Goal: Task Accomplishment & Management: Complete application form

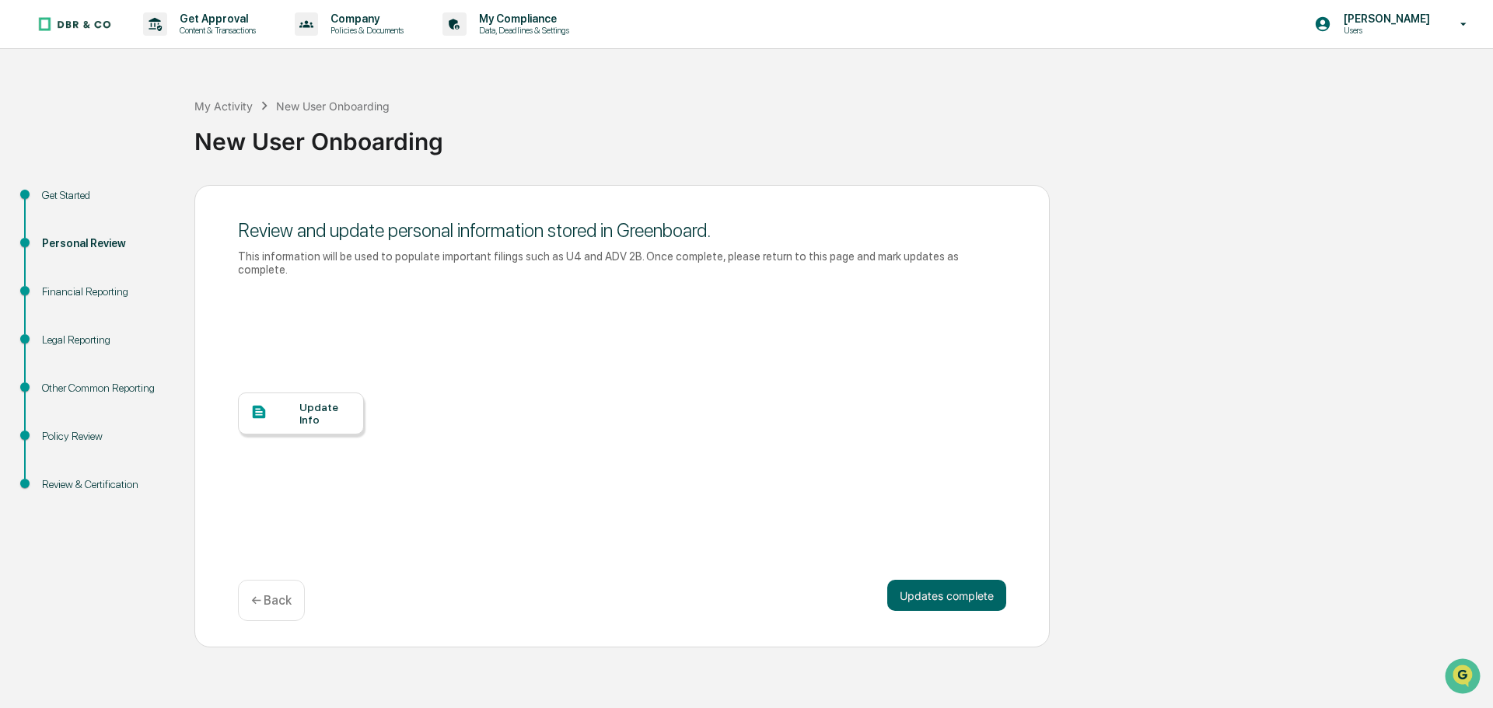
click at [261, 368] on div "Update Info" at bounding box center [622, 425] width 768 height 280
click at [300, 401] on div "Update Info" at bounding box center [325, 413] width 52 height 25
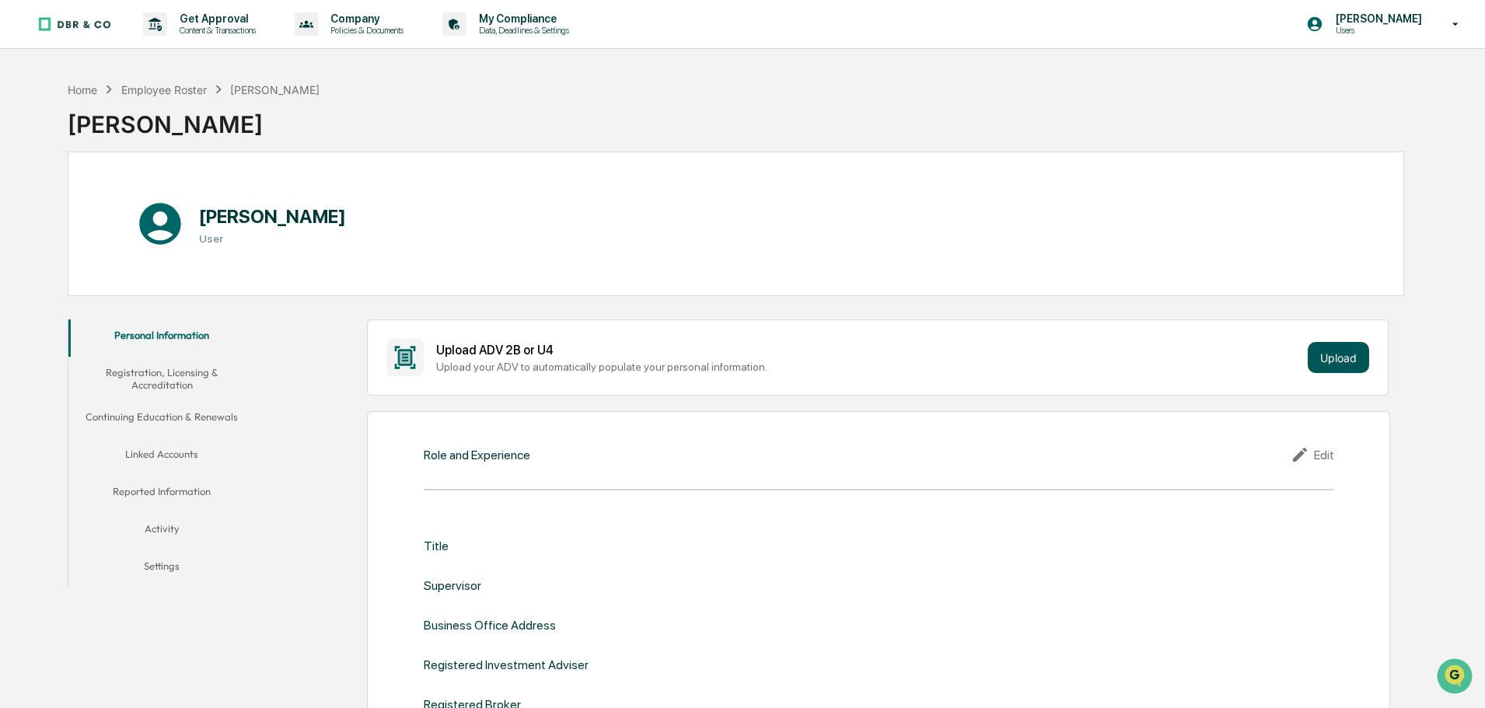
click at [1341, 352] on button "Upload" at bounding box center [1338, 357] width 61 height 31
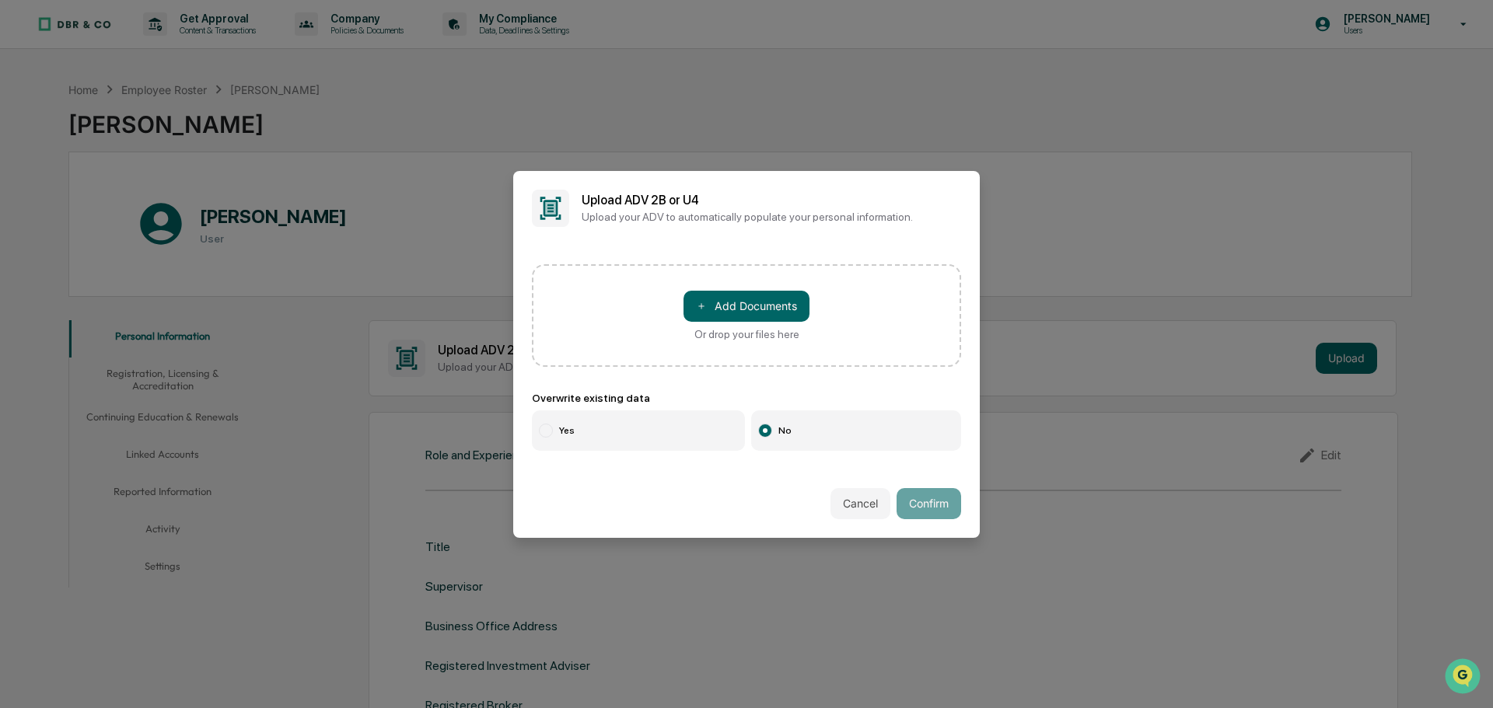
click at [678, 426] on label "Yes" at bounding box center [638, 430] width 213 height 40
click at [731, 321] on button "＋ Add Documents" at bounding box center [746, 306] width 126 height 31
click at [742, 331] on div "Or drop your files here" at bounding box center [746, 334] width 105 height 12
click at [0, 0] on input "＋ Add Documents Or drop your files here" at bounding box center [0, 0] width 0 height 0
drag, startPoint x: 749, startPoint y: 305, endPoint x: 613, endPoint y: 308, distance: 136.1
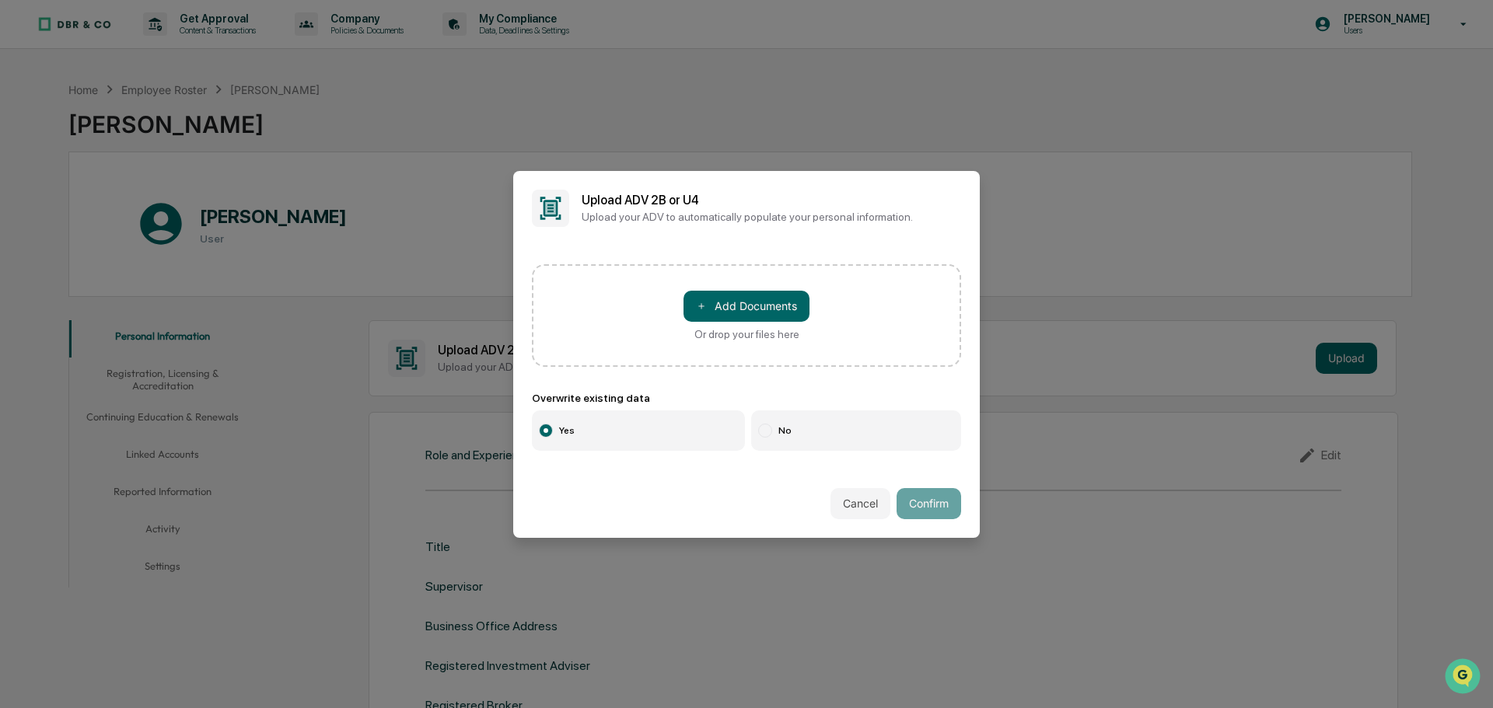
click at [616, 308] on div "＋ Add Documents Or drop your files here" at bounding box center [746, 315] width 429 height 103
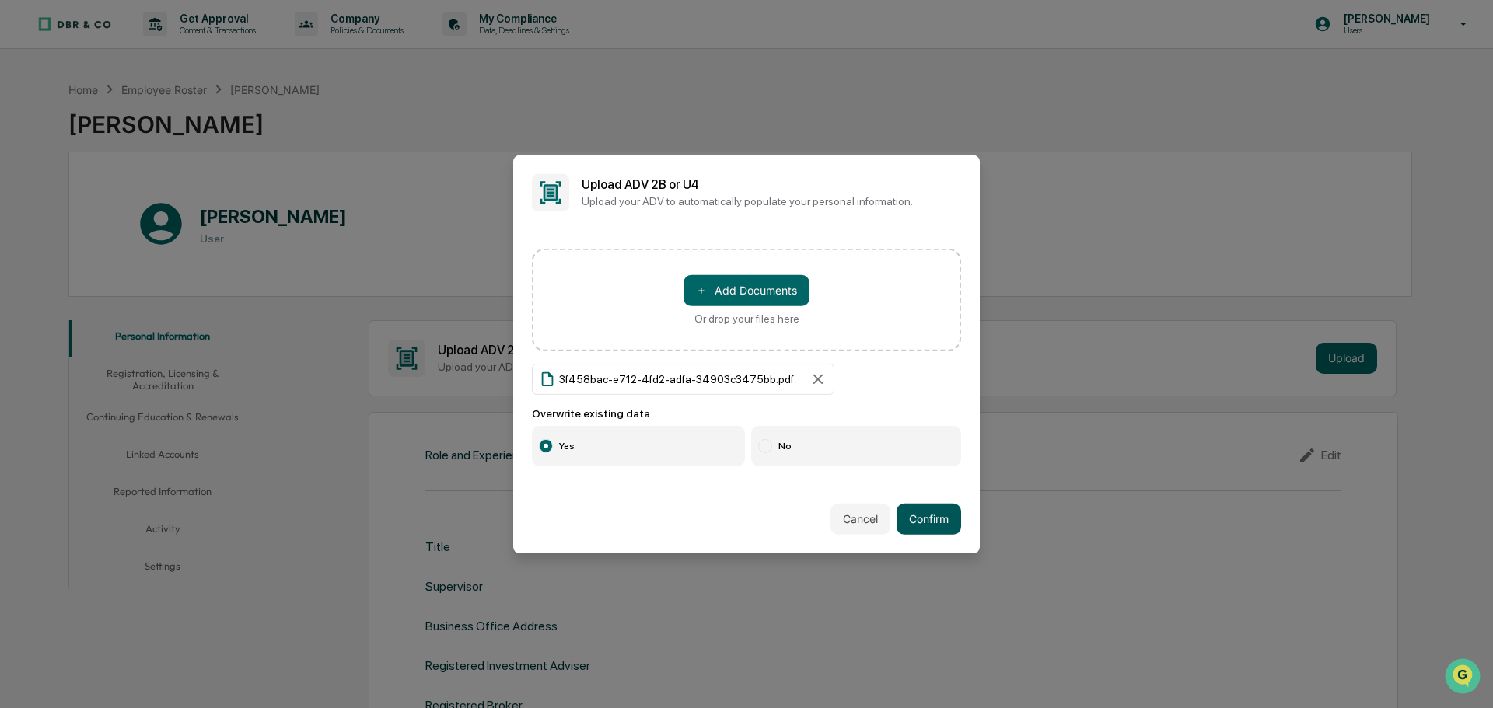
click at [912, 522] on button "Confirm" at bounding box center [928, 519] width 65 height 31
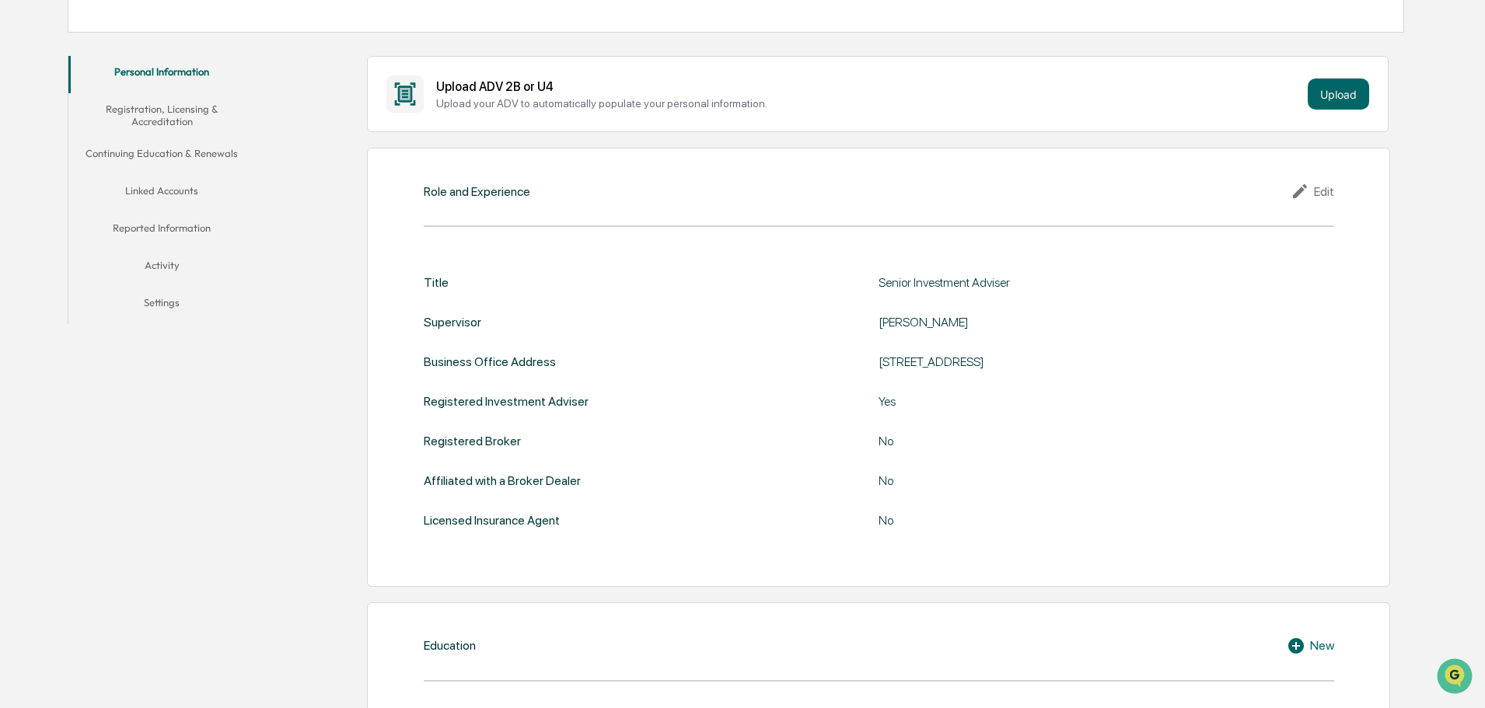
scroll to position [311, 0]
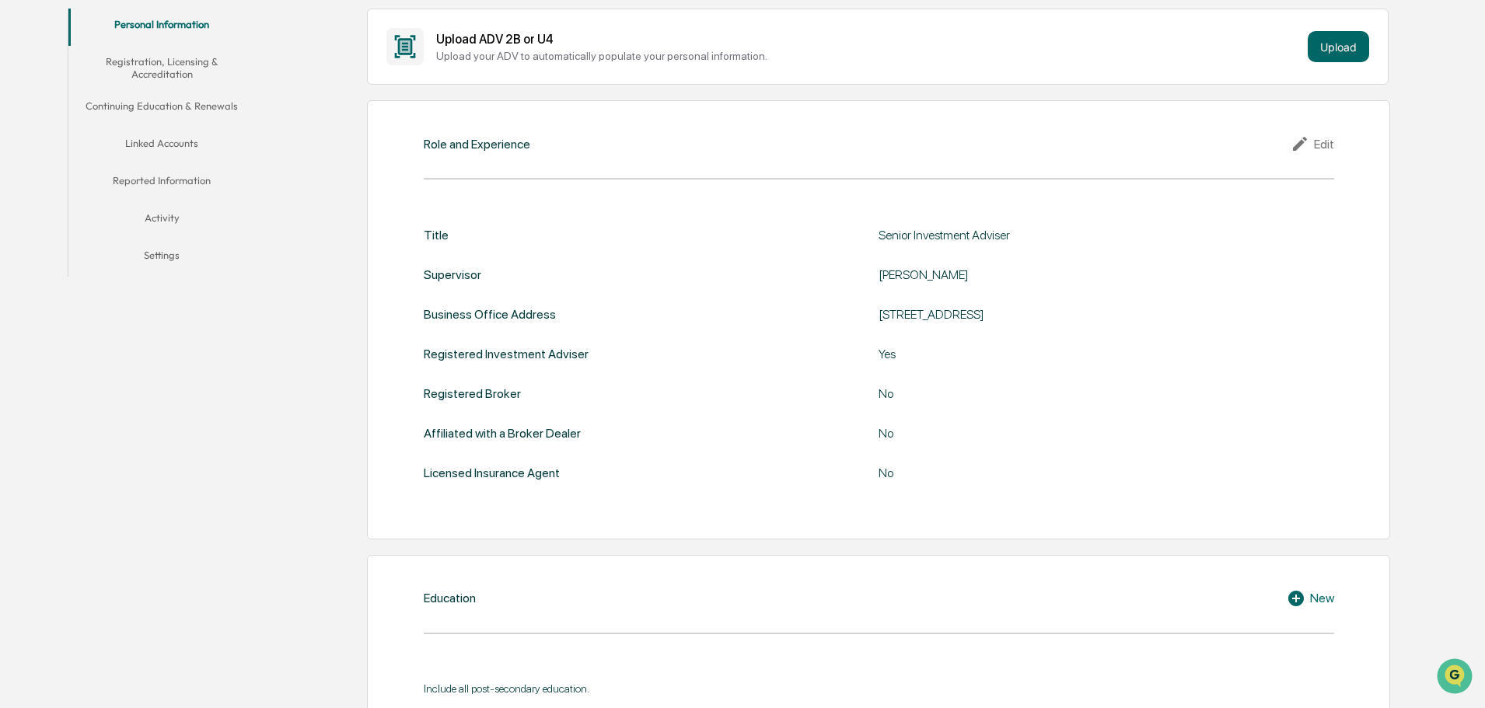
click at [1342, 136] on div "Role and Experience Edit Title Senior Investment Adviser Supervisor [PERSON_NAM…" at bounding box center [878, 319] width 1023 height 439
click at [1308, 160] on div "Role and Experience Edit Title Senior Investment Adviser Supervisor [PERSON_NAM…" at bounding box center [878, 319] width 1023 height 439
click at [1319, 144] on div "Edit" at bounding box center [1312, 143] width 44 height 19
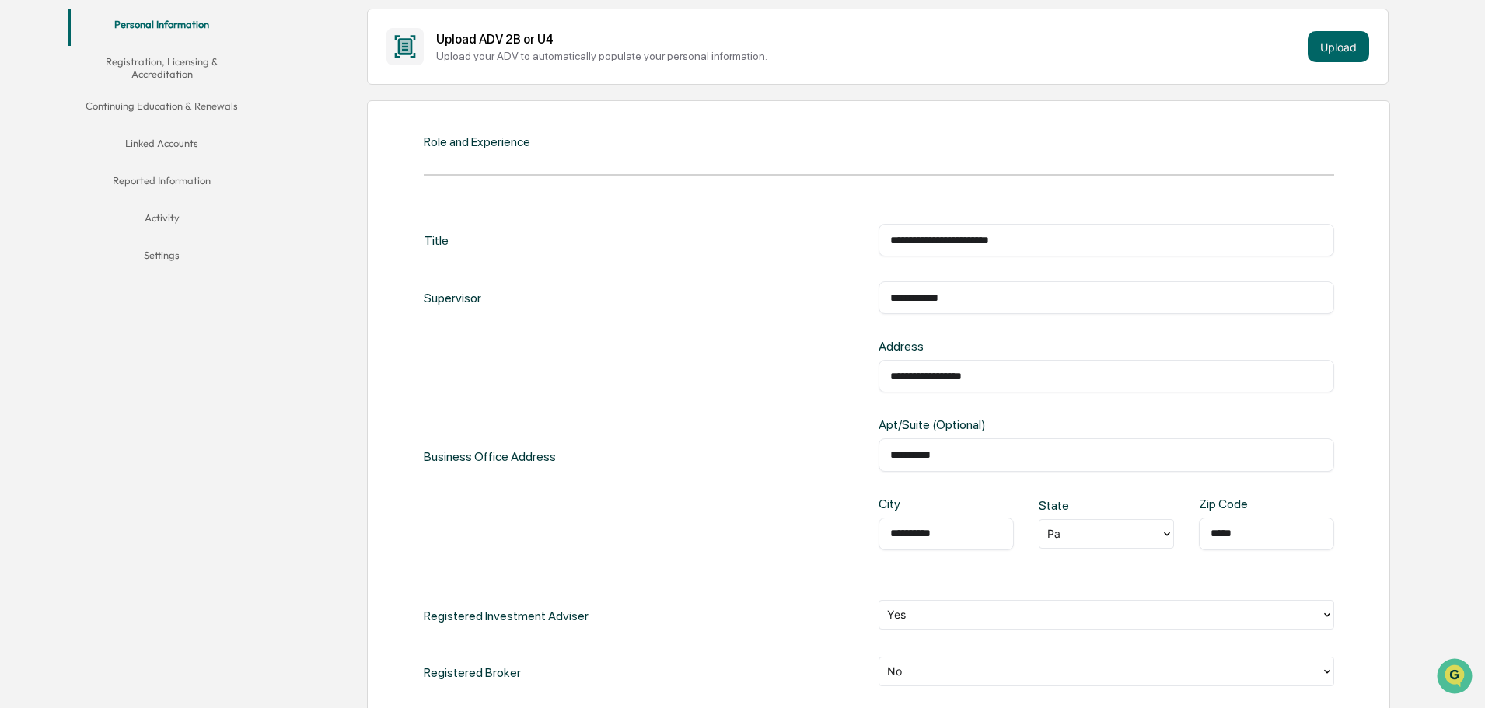
drag, startPoint x: 1043, startPoint y: 232, endPoint x: 990, endPoint y: 241, distance: 54.4
click at [990, 241] on div "**********" at bounding box center [1106, 240] width 456 height 33
drag, startPoint x: 1038, startPoint y: 242, endPoint x: 862, endPoint y: 242, distance: 175.7
click at [862, 242] on div "**********" at bounding box center [879, 240] width 910 height 33
drag, startPoint x: 1067, startPoint y: 208, endPoint x: 1057, endPoint y: 224, distance: 19.2
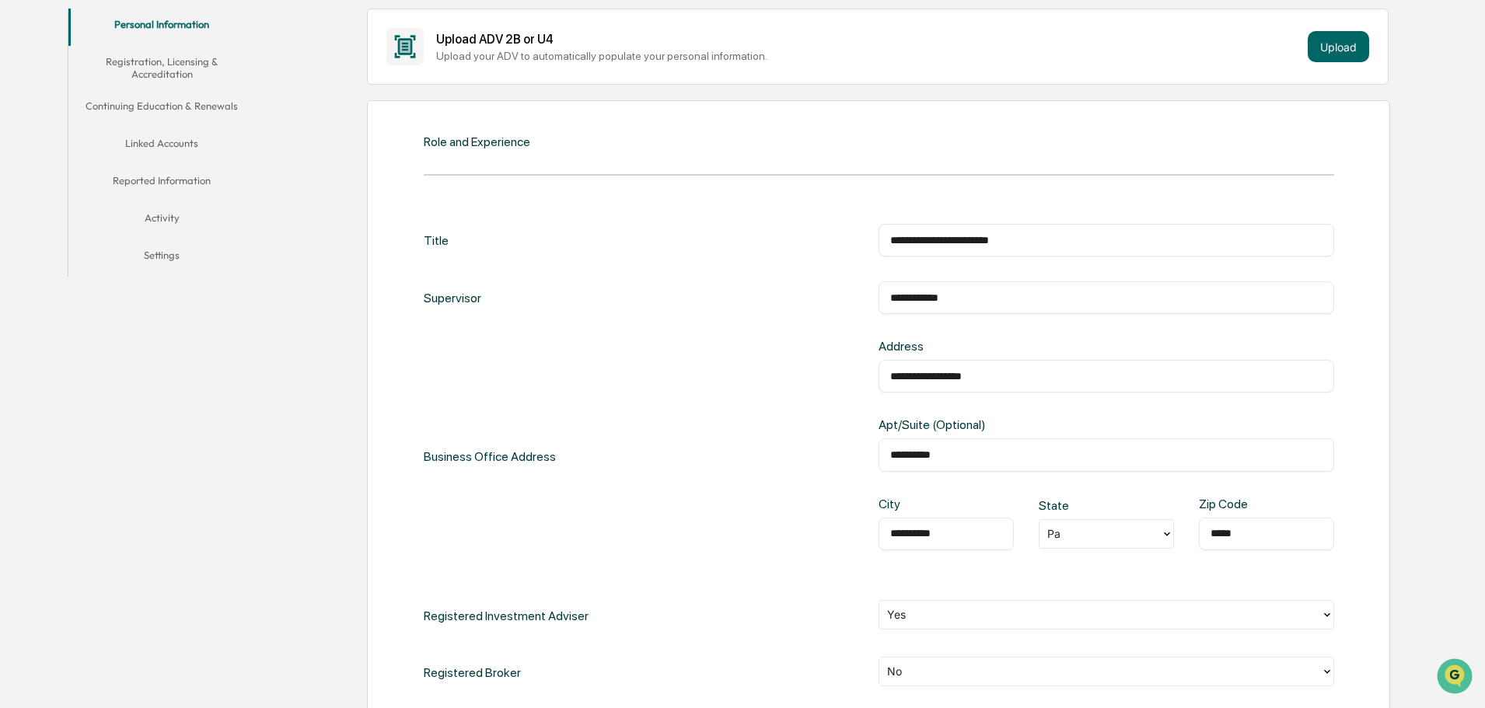
click at [1067, 208] on div "**********" at bounding box center [879, 530] width 910 height 658
click at [1022, 246] on input "**********" at bounding box center [1106, 240] width 432 height 16
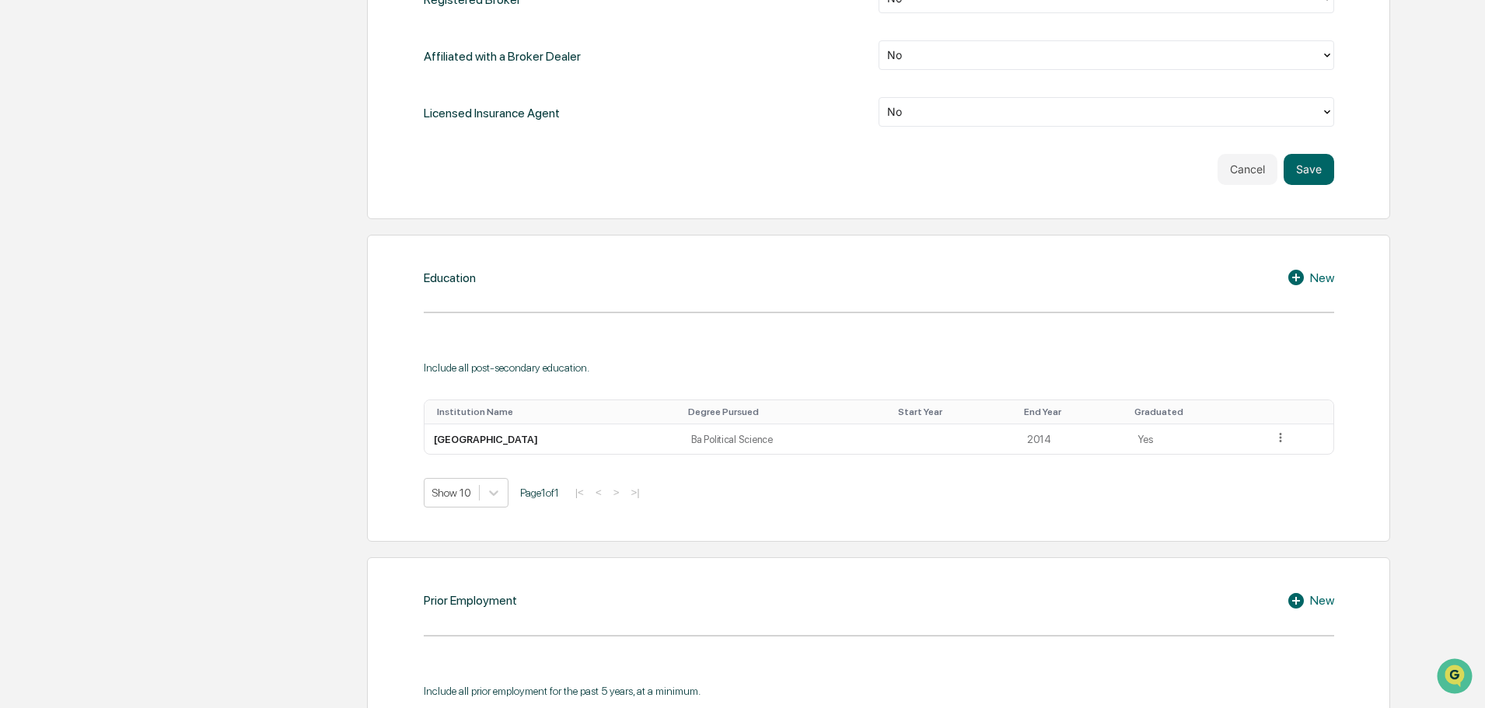
scroll to position [1011, 0]
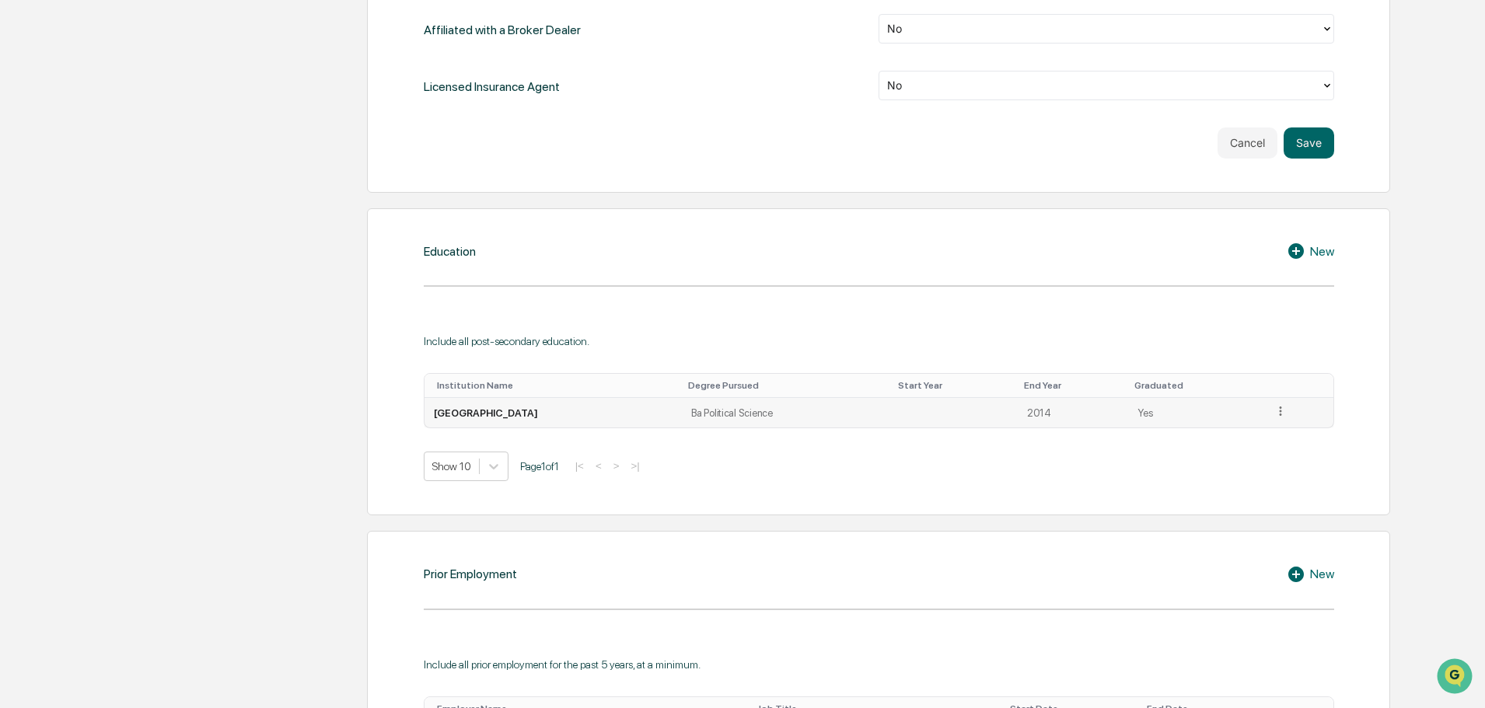
type input "**********"
click at [732, 424] on td "Ba Political Science" at bounding box center [787, 413] width 210 height 30
click at [1273, 404] on icon at bounding box center [1280, 411] width 15 height 15
click at [1248, 437] on div "Edit" at bounding box center [1263, 433] width 50 height 25
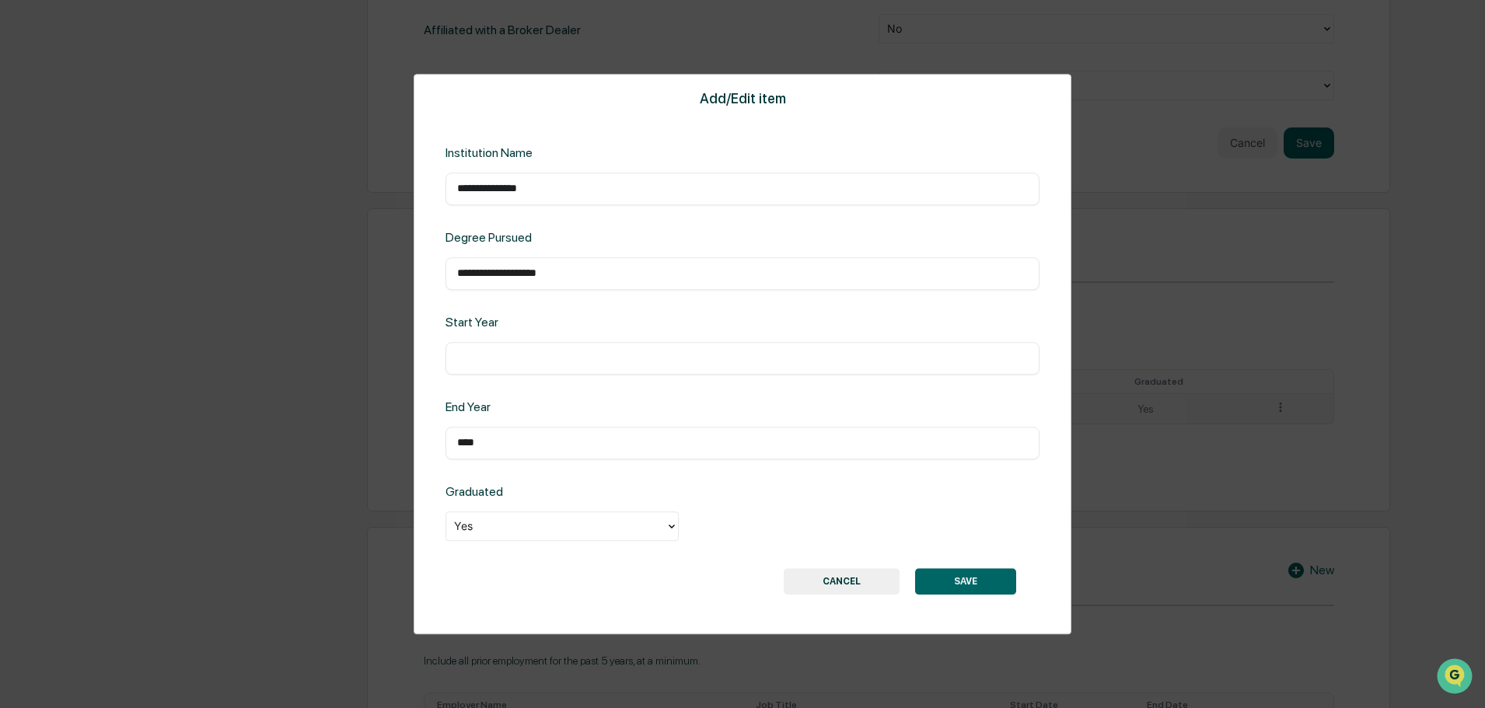
drag, startPoint x: 473, startPoint y: 273, endPoint x: 463, endPoint y: 274, distance: 9.5
click at [463, 274] on input "**********" at bounding box center [742, 274] width 571 height 16
type input "**********"
click at [561, 367] on div "​" at bounding box center [742, 358] width 594 height 33
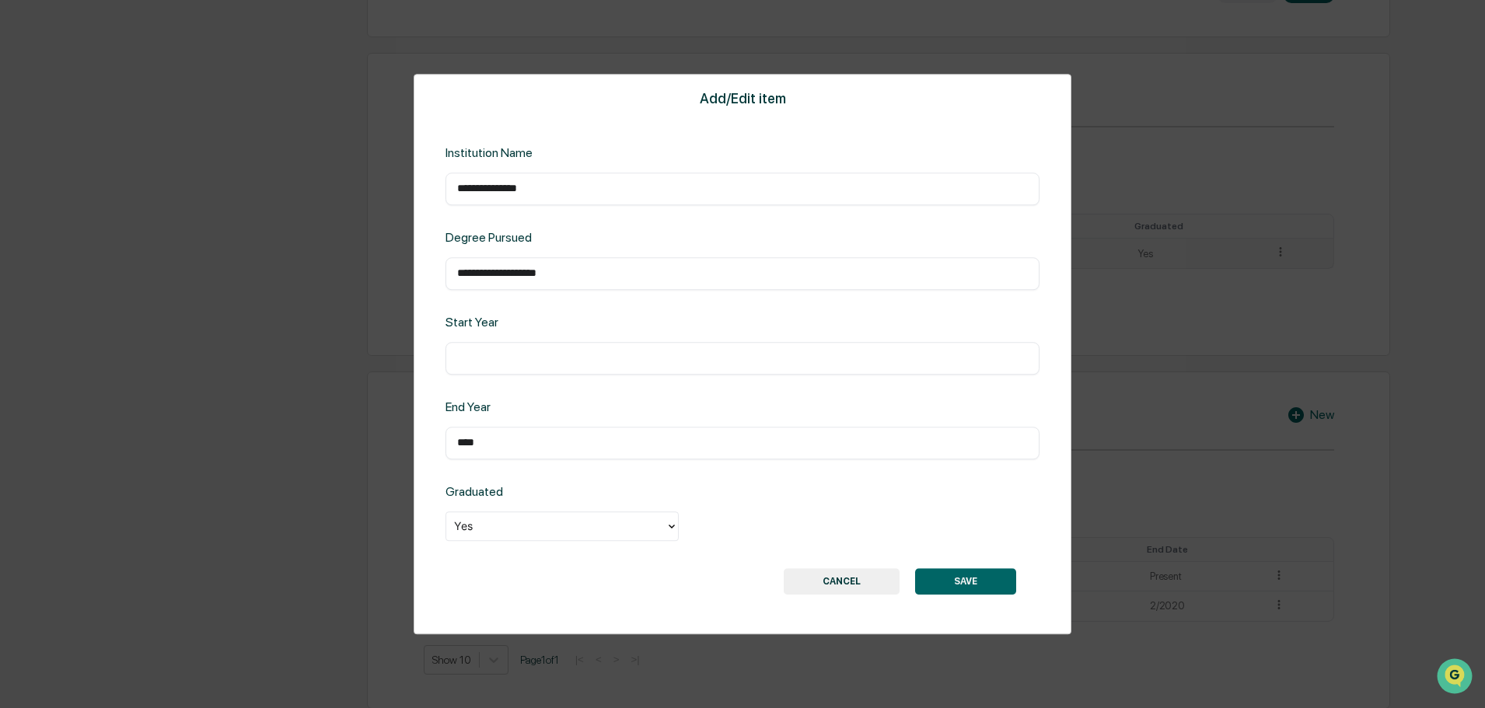
click at [557, 362] on input "text" at bounding box center [742, 359] width 571 height 16
type input "****"
click at [964, 571] on button "SAVE" at bounding box center [965, 581] width 101 height 26
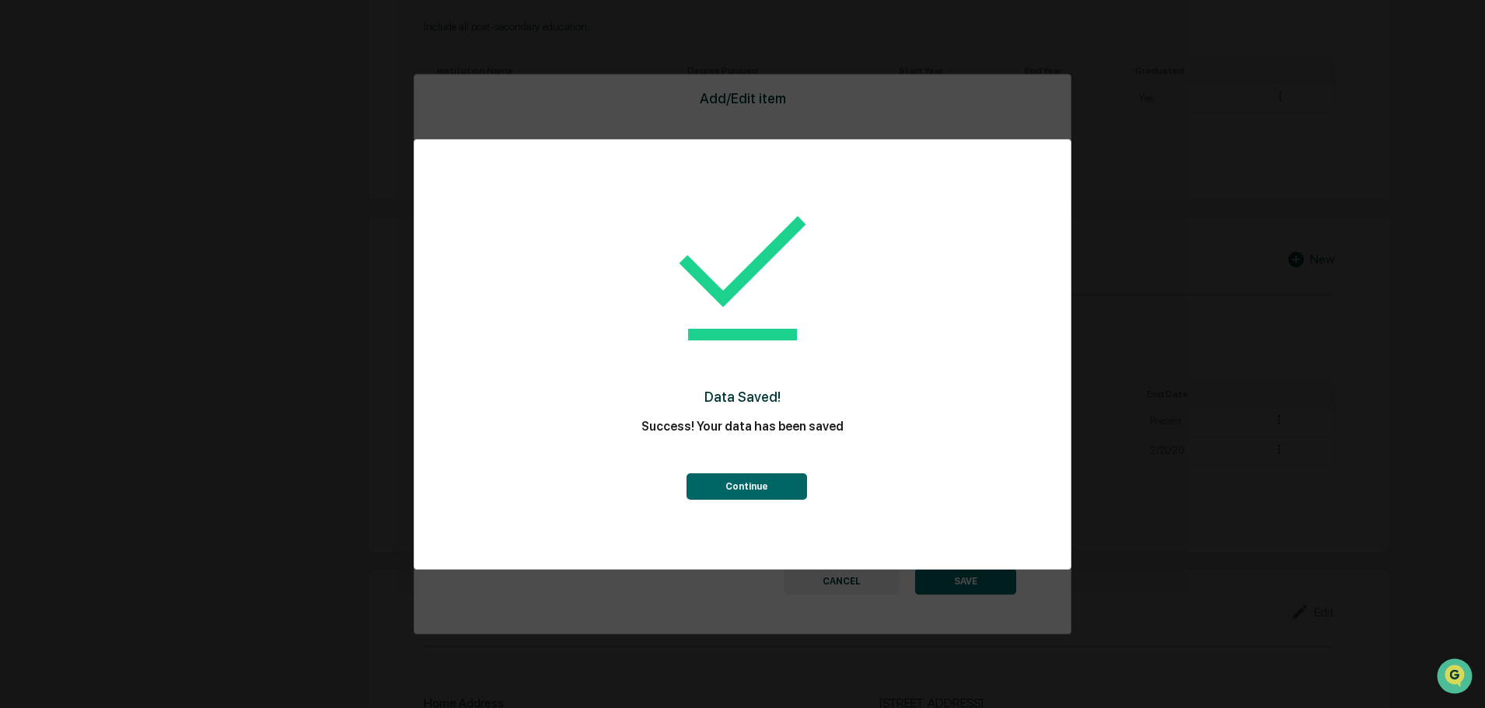
click at [760, 491] on button "Continue" at bounding box center [746, 486] width 120 height 26
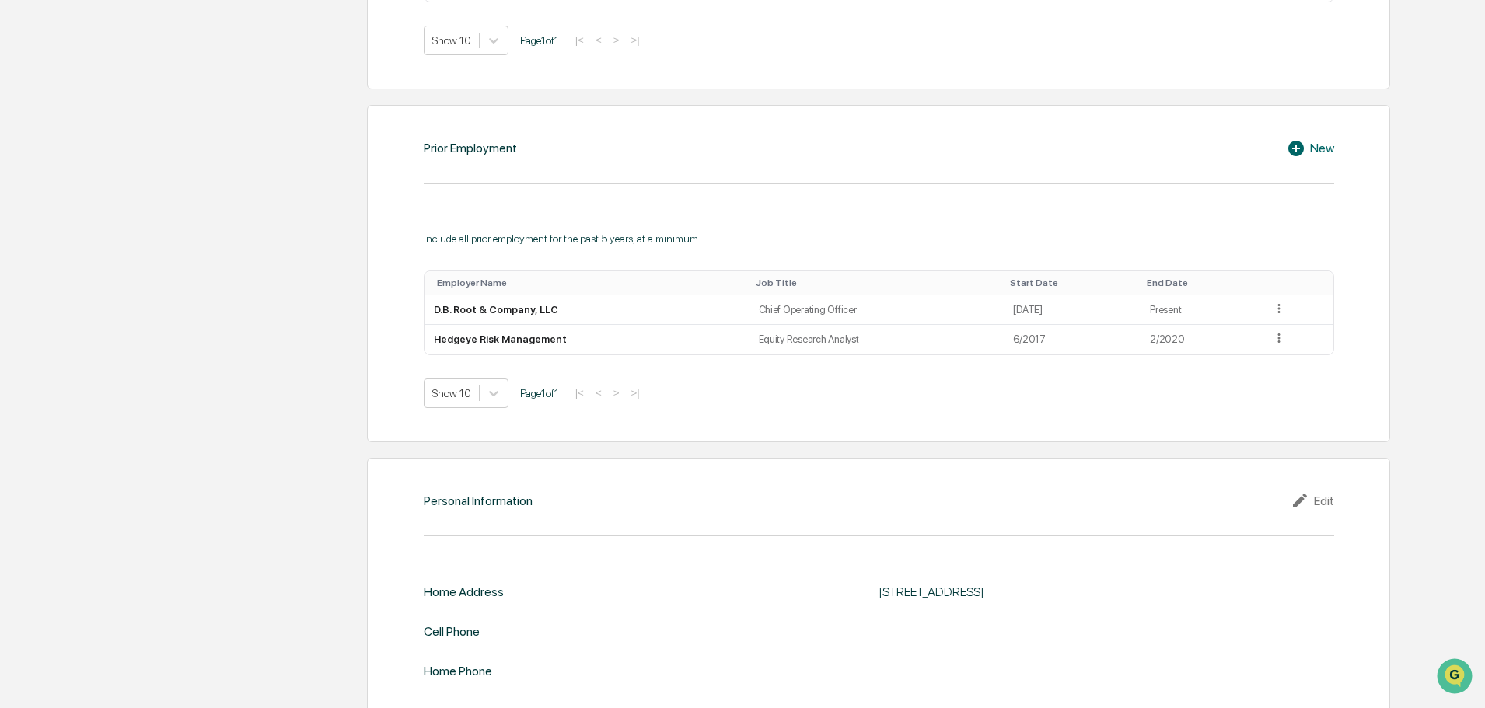
scroll to position [1474, 0]
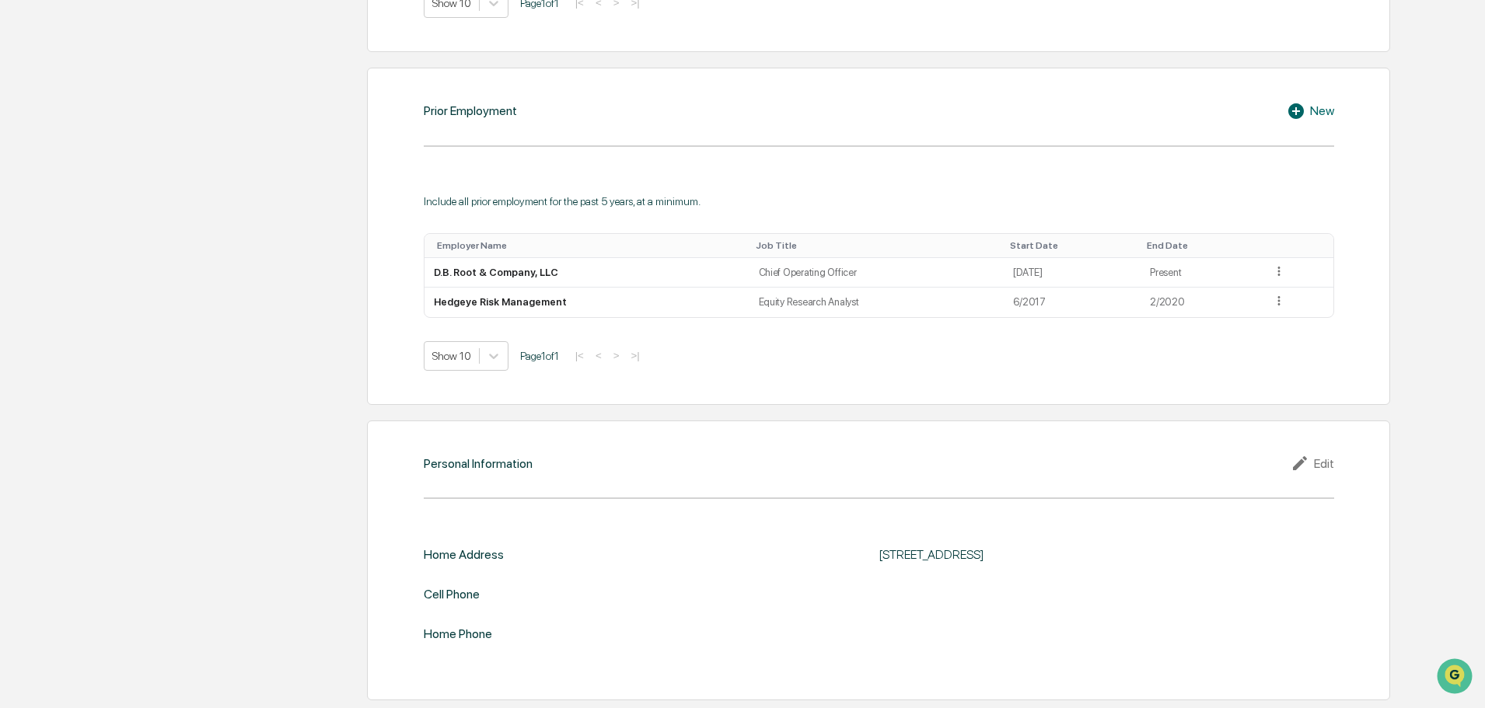
click at [1351, 456] on div "Personal Information Edit Home Address 436 Seventh Avenue Suite 2800, Pittsburg…" at bounding box center [878, 561] width 1023 height 281
click at [1323, 465] on div "Edit" at bounding box center [1312, 463] width 44 height 19
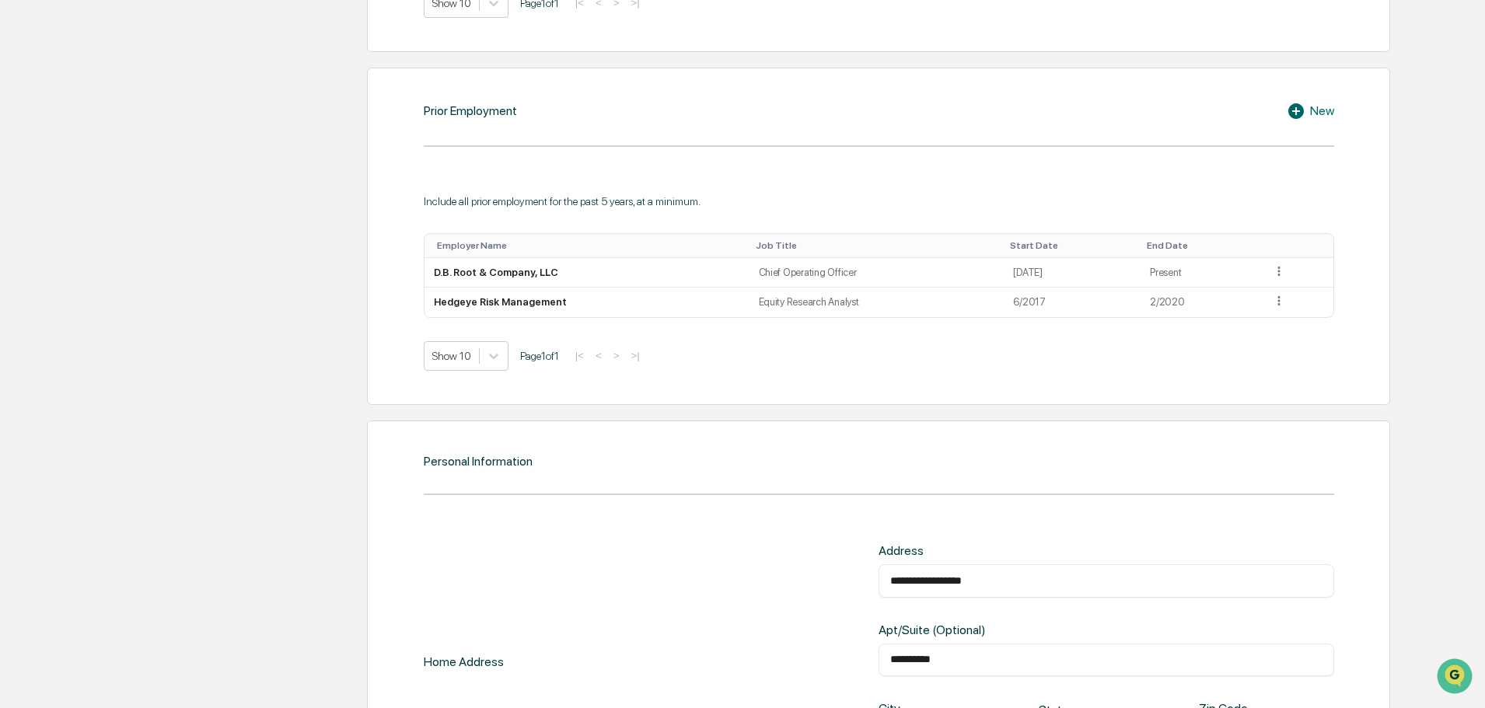
scroll to position [1629, 0]
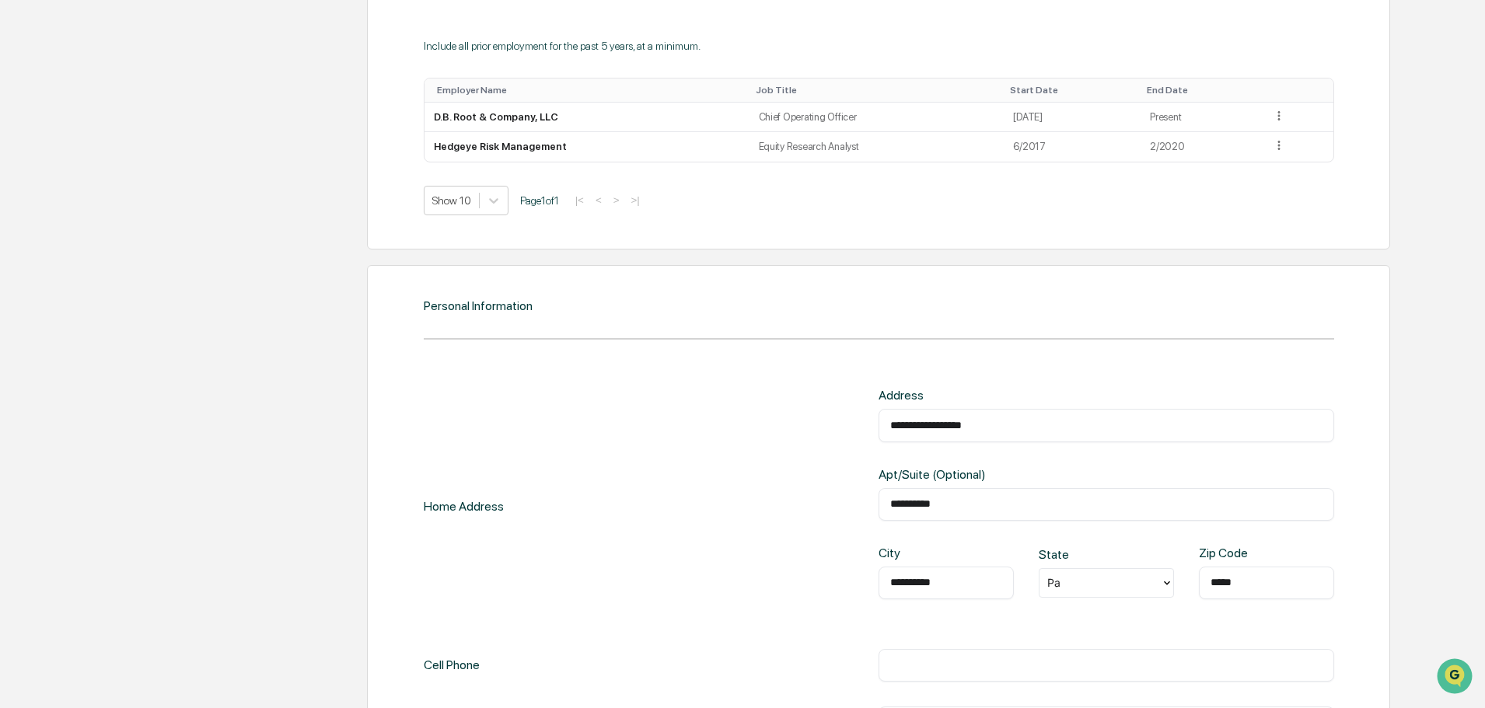
drag, startPoint x: 1051, startPoint y: 416, endPoint x: 906, endPoint y: 411, distance: 144.7
click at [906, 411] on div "**********" at bounding box center [1106, 425] width 456 height 33
click at [1045, 438] on div "**********" at bounding box center [1106, 425] width 456 height 33
drag, startPoint x: 1021, startPoint y: 427, endPoint x: 819, endPoint y: 427, distance: 202.9
click at [819, 427] on div "**********" at bounding box center [879, 506] width 910 height 236
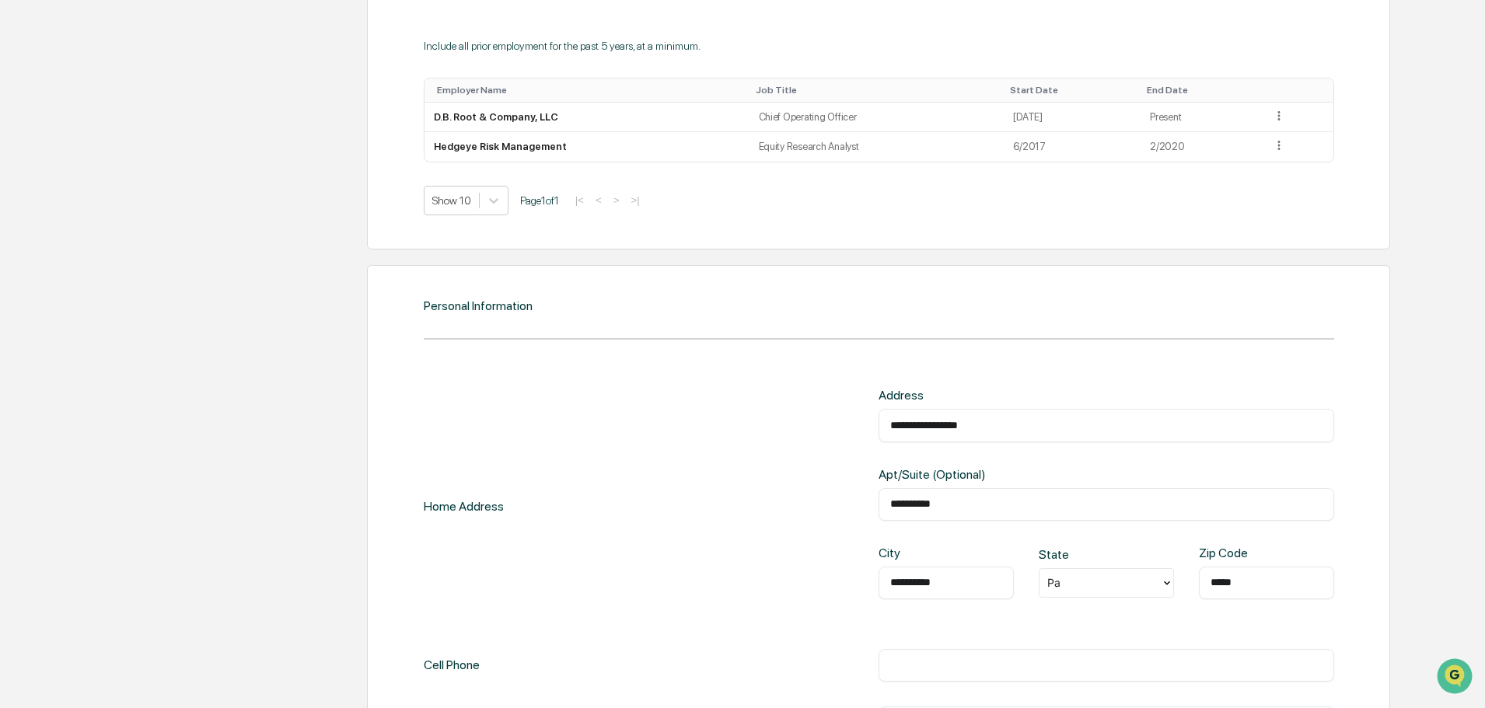
type input "**********"
click at [958, 499] on div "**********" at bounding box center [1106, 504] width 456 height 33
drag, startPoint x: 953, startPoint y: 501, endPoint x: 820, endPoint y: 508, distance: 133.2
click at [820, 508] on div "**********" at bounding box center [879, 506] width 910 height 236
type input "*"
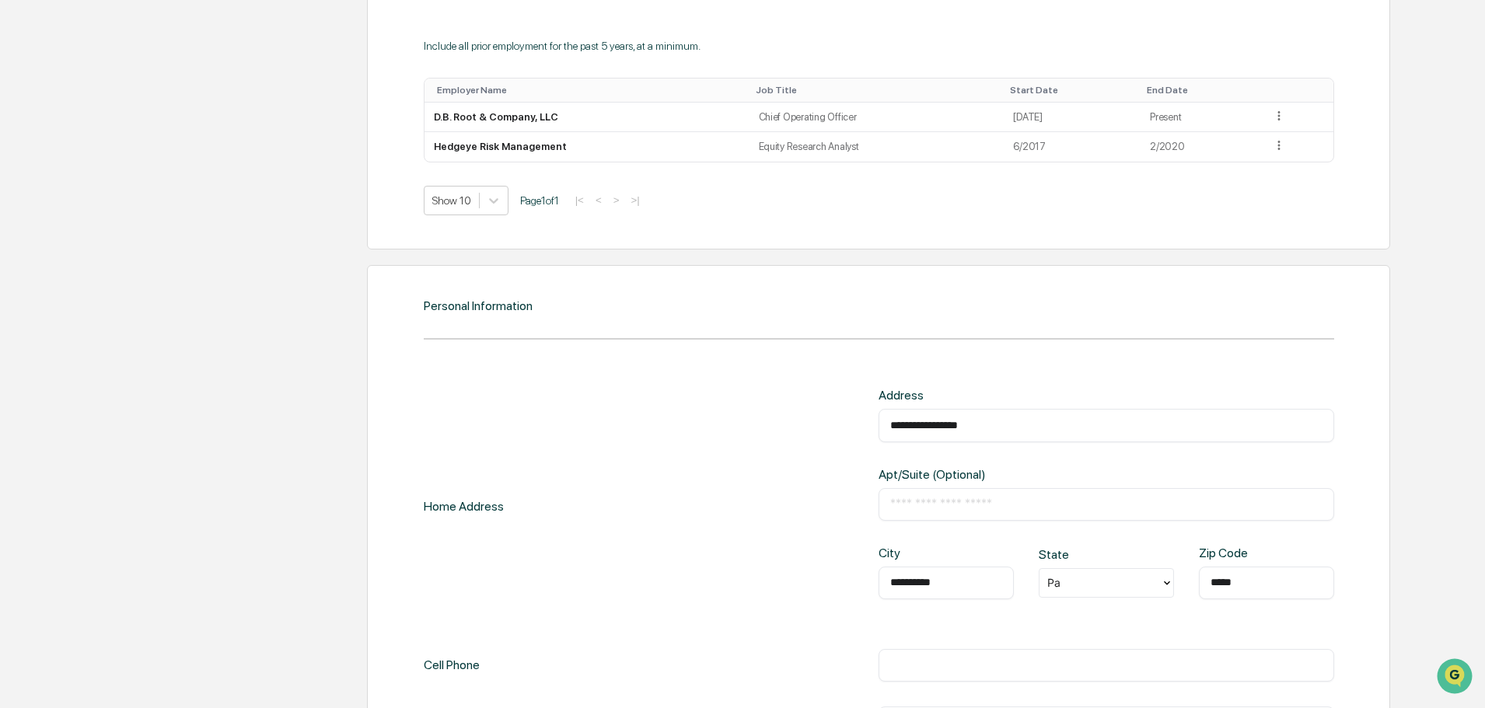
click at [944, 592] on div "**********" at bounding box center [945, 583] width 135 height 33
click at [939, 586] on input "**********" at bounding box center [946, 583] width 112 height 16
type input "*********"
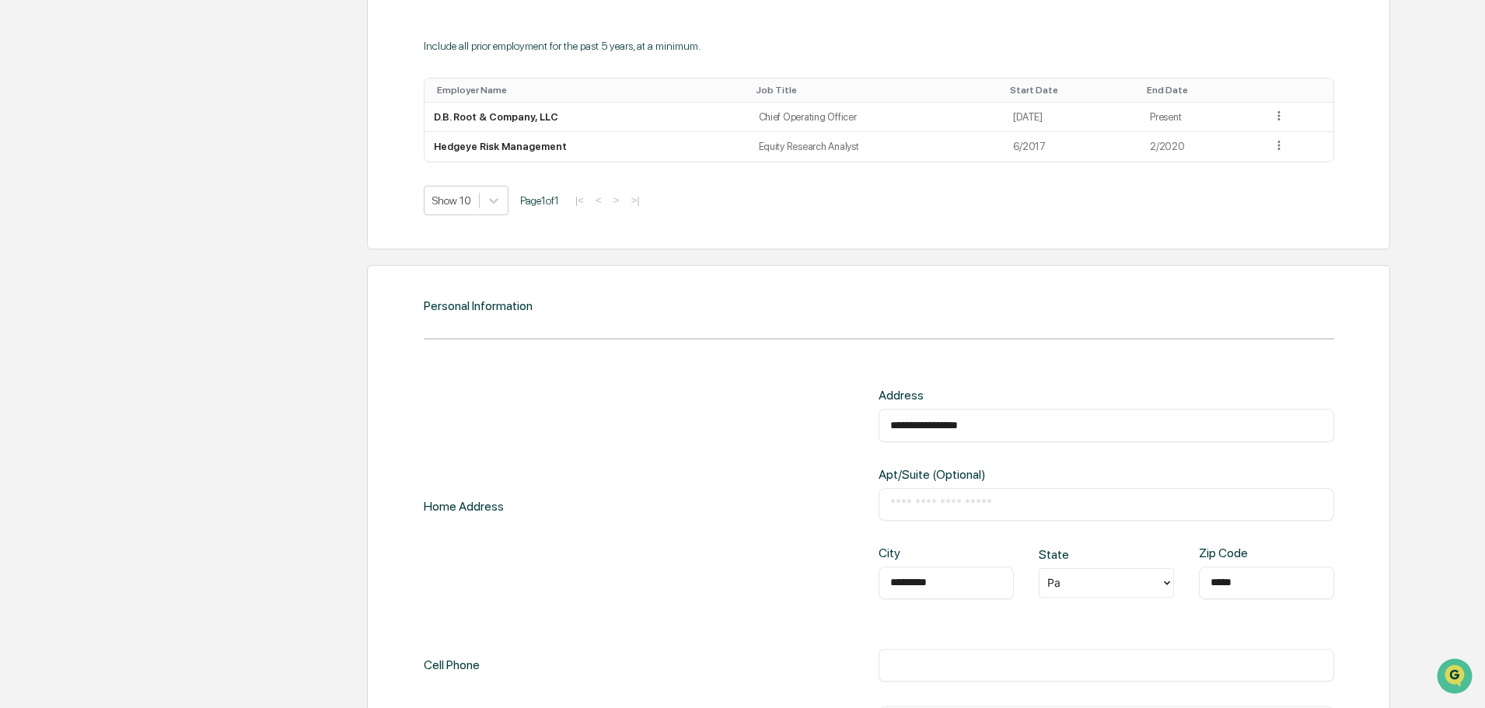
click at [1251, 586] on input "*****" at bounding box center [1266, 583] width 112 height 16
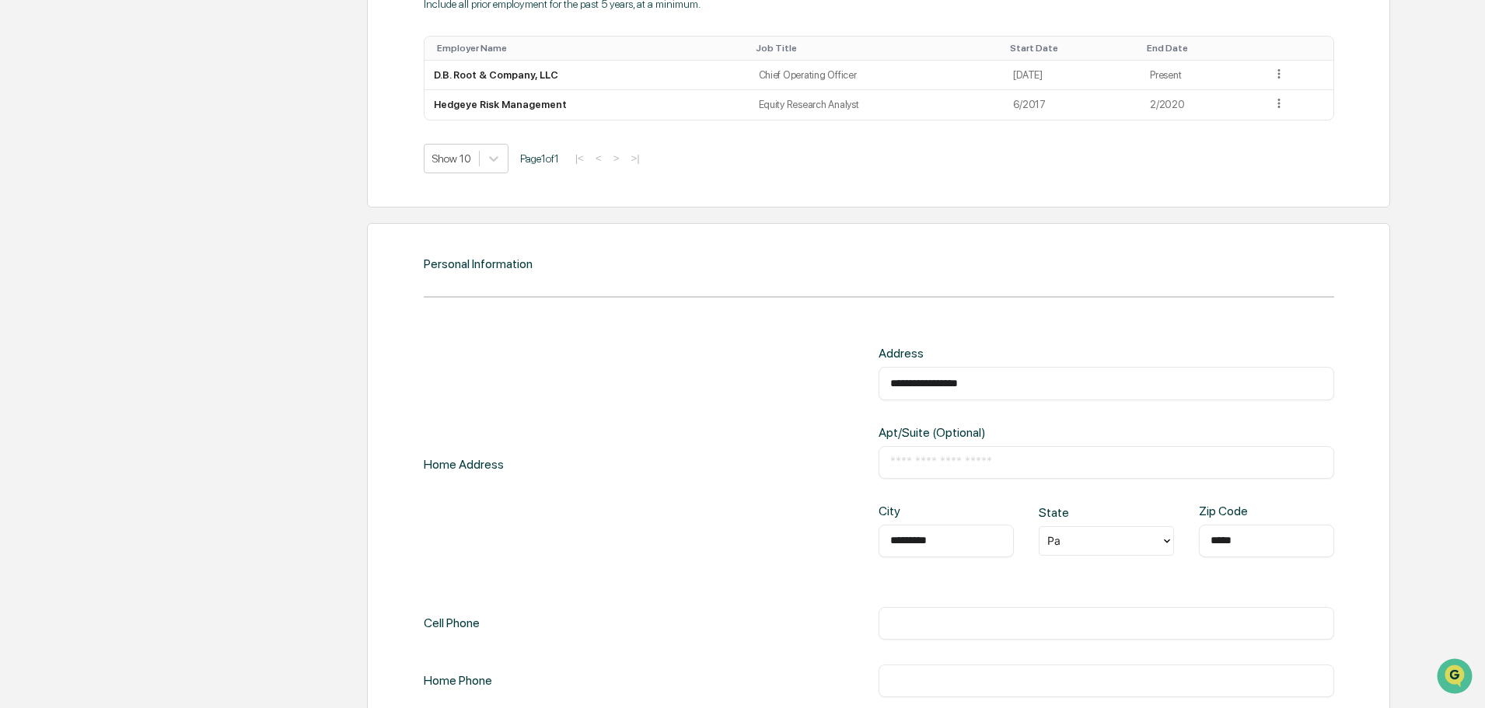
scroll to position [1758, 0]
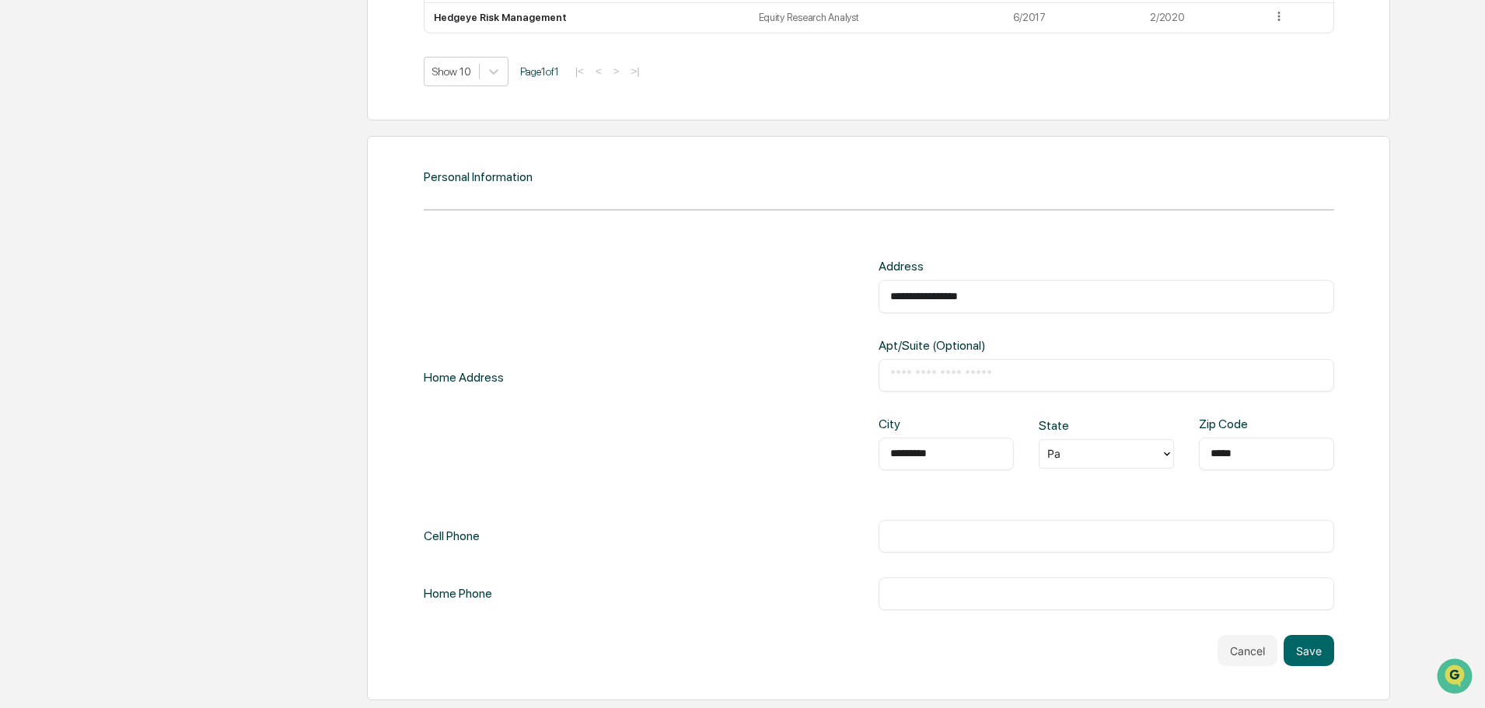
type input "*****"
click at [1019, 522] on div "​" at bounding box center [1106, 536] width 456 height 33
click at [984, 530] on input "text" at bounding box center [1106, 537] width 432 height 16
type input "*"
click at [1318, 662] on button "Save" at bounding box center [1308, 650] width 51 height 31
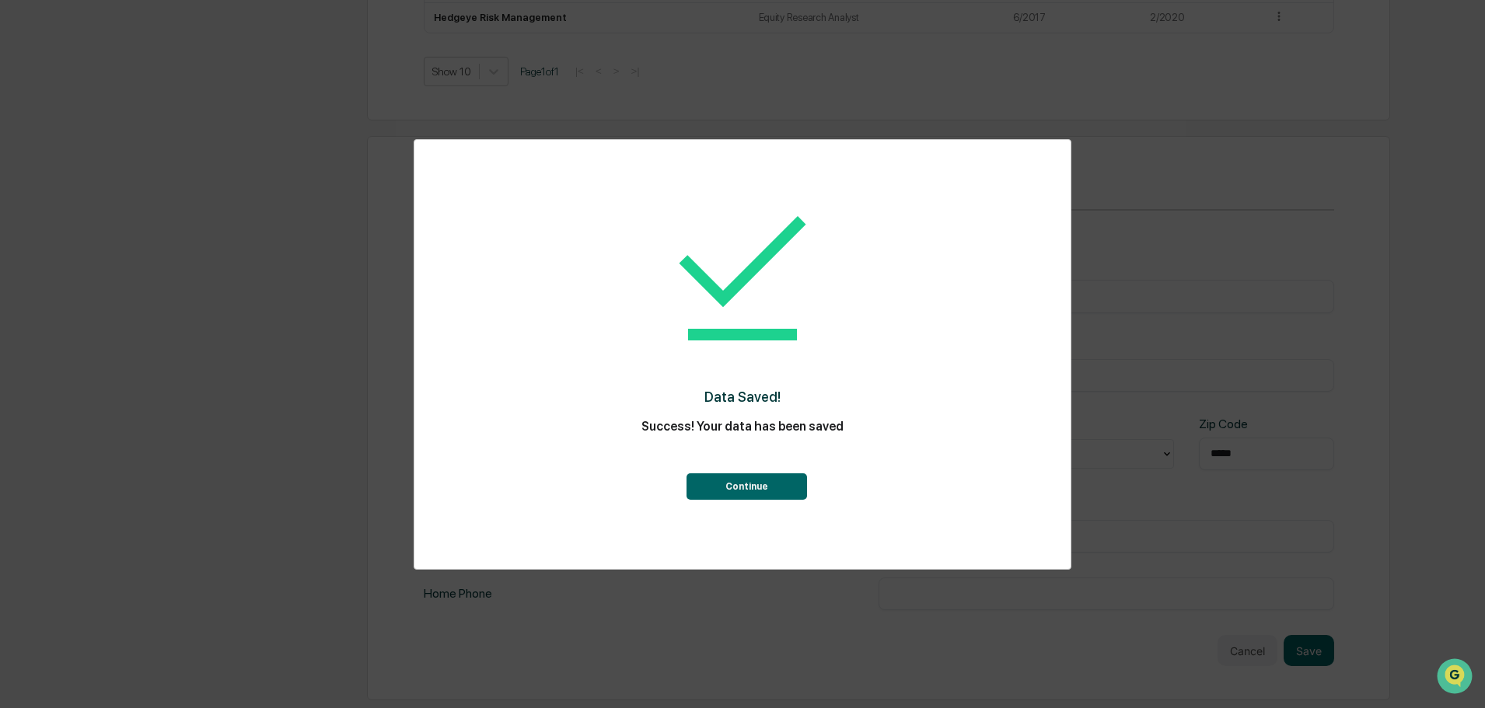
click at [800, 487] on button "Continue" at bounding box center [746, 486] width 120 height 26
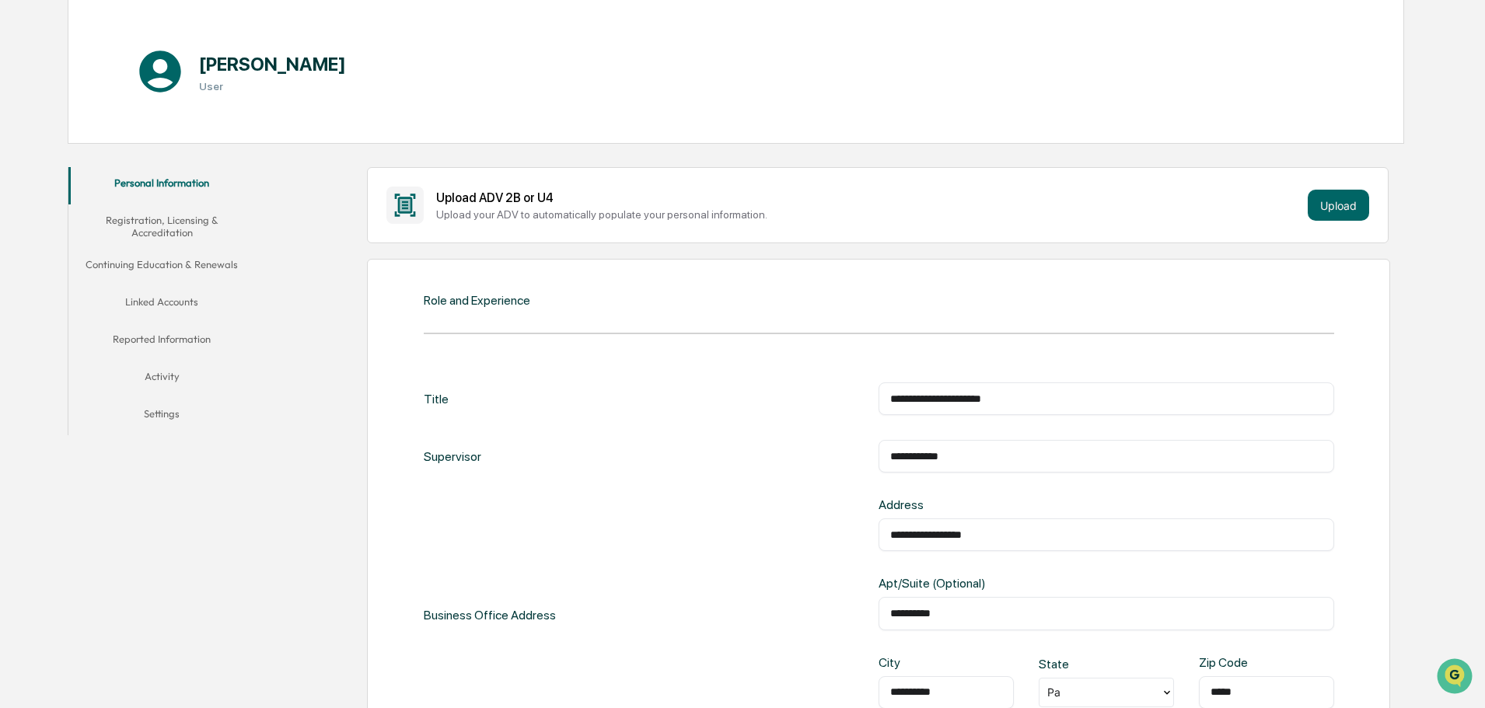
scroll to position [0, 0]
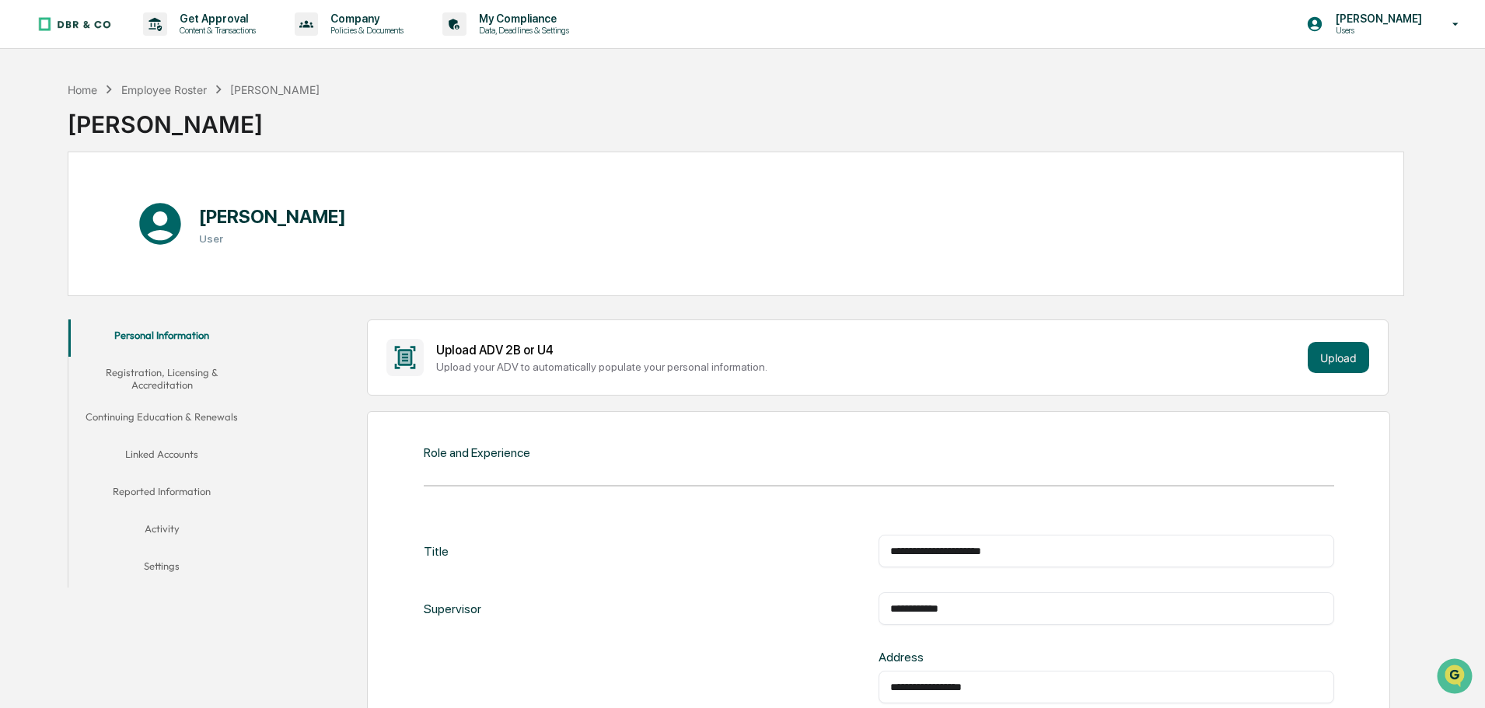
click at [172, 382] on button "Registration, Licensing & Accreditation" at bounding box center [161, 379] width 187 height 44
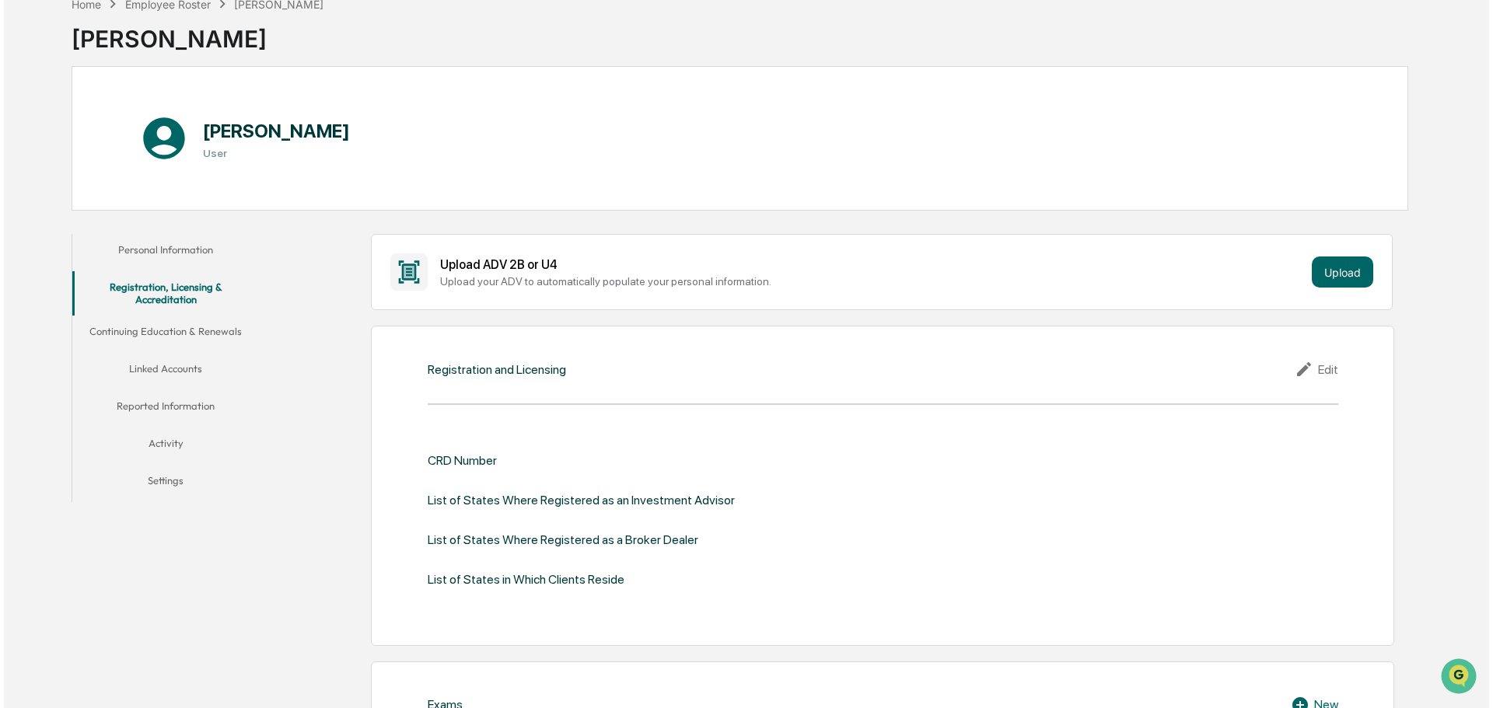
scroll to position [78, 0]
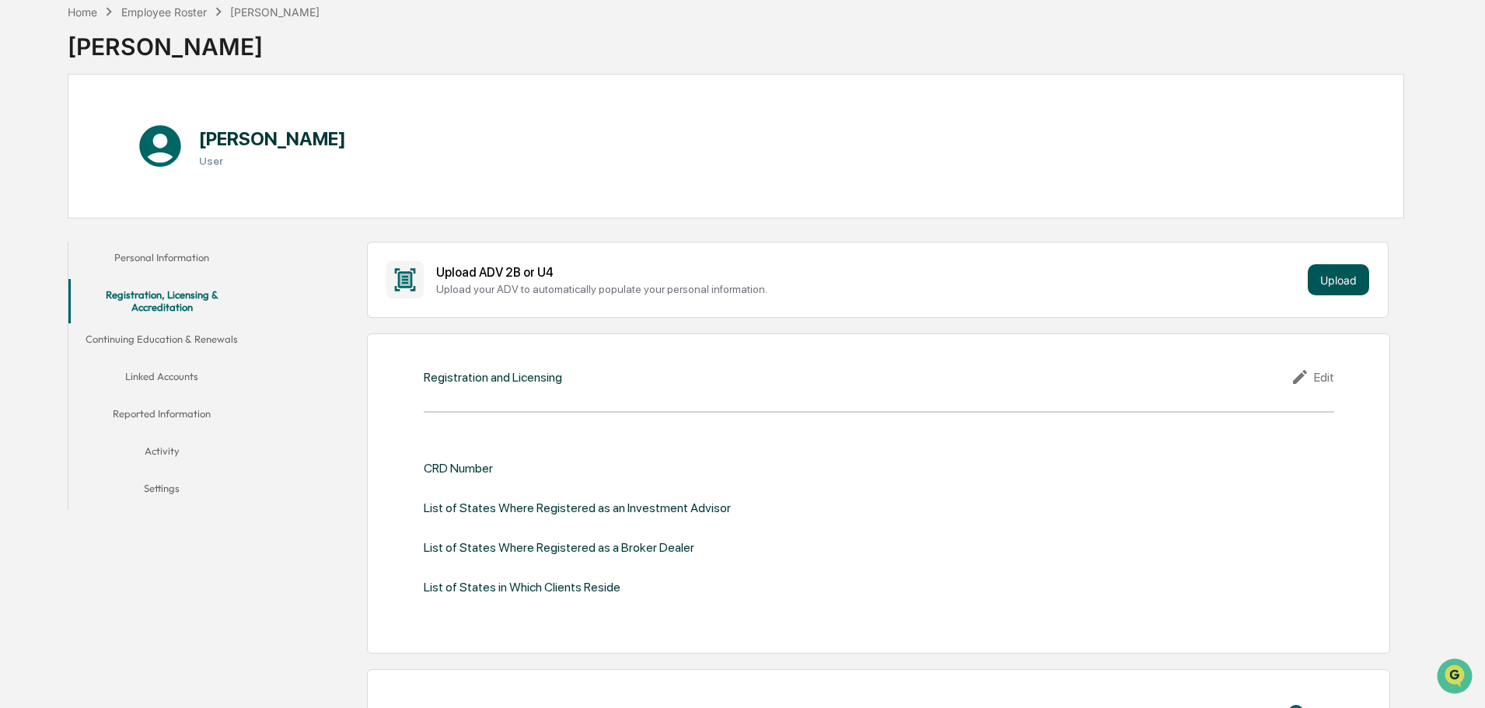
click at [1339, 284] on button "Upload" at bounding box center [1338, 279] width 61 height 31
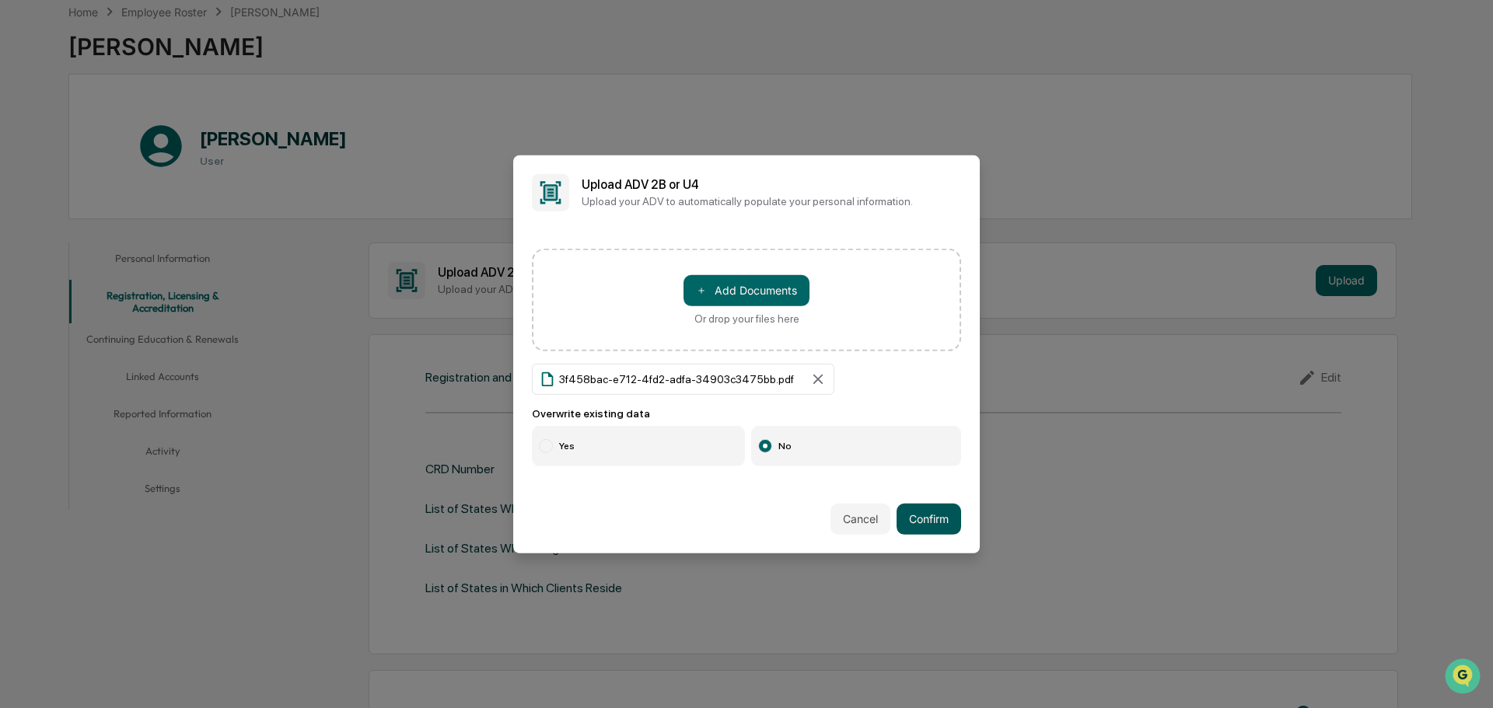
click at [920, 520] on button "Confirm" at bounding box center [928, 519] width 65 height 31
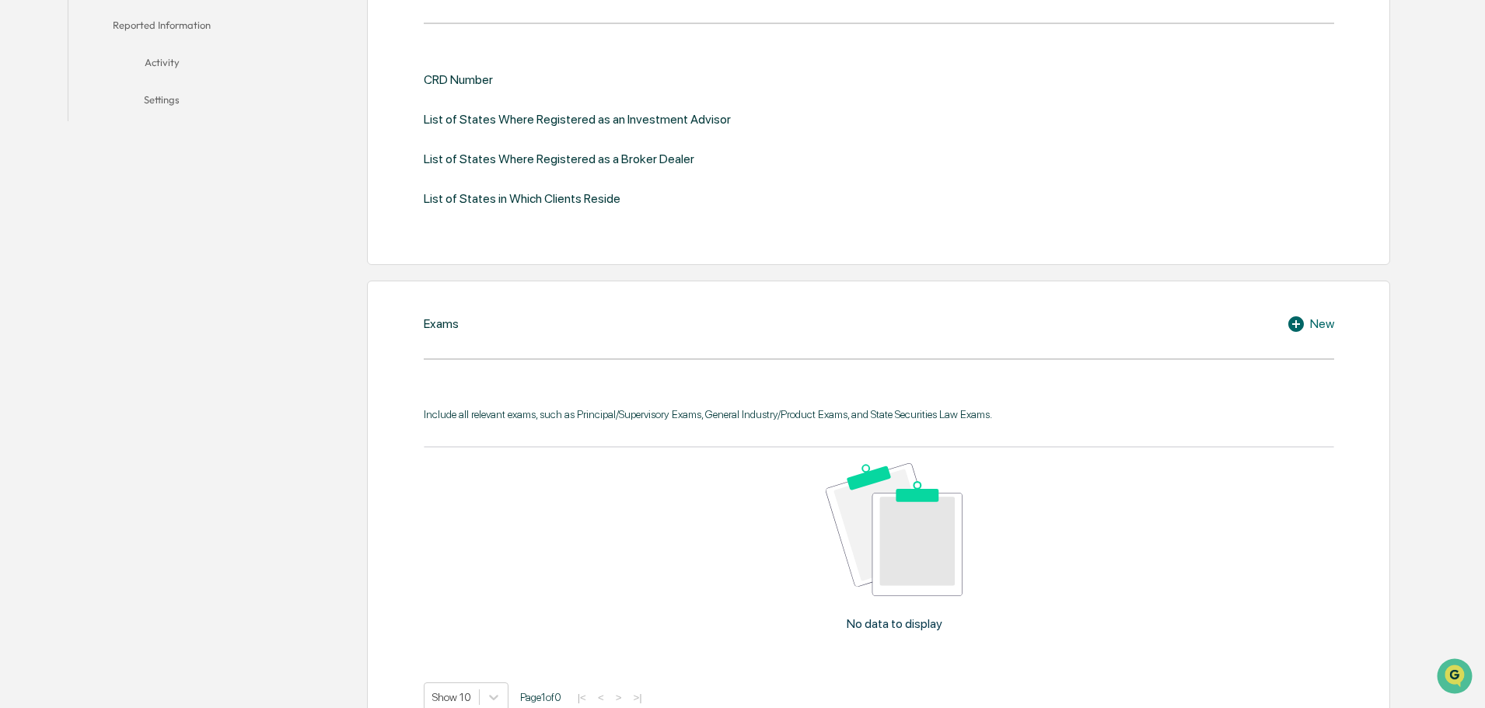
scroll to position [700, 0]
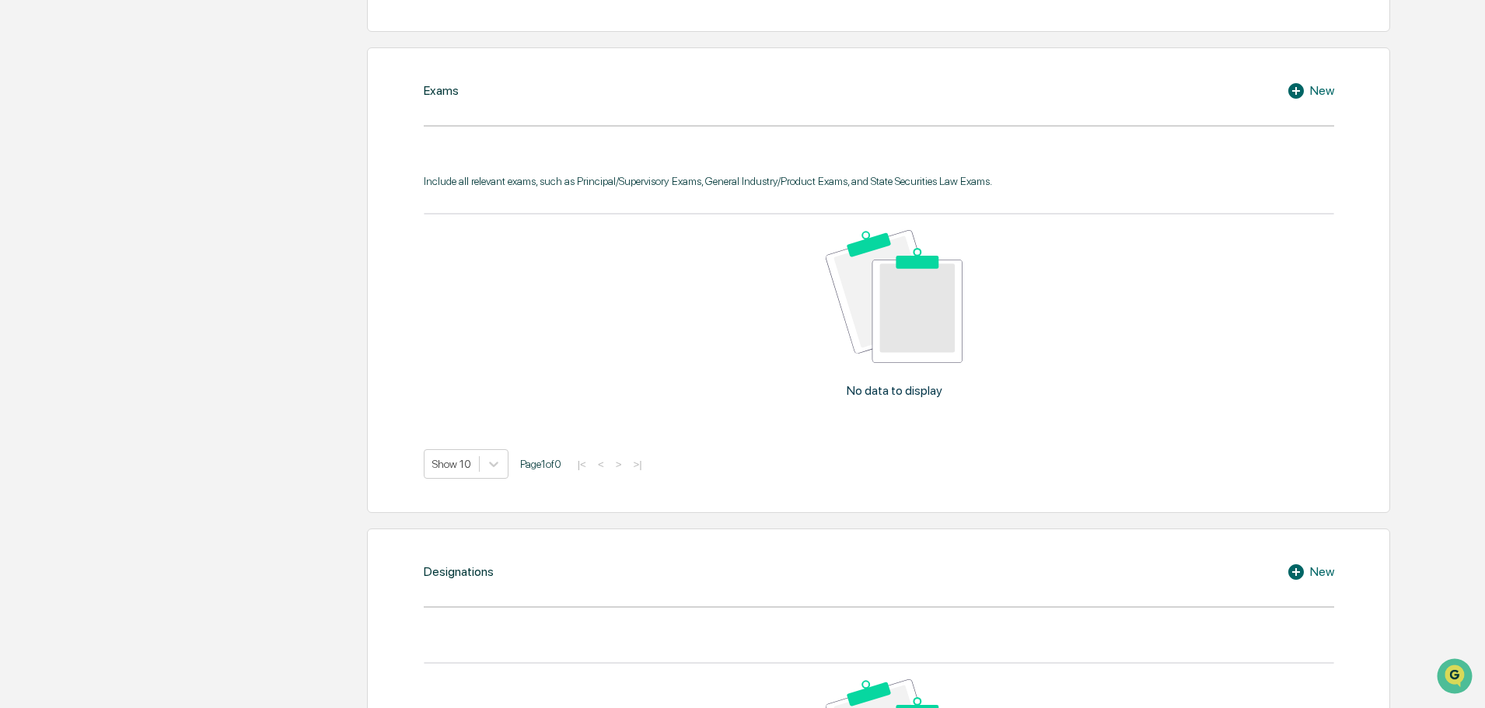
click at [922, 383] on p "No data to display" at bounding box center [895, 390] width 96 height 15
click at [1302, 94] on icon at bounding box center [1296, 91] width 16 height 16
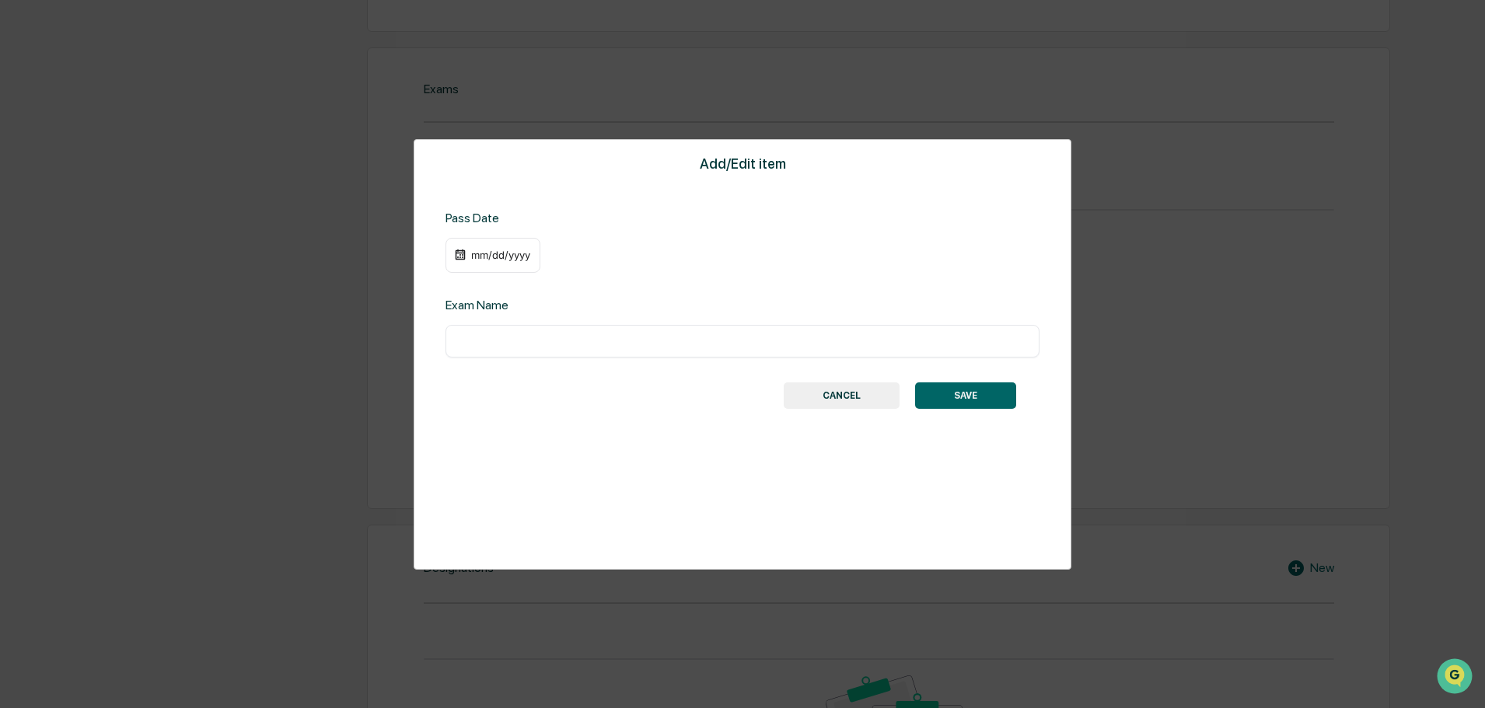
click at [815, 387] on button "CANCEL" at bounding box center [842, 395] width 116 height 26
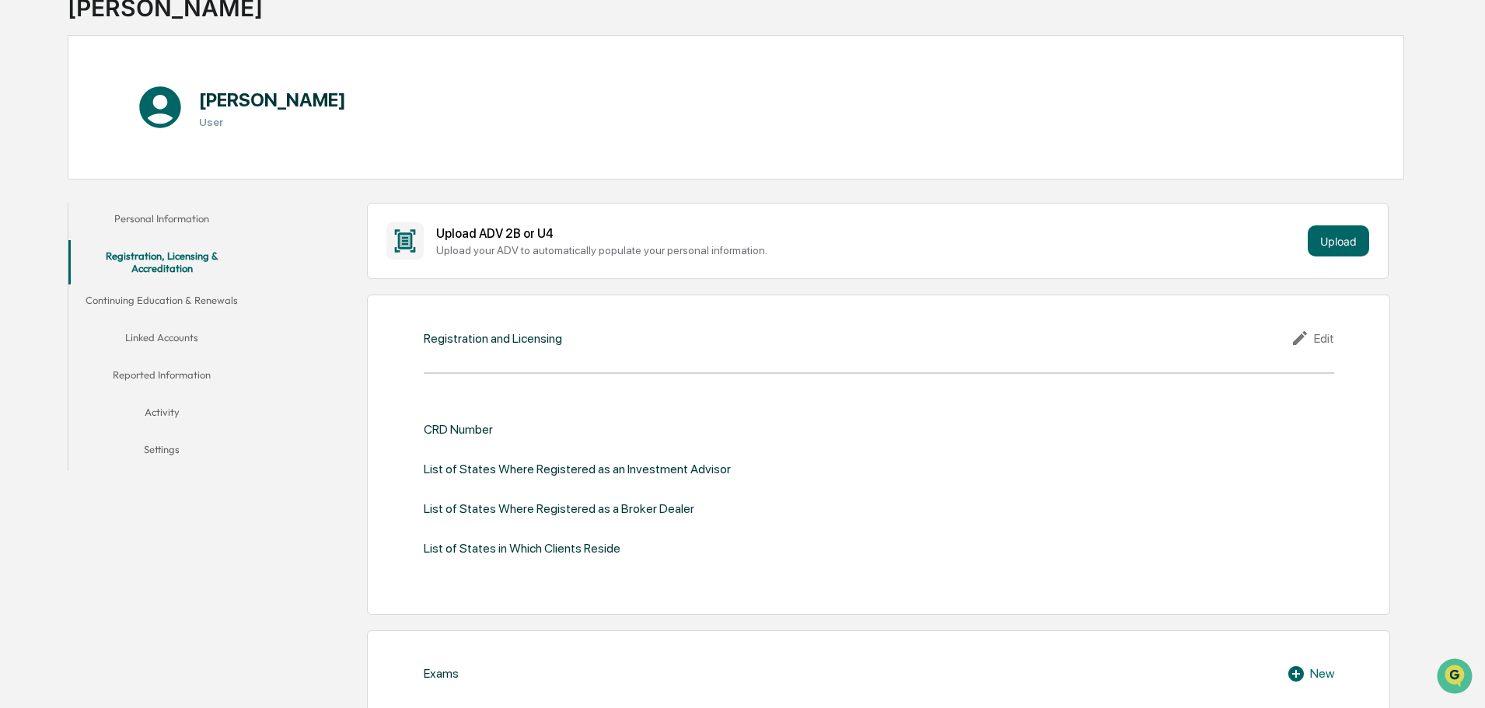
scroll to position [0, 0]
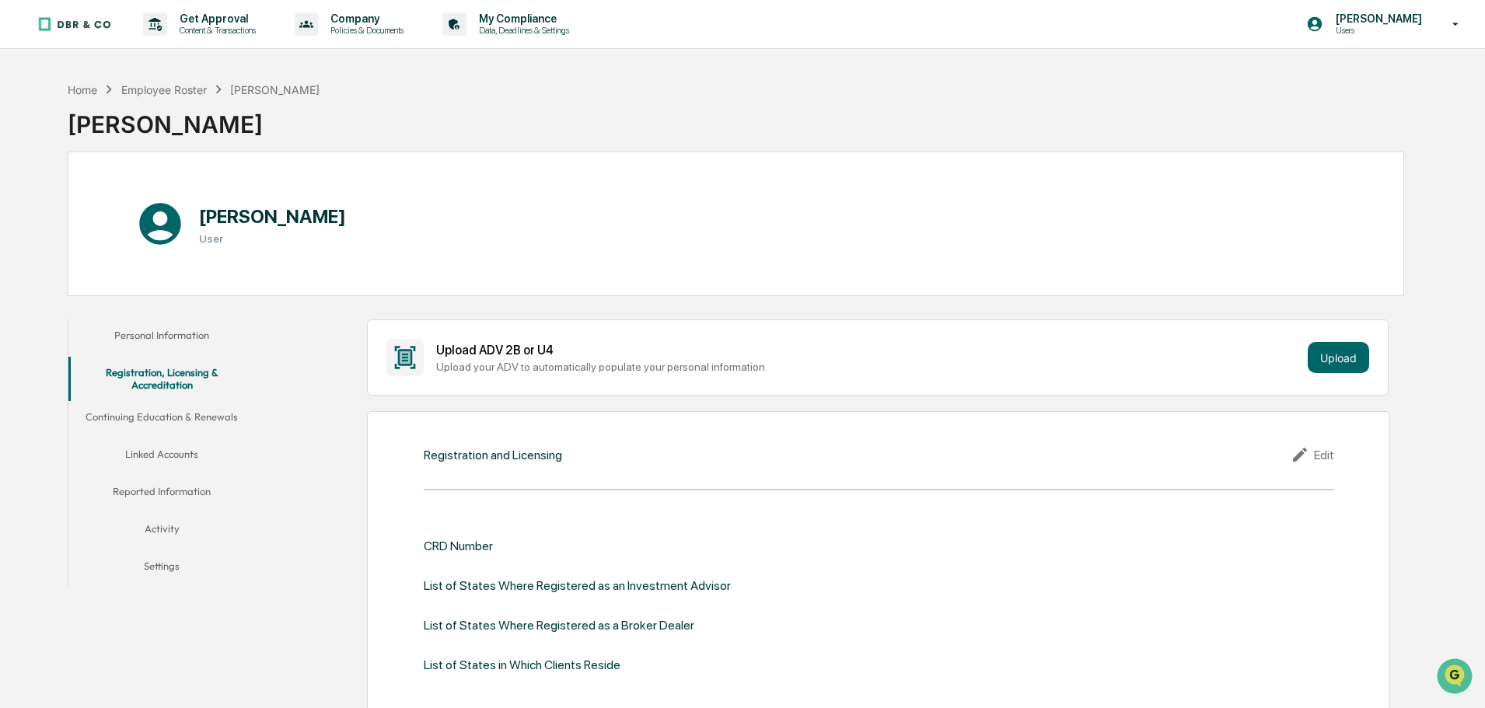
click at [167, 422] on button "Continuing Education & Renewals" at bounding box center [161, 419] width 187 height 37
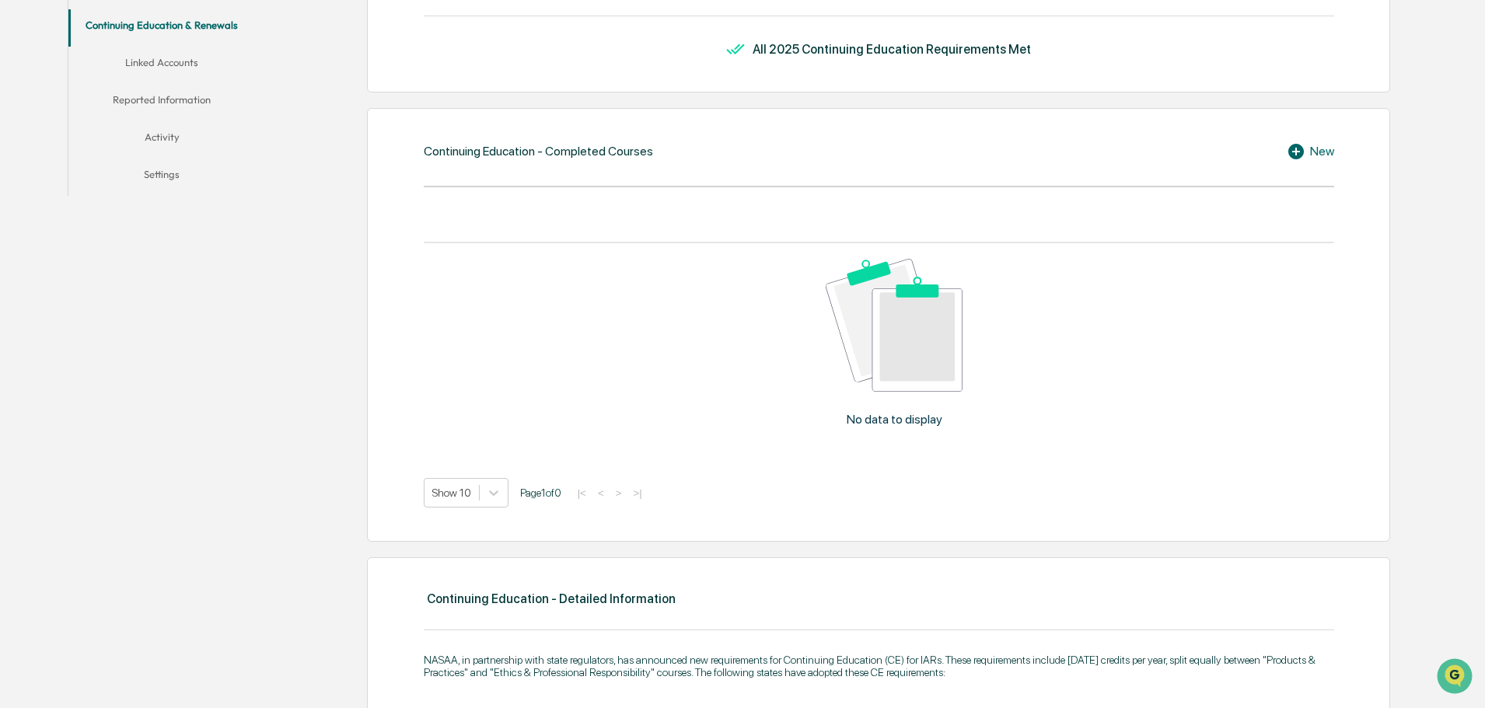
scroll to position [21, 0]
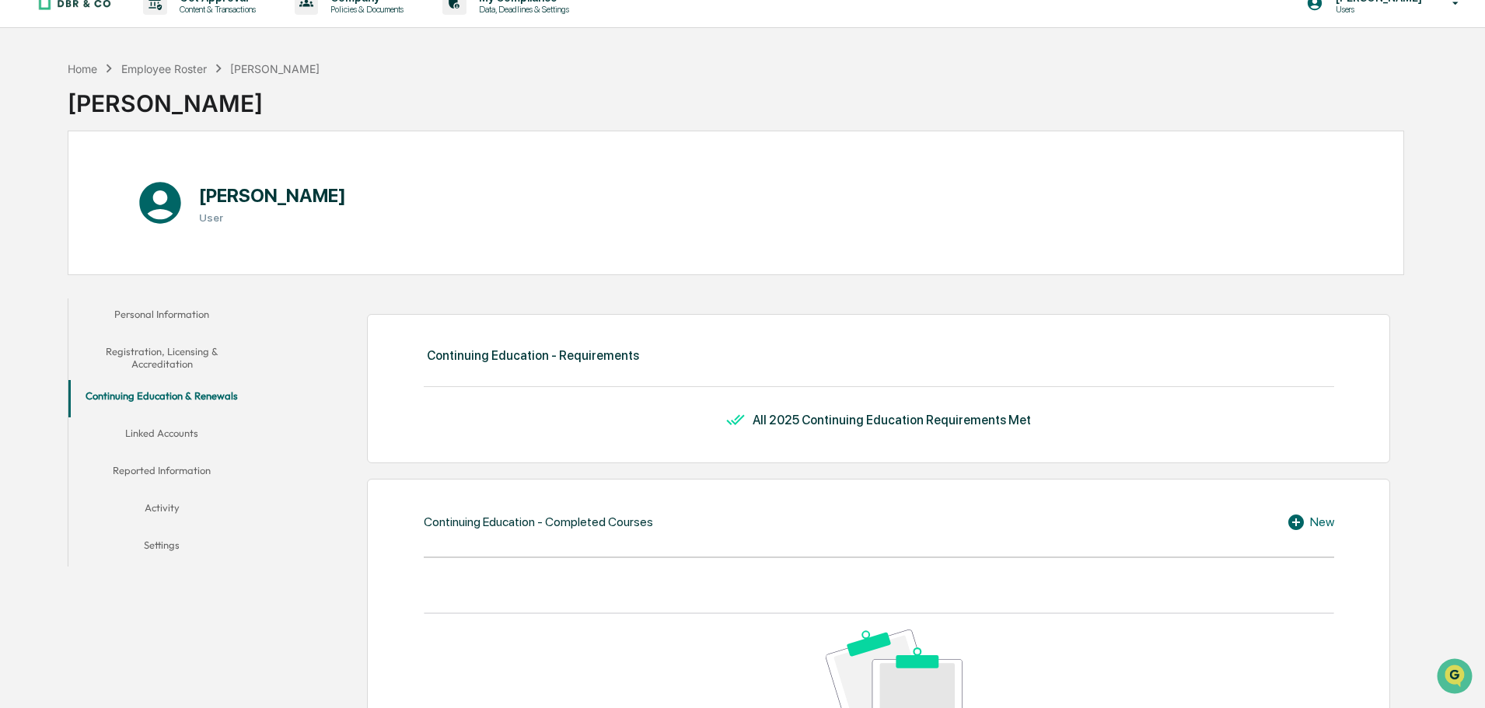
click at [180, 361] on button "Registration, Licensing & Accreditation" at bounding box center [161, 358] width 187 height 44
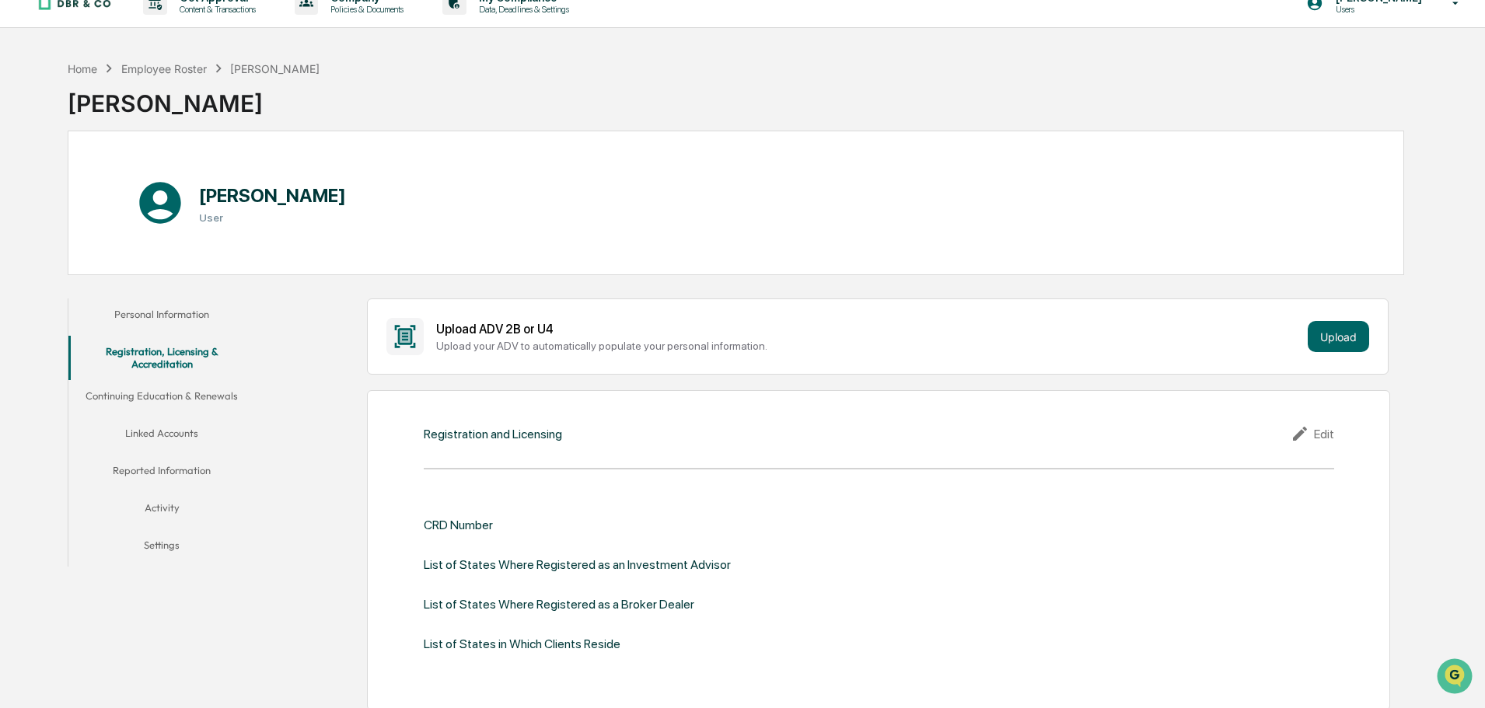
click at [1318, 434] on div "Edit" at bounding box center [1312, 433] width 44 height 19
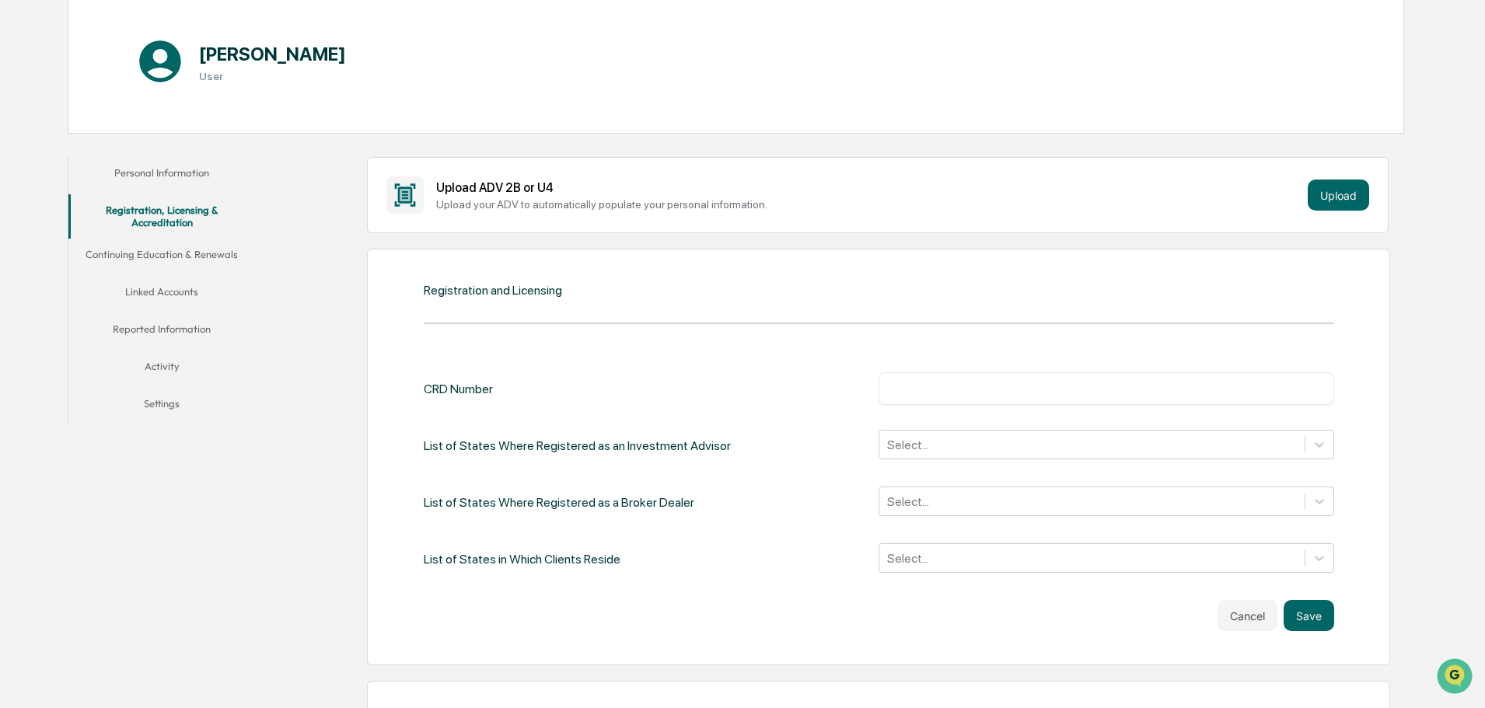
scroll to position [176, 0]
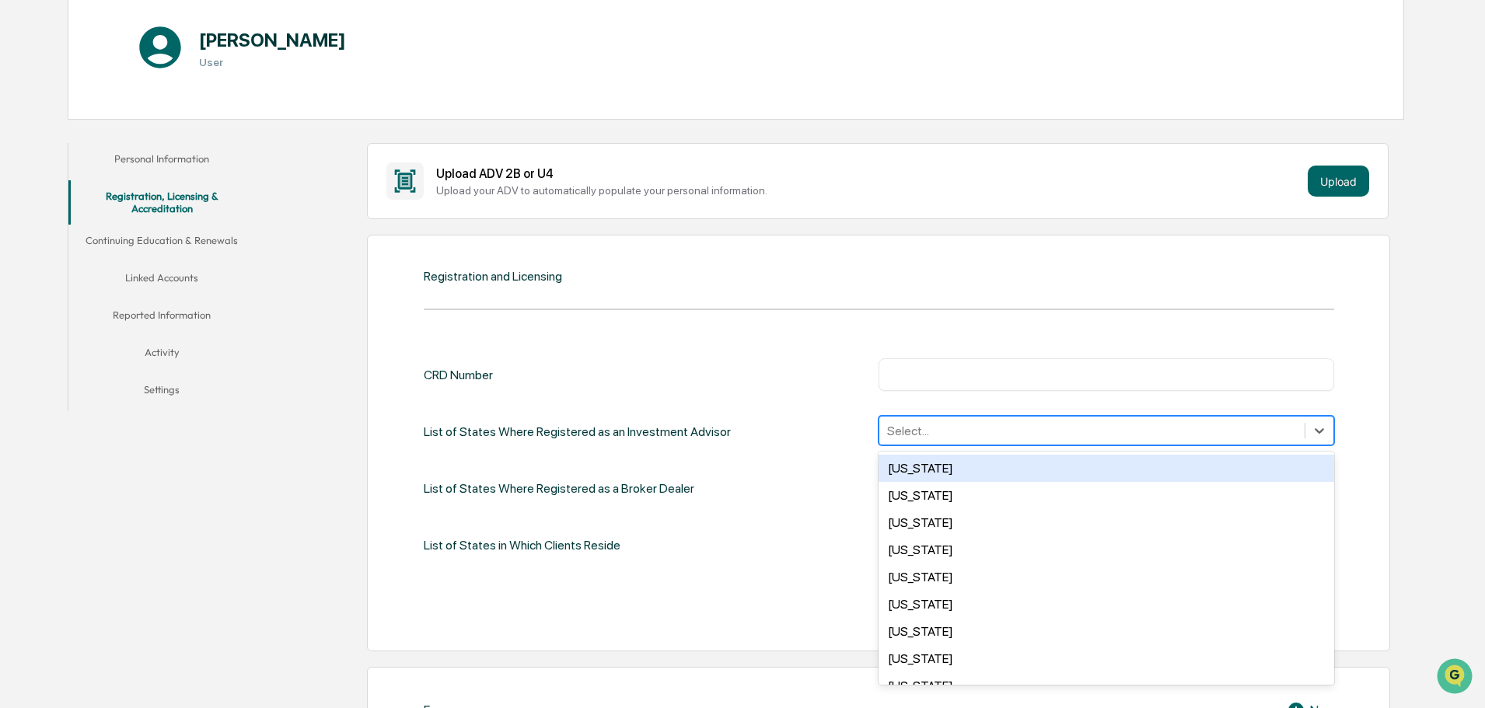
click at [1041, 443] on div "Select..." at bounding box center [1106, 431] width 456 height 30
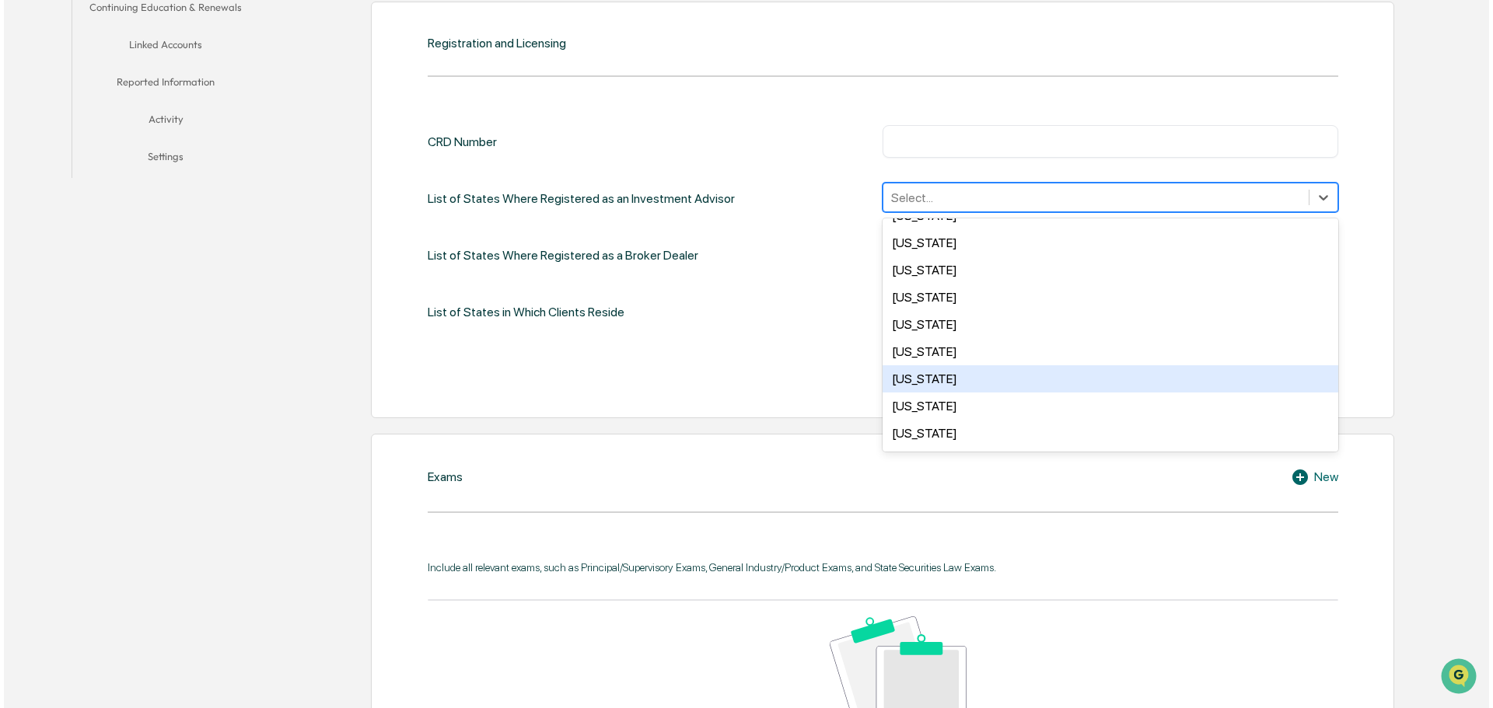
scroll to position [855, 0]
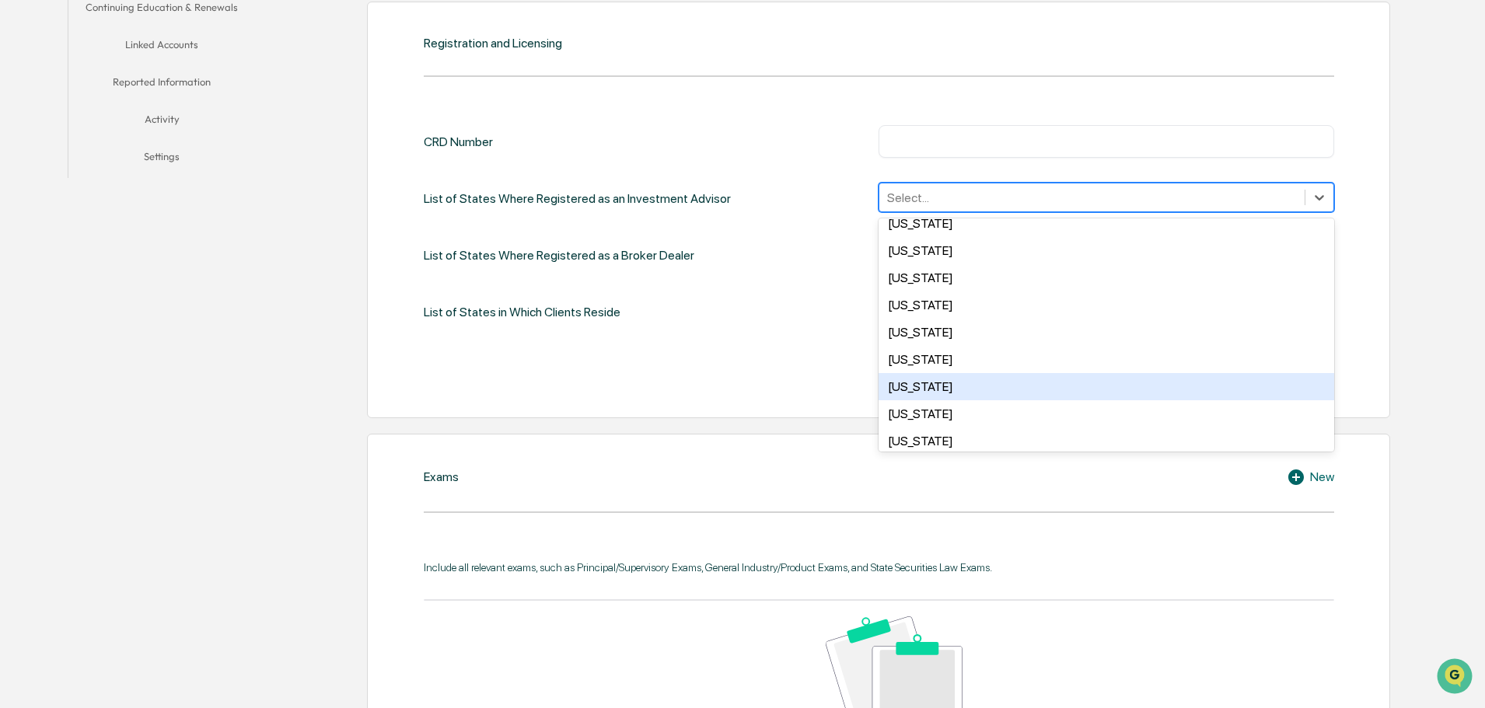
click at [1027, 382] on div "Pennsylvania" at bounding box center [1106, 386] width 456 height 27
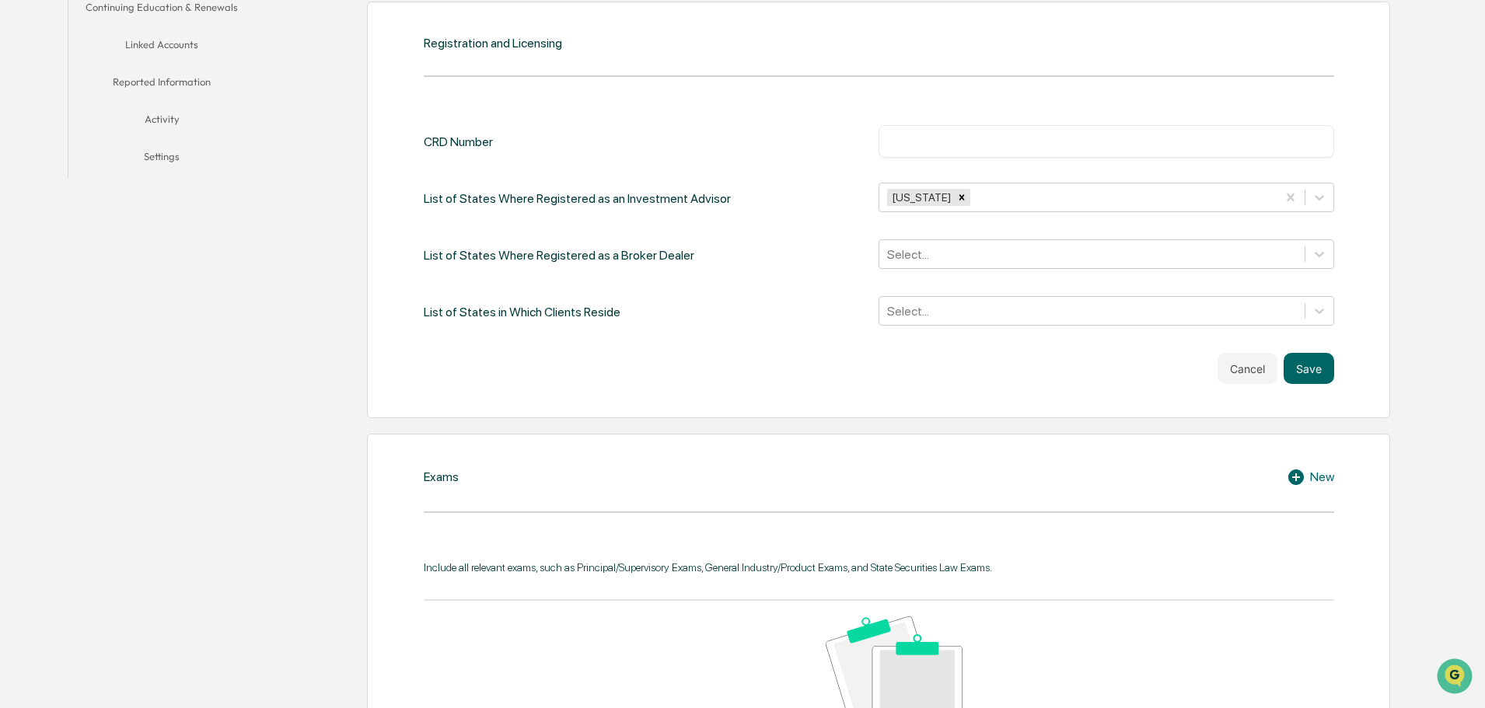
click at [842, 320] on div "List of States in Which Clients Reside Select..." at bounding box center [879, 312] width 910 height 32
click at [1287, 380] on button "Save" at bounding box center [1308, 368] width 51 height 31
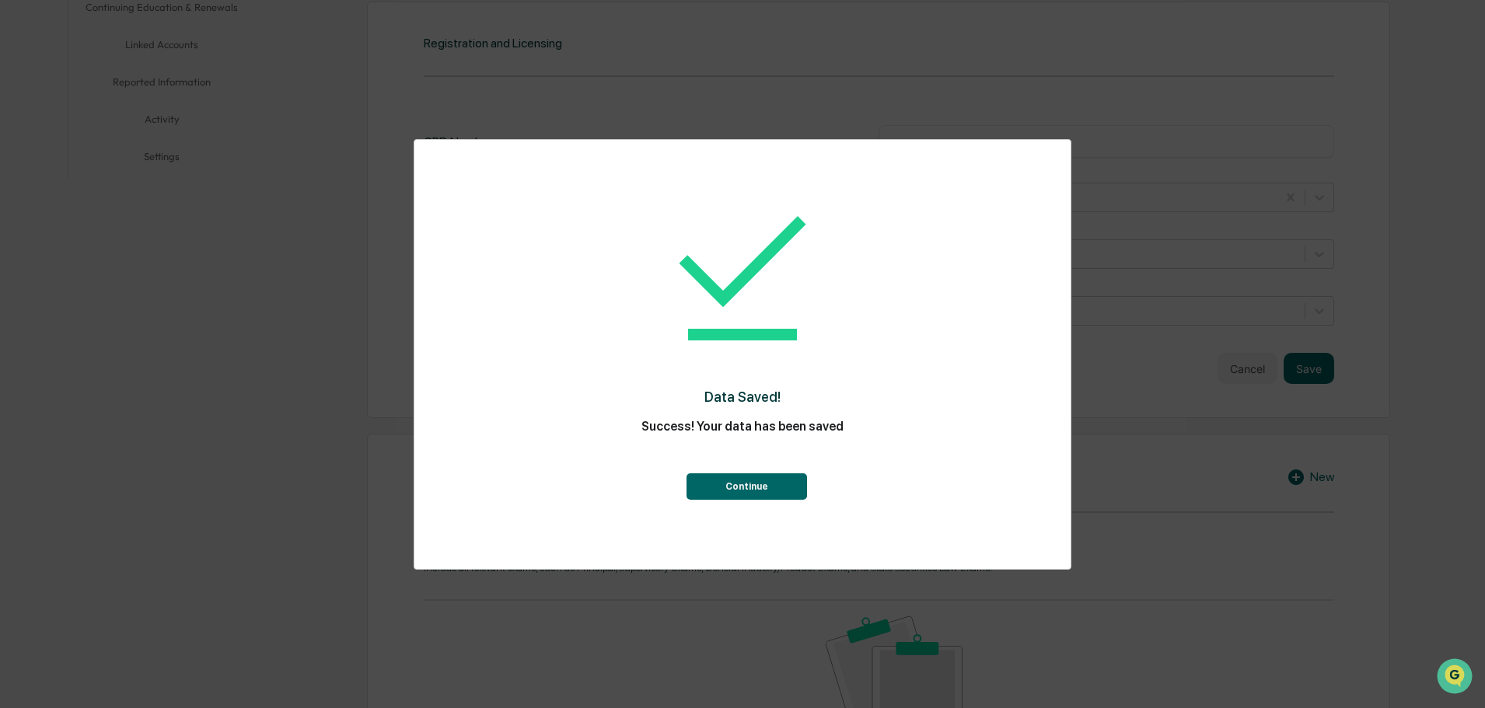
click at [745, 485] on button "Continue" at bounding box center [746, 486] width 120 height 26
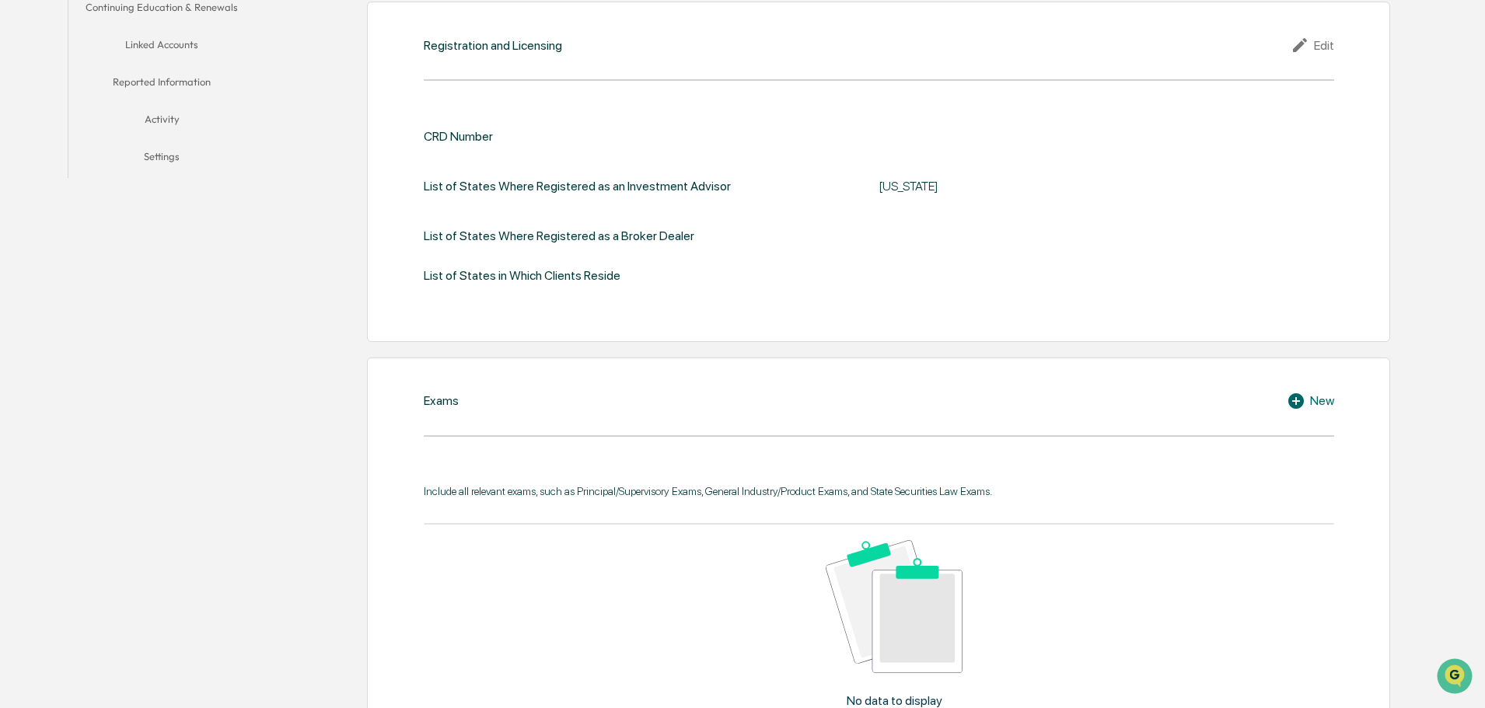
click at [1313, 405] on div "New" at bounding box center [1310, 401] width 47 height 19
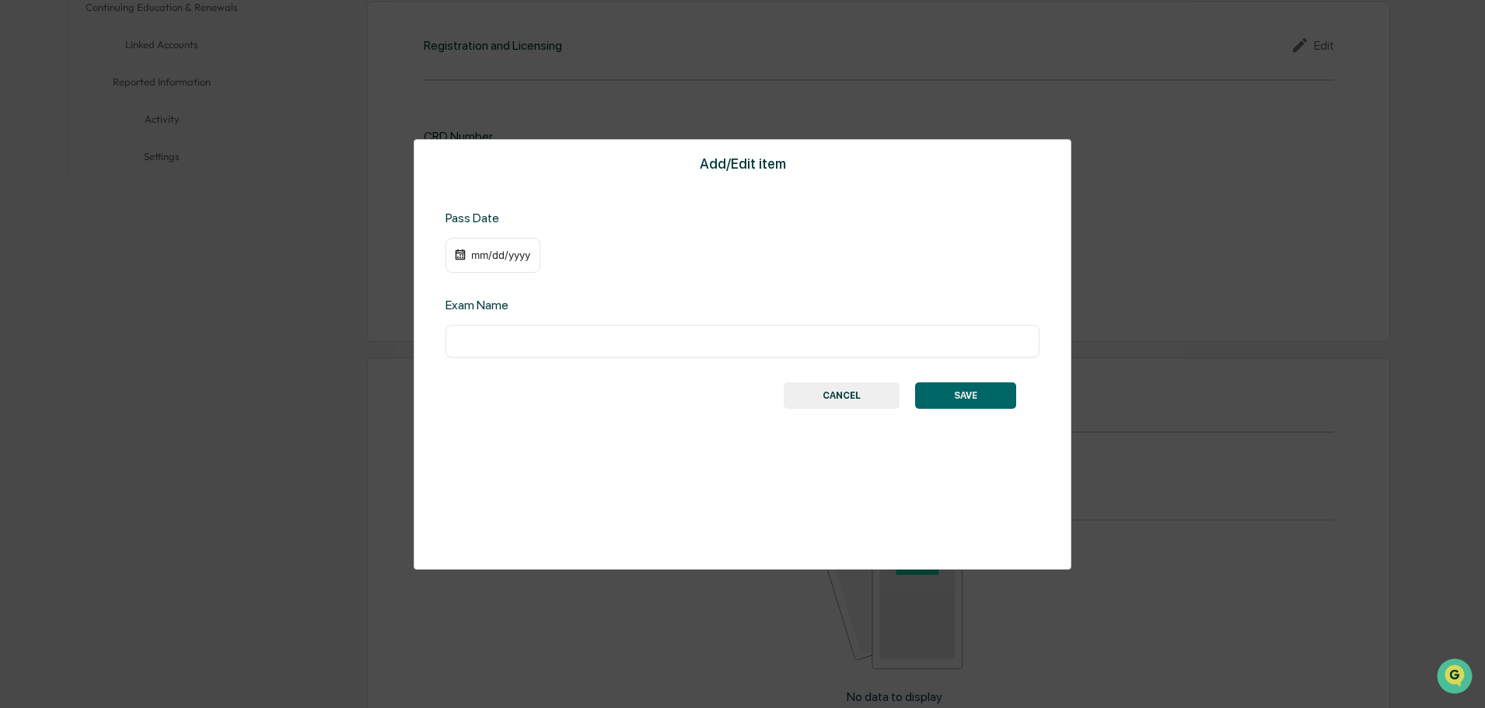
click at [447, 250] on div "mm/dd/yyyy" at bounding box center [492, 256] width 95 height 36
click at [456, 253] on img at bounding box center [460, 255] width 12 height 12
click at [459, 254] on img at bounding box center [460, 255] width 12 height 12
click at [473, 255] on div "mm/dd/yyyy" at bounding box center [501, 255] width 62 height 12
click at [557, 290] on button "calendar view is open, switch to year view" at bounding box center [544, 285] width 25 height 25
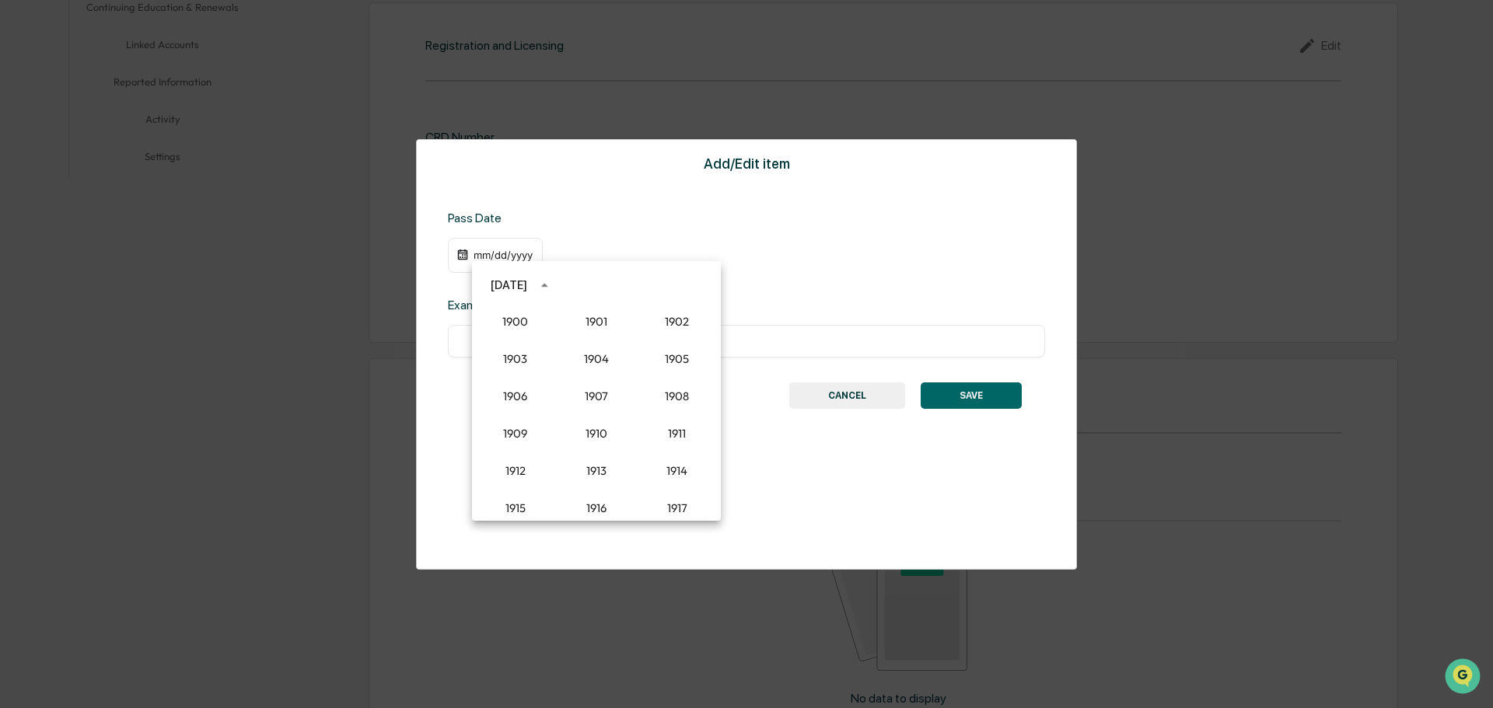
scroll to position [1440, 0]
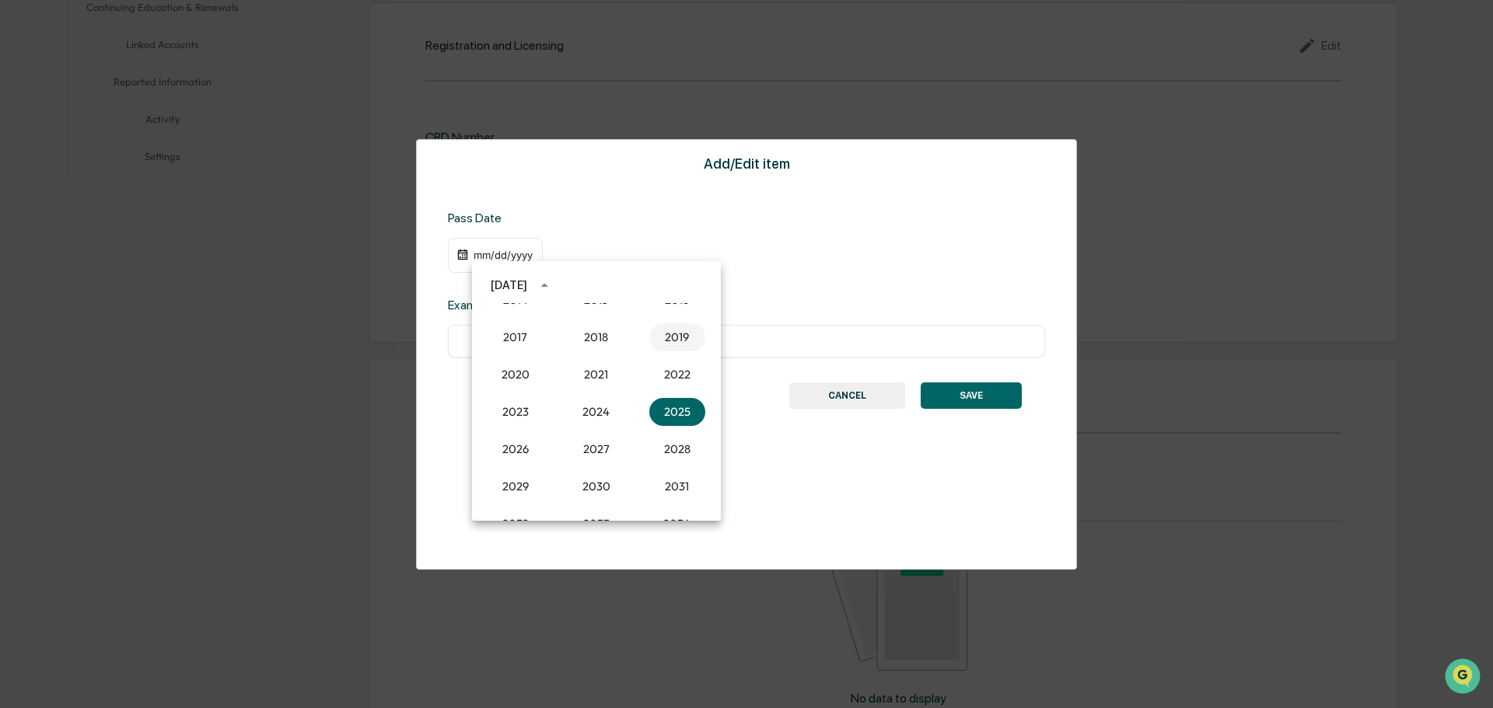
click at [667, 337] on button "2019" at bounding box center [677, 337] width 56 height 28
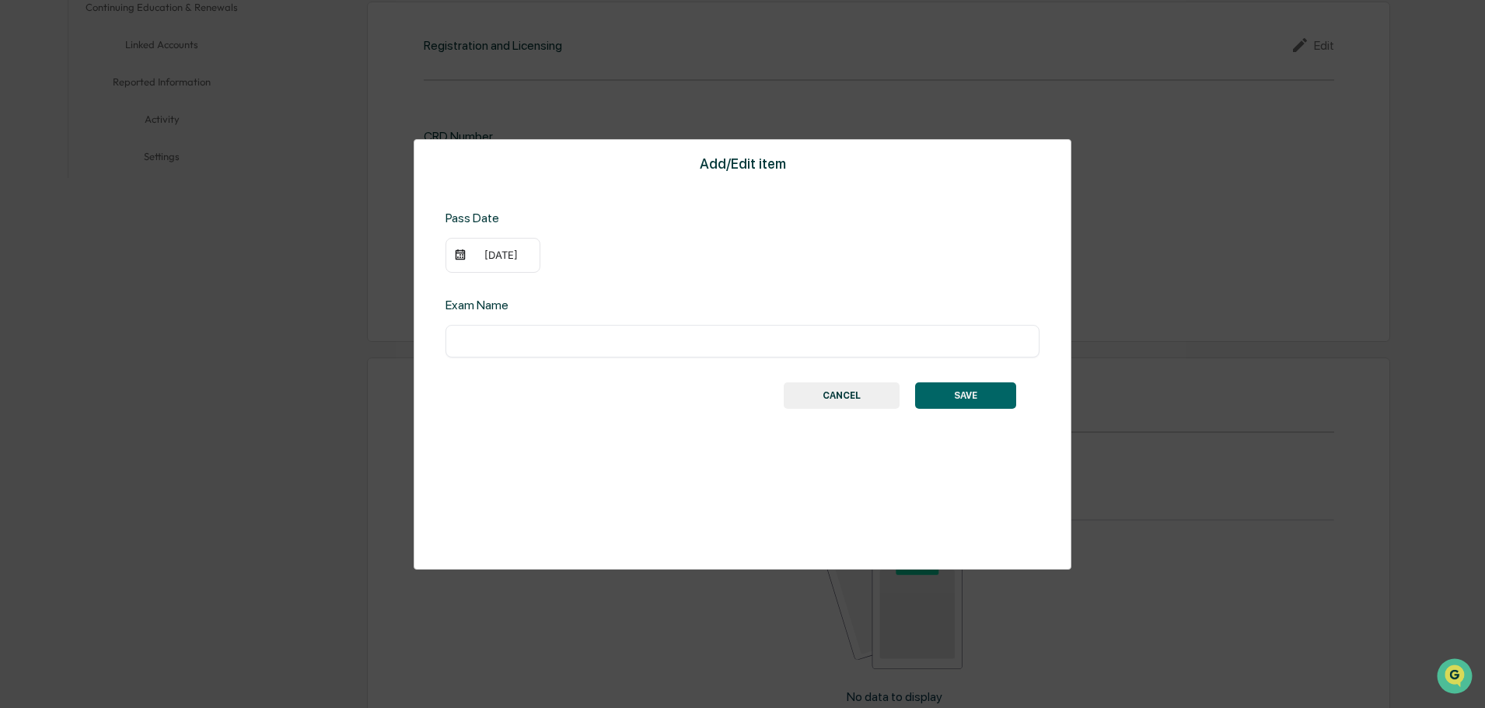
click at [496, 257] on div "09/23/2019" at bounding box center [501, 255] width 62 height 12
click at [665, 286] on icon "Previous month" at bounding box center [666, 285] width 5 height 9
click at [693, 286] on icon "Next month" at bounding box center [696, 285] width 17 height 17
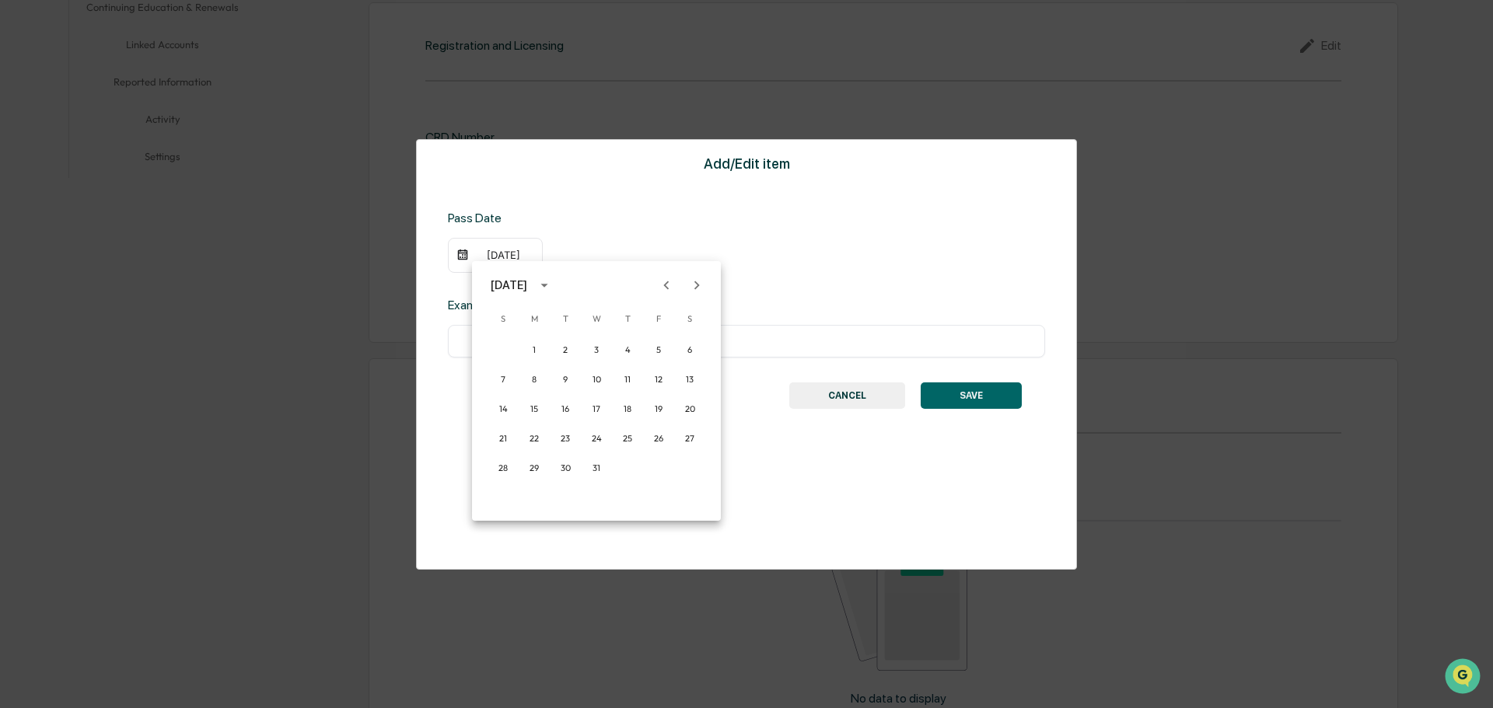
click at [693, 286] on icon "Next month" at bounding box center [696, 285] width 17 height 17
click at [630, 344] on button "1" at bounding box center [627, 350] width 28 height 28
click at [539, 349] on input "text" at bounding box center [742, 341] width 571 height 16
click at [454, 256] on img at bounding box center [460, 255] width 12 height 12
click at [467, 258] on div "08/01/2019" at bounding box center [492, 256] width 95 height 36
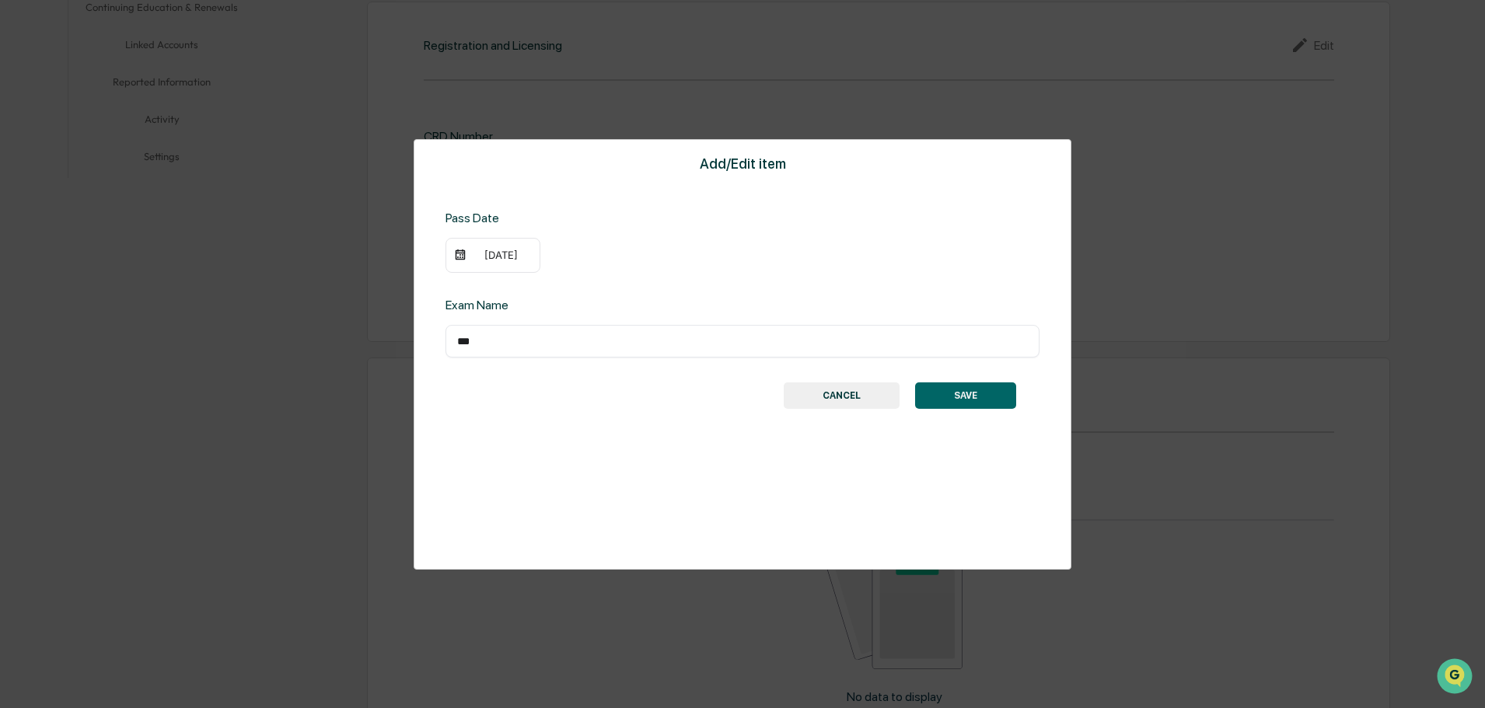
click at [463, 258] on img at bounding box center [460, 255] width 12 height 12
click at [456, 257] on img at bounding box center [460, 255] width 12 height 12
click at [493, 247] on div "08/01/2019" at bounding box center [492, 256] width 95 height 36
click at [494, 257] on div "08/01/2019" at bounding box center [501, 255] width 62 height 12
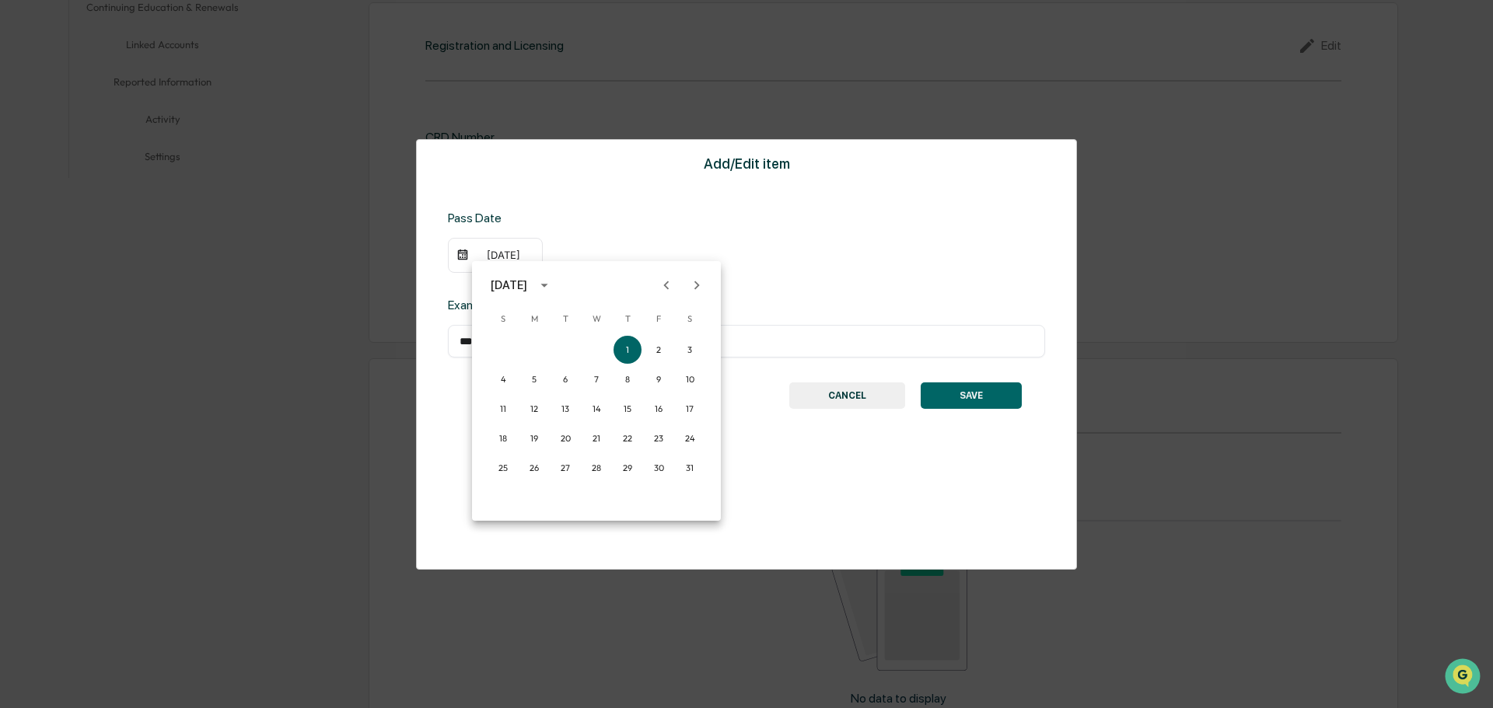
click at [553, 291] on icon "calendar view is open, switch to year view" at bounding box center [544, 285] width 17 height 17
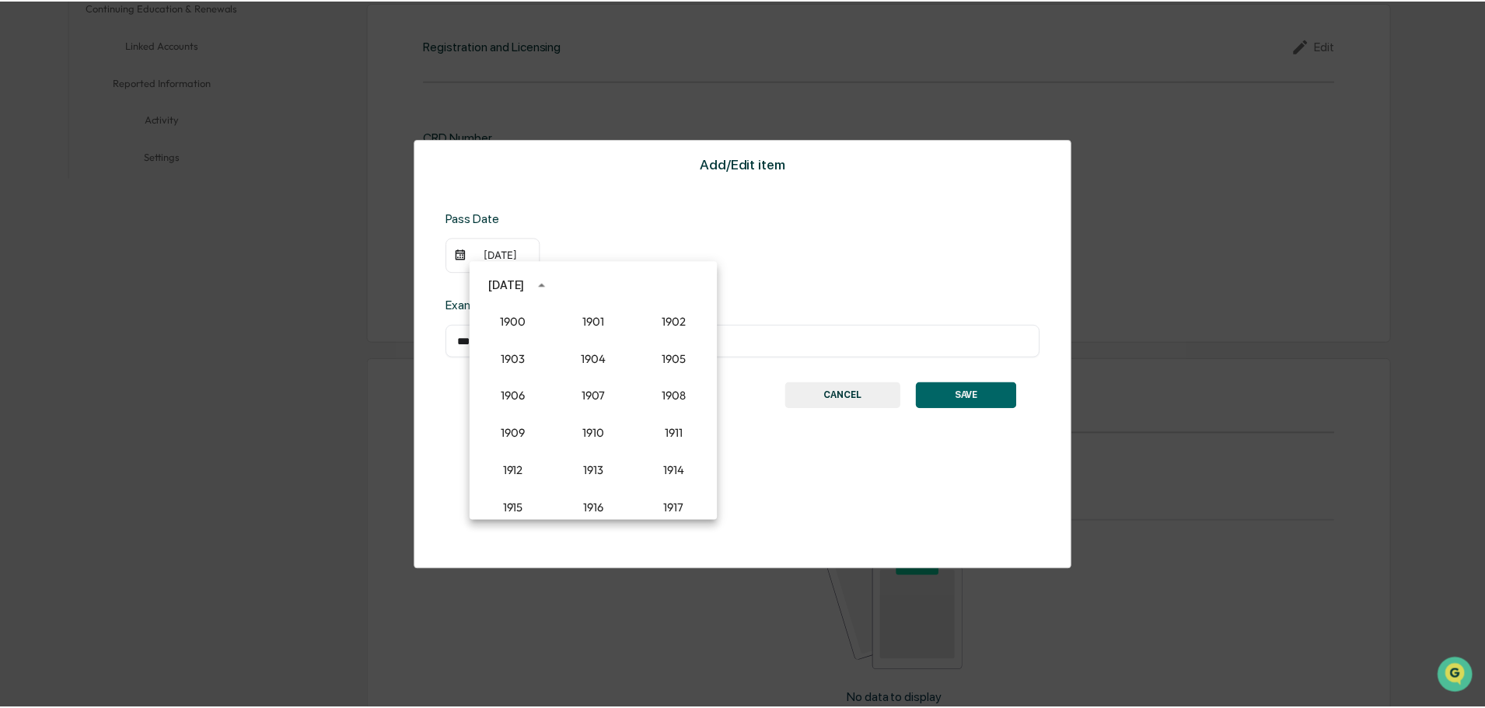
scroll to position [1365, 0]
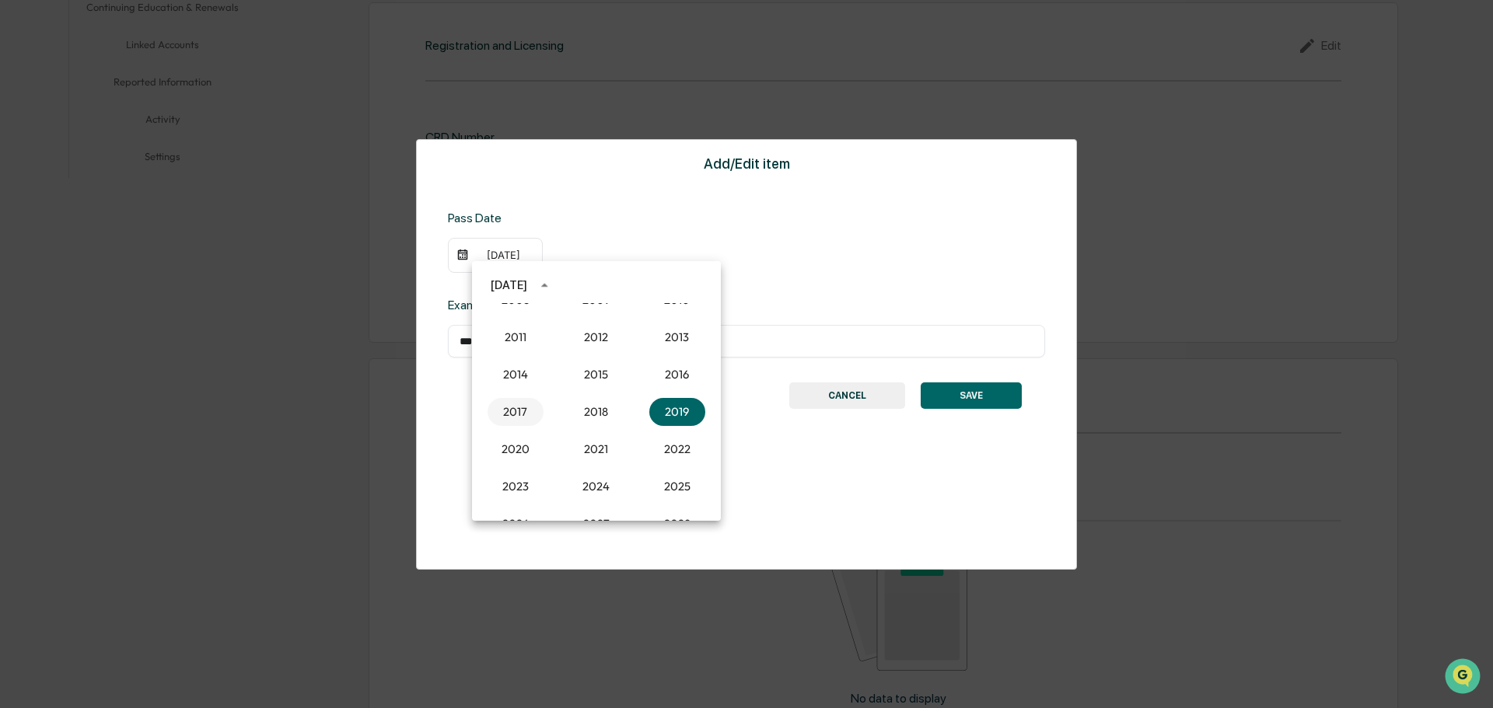
click at [516, 410] on button "2017" at bounding box center [515, 412] width 56 height 28
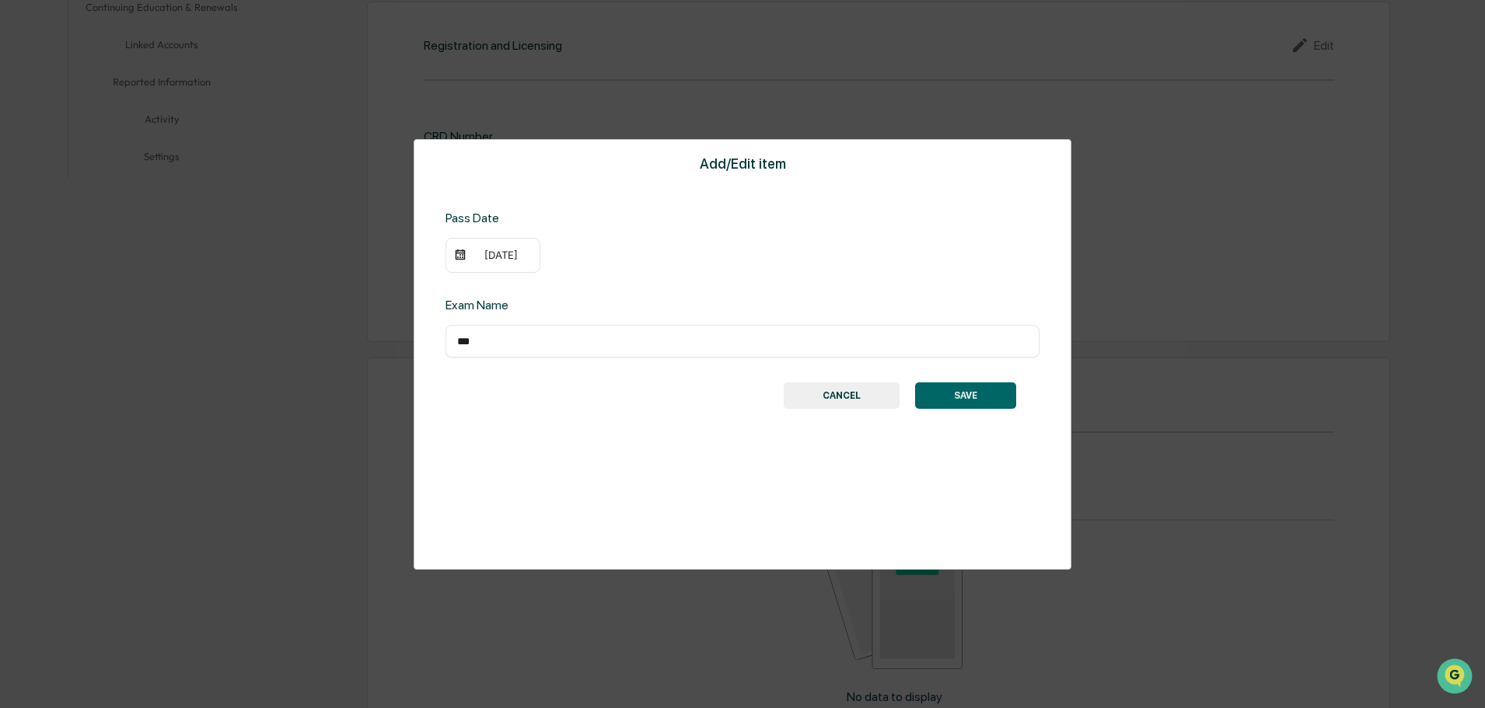
click at [462, 254] on img at bounding box center [460, 255] width 12 height 12
click at [495, 251] on div "08/01/2017" at bounding box center [501, 255] width 62 height 12
click at [671, 288] on icon "Previous month" at bounding box center [666, 285] width 17 height 17
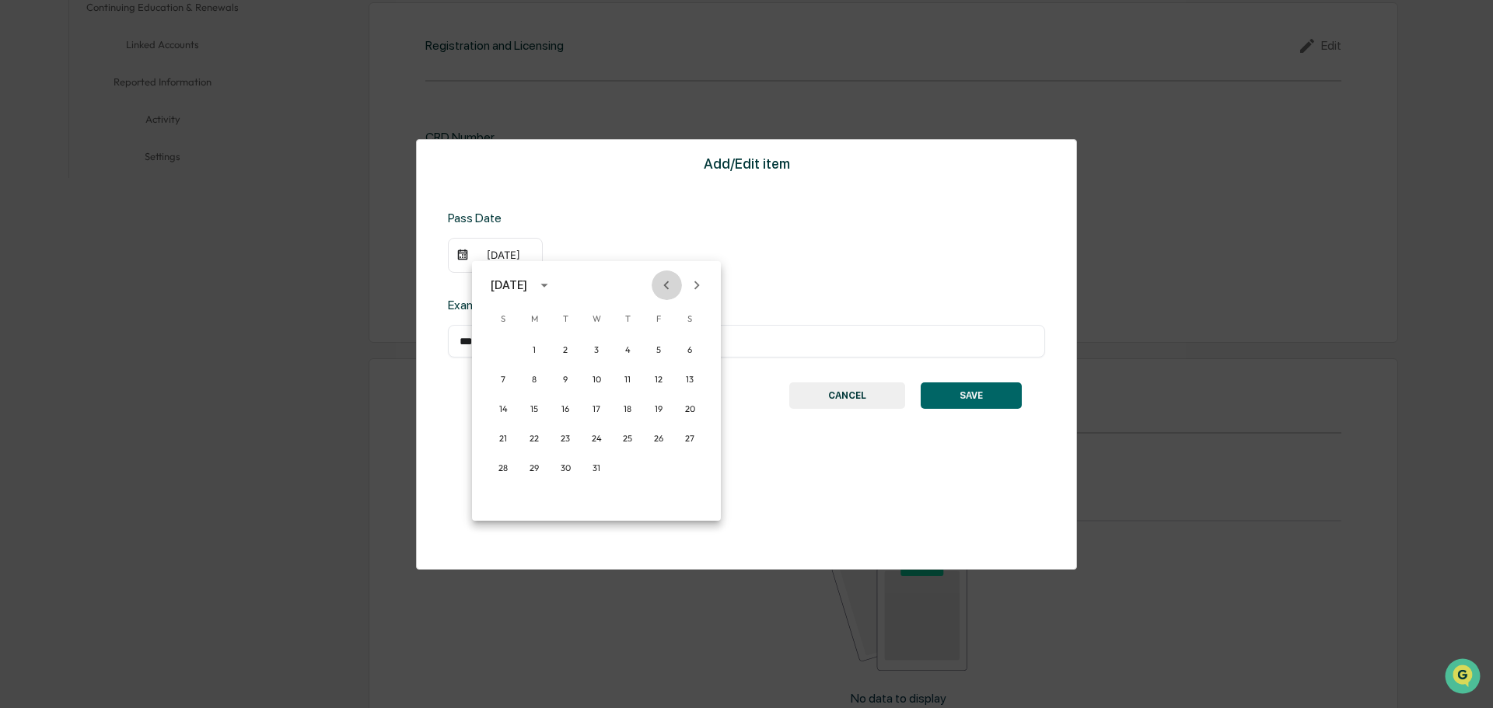
click at [671, 288] on icon "Previous month" at bounding box center [666, 285] width 17 height 17
click at [688, 359] on button "1" at bounding box center [690, 350] width 28 height 28
drag, startPoint x: 511, startPoint y: 337, endPoint x: 449, endPoint y: 337, distance: 62.2
click at [449, 337] on div "*** ​" at bounding box center [742, 341] width 594 height 33
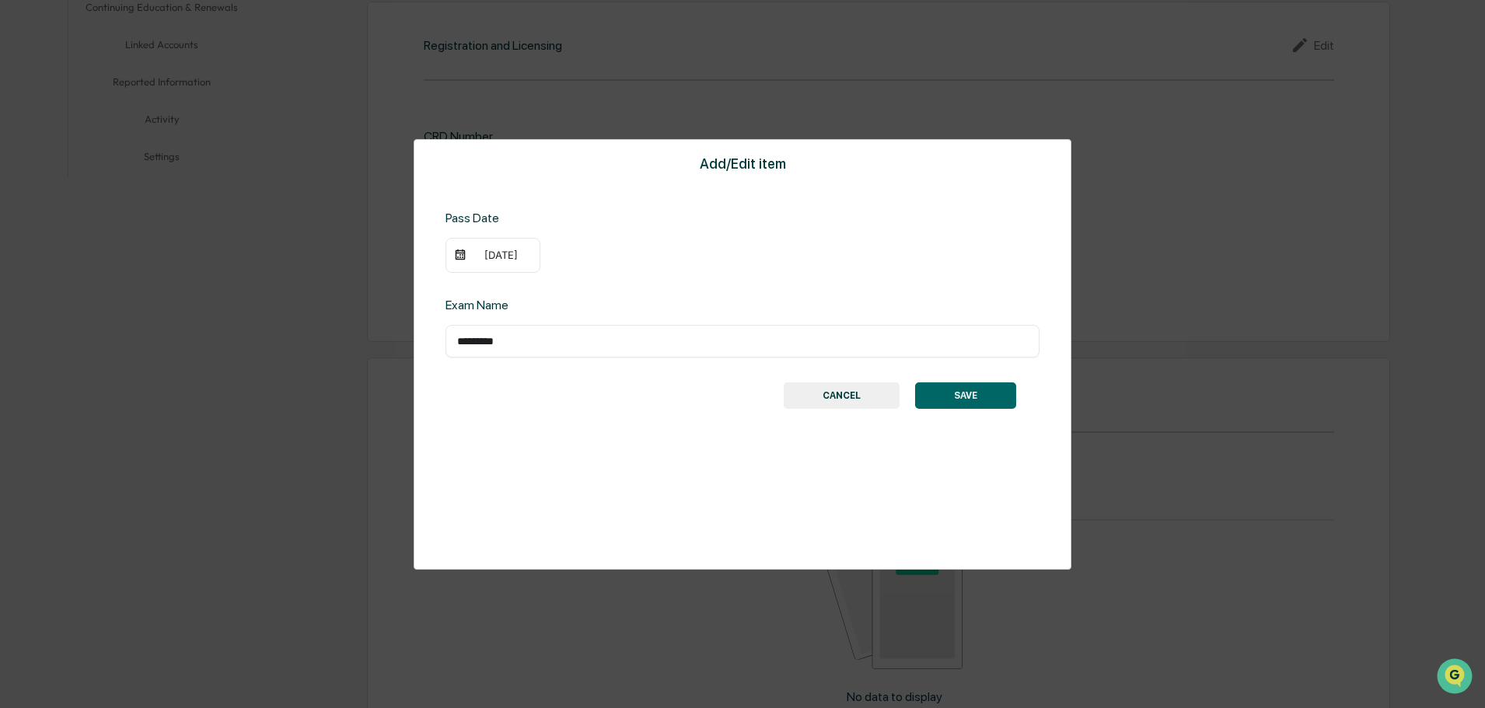
type input "*********"
click at [961, 392] on button "SAVE" at bounding box center [965, 395] width 101 height 26
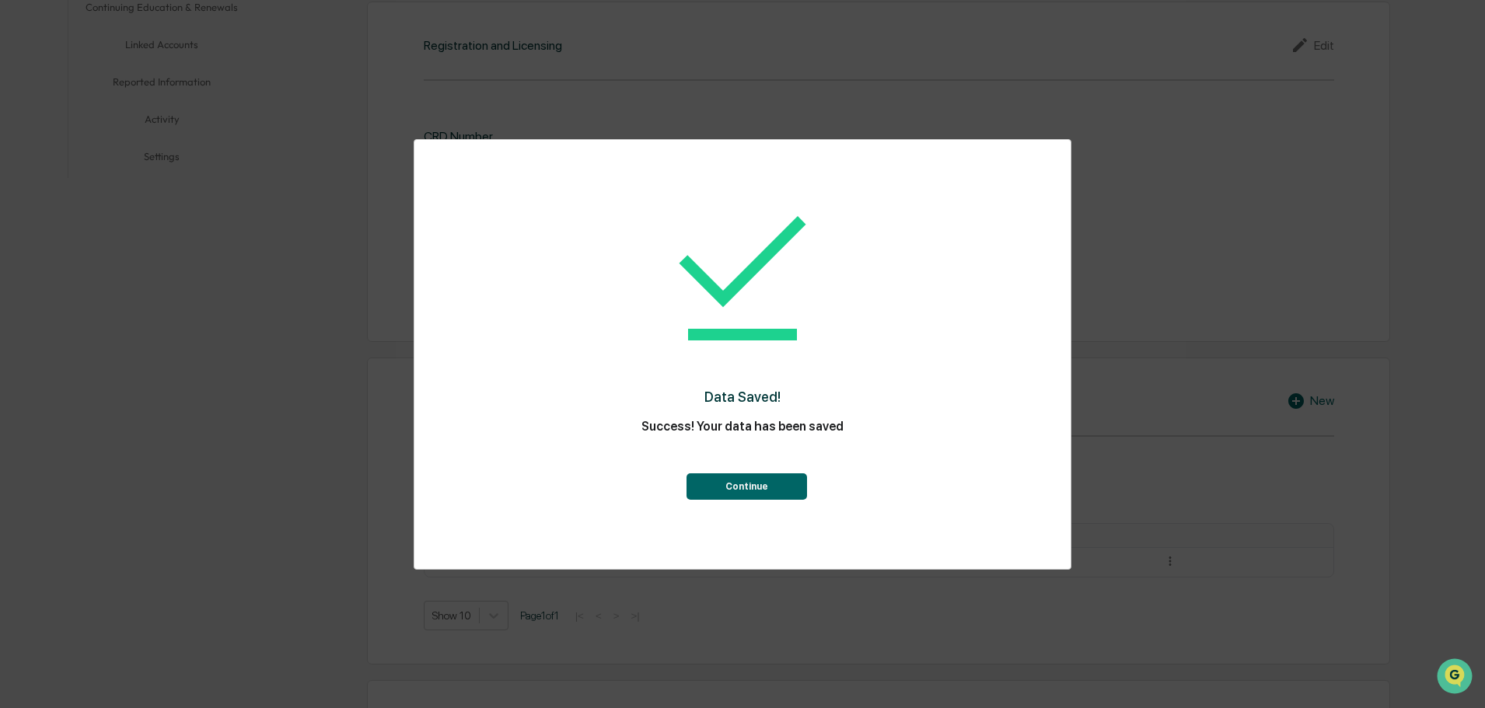
click at [754, 501] on div "Data Saved! Success! Your data has been saved Continue" at bounding box center [742, 342] width 594 height 375
click at [754, 490] on button "Continue" at bounding box center [746, 486] width 120 height 26
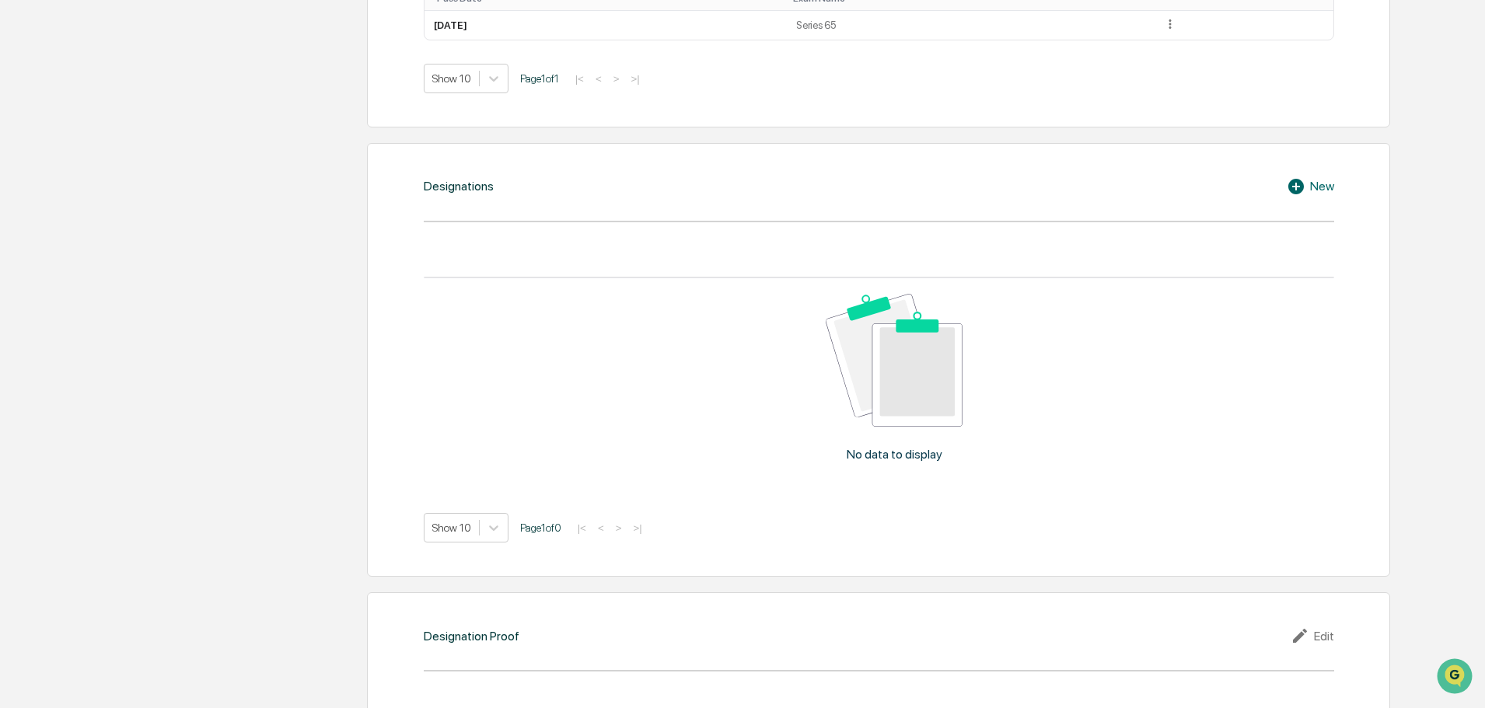
scroll to position [954, 0]
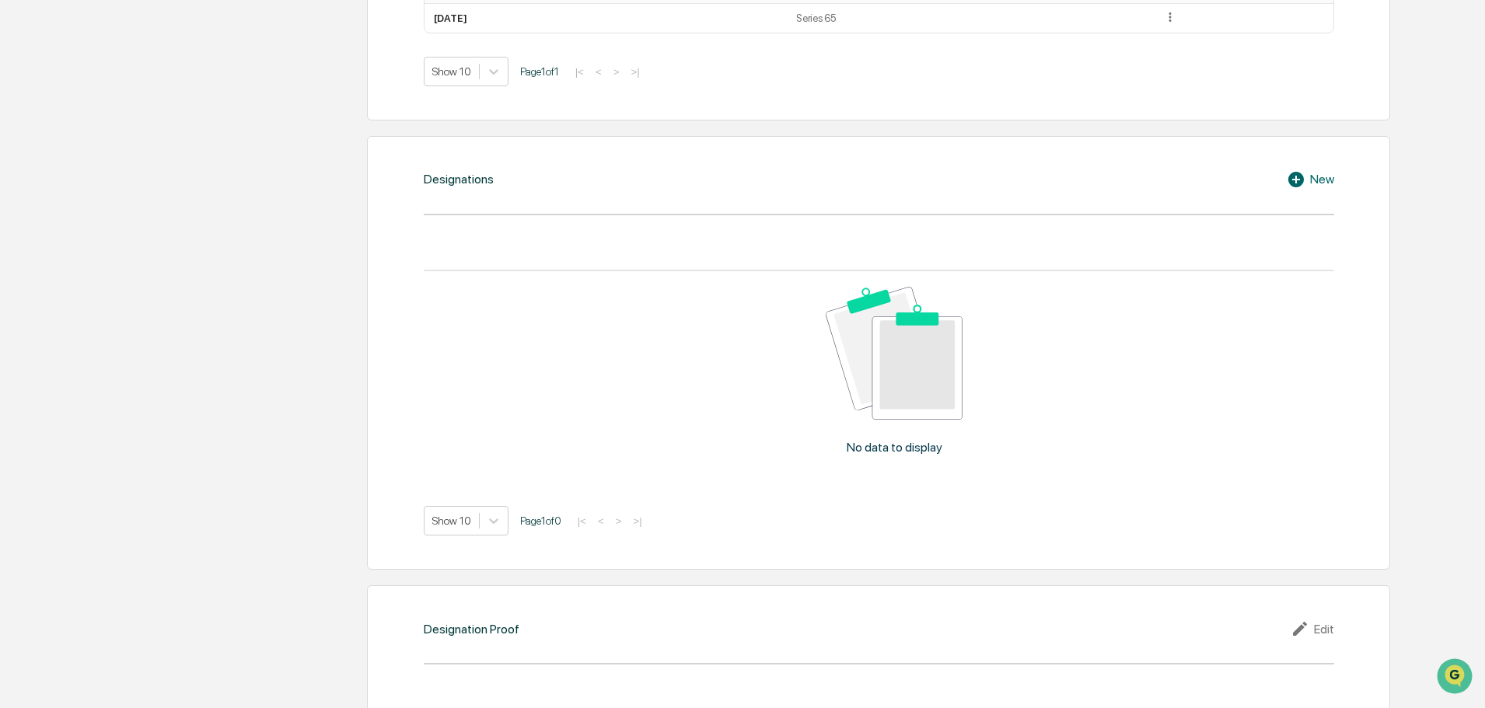
click at [1332, 185] on div "New" at bounding box center [1310, 179] width 47 height 19
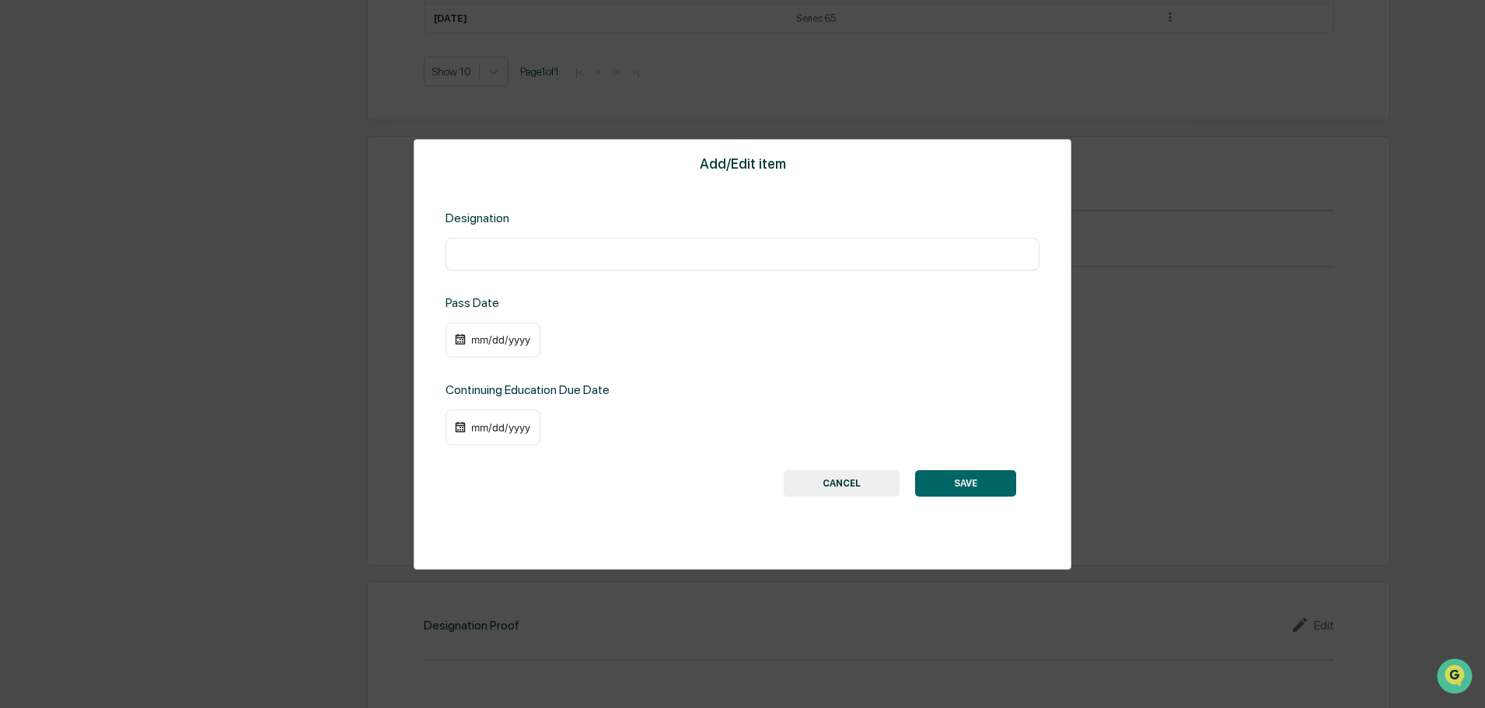
click at [511, 258] on input "text" at bounding box center [742, 254] width 571 height 16
type input "**********"
click at [453, 331] on div "mm/dd/yyyy" at bounding box center [492, 341] width 95 height 36
click at [455, 333] on div "mm/dd/yyyy" at bounding box center [492, 341] width 95 height 36
click at [466, 340] on img at bounding box center [460, 339] width 12 height 12
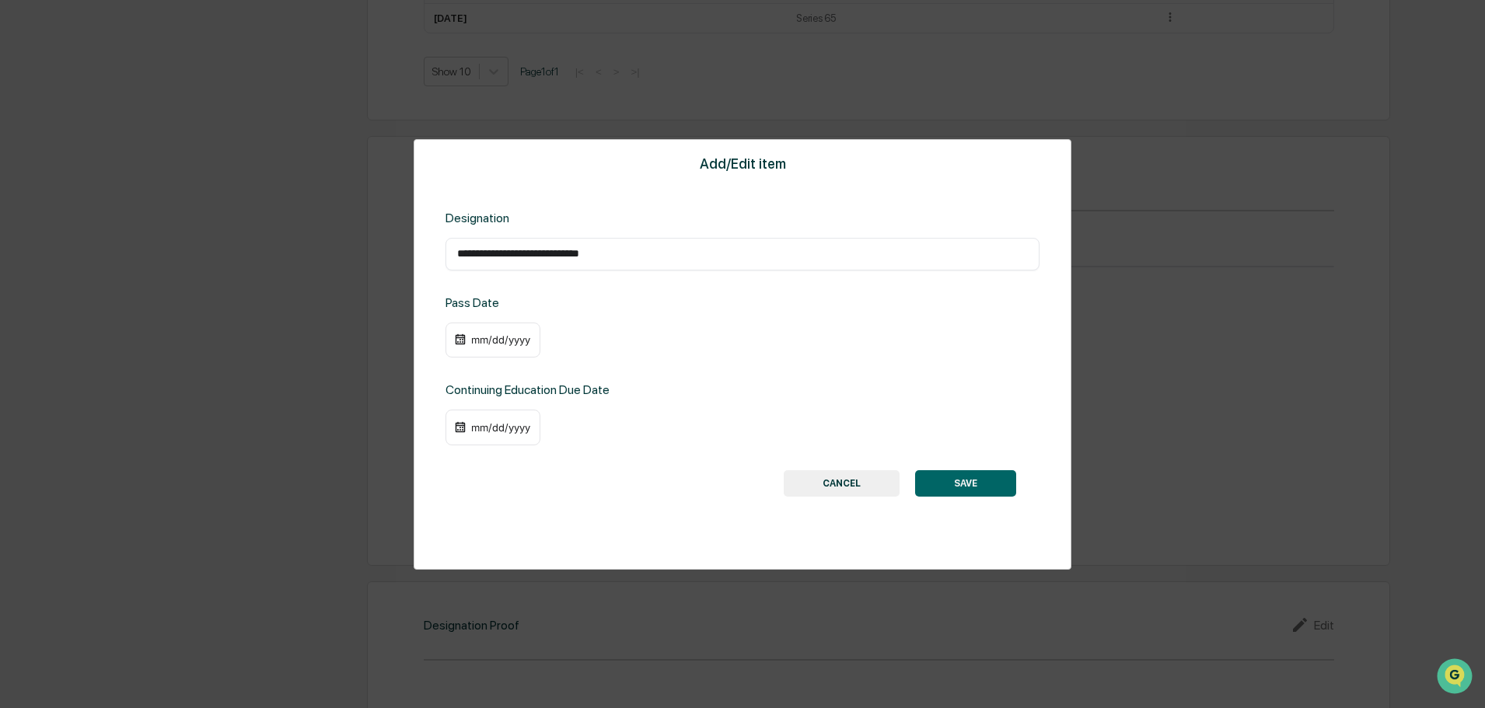
click at [505, 356] on div "mm/dd/yyyy" at bounding box center [492, 341] width 95 height 36
click at [505, 341] on div "mm/dd/yyyy" at bounding box center [501, 339] width 62 height 12
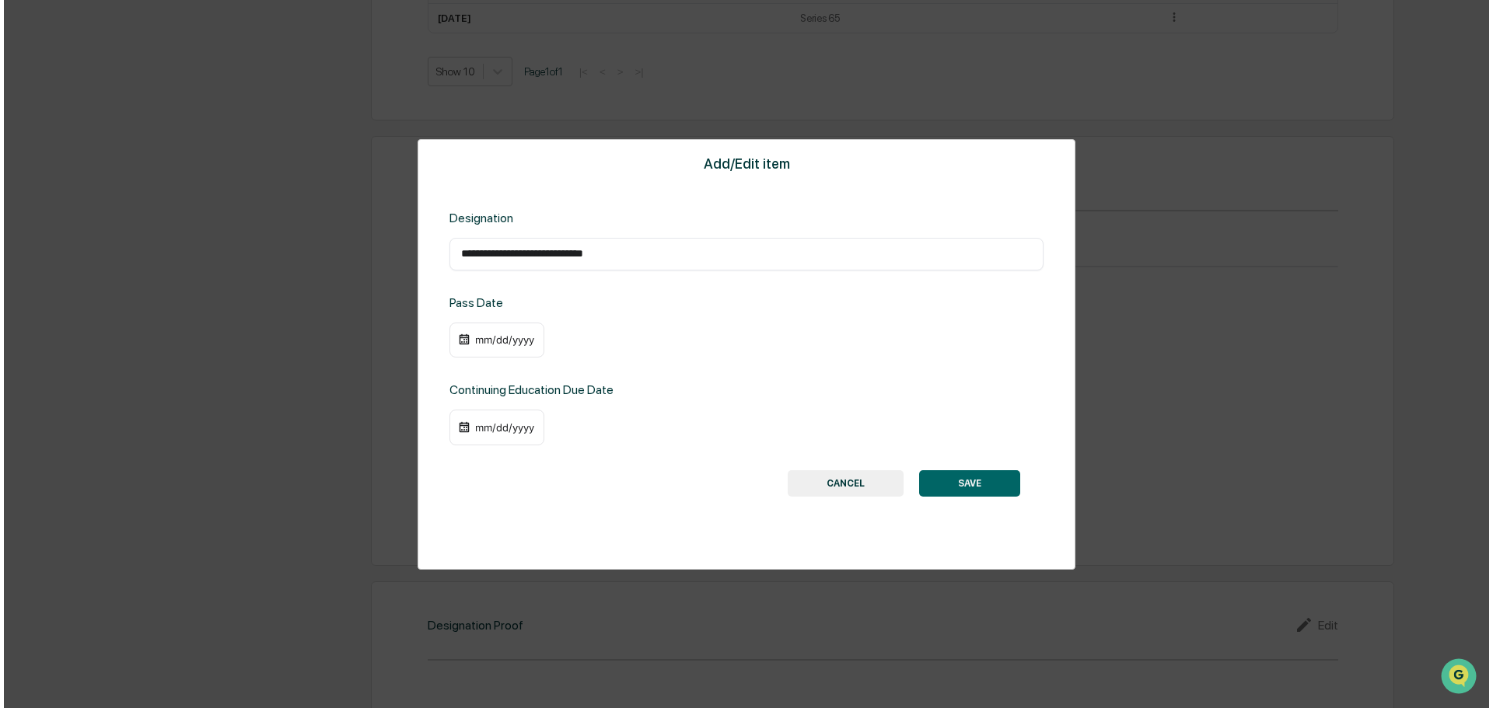
scroll to position [955, 0]
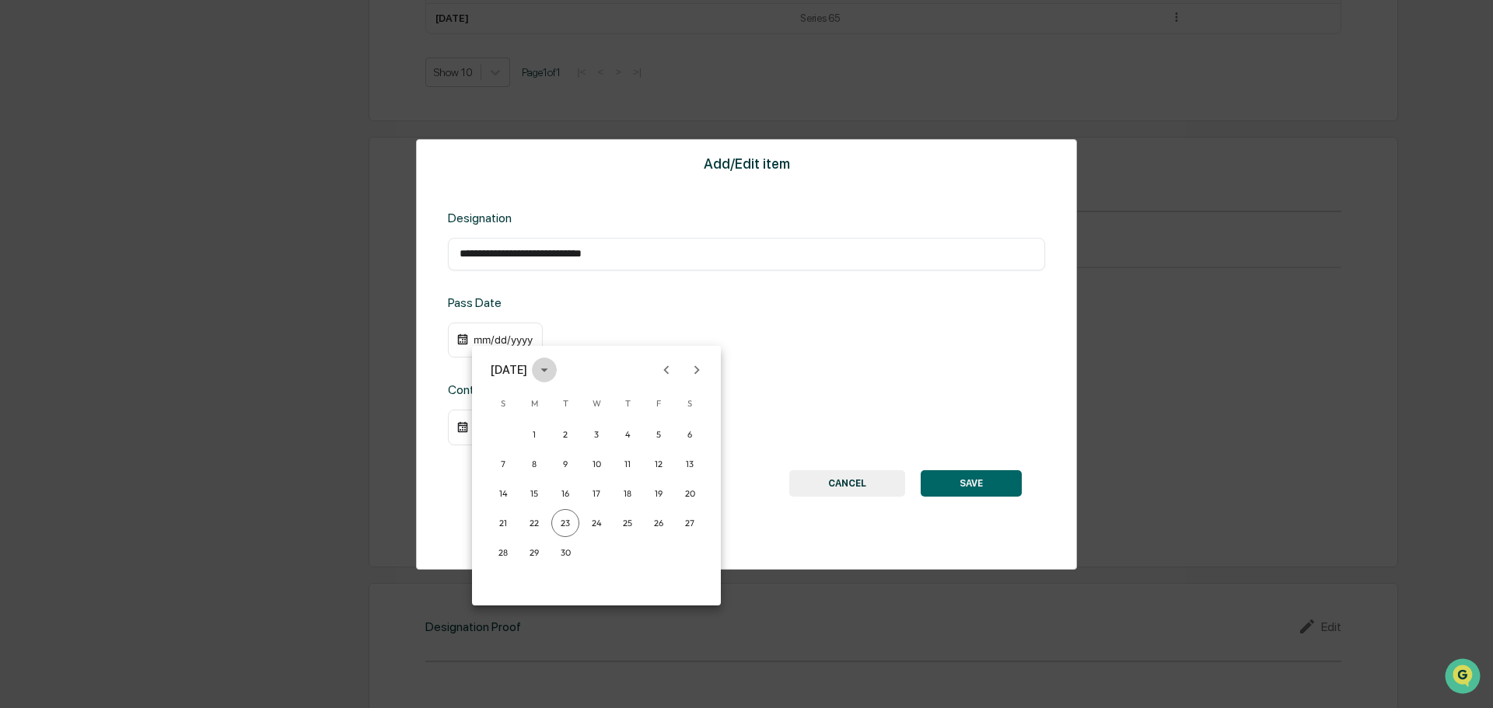
click at [547, 369] on icon "calendar view is open, switch to year view" at bounding box center [543, 370] width 7 height 4
click at [690, 428] on button "2019" at bounding box center [677, 422] width 56 height 28
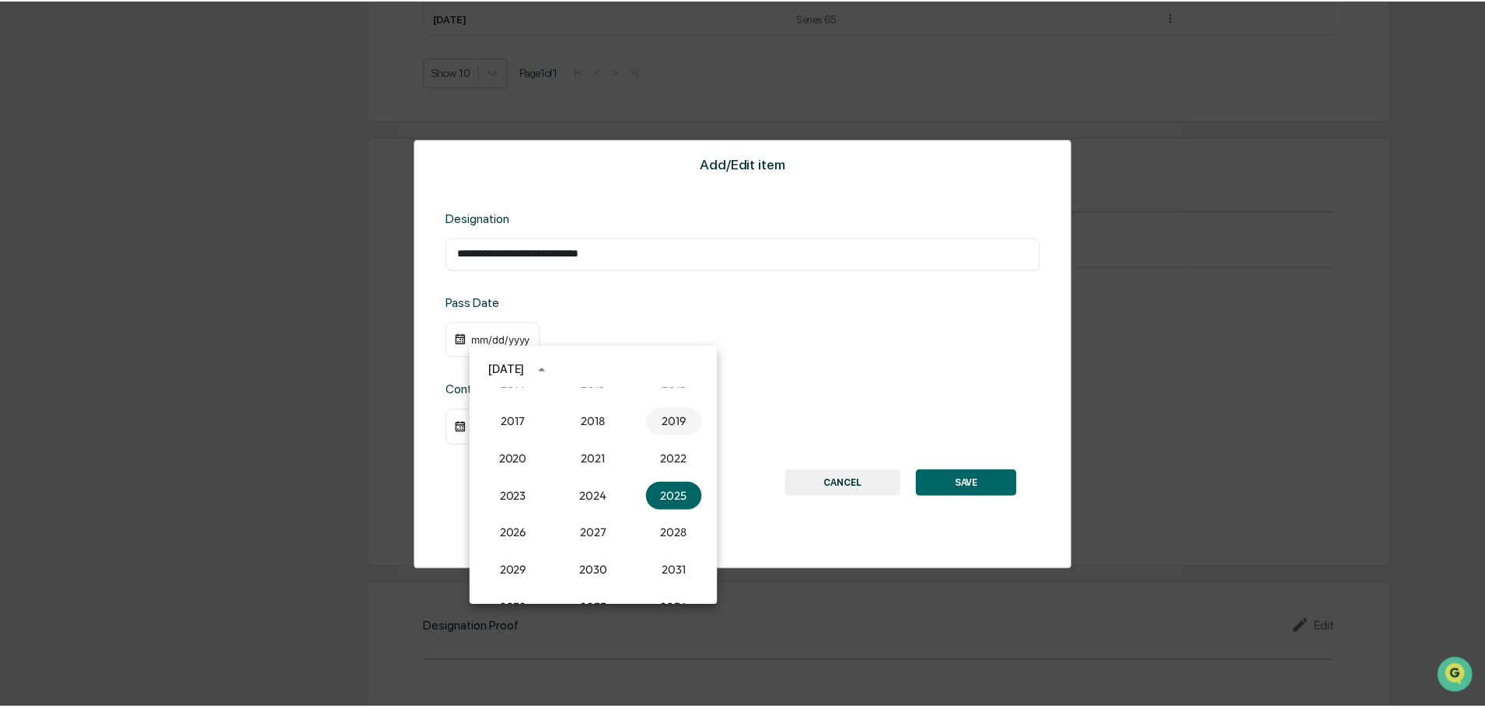
scroll to position [954, 0]
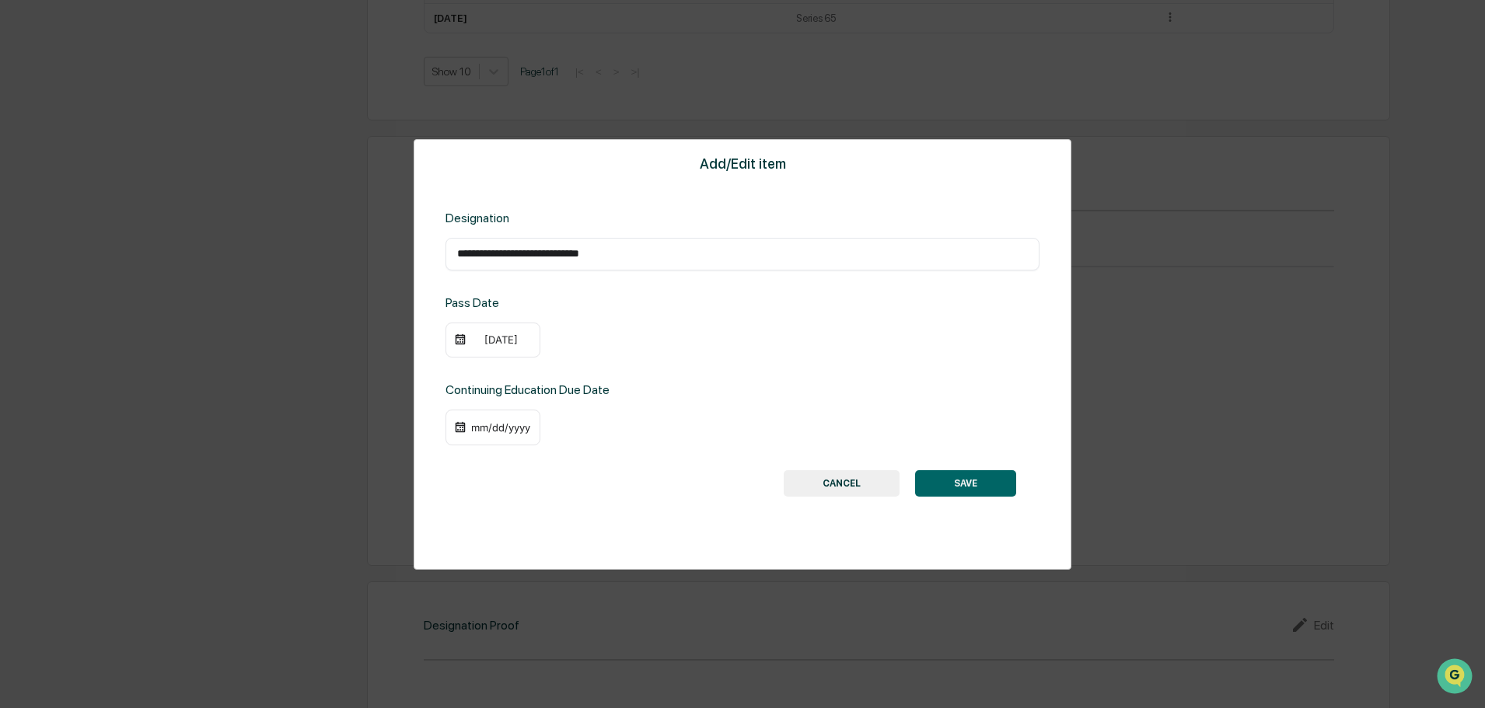
click at [505, 350] on div "09/23/2019" at bounding box center [492, 341] width 95 height 36
click at [506, 337] on div "09/23/2019" at bounding box center [501, 339] width 62 height 12
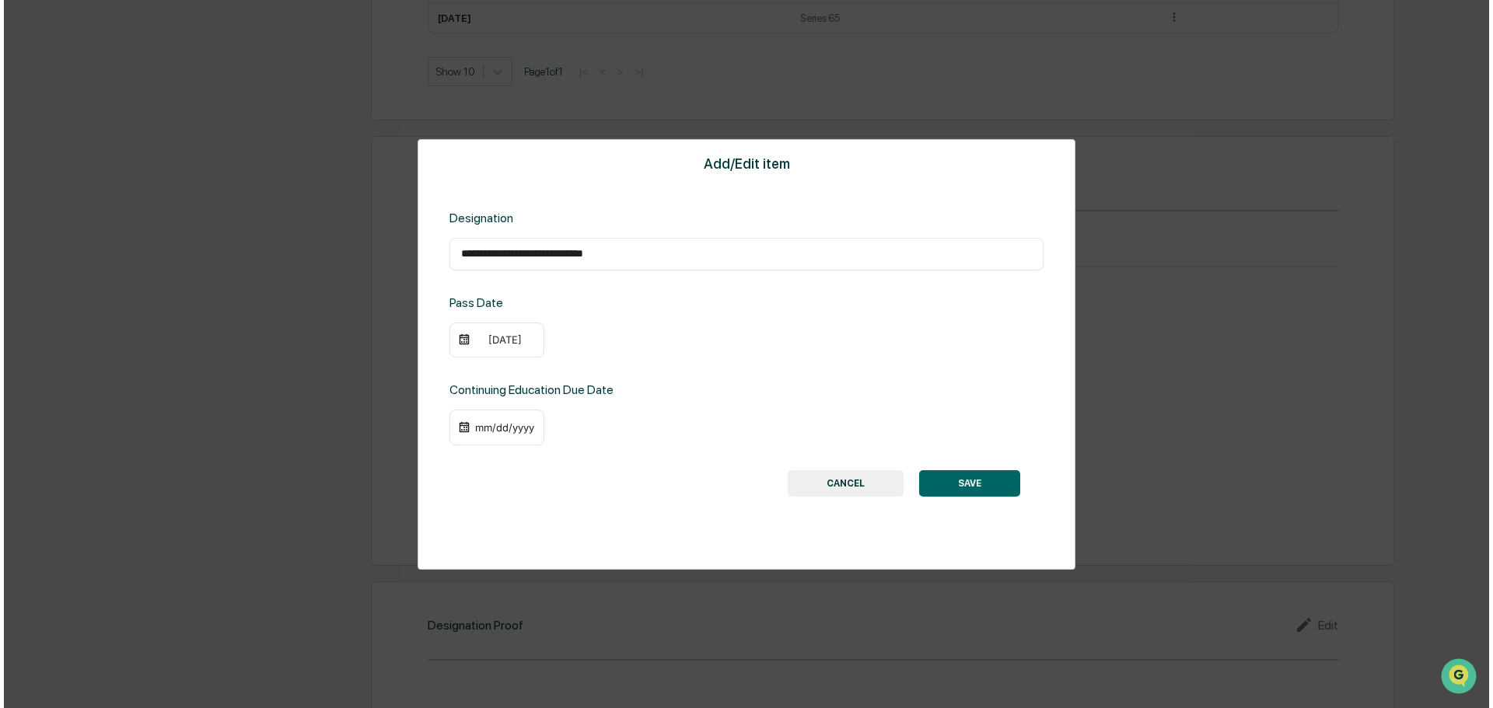
scroll to position [955, 0]
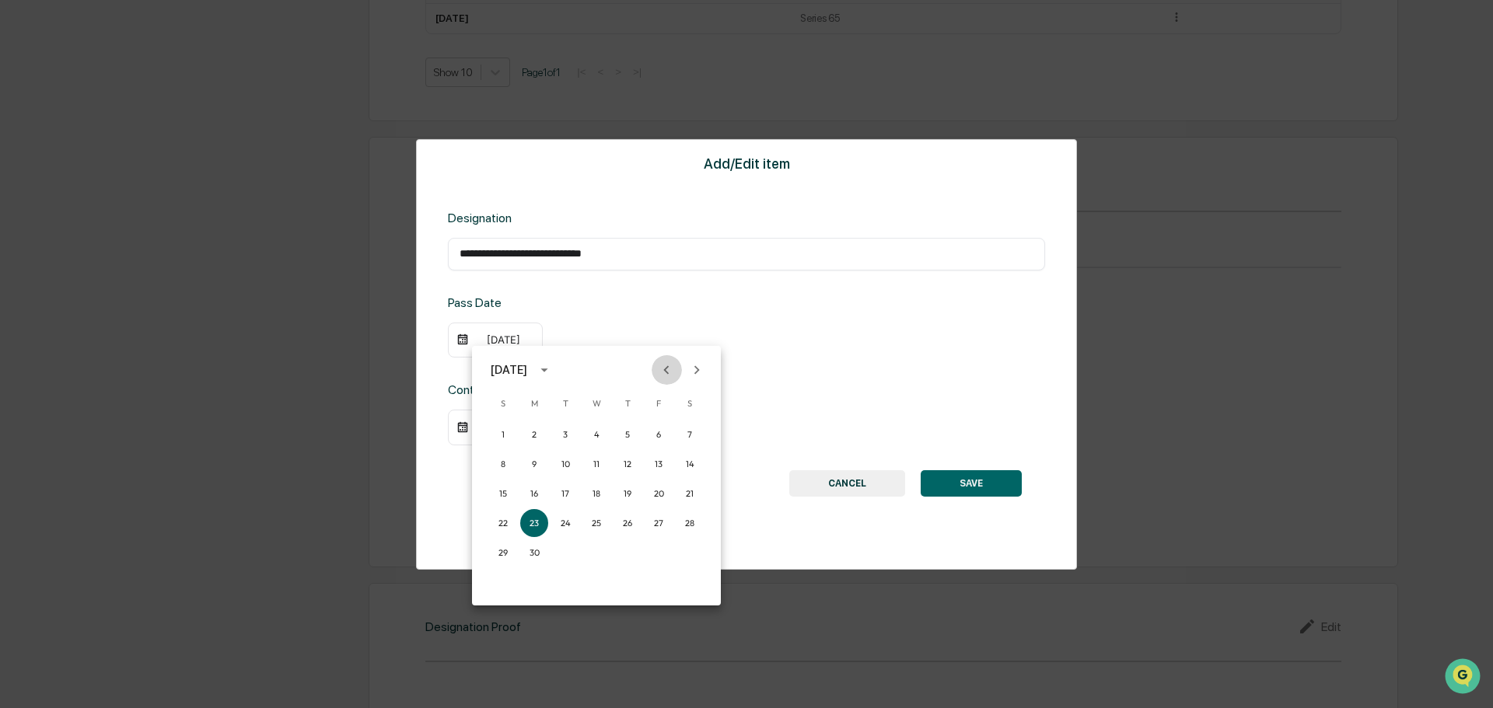
click at [669, 367] on icon "Previous month" at bounding box center [666, 369] width 17 height 17
click at [692, 368] on icon "Next month" at bounding box center [696, 369] width 17 height 17
click at [627, 436] on button "1" at bounding box center [627, 435] width 28 height 28
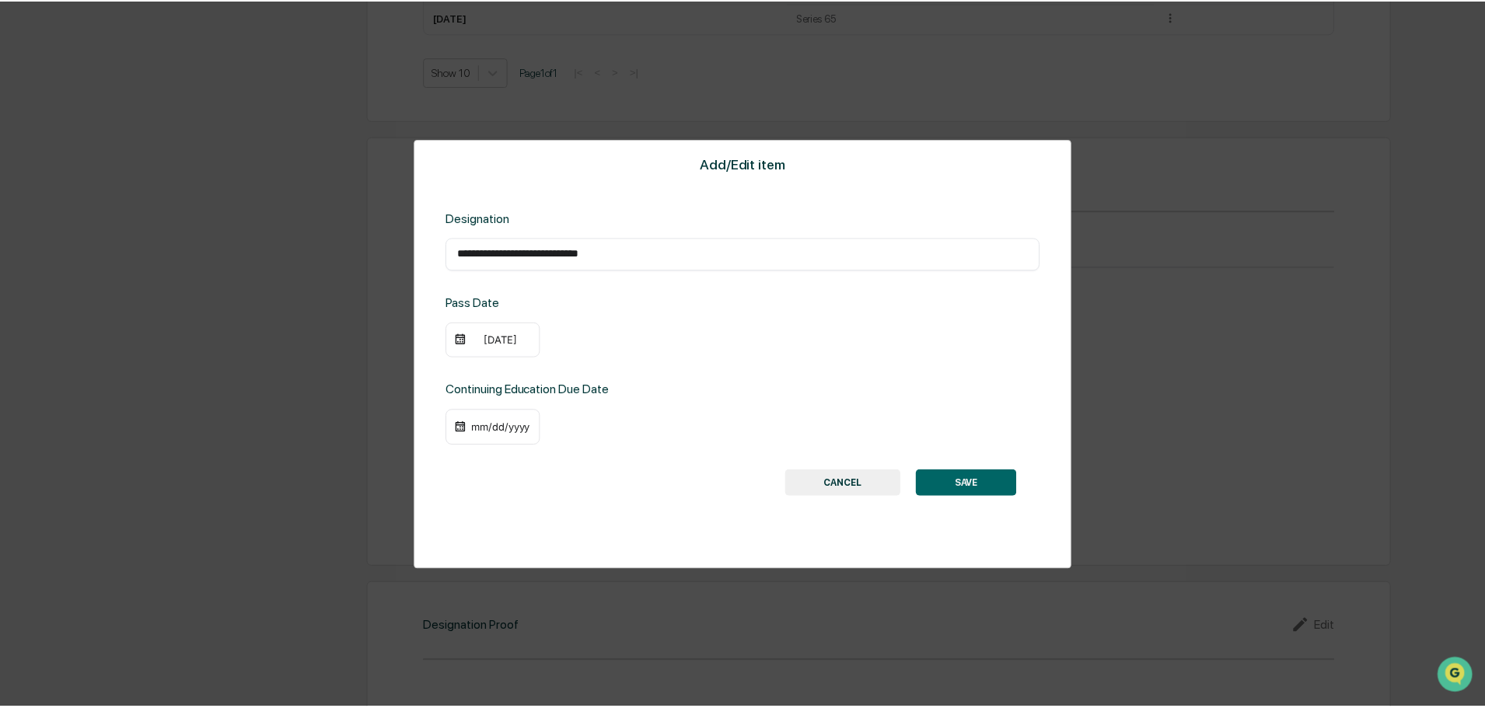
scroll to position [954, 0]
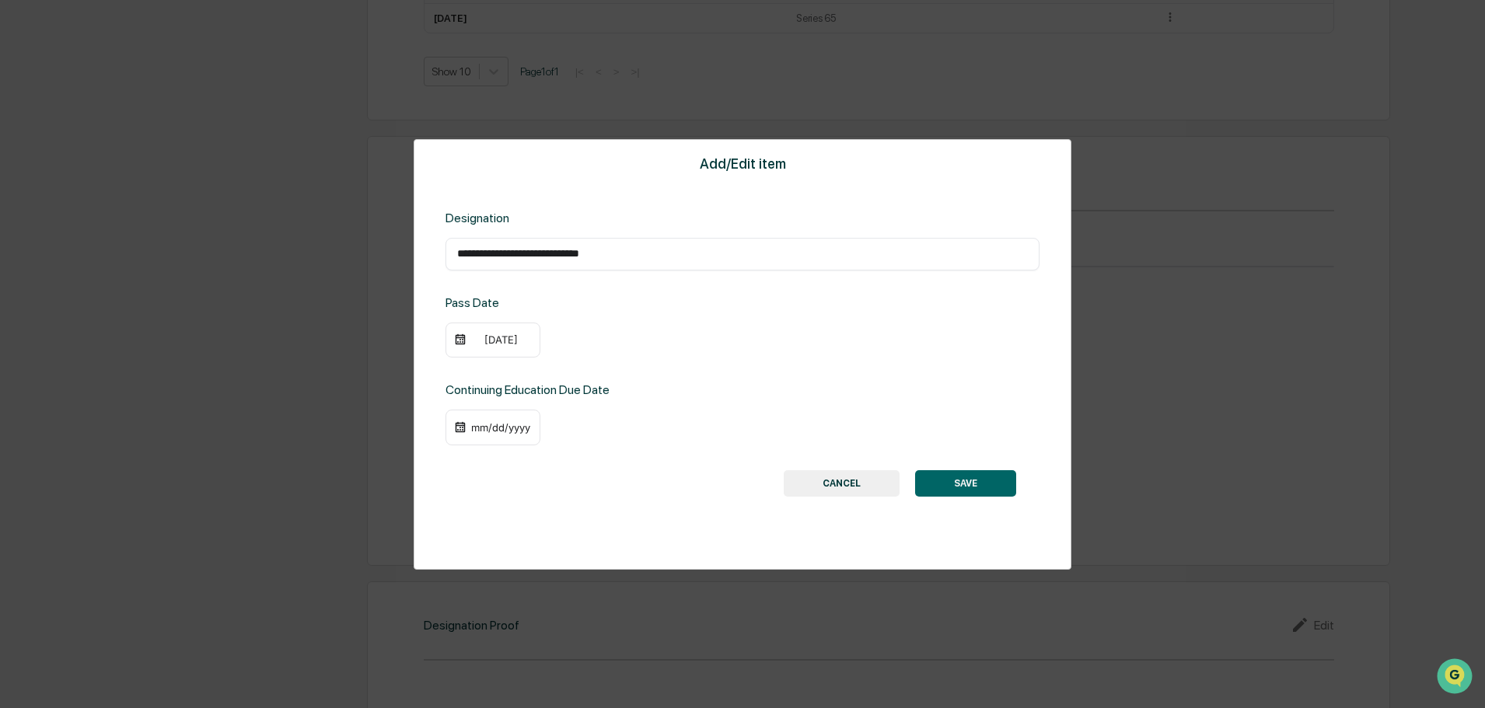
click at [976, 484] on button "SAVE" at bounding box center [965, 483] width 101 height 26
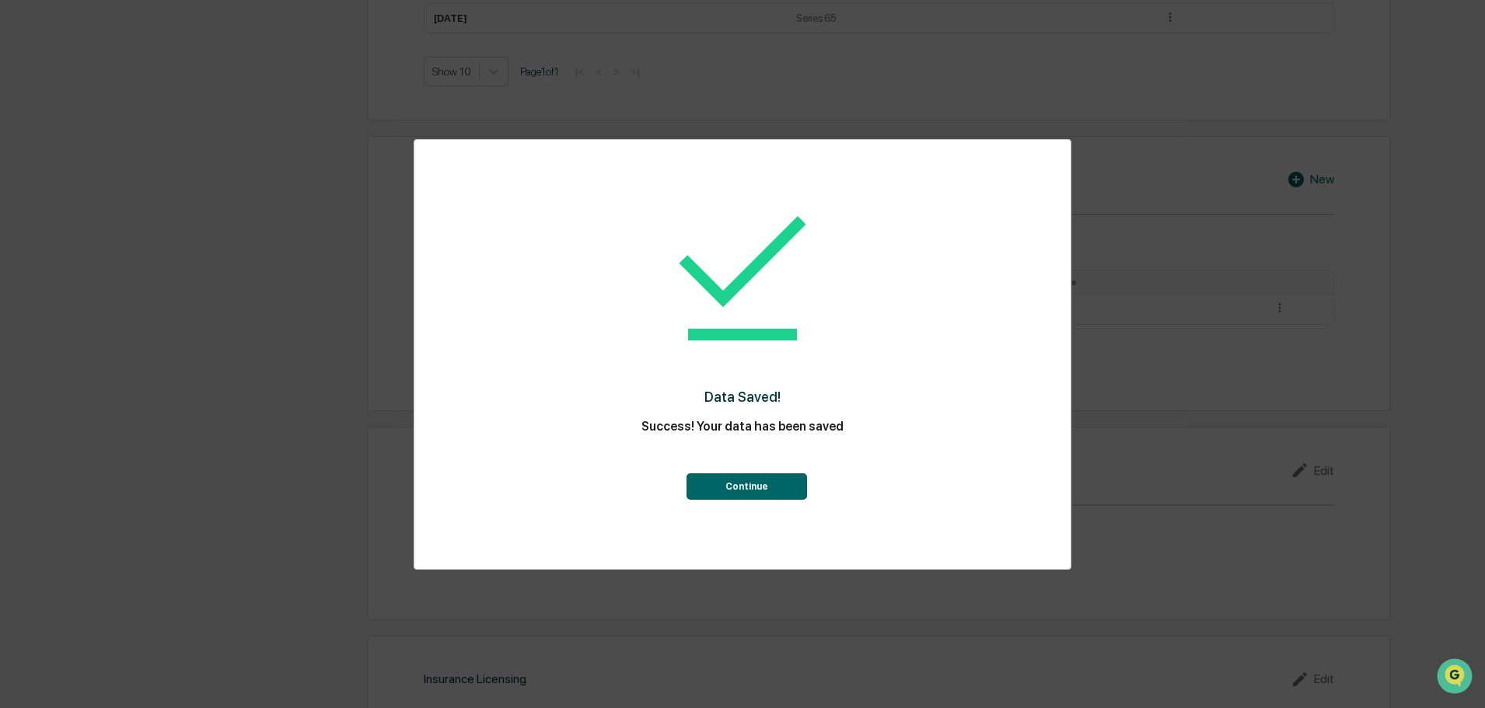
click at [762, 493] on button "Continue" at bounding box center [746, 486] width 120 height 26
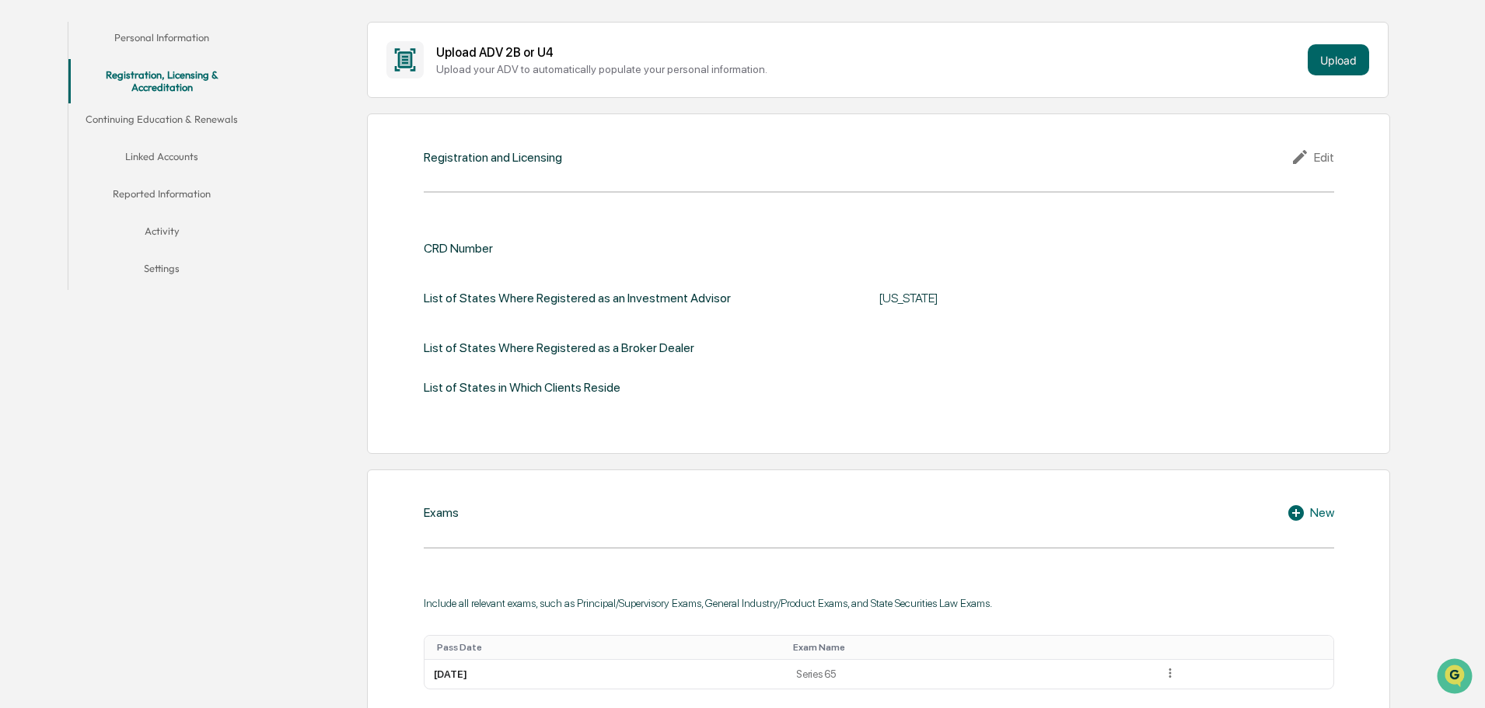
scroll to position [220, 0]
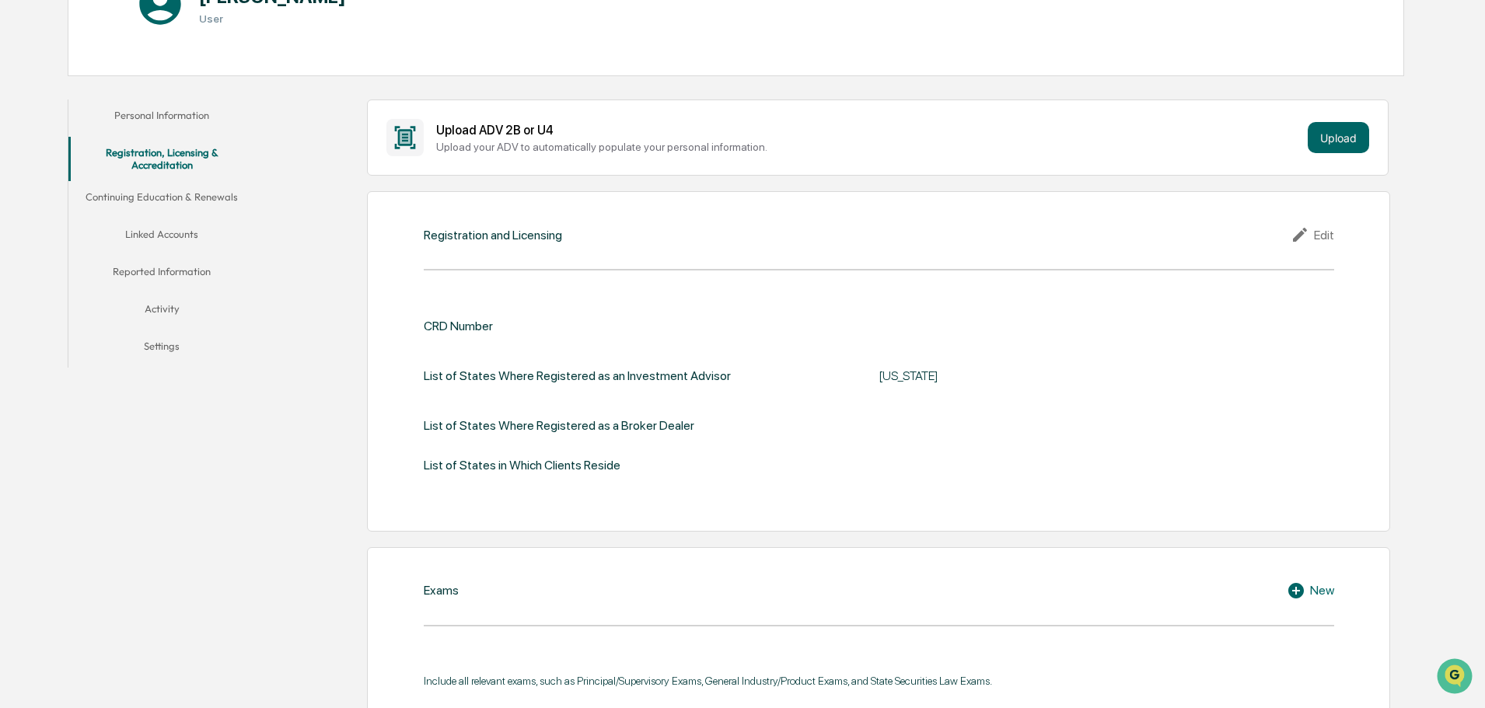
click at [1315, 232] on div "Edit" at bounding box center [1312, 234] width 44 height 19
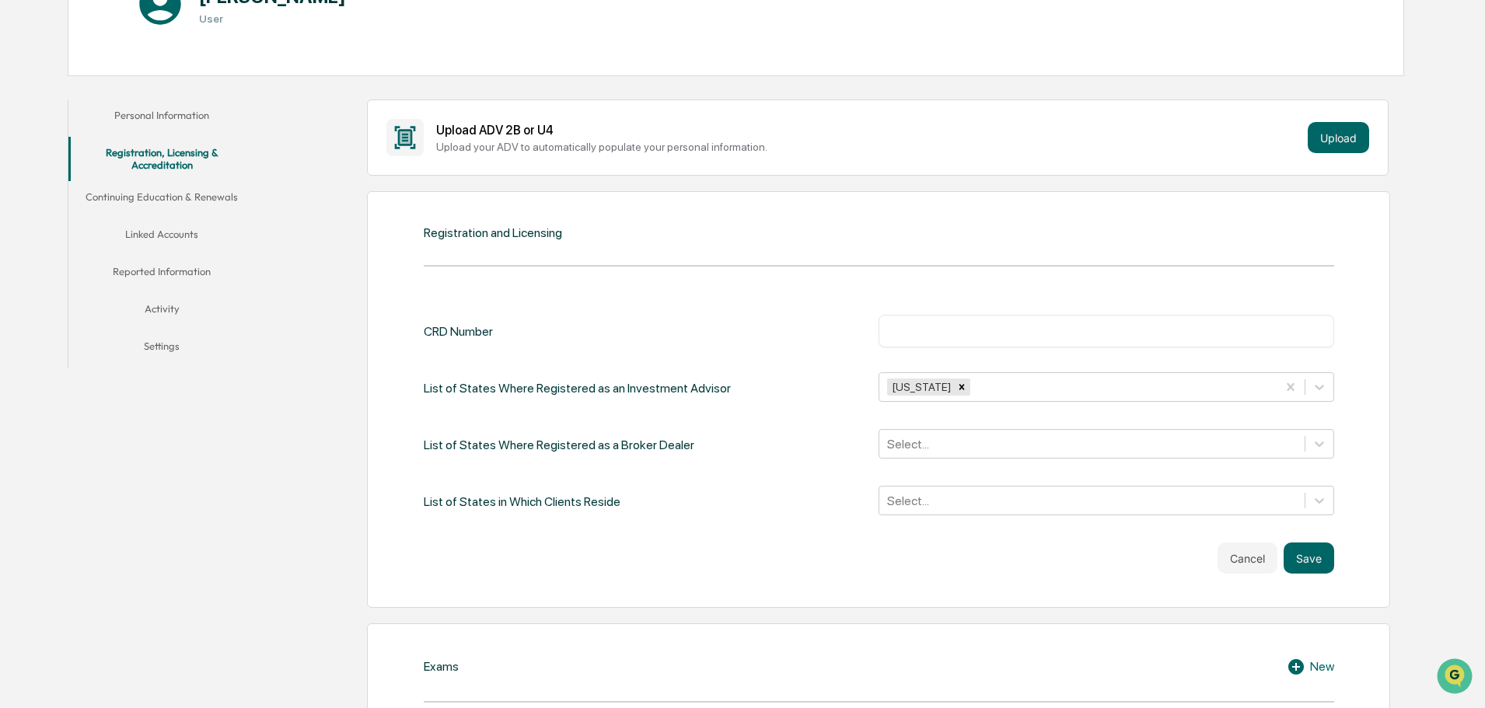
click at [965, 344] on div "​" at bounding box center [1106, 331] width 456 height 33
click at [962, 335] on input "text" at bounding box center [1106, 331] width 432 height 16
paste input "******"
type input "******"
click at [1315, 554] on button "Save" at bounding box center [1308, 558] width 51 height 31
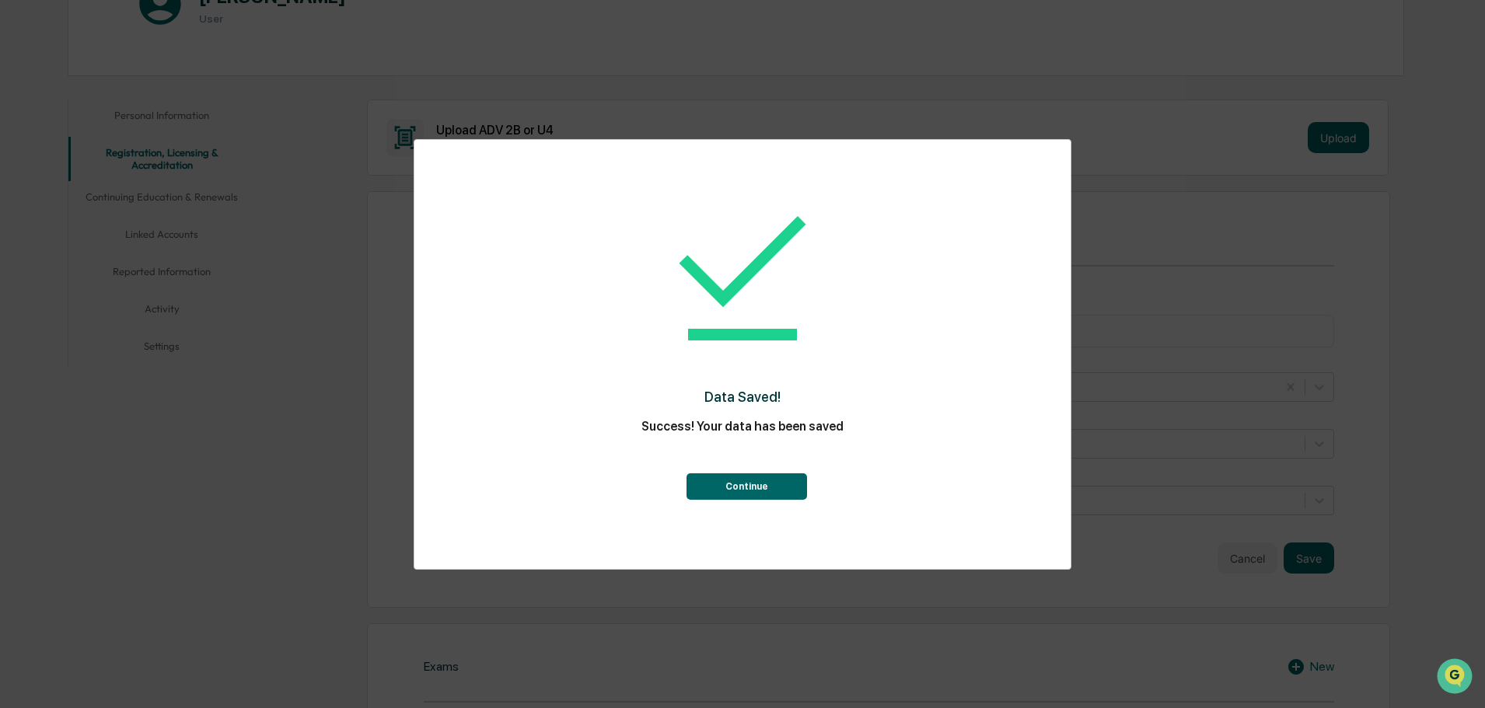
click at [792, 477] on button "Continue" at bounding box center [746, 486] width 120 height 26
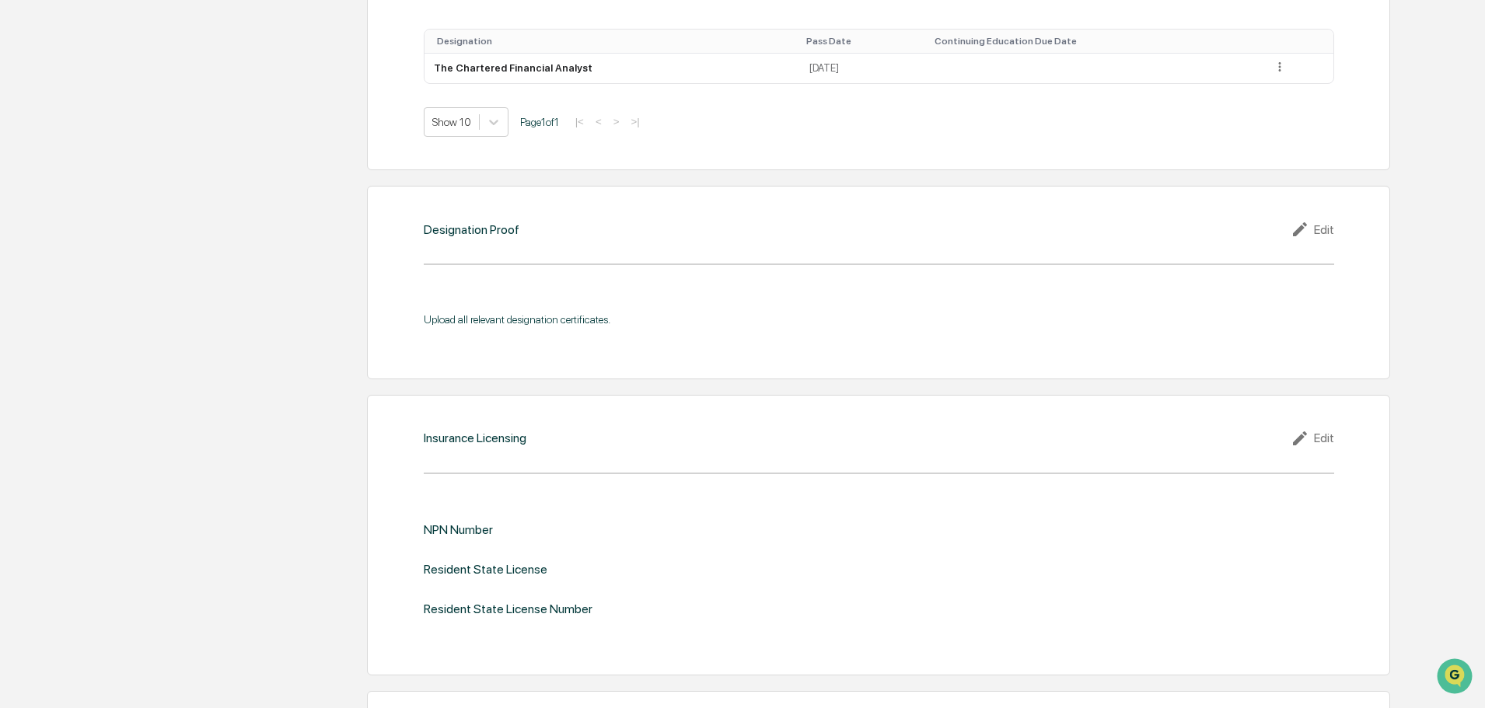
scroll to position [1231, 0]
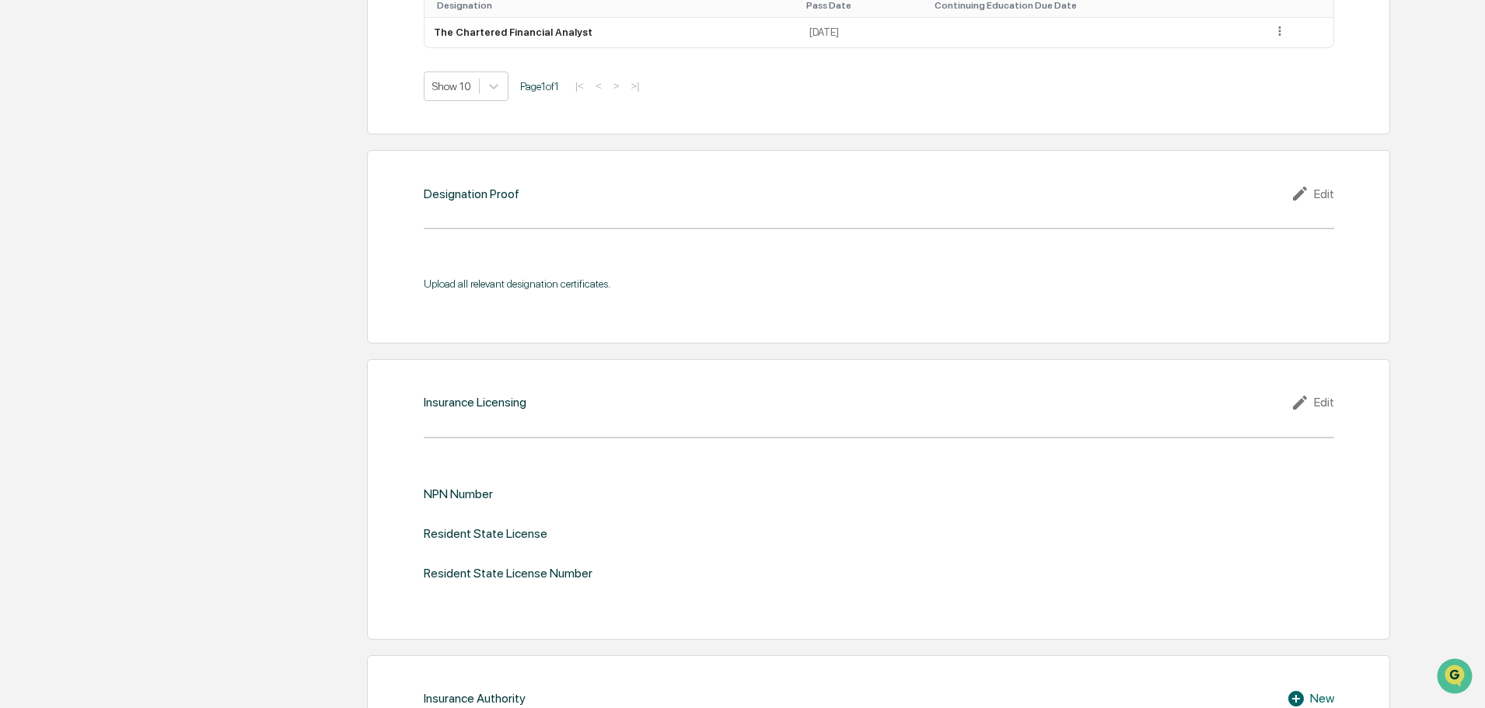
click at [1308, 197] on icon at bounding box center [1301, 193] width 23 height 19
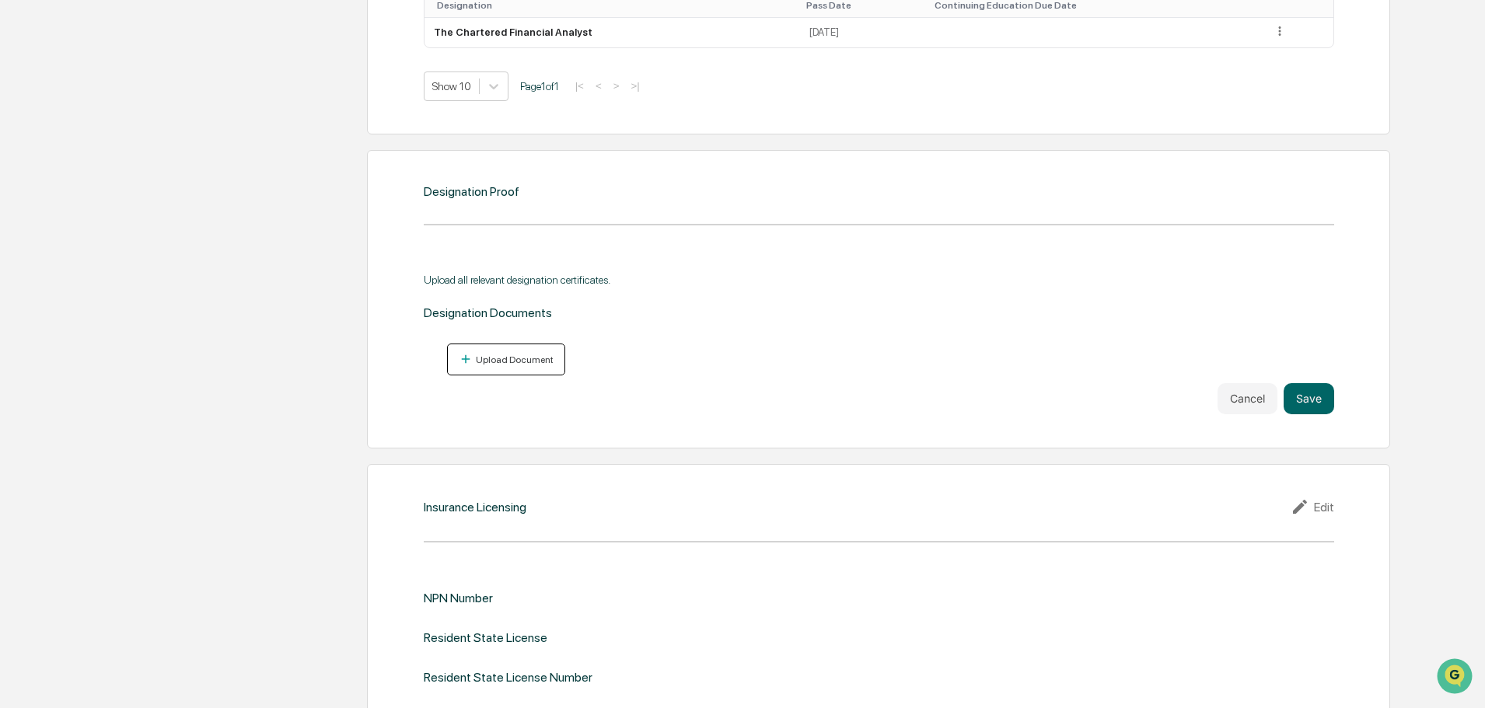
click at [510, 361] on div "Upload Document" at bounding box center [513, 359] width 81 height 11
click at [518, 373] on button "Upload Document" at bounding box center [506, 360] width 119 height 32
click at [501, 359] on div "Upload Document" at bounding box center [513, 359] width 81 height 11
click at [514, 367] on button "Upload Document" at bounding box center [506, 360] width 119 height 32
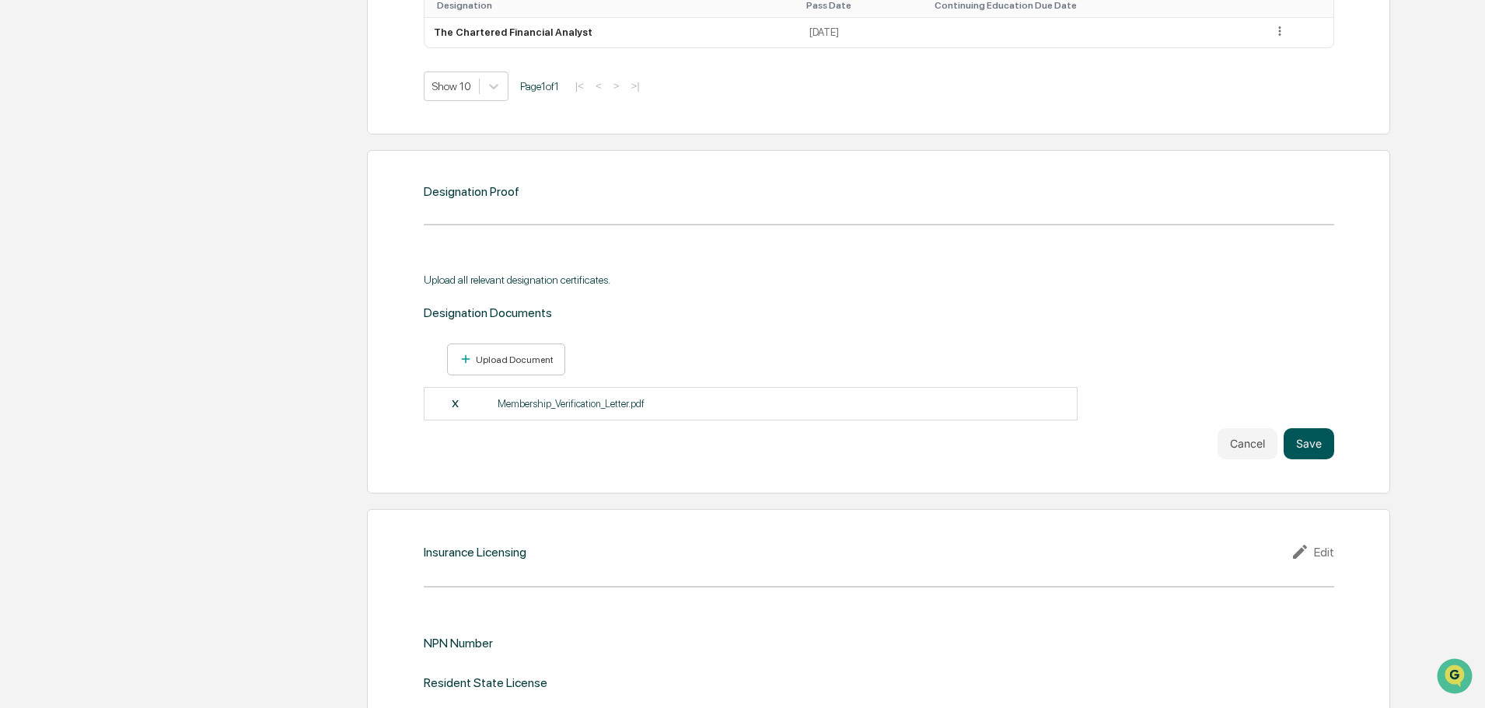
click at [1318, 449] on button "Save" at bounding box center [1308, 443] width 51 height 31
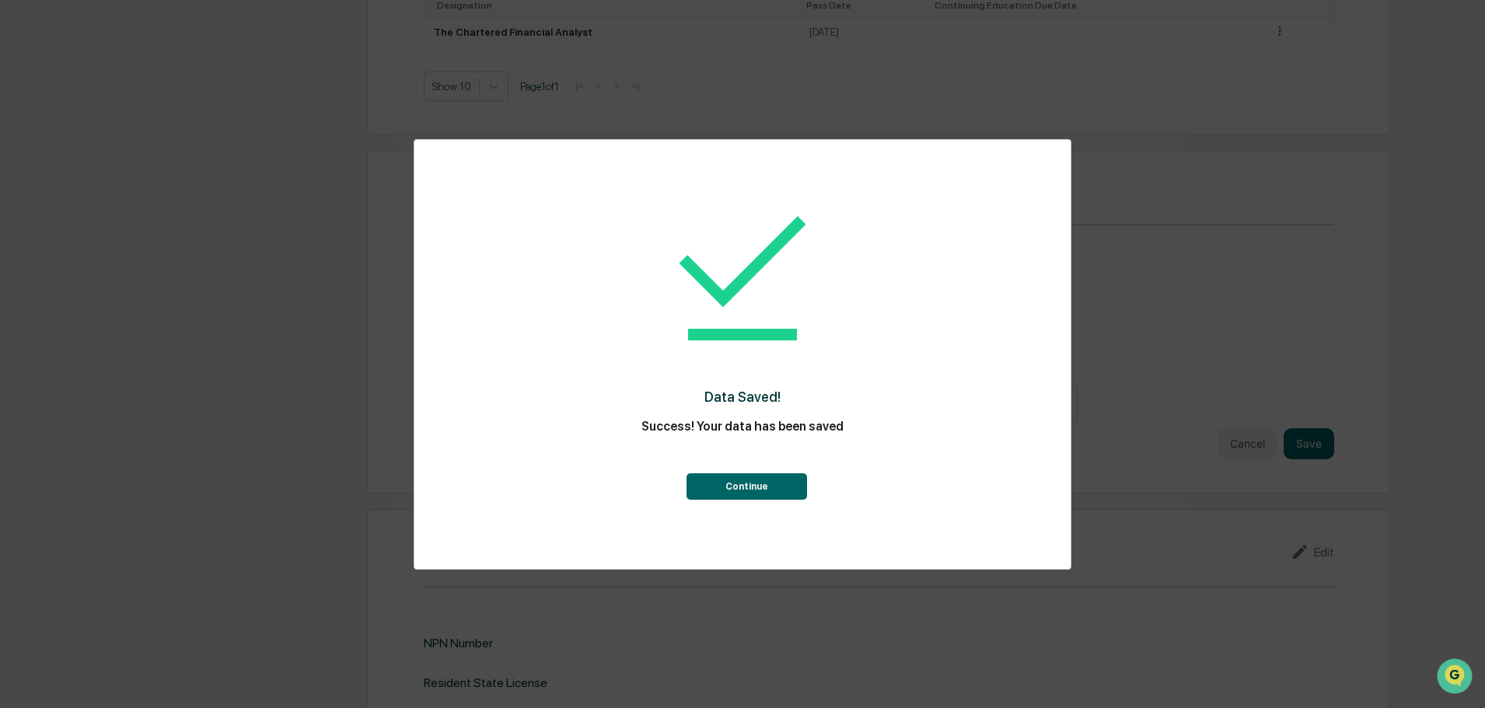
click at [773, 494] on button "Continue" at bounding box center [746, 486] width 120 height 26
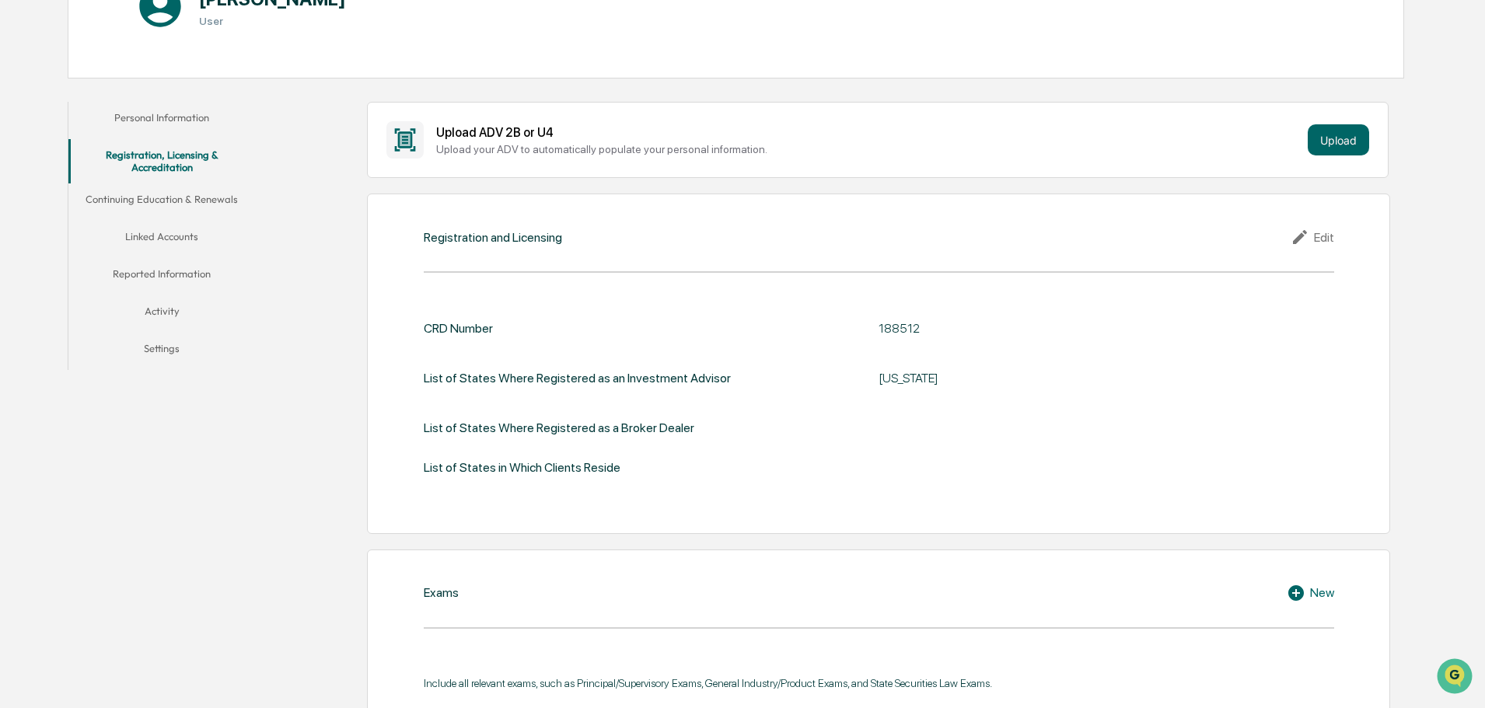
scroll to position [148, 0]
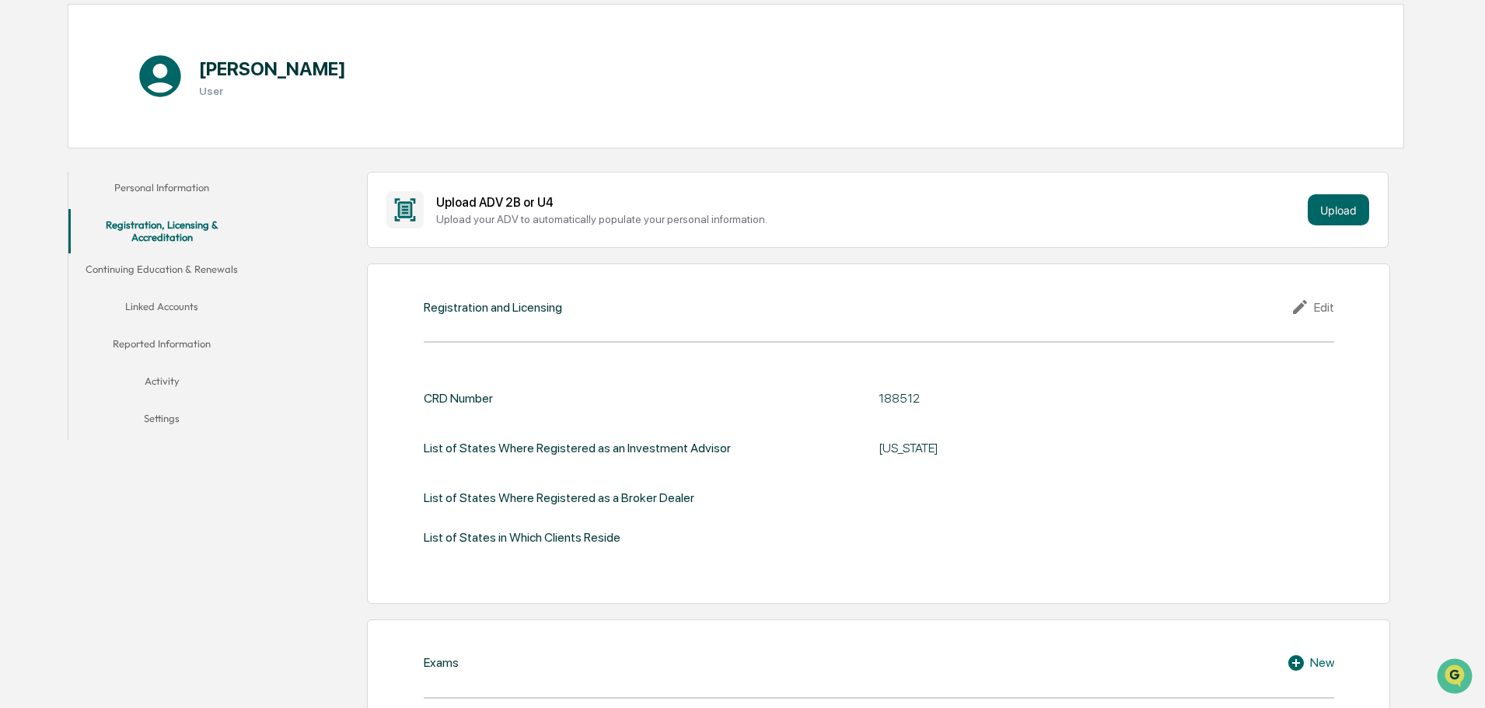
click at [1334, 316] on div "Registration and Licensing Edit CRD Number 188512 List of States Where Register…" at bounding box center [878, 434] width 1023 height 340
click at [1330, 312] on div "Edit" at bounding box center [1312, 307] width 44 height 19
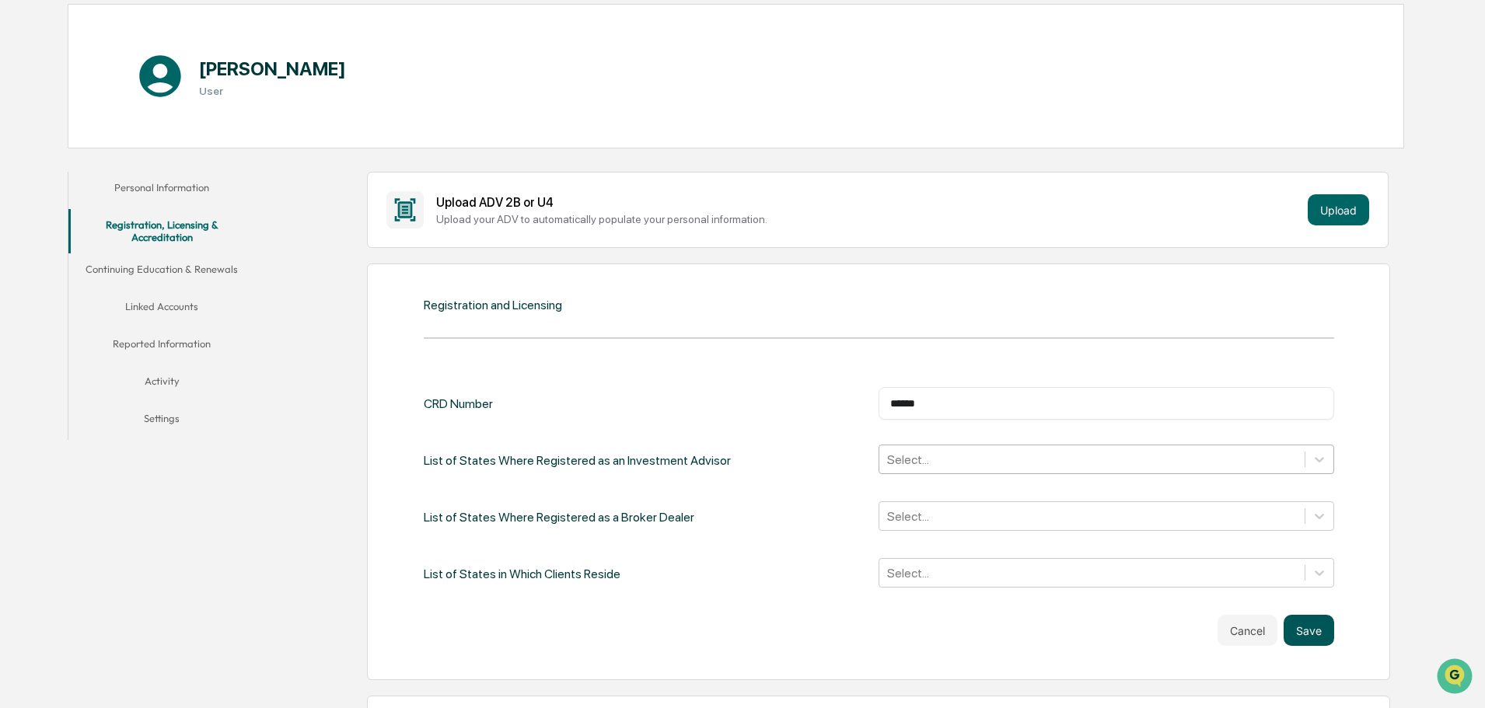
click at [1317, 620] on button "Save" at bounding box center [1308, 630] width 51 height 31
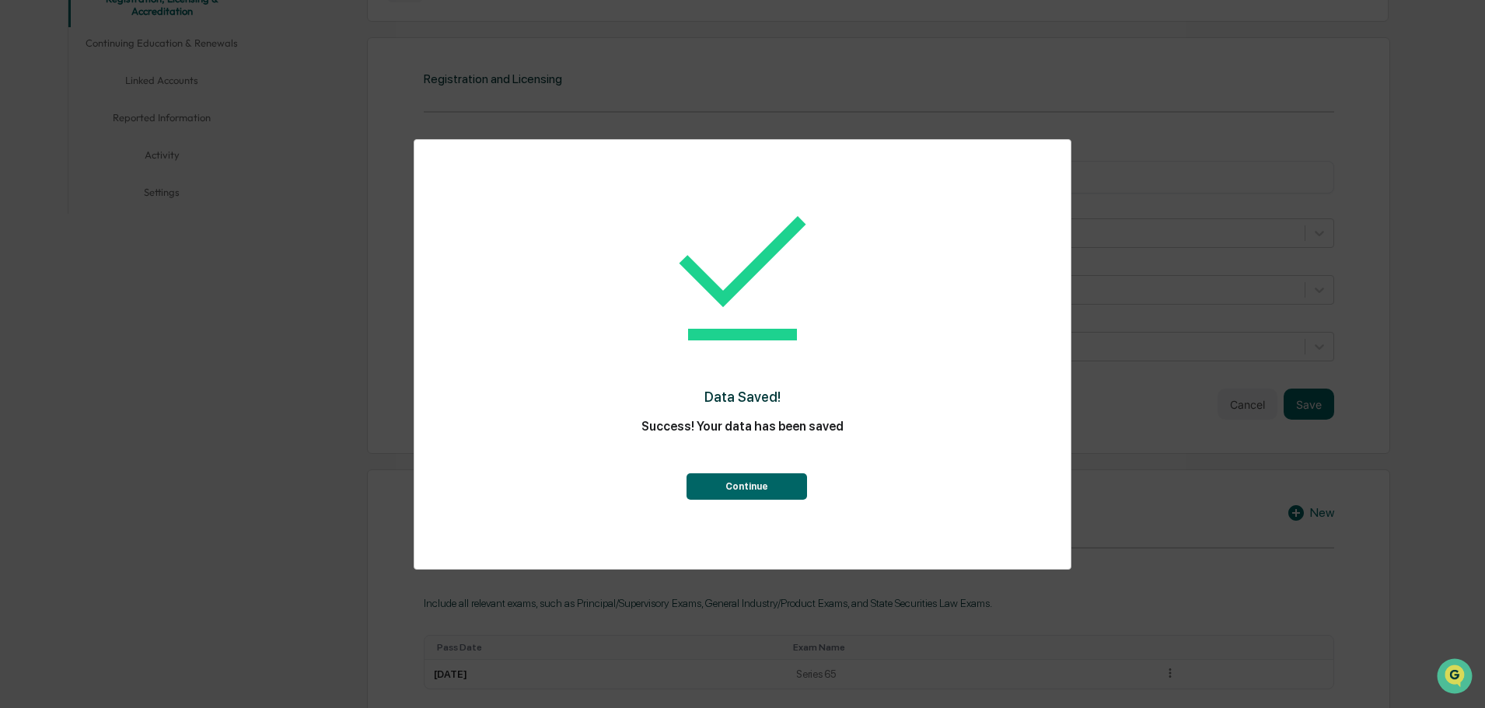
scroll to position [381, 0]
click at [793, 475] on button "Continue" at bounding box center [746, 486] width 120 height 26
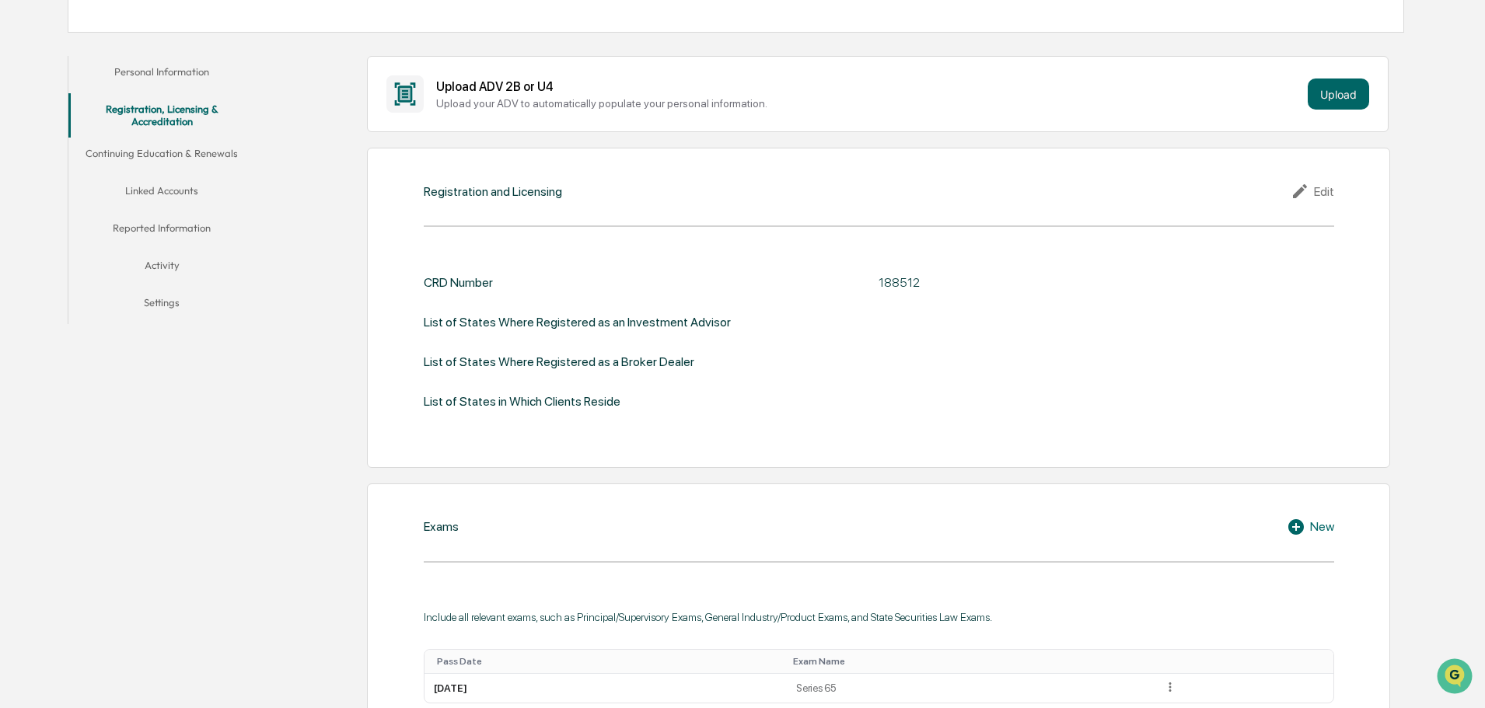
scroll to position [205, 0]
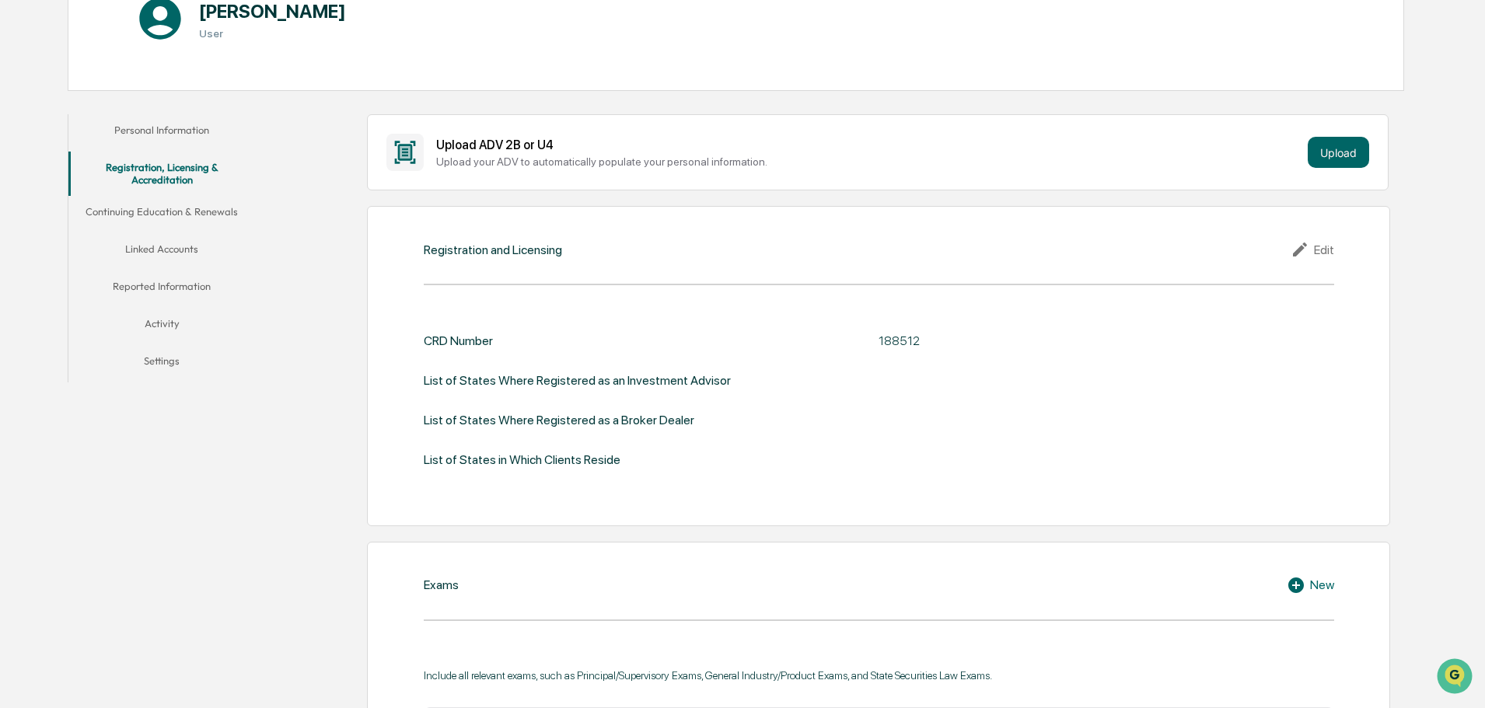
click at [152, 213] on button "Continuing Education & Renewals" at bounding box center [161, 214] width 187 height 37
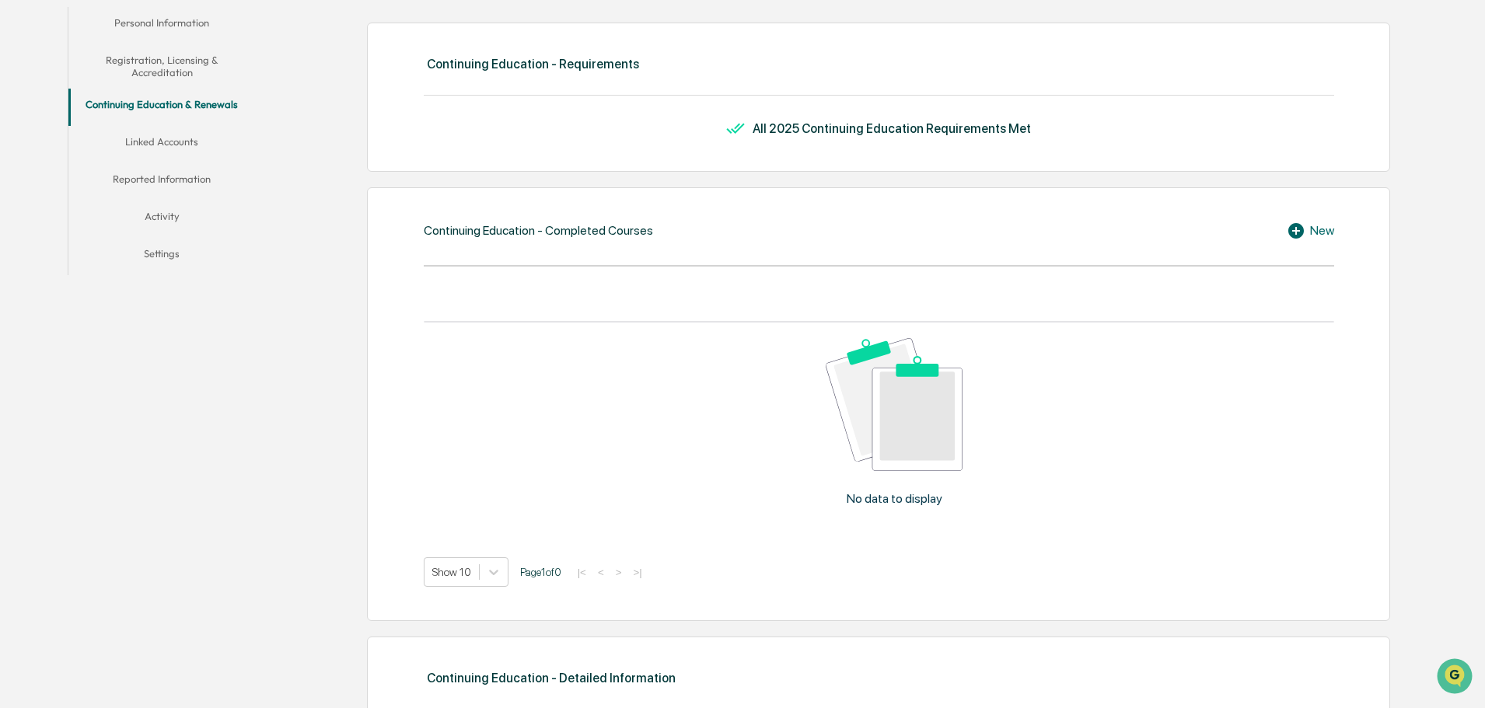
scroll to position [176, 0]
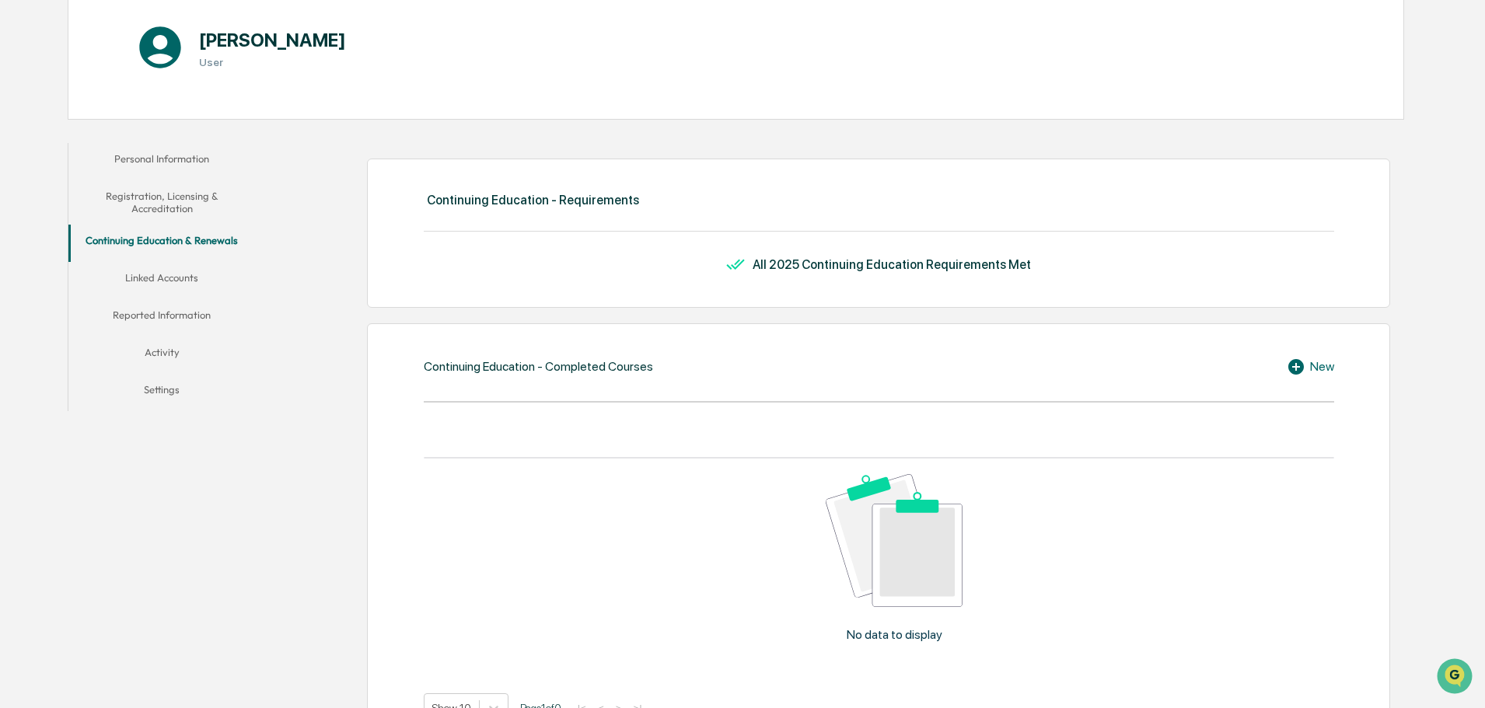
click at [138, 276] on button "Linked Accounts" at bounding box center [161, 280] width 187 height 37
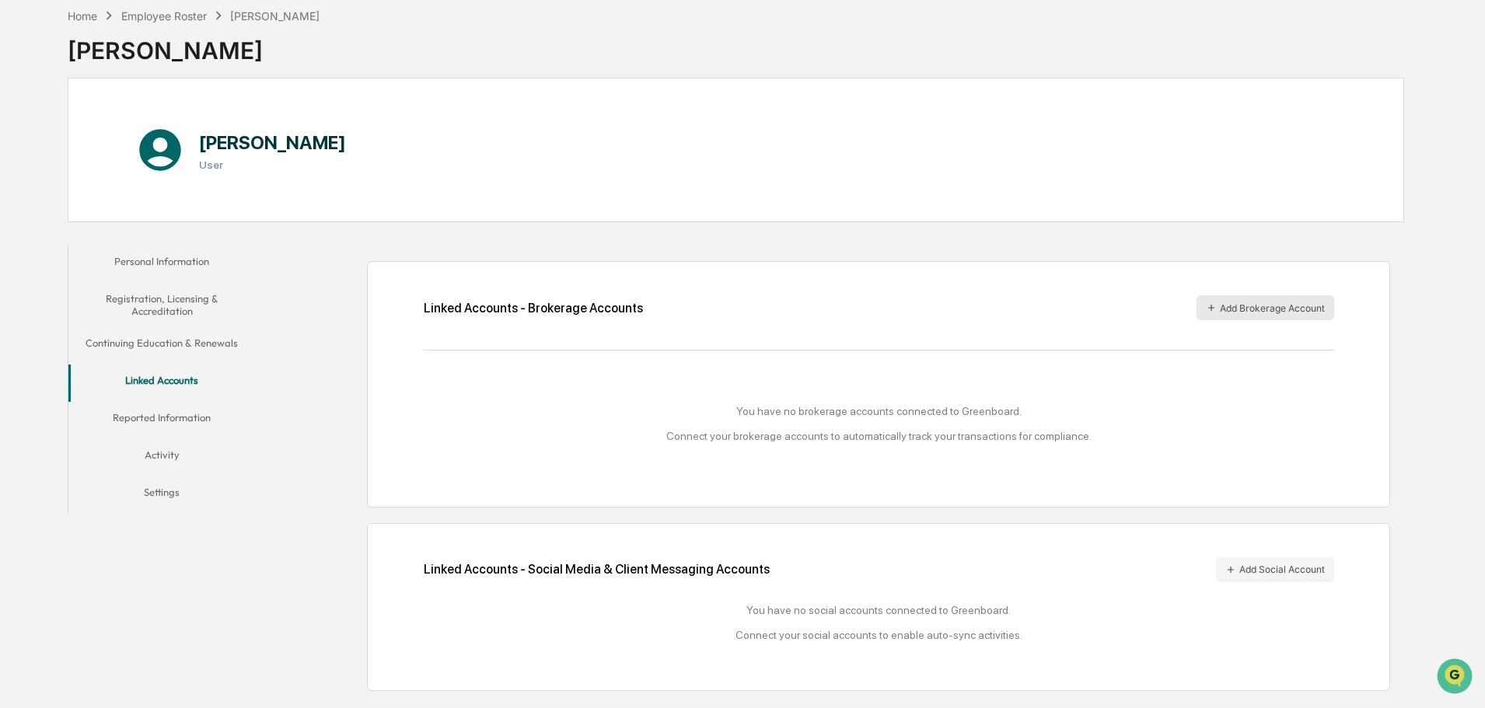
click at [1212, 305] on icon "button" at bounding box center [1211, 307] width 11 height 11
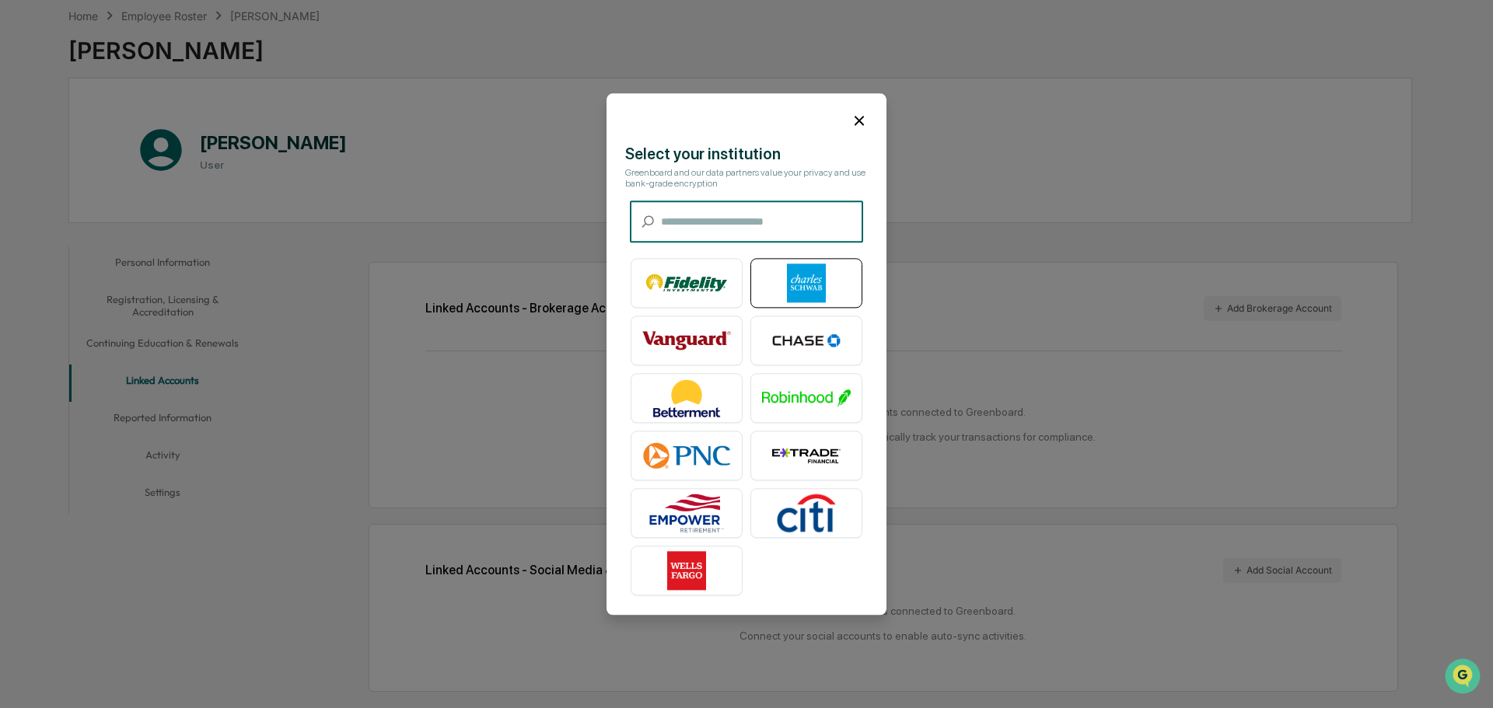
click at [803, 277] on img at bounding box center [806, 283] width 89 height 39
click at [798, 279] on img at bounding box center [806, 283] width 89 height 39
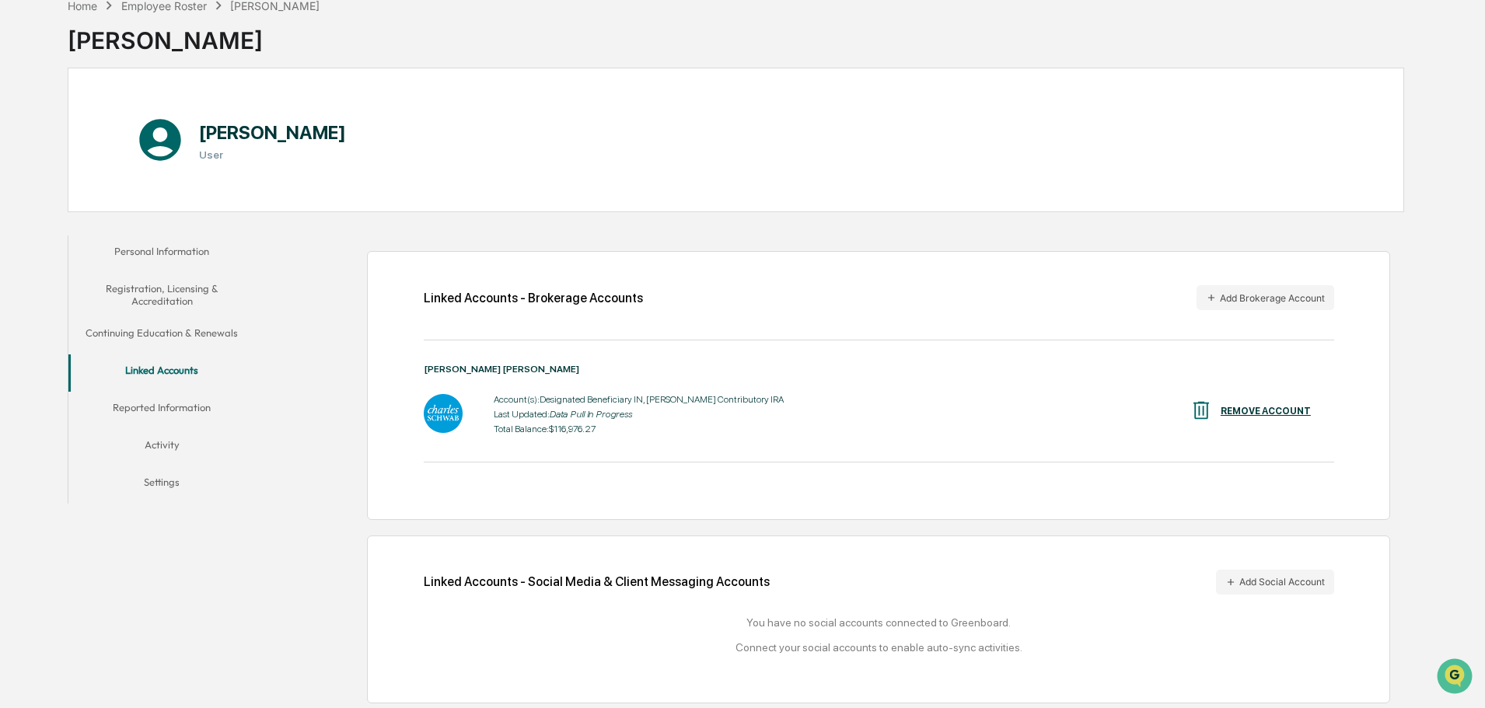
scroll to position [87, 0]
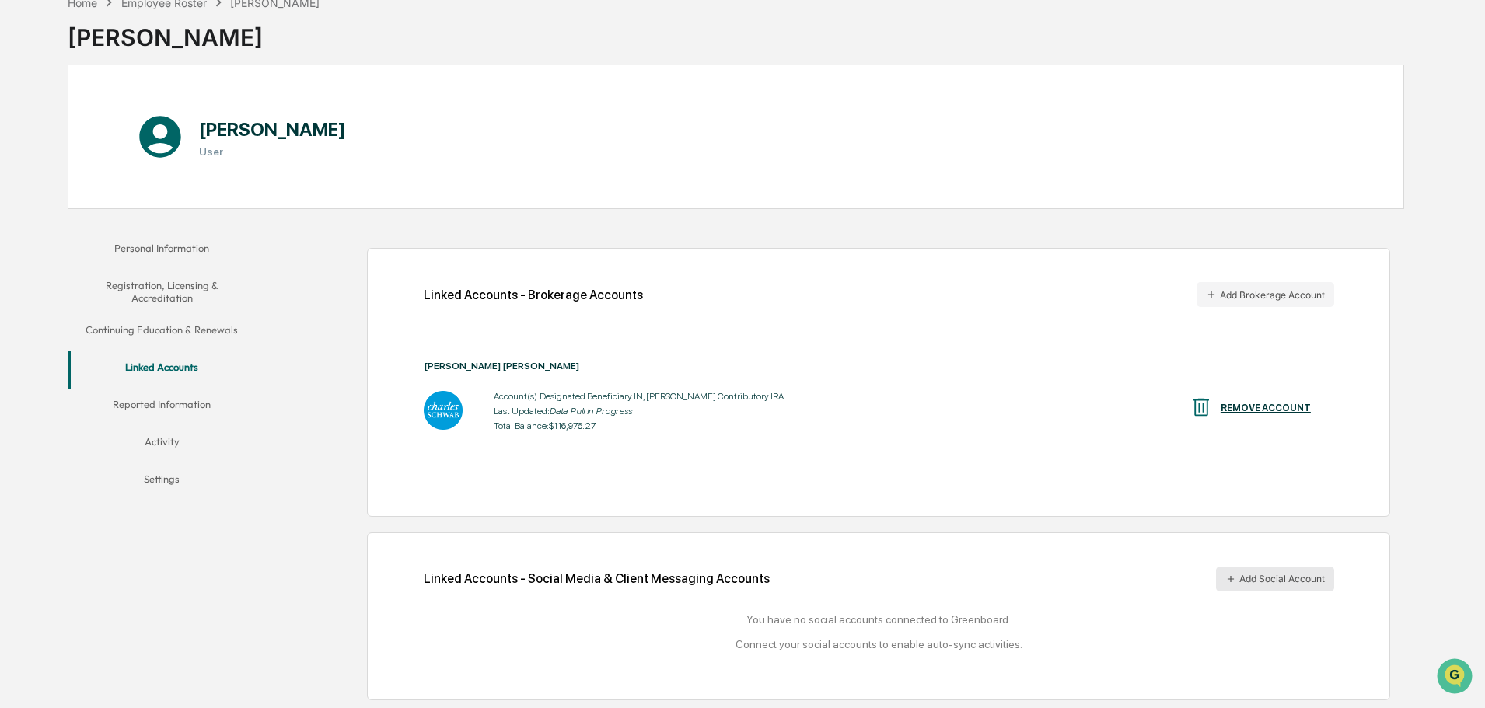
click at [1255, 580] on button "Add Social Account" at bounding box center [1275, 579] width 118 height 25
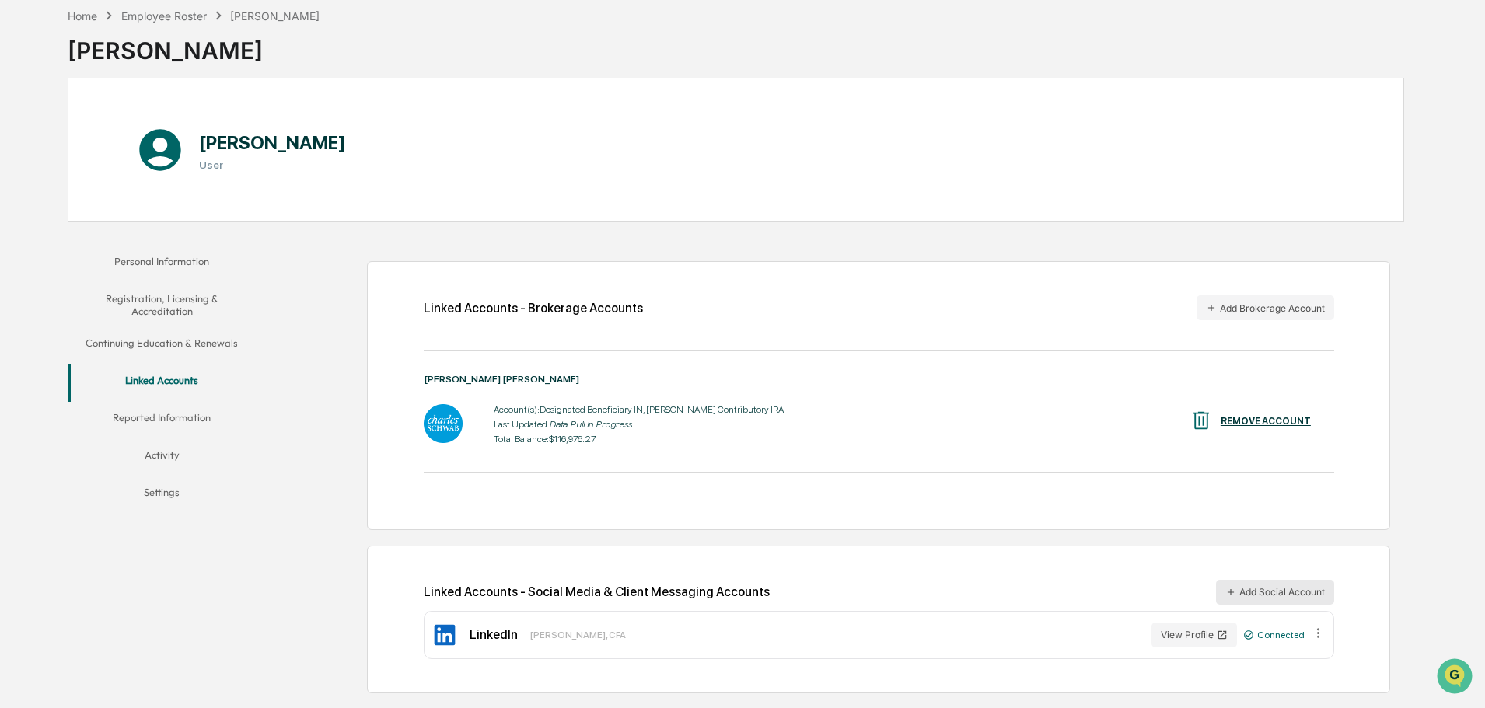
scroll to position [74, 0]
click at [177, 420] on button "Reported Information" at bounding box center [161, 420] width 187 height 37
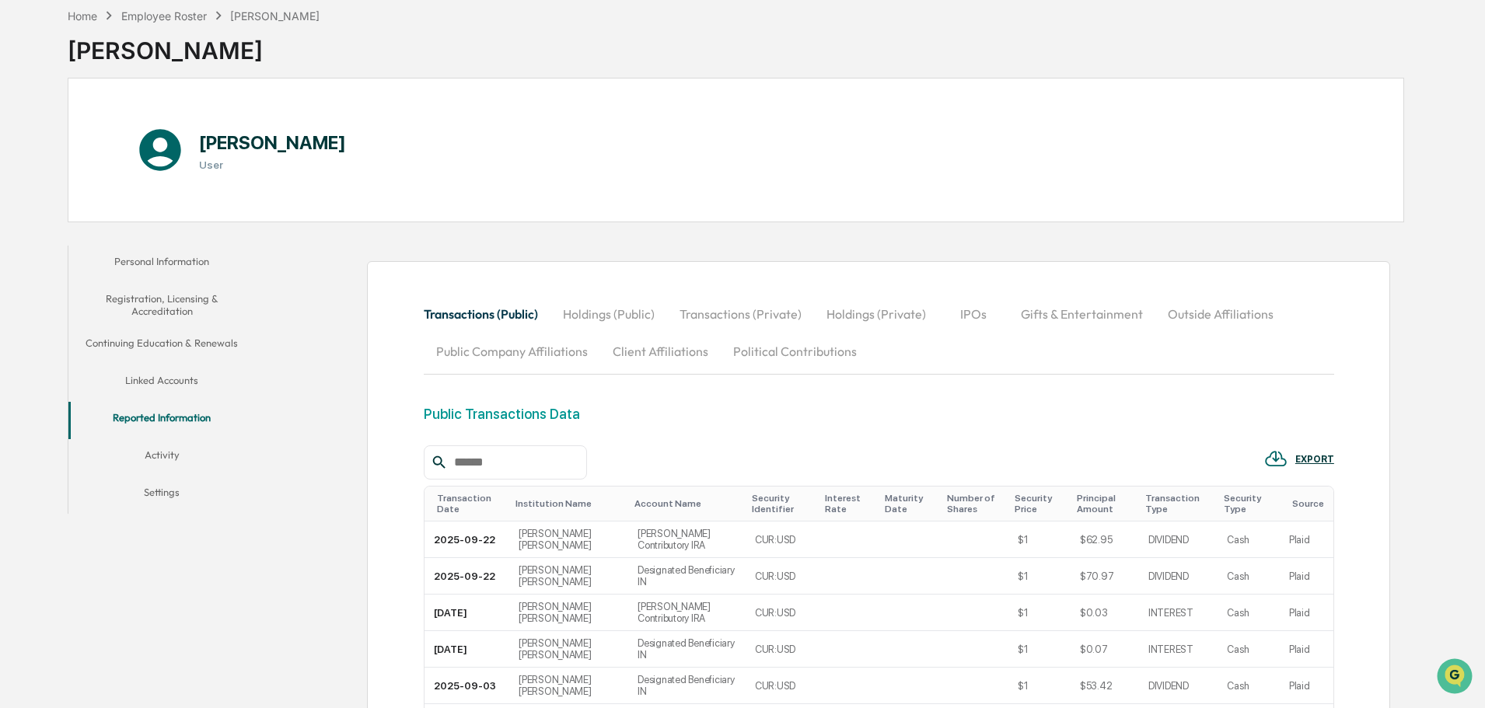
click at [648, 322] on button "Holdings (Public)" at bounding box center [608, 313] width 117 height 37
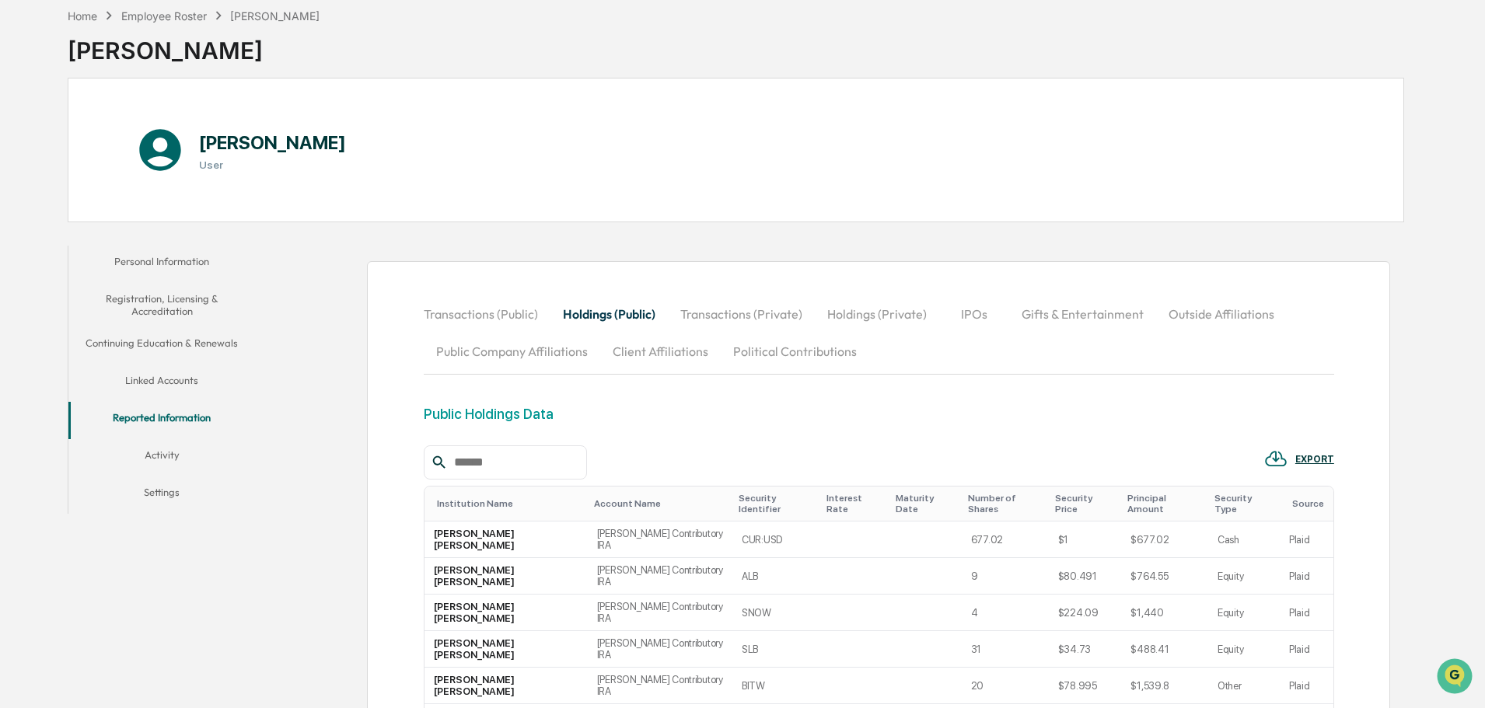
click at [728, 315] on button "Transactions (Private)" at bounding box center [741, 313] width 147 height 37
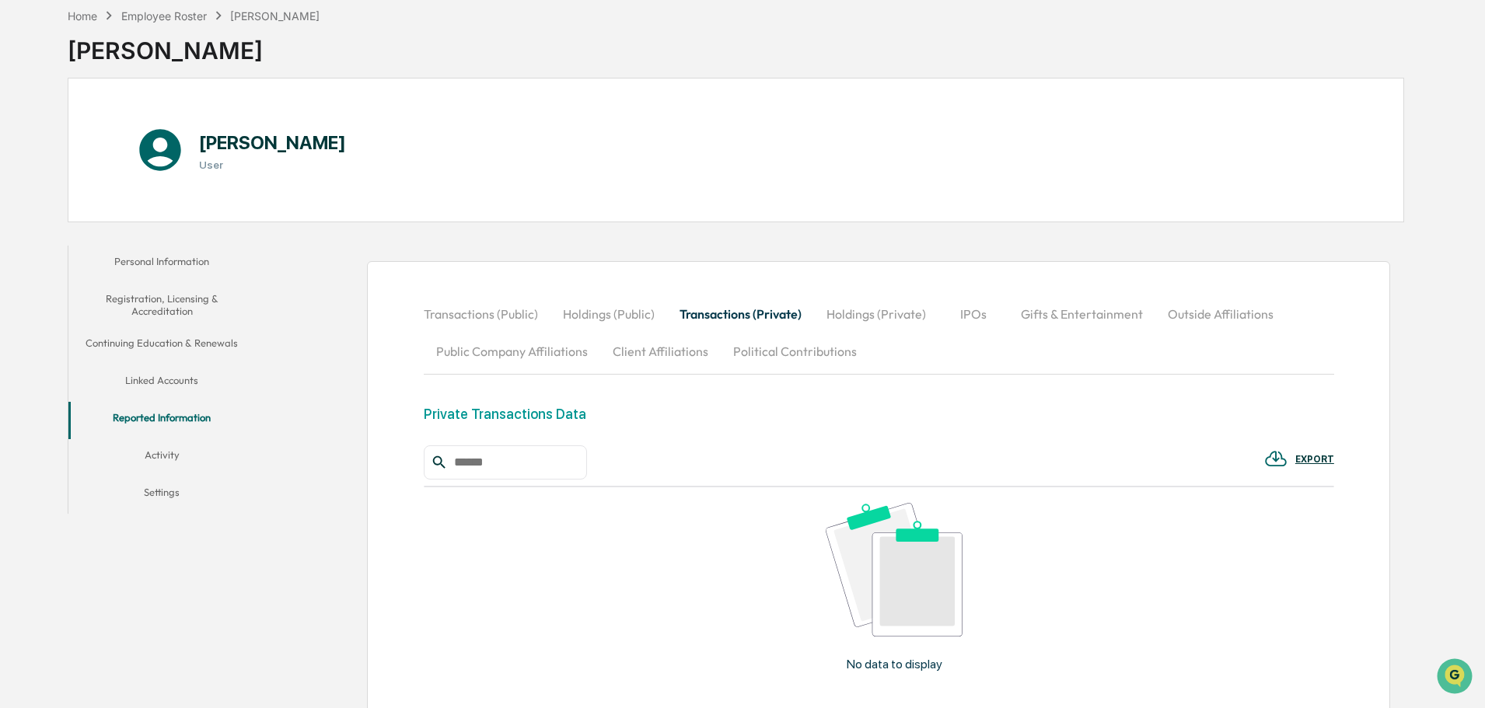
click at [893, 313] on button "Holdings (Private)" at bounding box center [876, 313] width 124 height 37
click at [1003, 313] on button "IPOs" at bounding box center [974, 313] width 70 height 37
click at [1071, 323] on button "Gifts & Entertainment" at bounding box center [1081, 313] width 147 height 37
click at [1176, 316] on button "Outside Affiliations" at bounding box center [1222, 313] width 131 height 37
click at [452, 356] on button "Public Company Affiliations" at bounding box center [512, 351] width 176 height 37
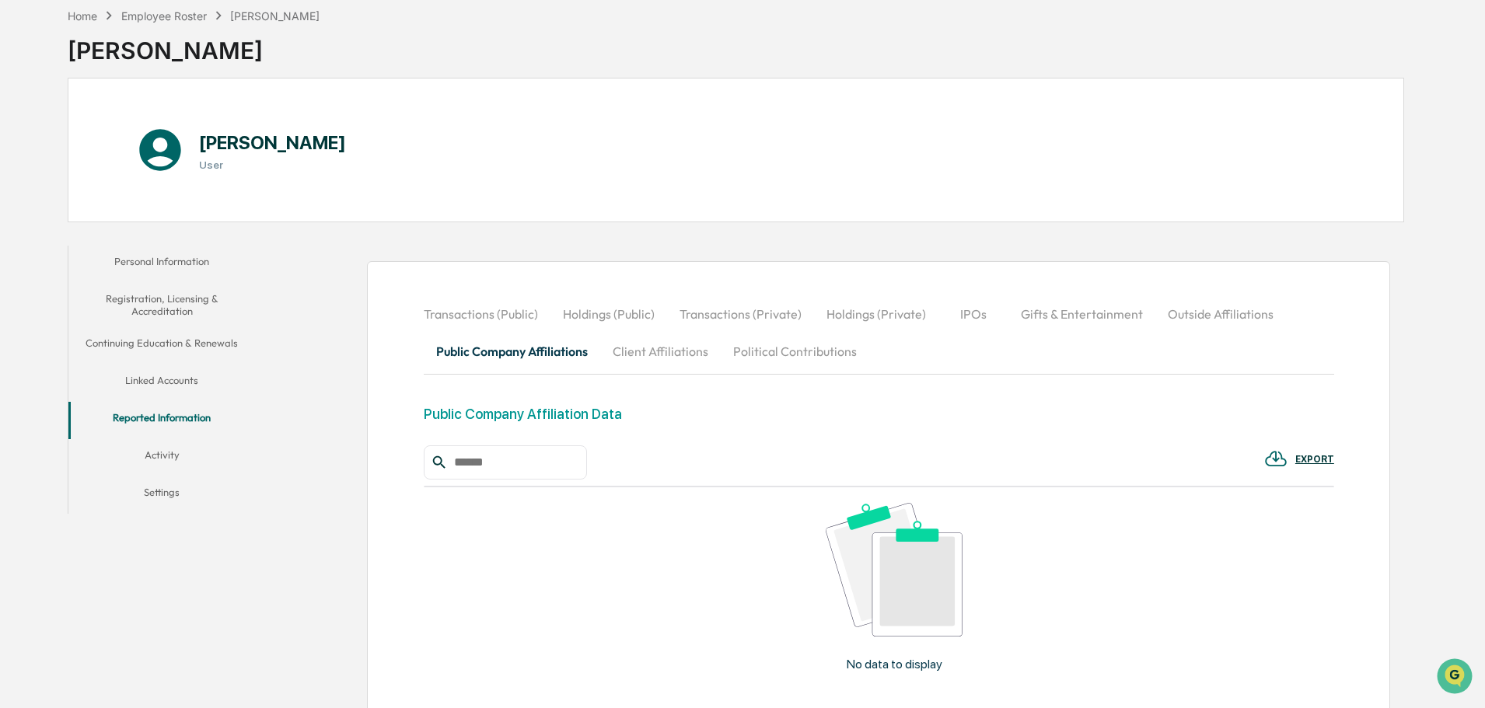
click at [665, 351] on button "Client Affiliations" at bounding box center [660, 351] width 120 height 37
click at [735, 351] on button "Political Contributions" at bounding box center [795, 351] width 148 height 37
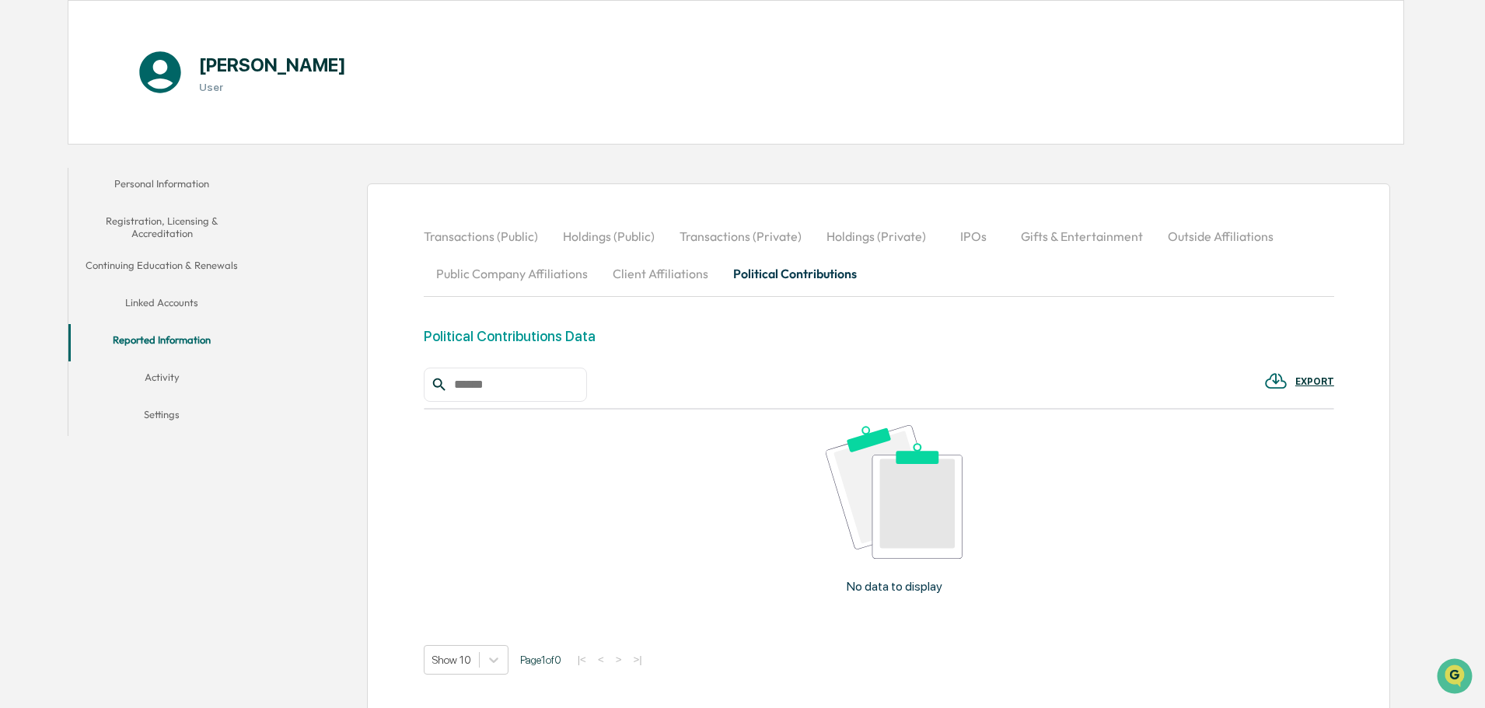
click at [637, 277] on button "Client Affiliations" at bounding box center [660, 273] width 120 height 37
click at [527, 283] on button "Public Company Affiliations" at bounding box center [512, 273] width 176 height 37
click at [1119, 239] on button "Gifts & Entertainment" at bounding box center [1081, 236] width 147 height 37
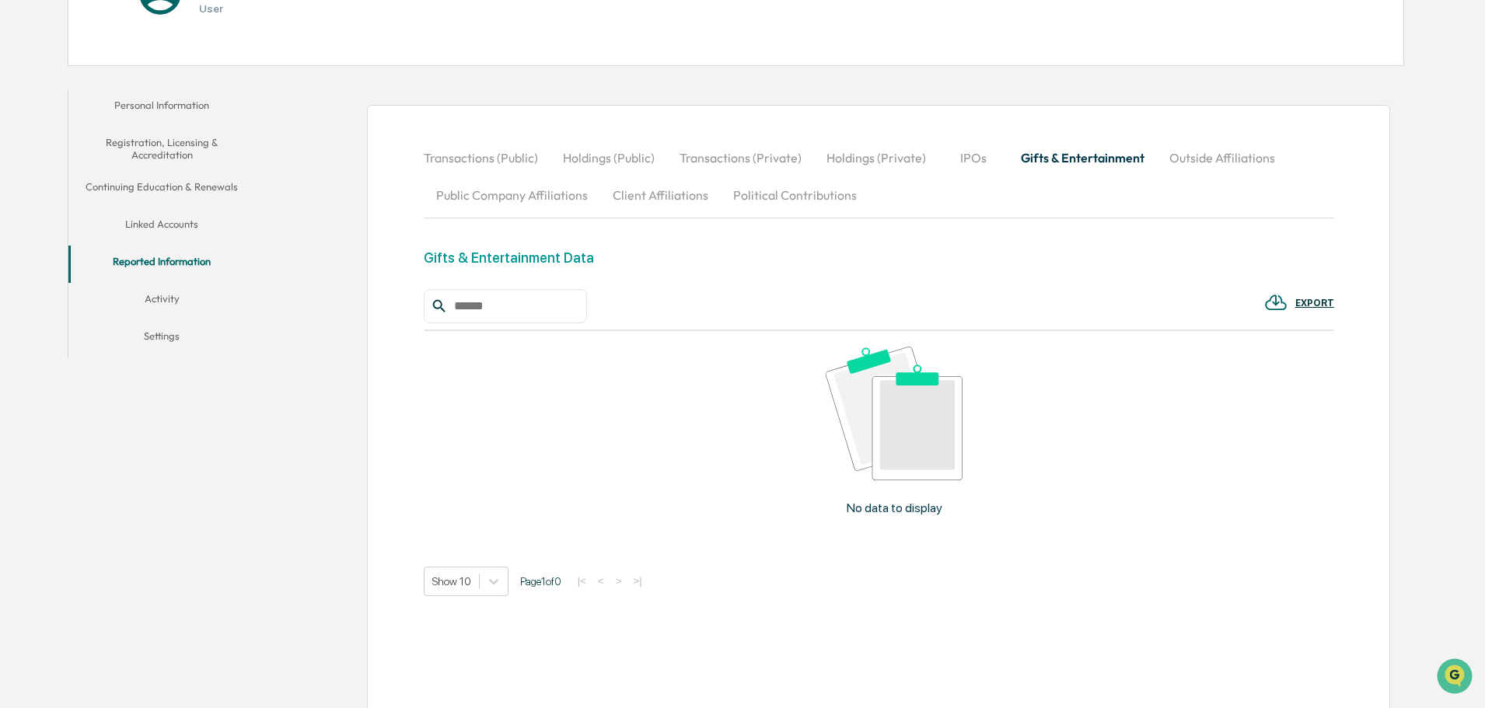
scroll to position [173, 0]
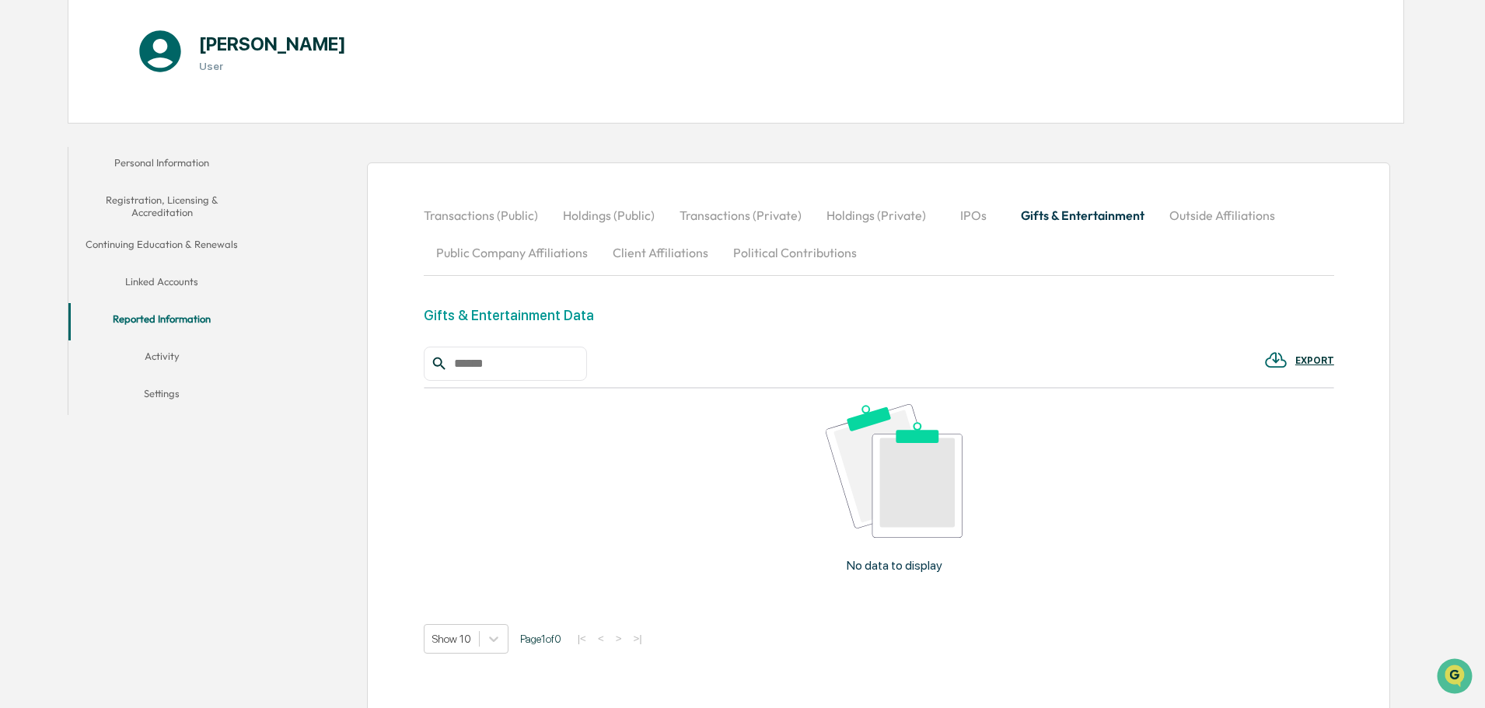
click at [173, 355] on button "Activity" at bounding box center [161, 358] width 187 height 37
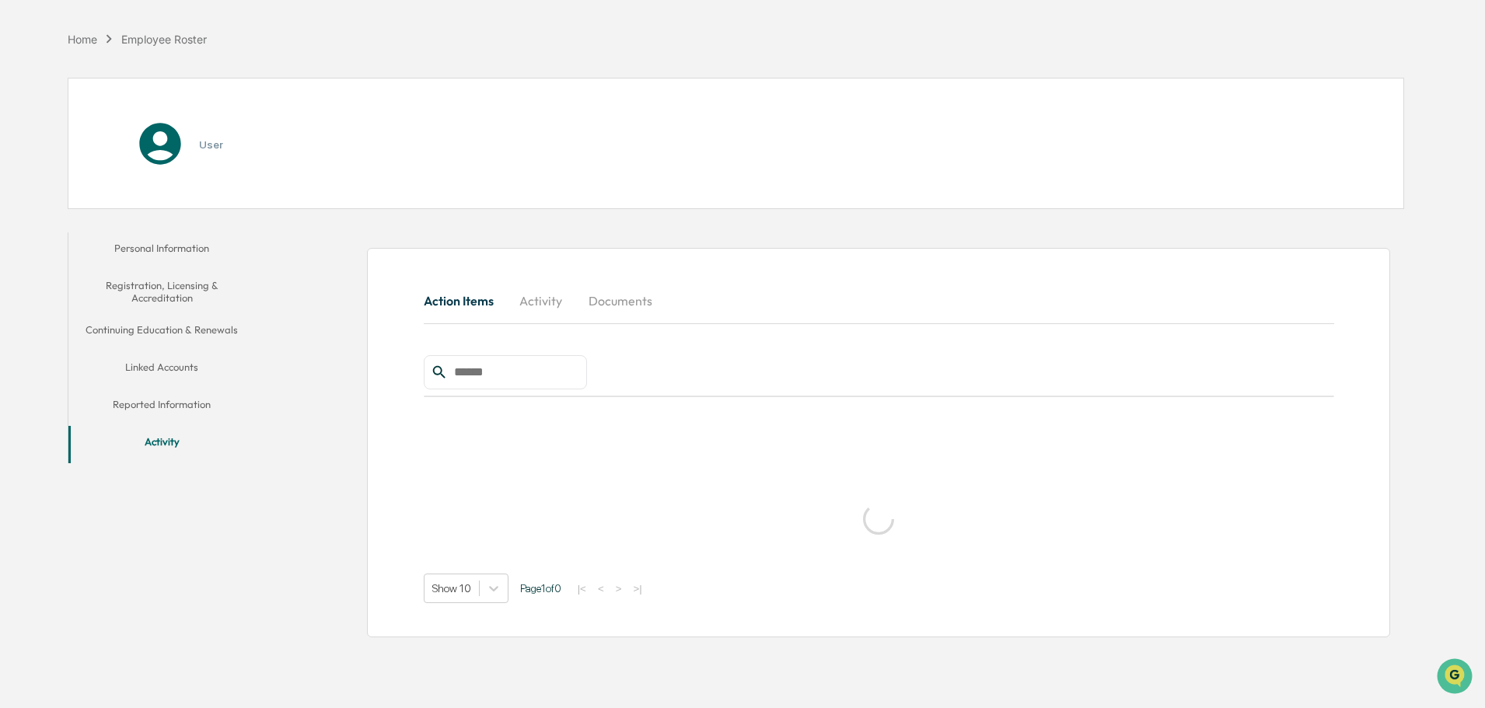
scroll to position [74, 0]
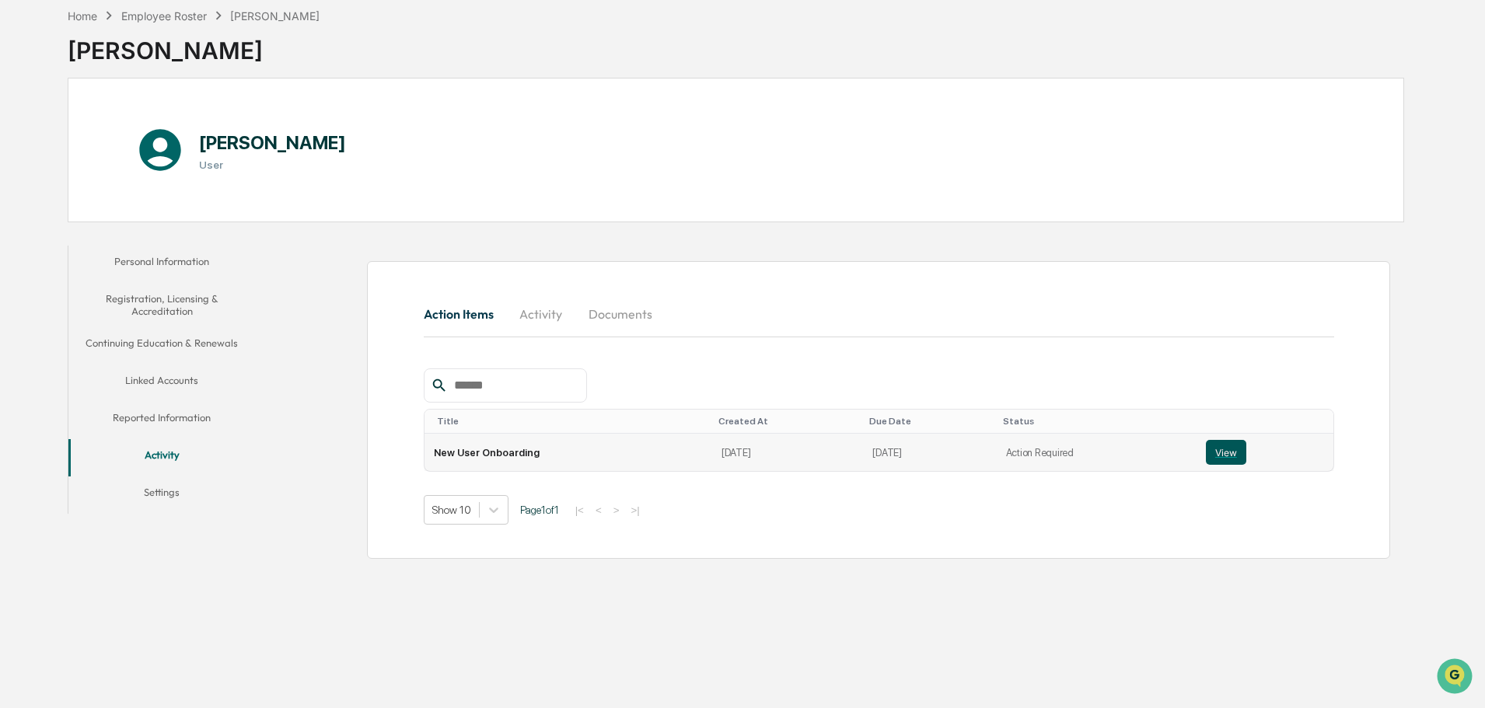
click at [1218, 459] on button "View" at bounding box center [1226, 452] width 40 height 25
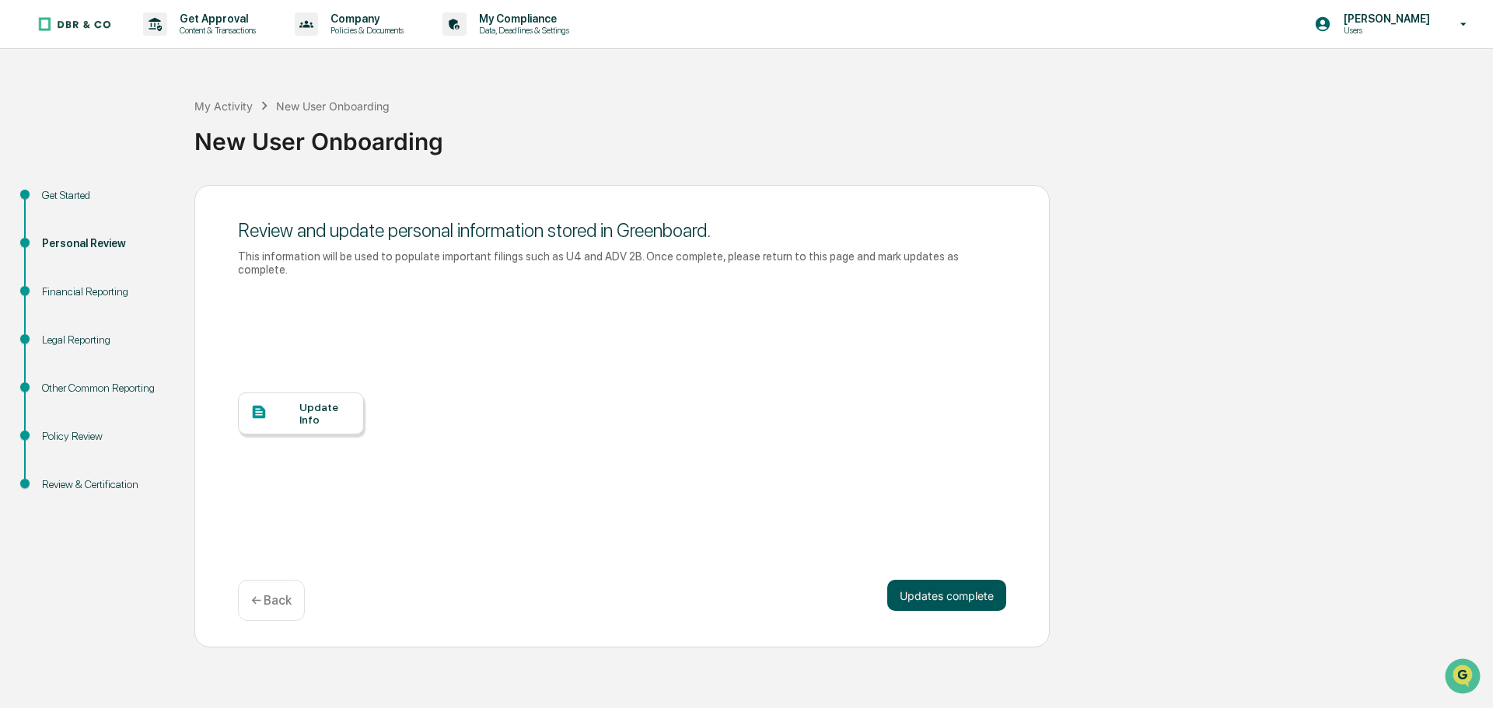
click at [935, 588] on button "Updates complete" at bounding box center [946, 595] width 119 height 31
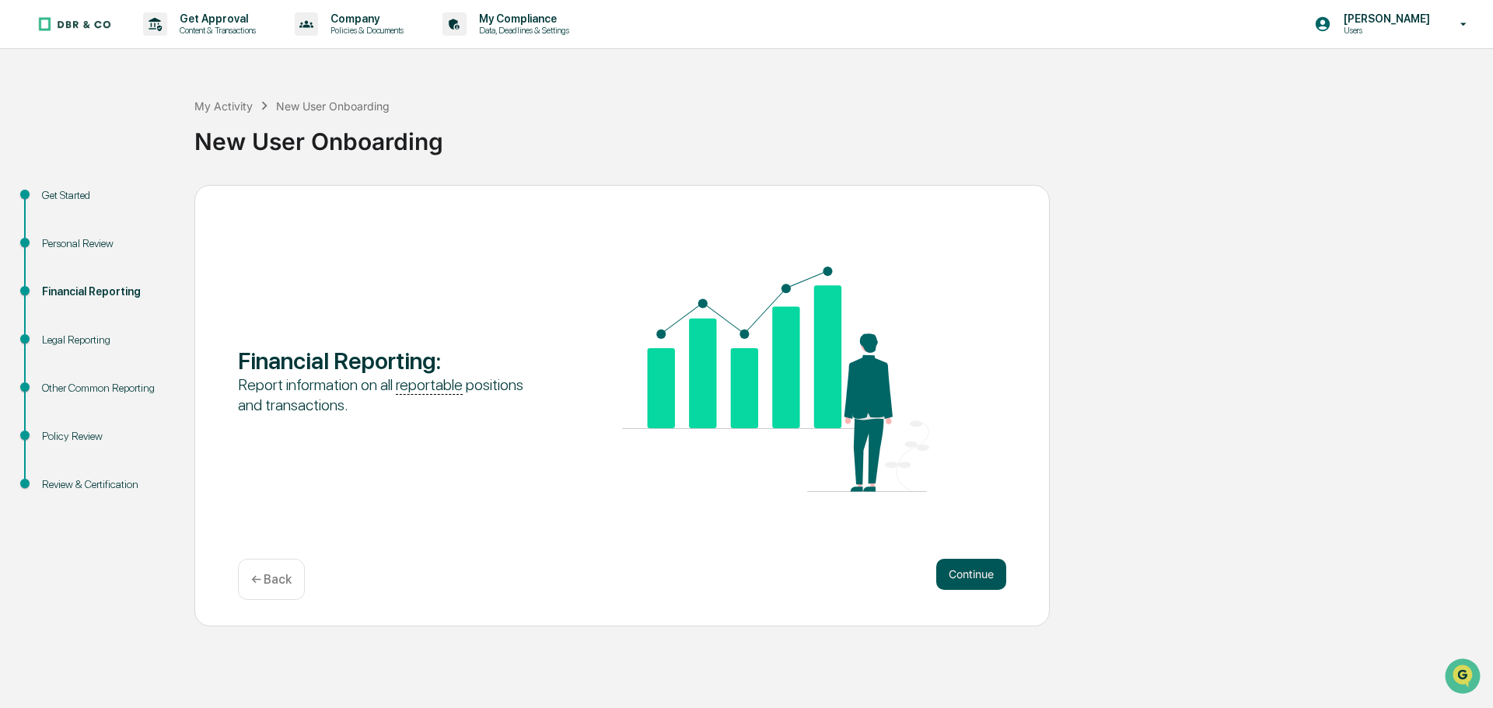
click at [947, 578] on button "Continue" at bounding box center [971, 574] width 70 height 31
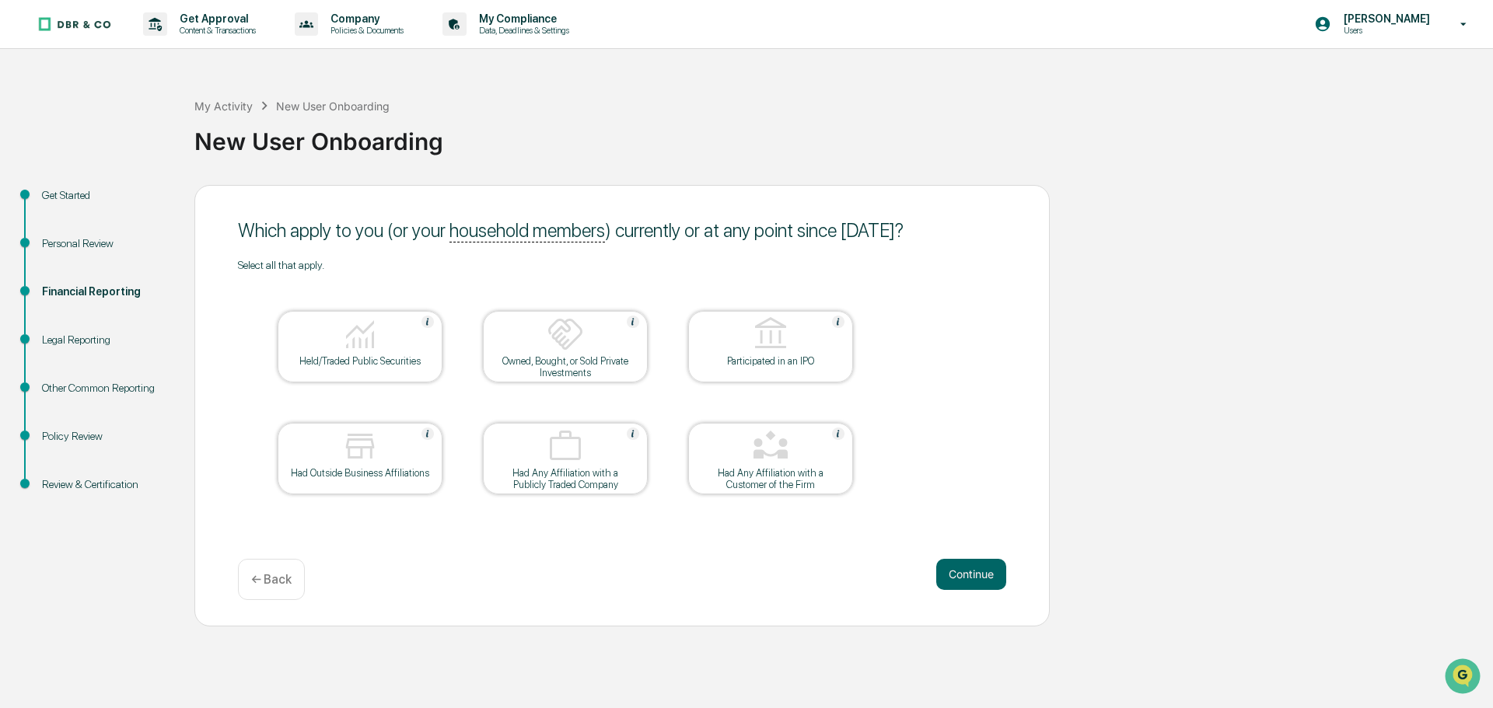
click at [383, 345] on div at bounding box center [359, 336] width 155 height 40
click at [749, 477] on div "Had Any Affiliation with a Customer of the Firm" at bounding box center [770, 478] width 140 height 23
click at [581, 369] on div "Owned, Bought, or Sold Private Investments" at bounding box center [565, 366] width 140 height 23
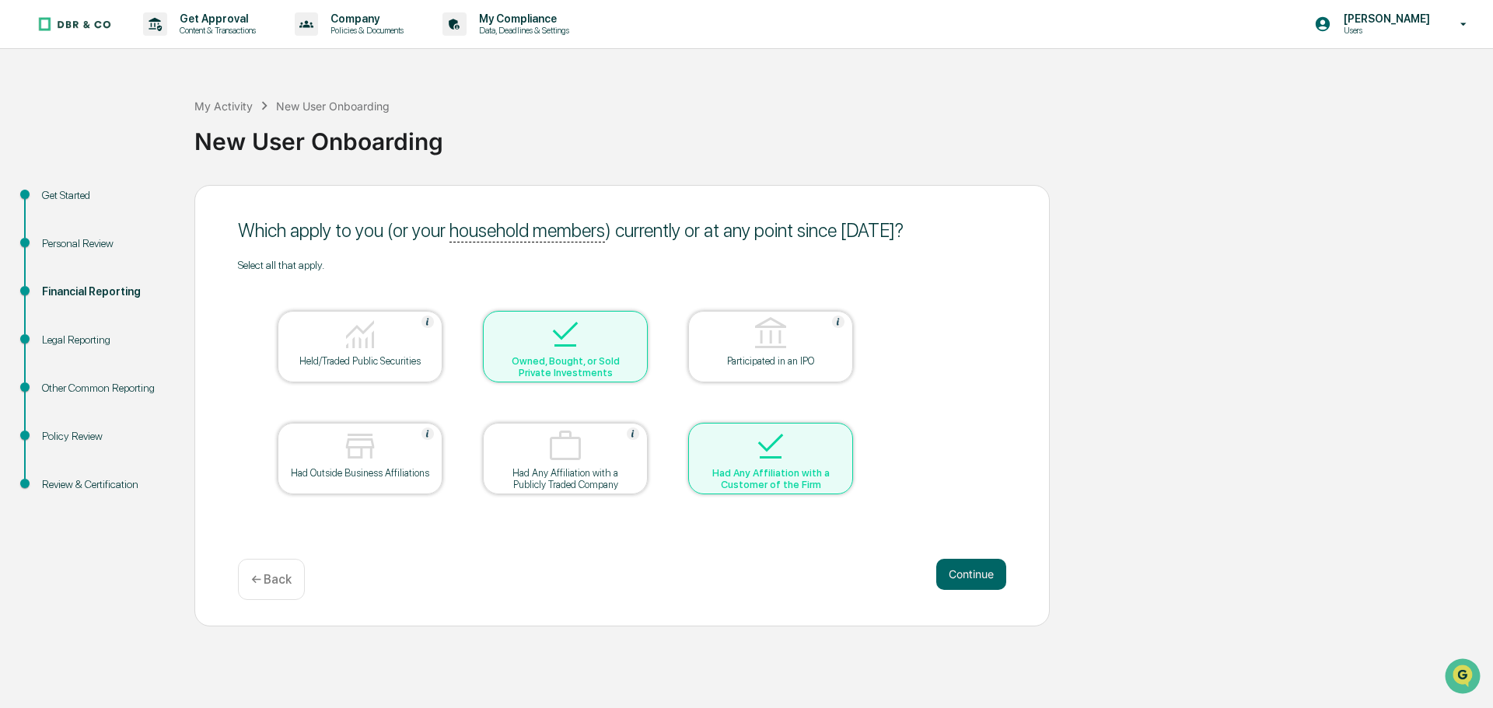
click at [319, 330] on div at bounding box center [359, 336] width 155 height 40
click at [390, 346] on div at bounding box center [359, 336] width 155 height 40
click at [359, 330] on img at bounding box center [359, 334] width 37 height 37
click at [610, 438] on div at bounding box center [564, 448] width 155 height 40
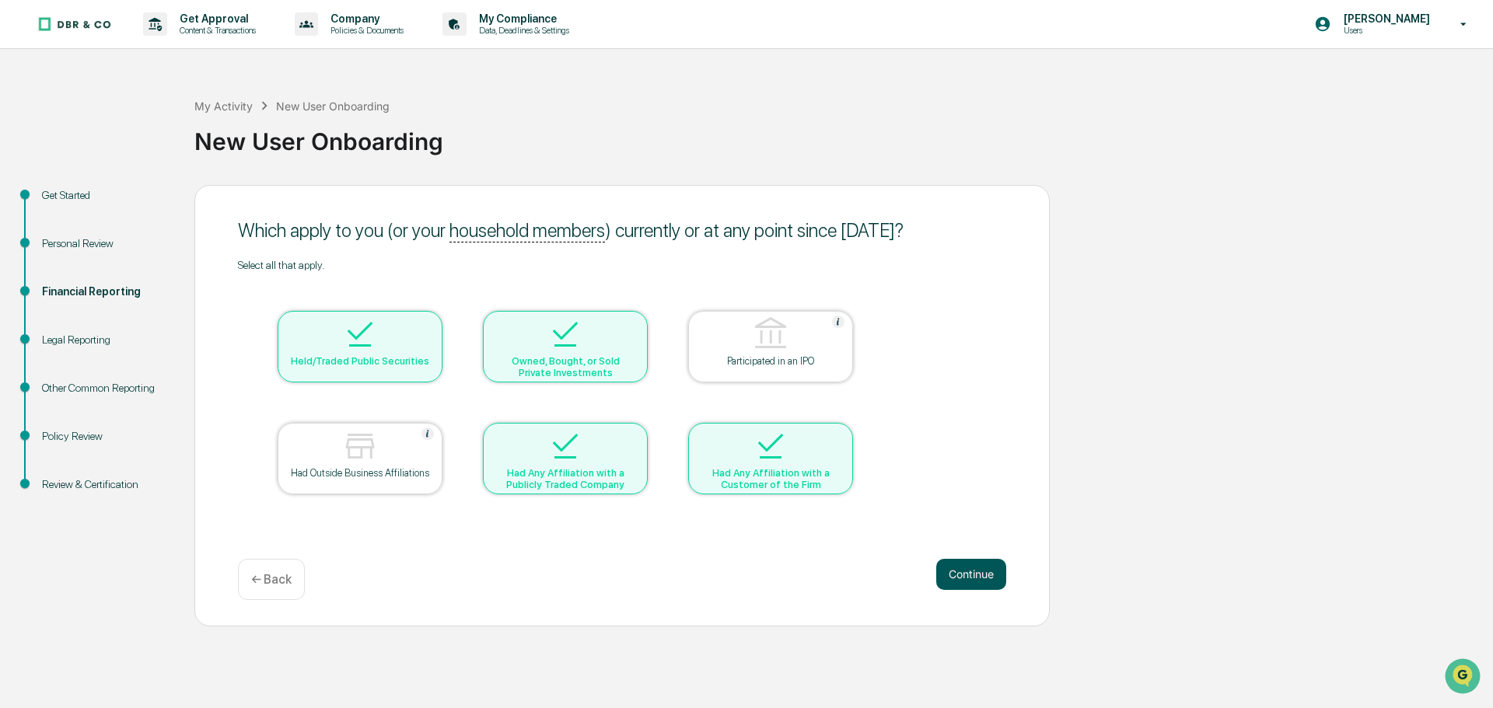
click at [980, 578] on button "Continue" at bounding box center [971, 574] width 70 height 31
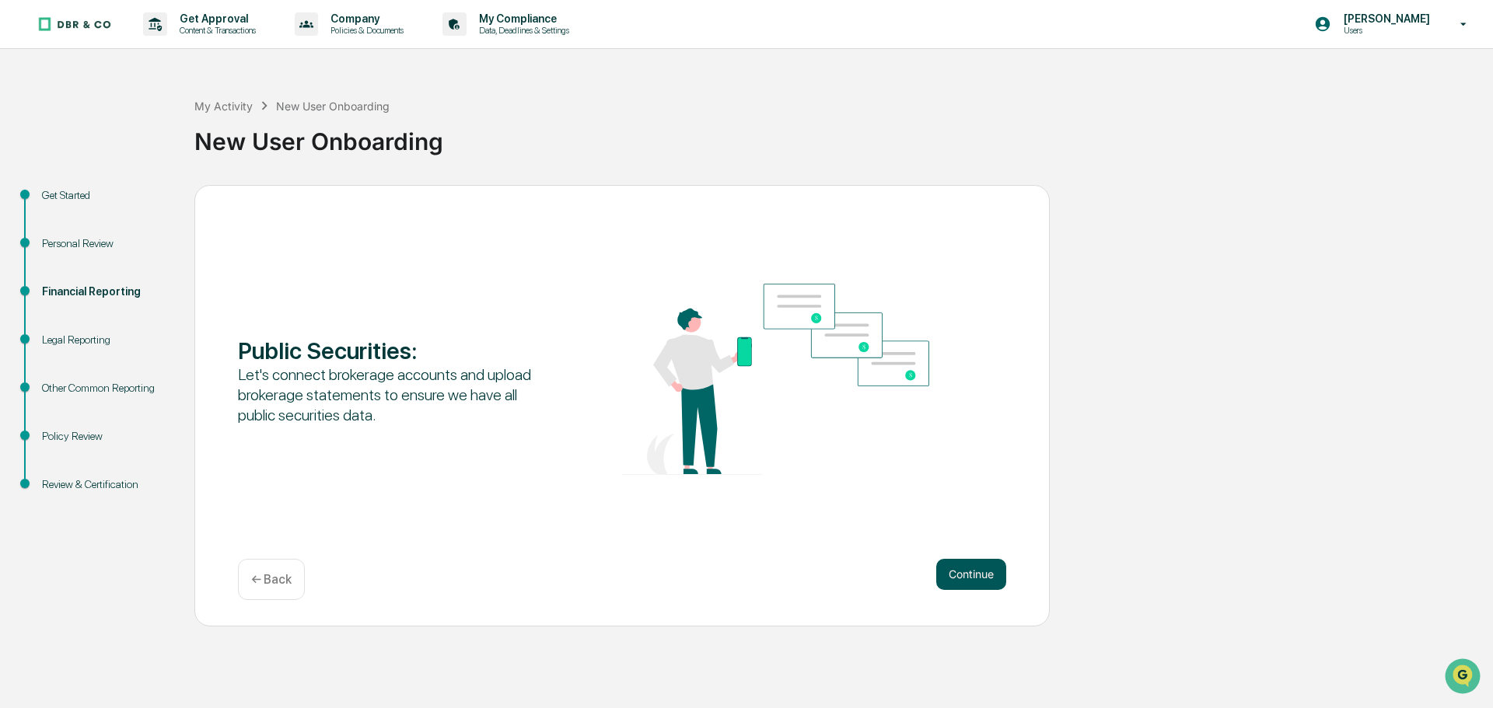
click at [981, 578] on button "Continue" at bounding box center [971, 574] width 70 height 31
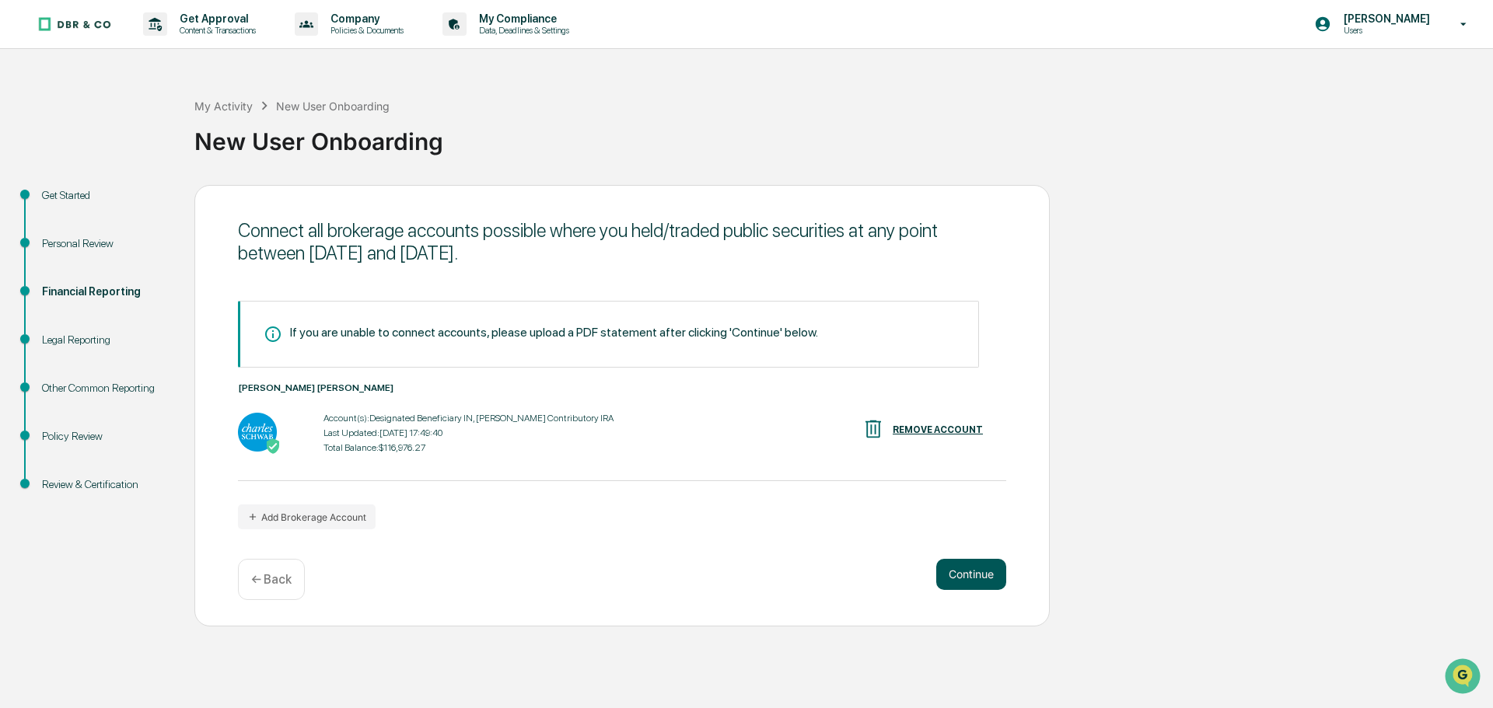
click at [981, 578] on button "Continue" at bounding box center [971, 574] width 70 height 31
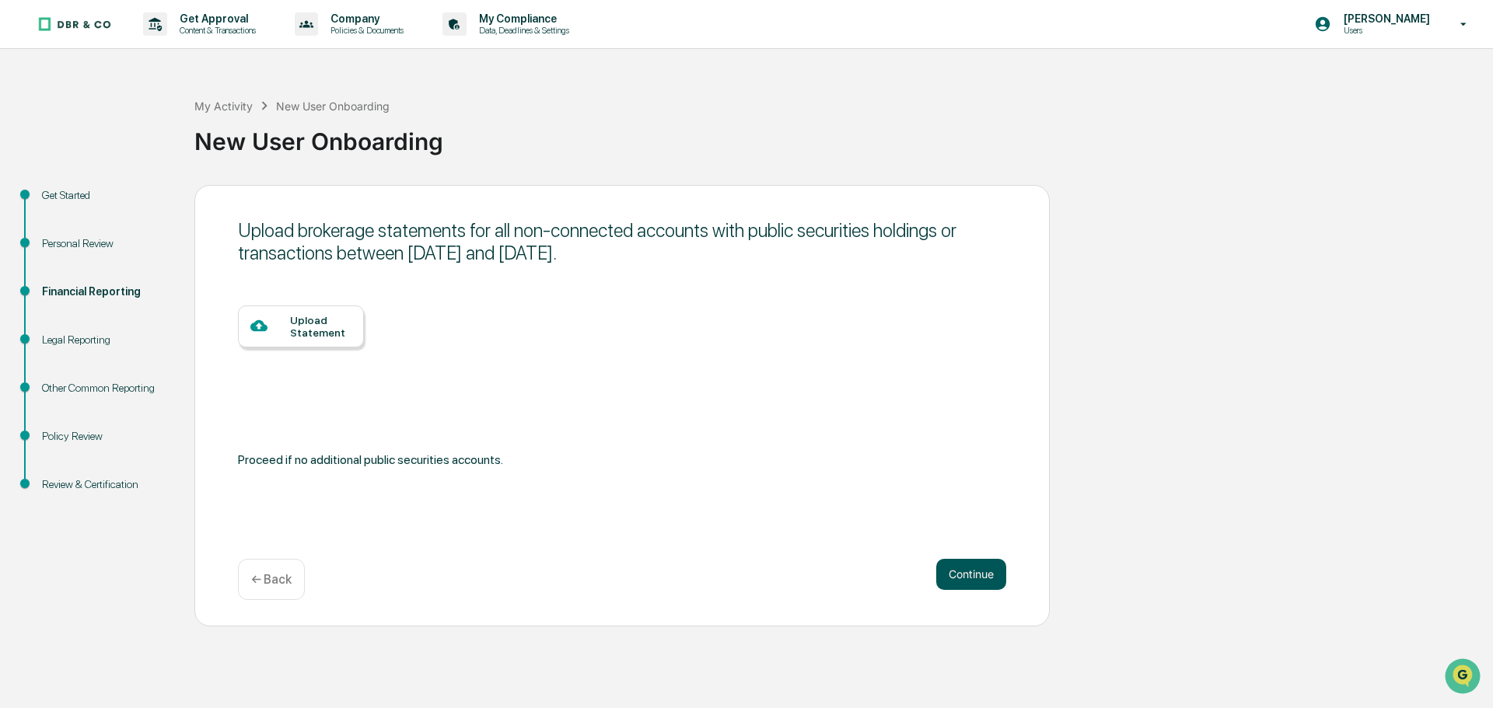
click at [981, 578] on button "Continue" at bounding box center [971, 574] width 70 height 31
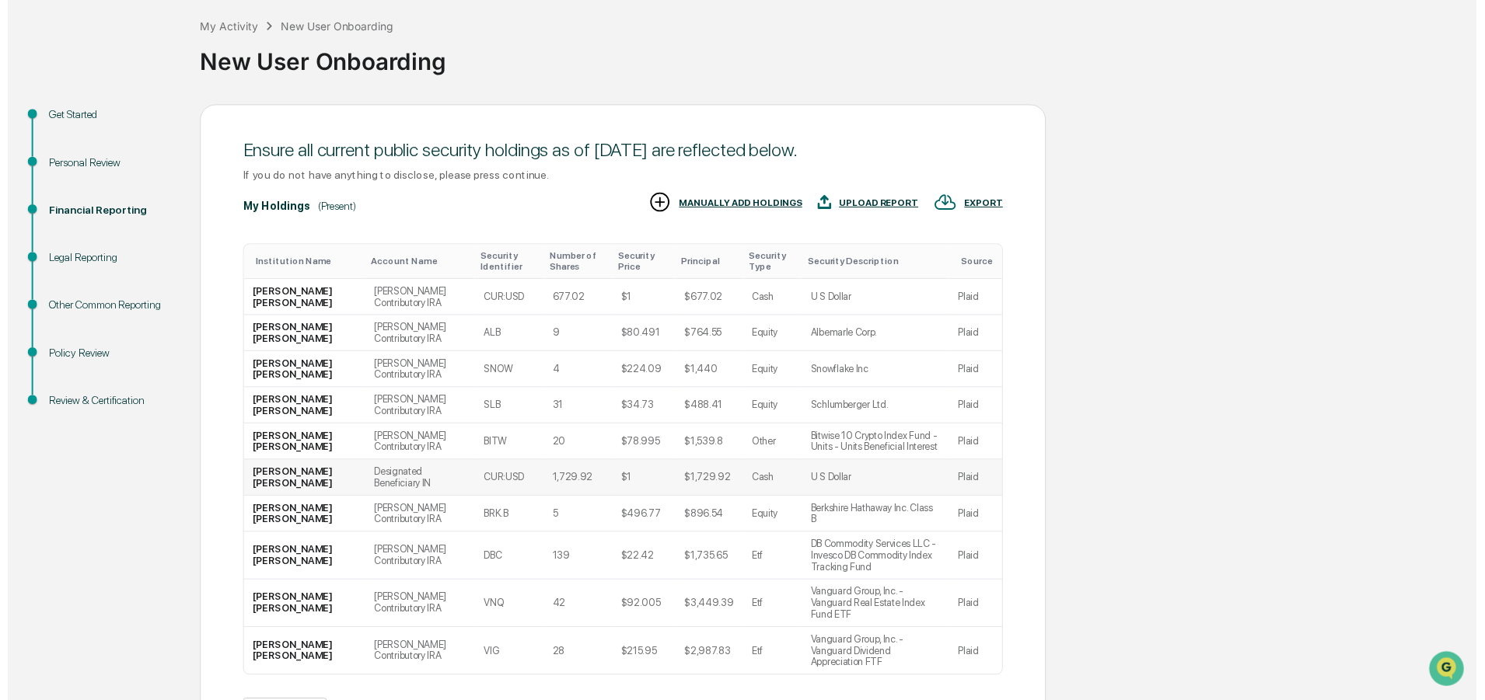
scroll to position [154, 0]
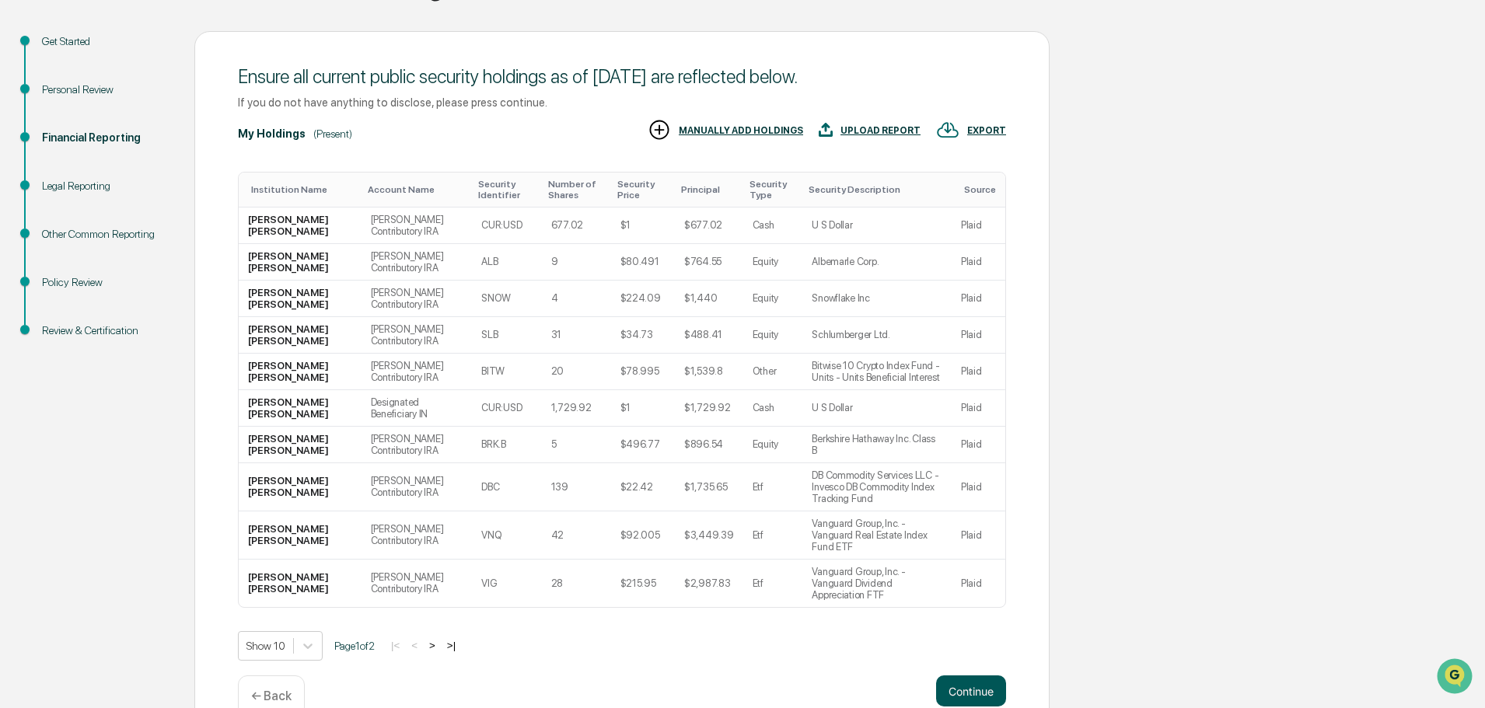
click at [969, 676] on button "Continue" at bounding box center [971, 691] width 70 height 31
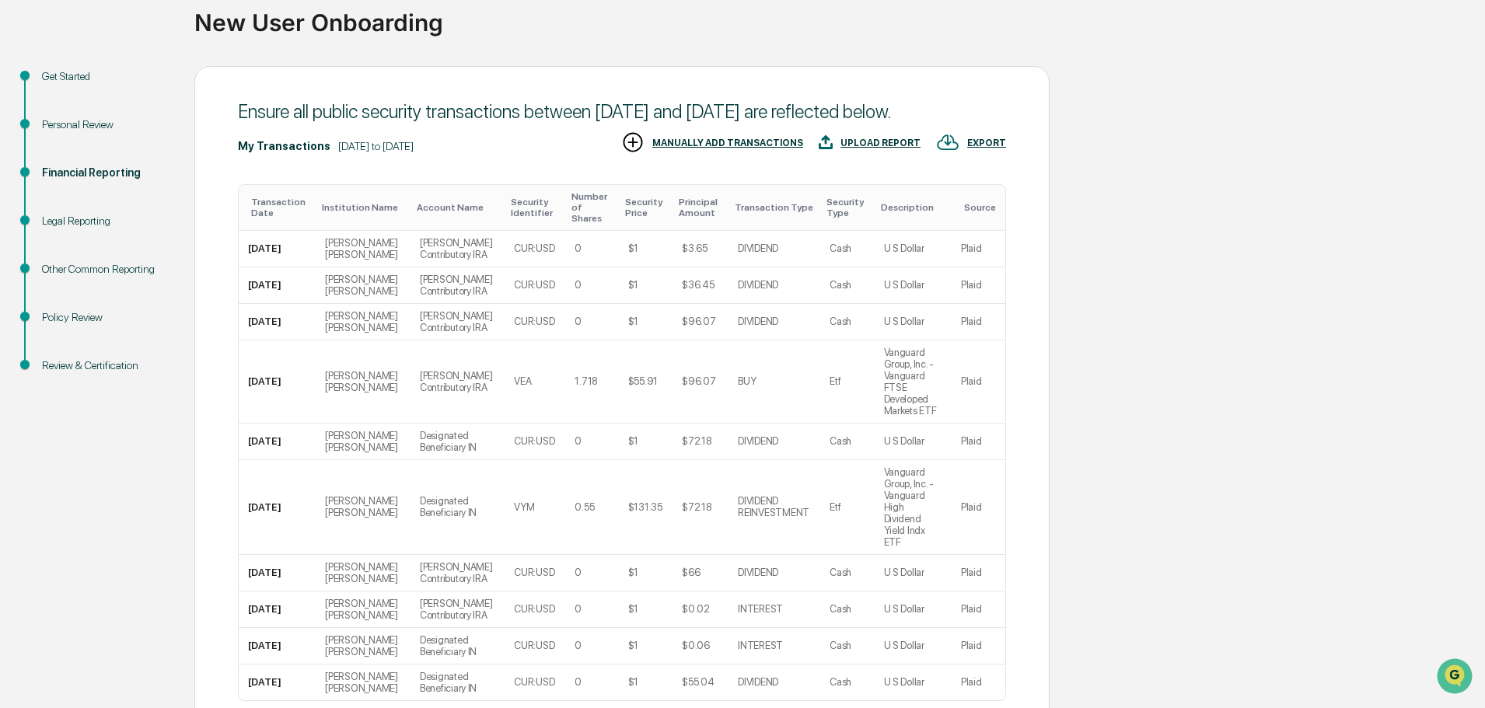
scroll to position [236, 0]
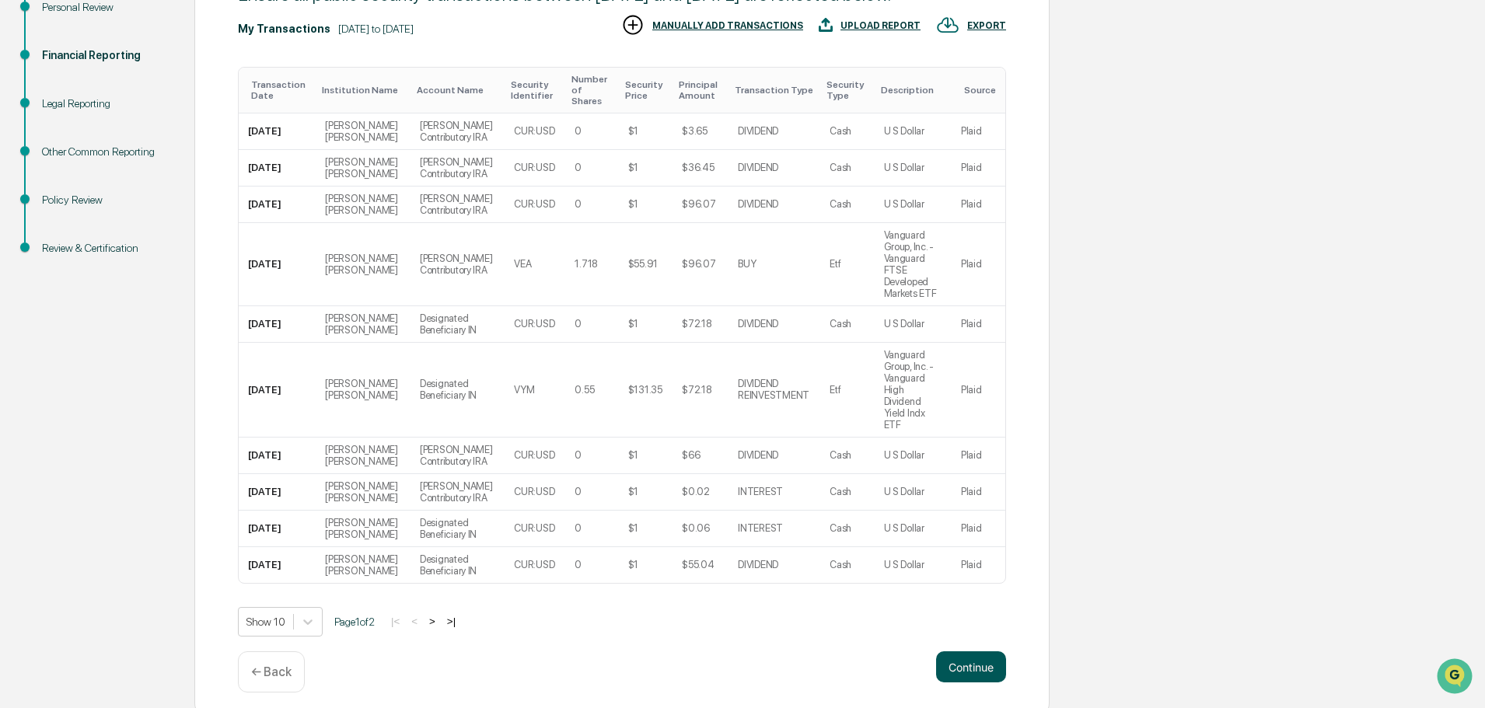
click at [961, 661] on button "Continue" at bounding box center [971, 666] width 70 height 31
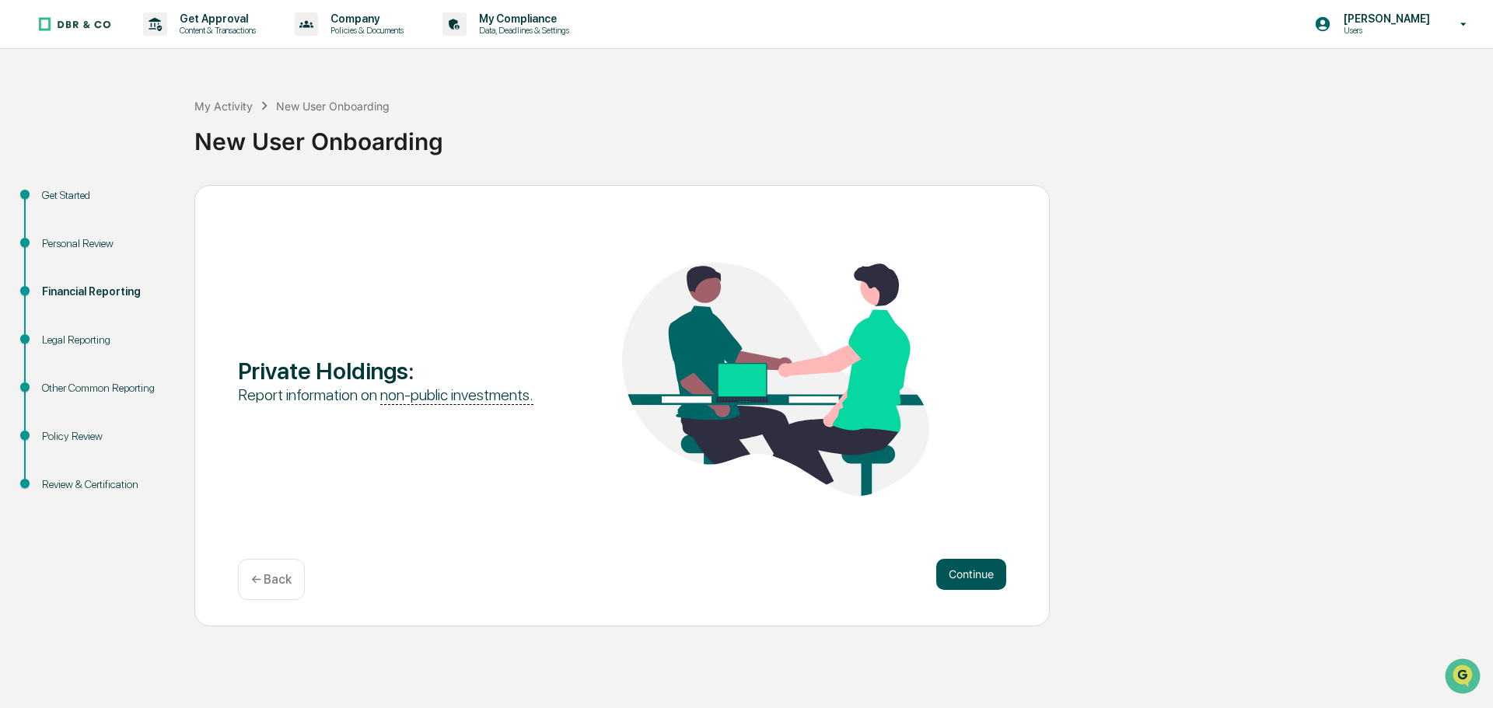
click at [951, 581] on button "Continue" at bounding box center [971, 574] width 70 height 31
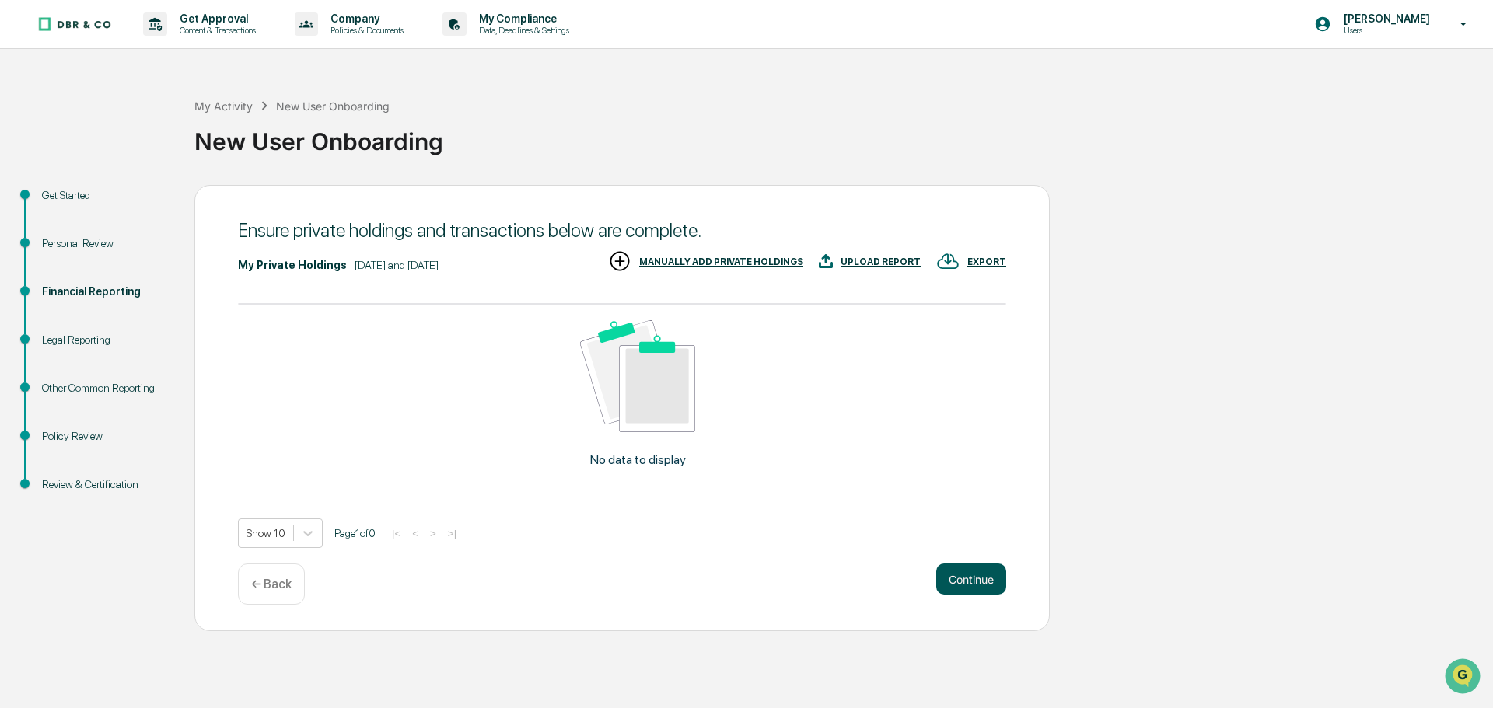
click at [951, 581] on button "Continue" at bounding box center [971, 579] width 70 height 31
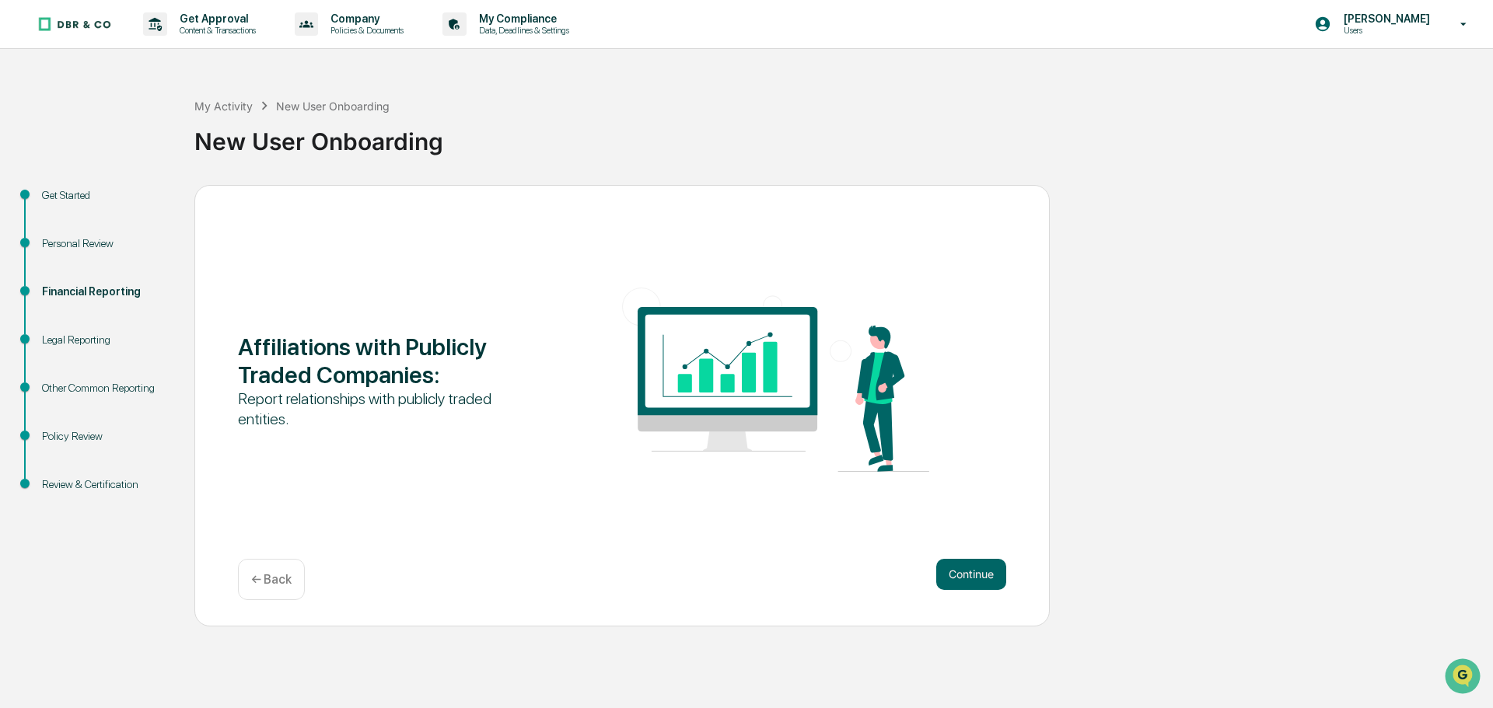
click at [951, 581] on button "Continue" at bounding box center [971, 574] width 70 height 31
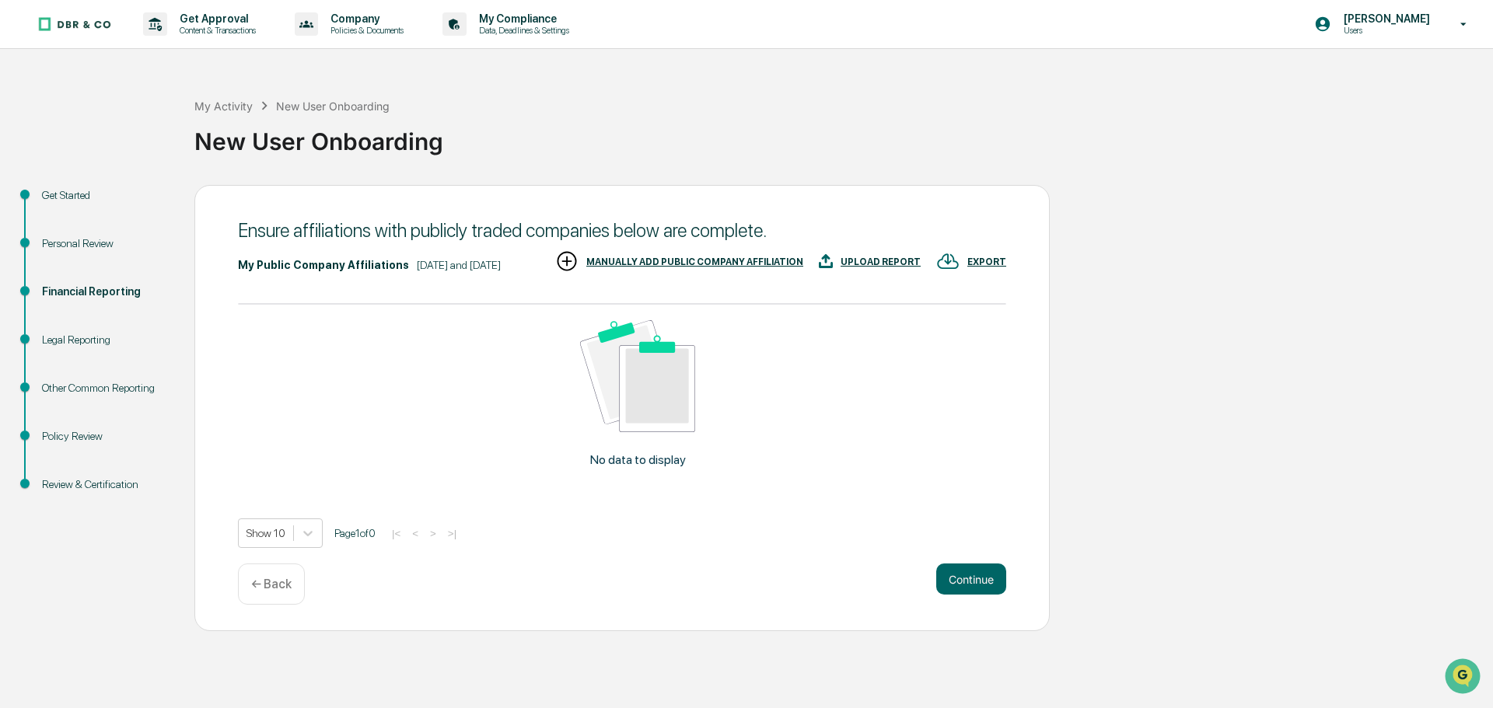
click at [616, 270] on div "MANUALLY ADD PUBLIC COMPANY AFFILIATION" at bounding box center [679, 263] width 248 height 26
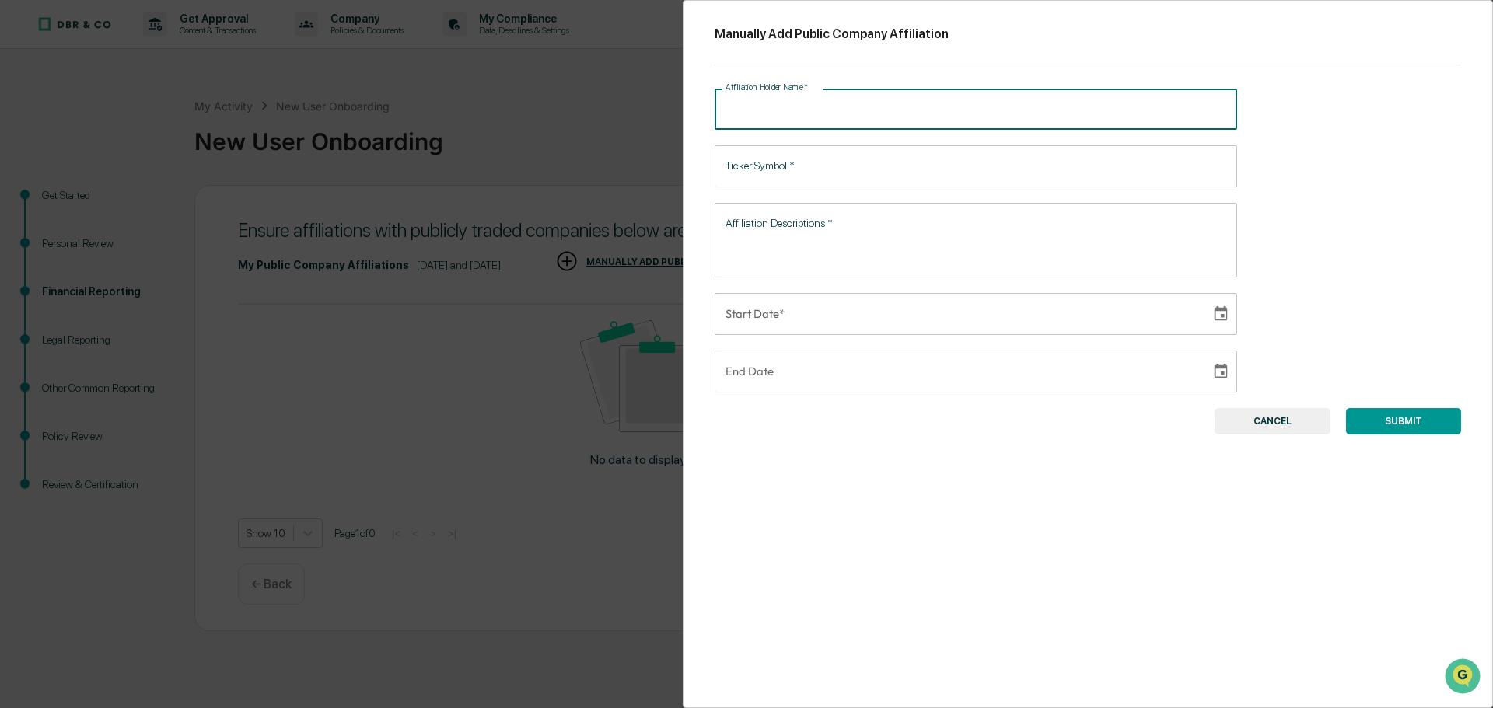
click at [811, 119] on input "Affiliation Holder Name   *" at bounding box center [975, 109] width 522 height 41
type input "**********"
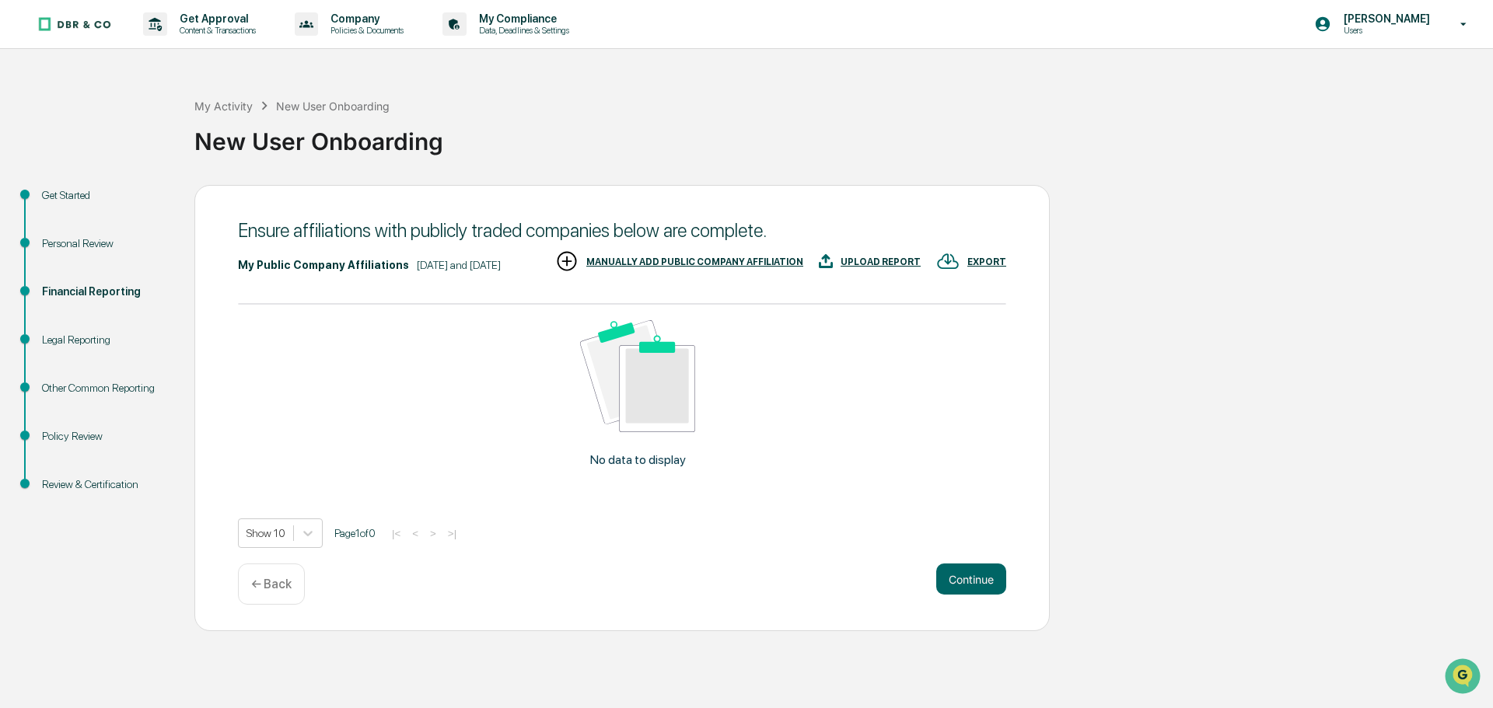
click at [710, 261] on div "MANUALLY ADD PUBLIC COMPANY AFFILIATION" at bounding box center [694, 262] width 217 height 11
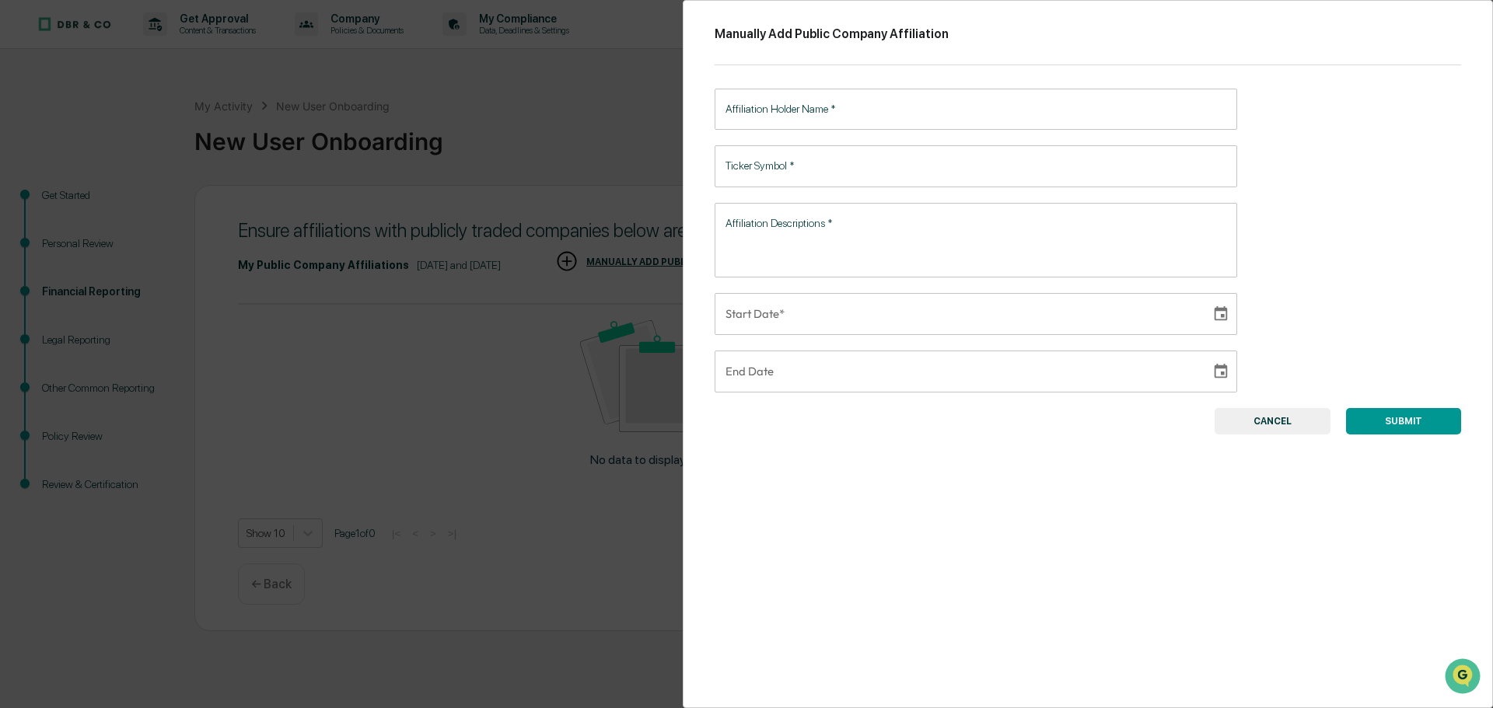
click at [911, 121] on input "Affiliation Holder Name   *" at bounding box center [975, 109] width 522 height 41
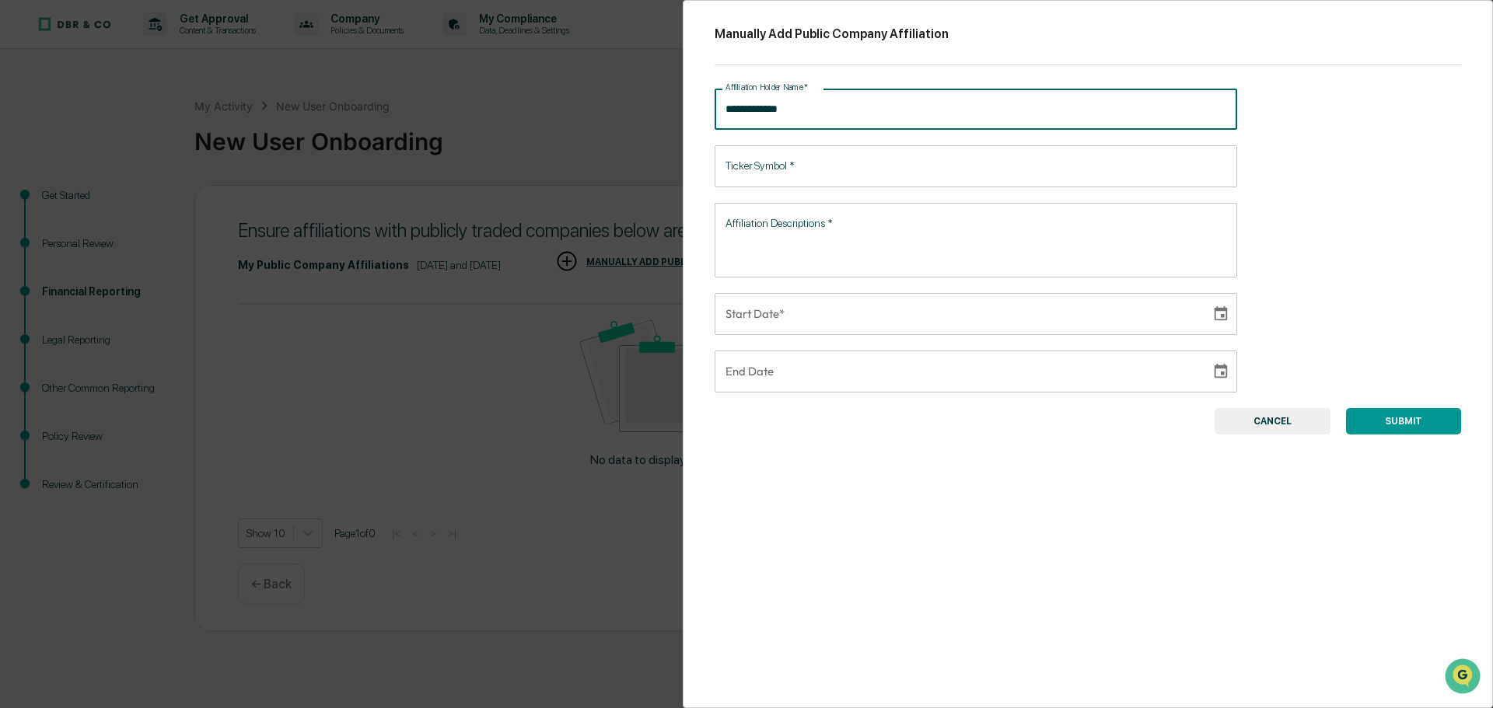
type input "**********"
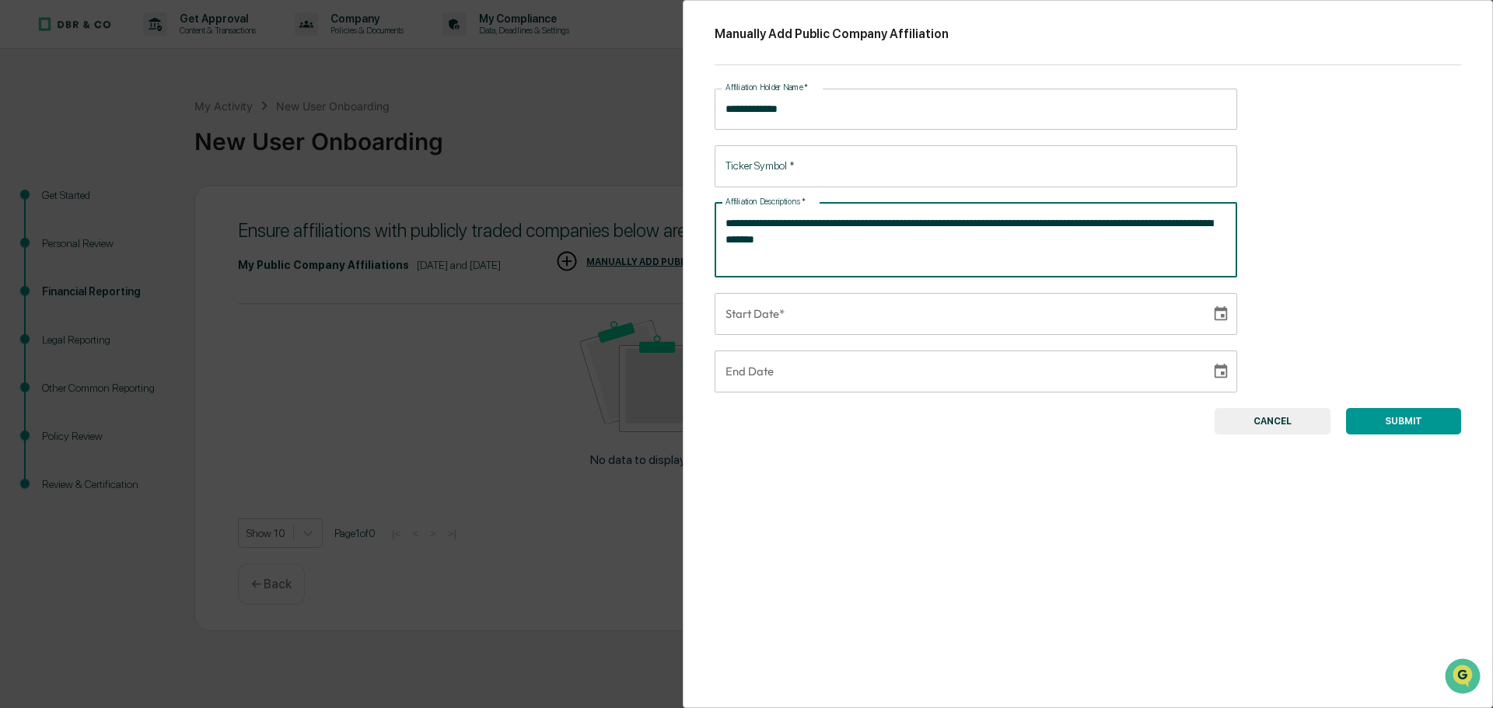
type textarea "**********"
click at [1378, 423] on button "SUBMIT" at bounding box center [1403, 421] width 115 height 26
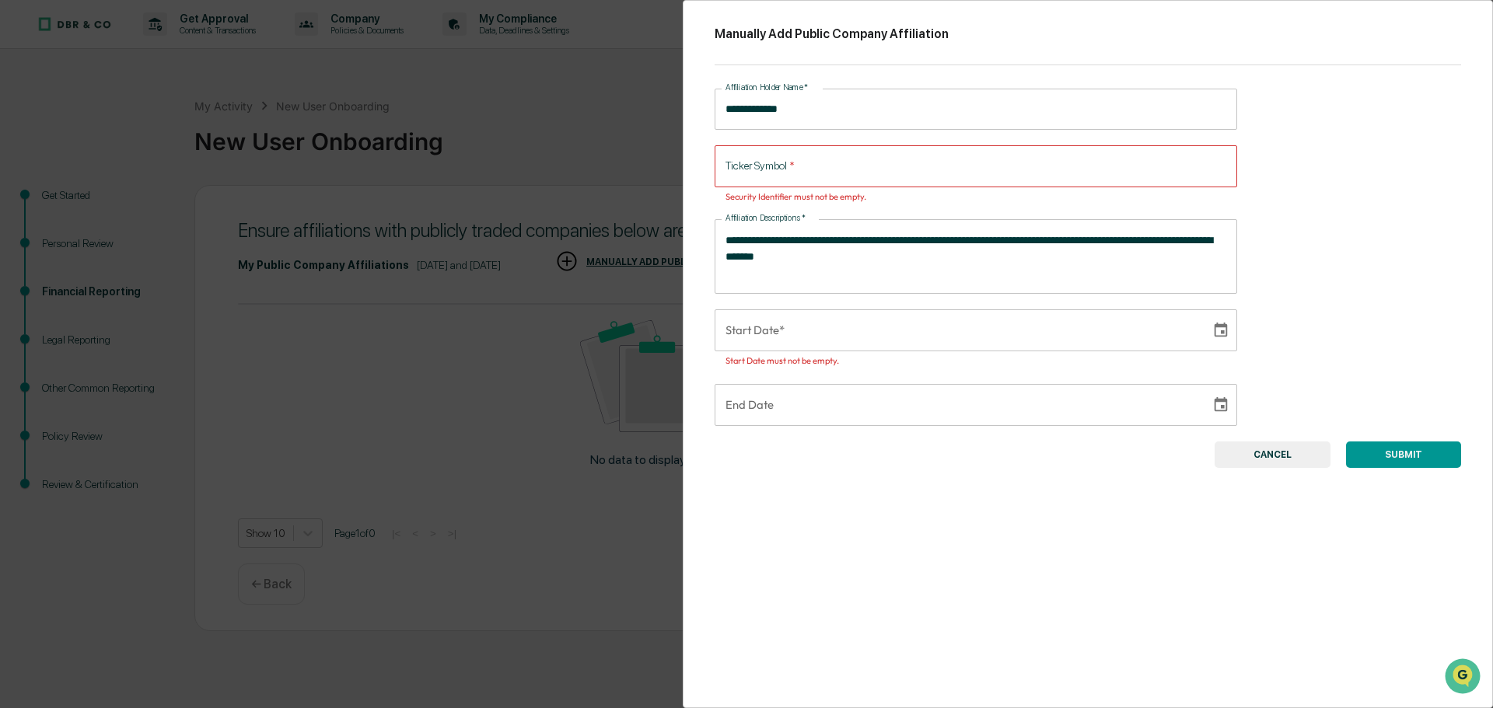
click at [1274, 450] on button "CANCEL" at bounding box center [1272, 455] width 116 height 26
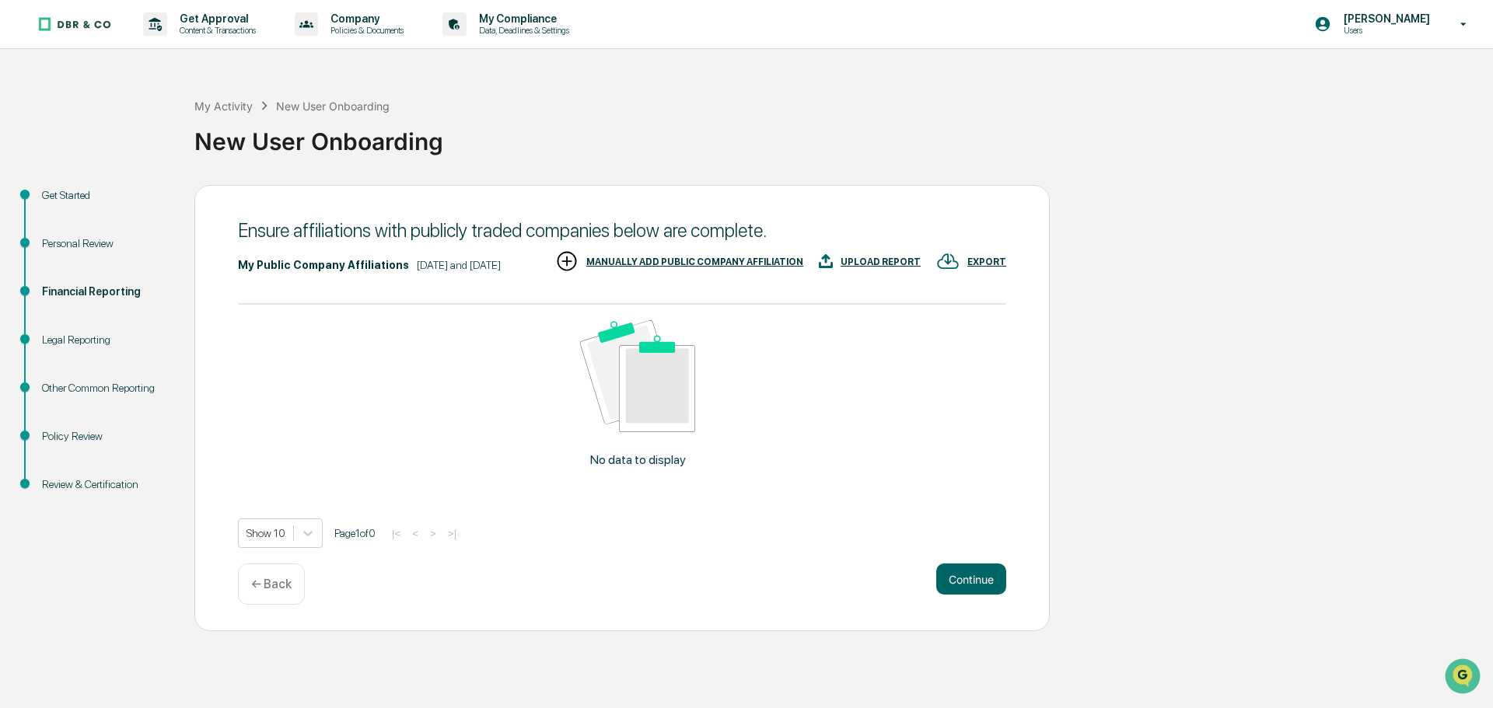
click at [724, 264] on div "MANUALLY ADD PUBLIC COMPANY AFFILIATION" at bounding box center [694, 262] width 217 height 11
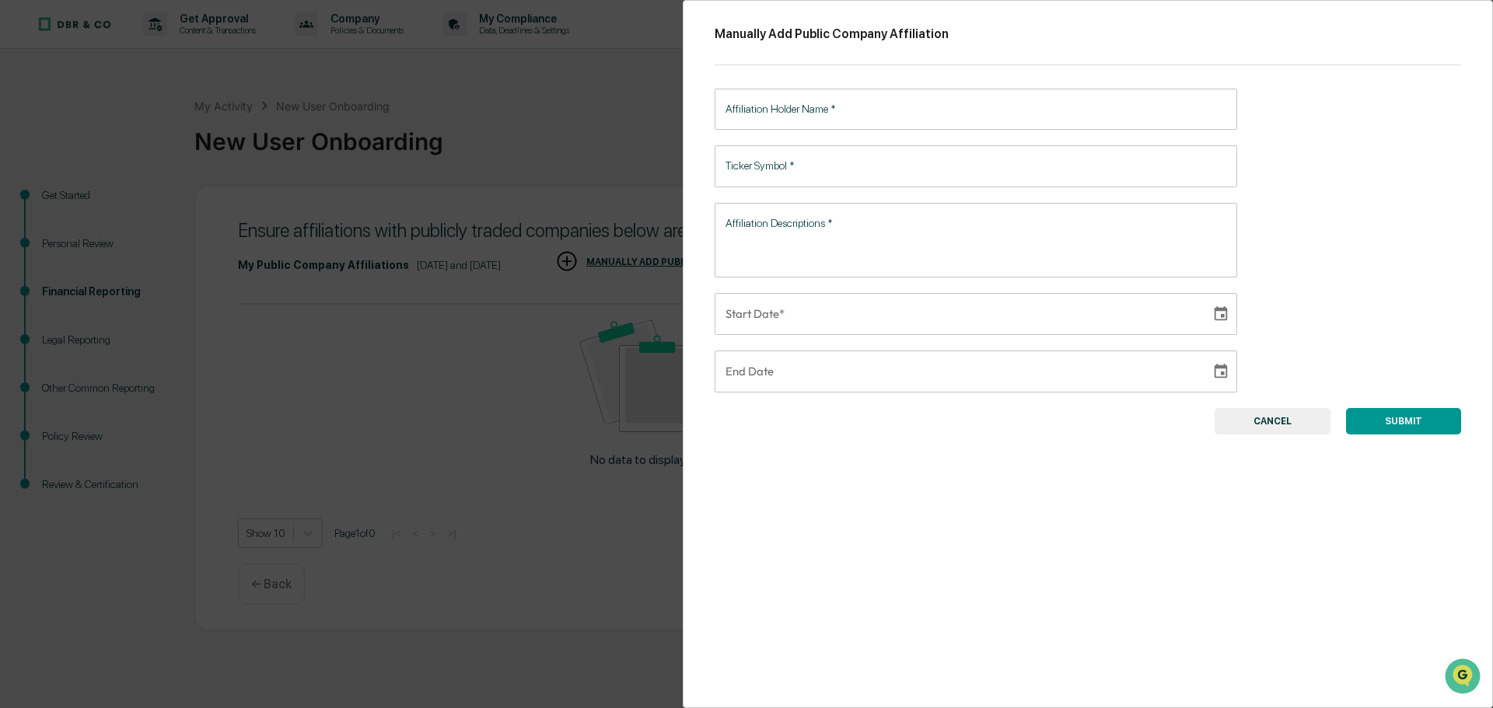
click at [868, 103] on input "Affiliation Holder Name   *" at bounding box center [975, 109] width 522 height 41
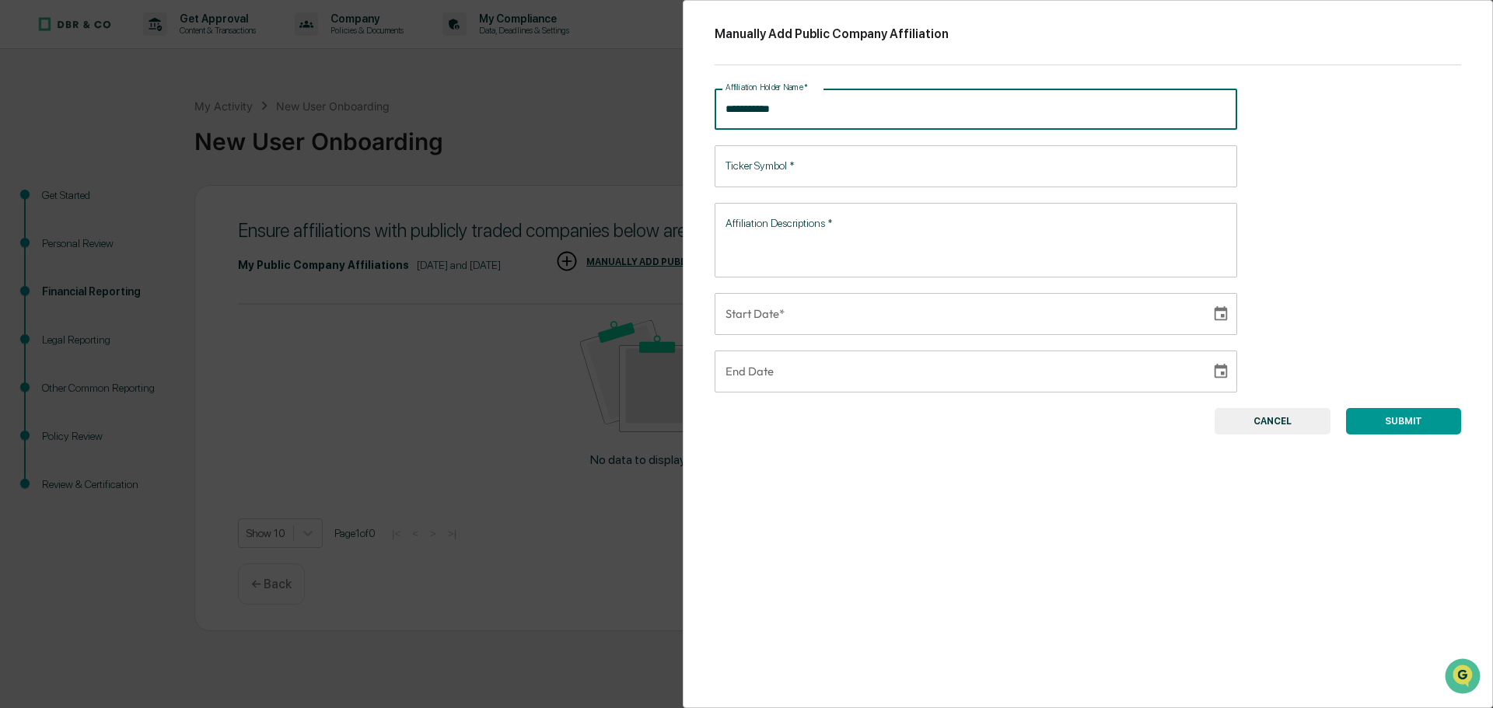
type input "**********"
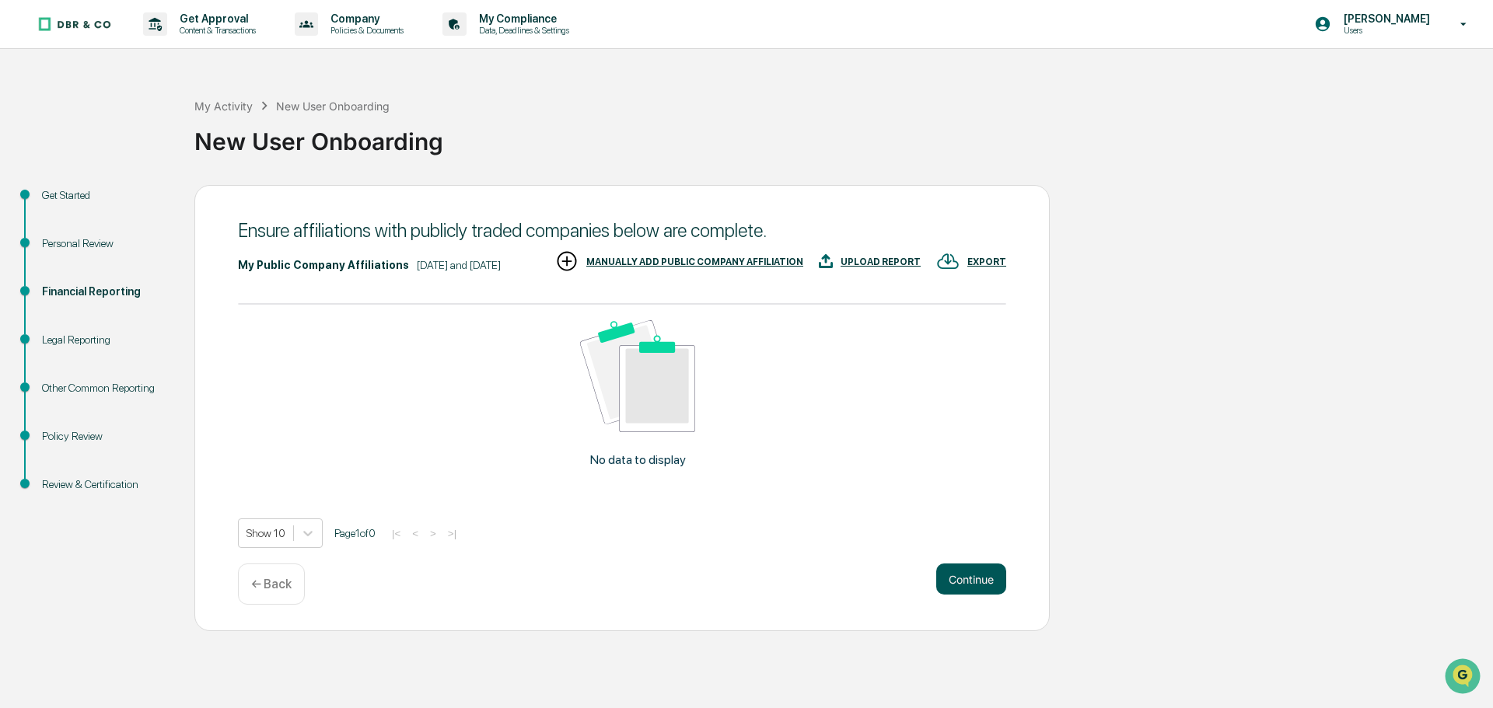
click at [968, 575] on button "Continue" at bounding box center [971, 579] width 70 height 31
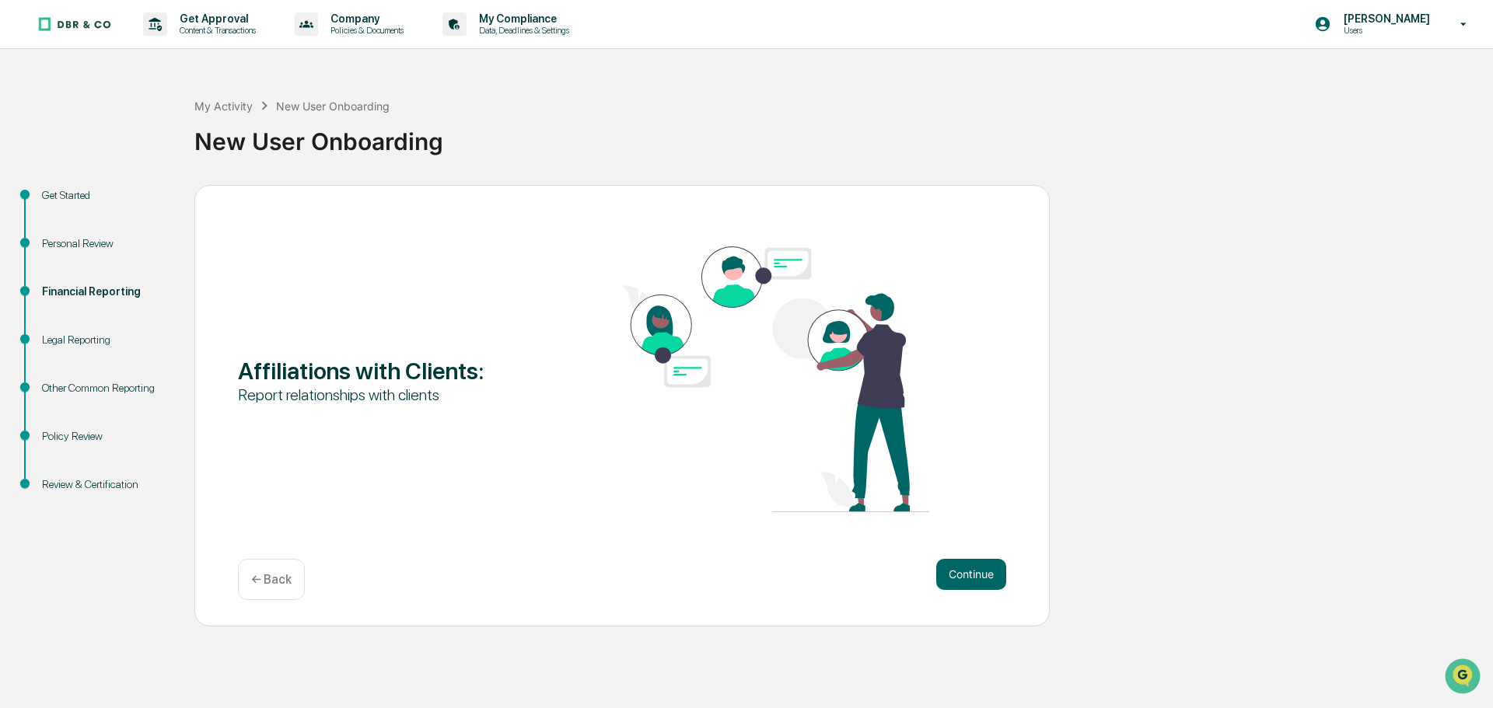
click at [968, 575] on button "Continue" at bounding box center [971, 574] width 70 height 31
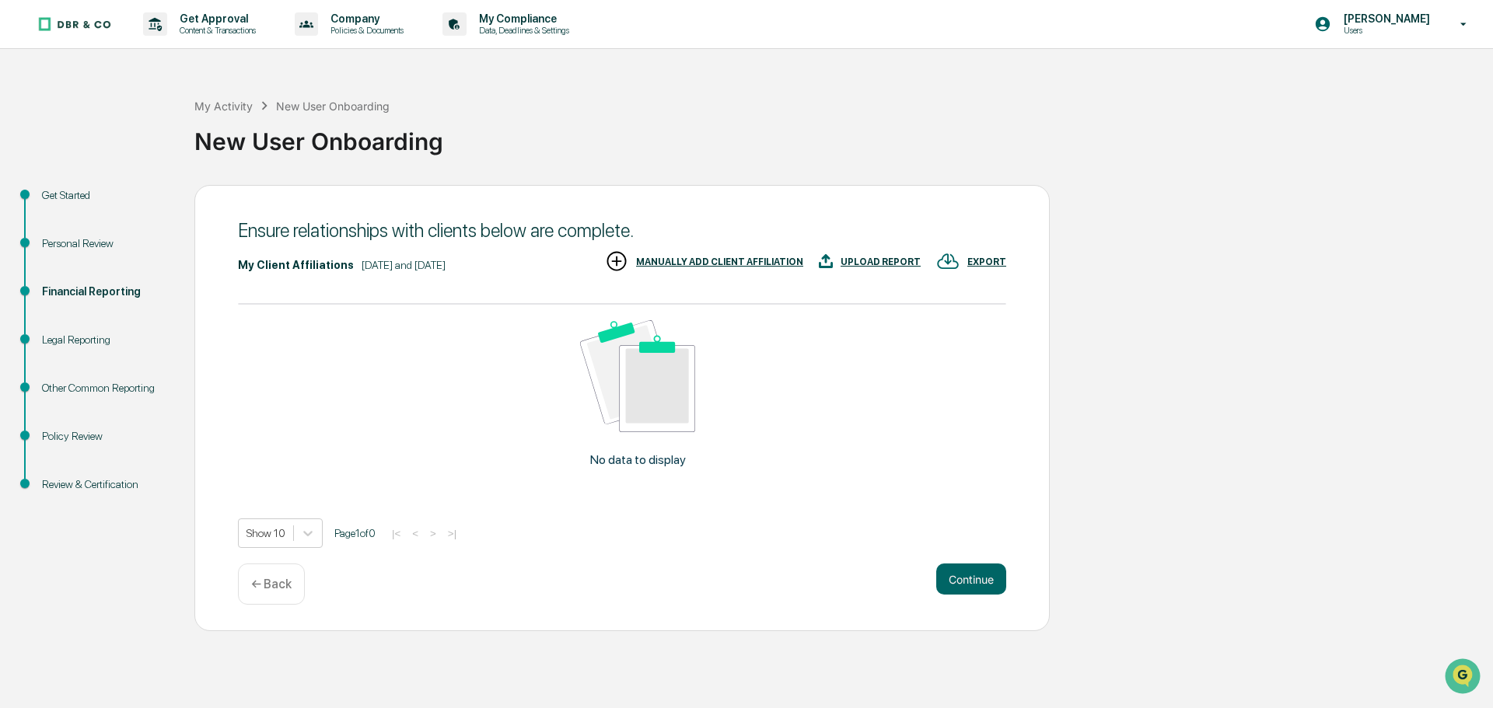
click at [715, 261] on div "MANUALLY ADD CLIENT AFFILIATION" at bounding box center [719, 262] width 167 height 11
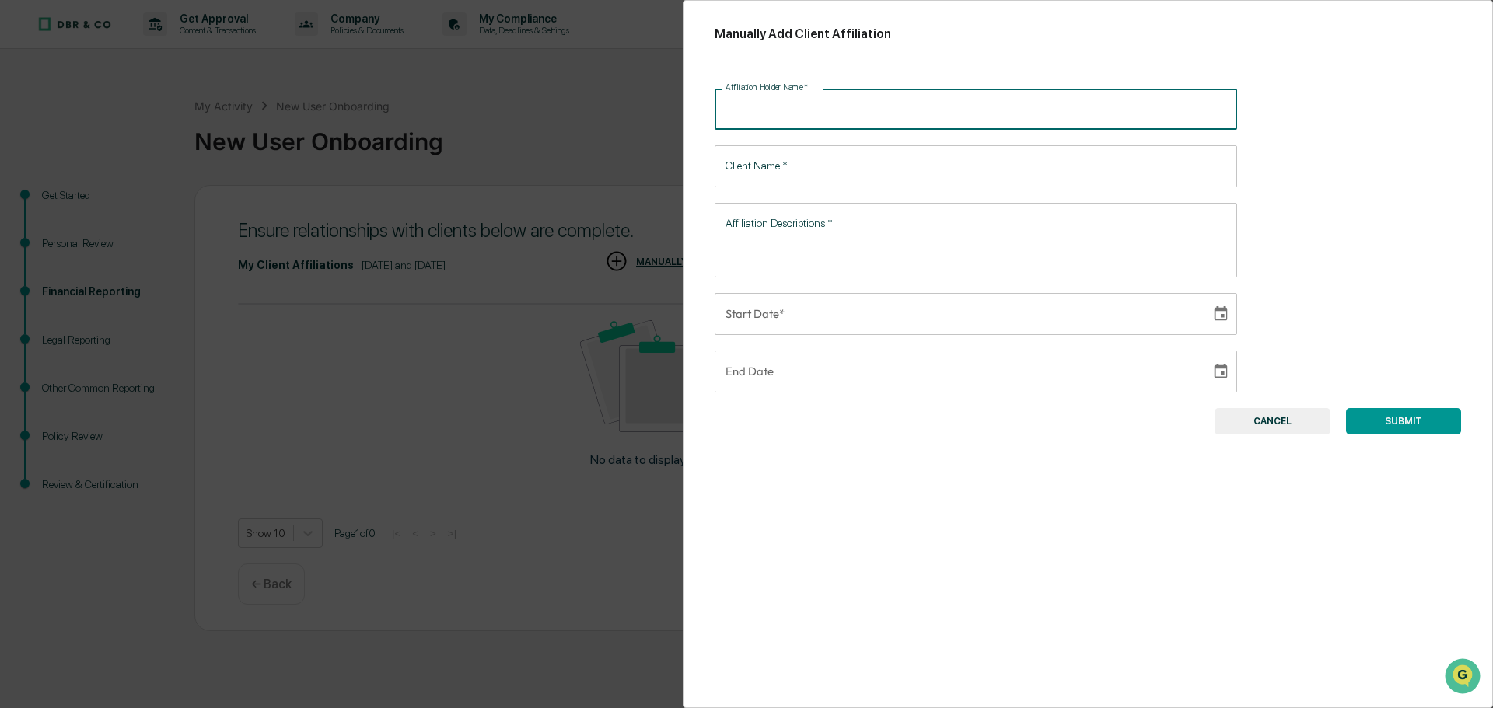
click at [756, 102] on input "Affiliation Holder Name   *" at bounding box center [975, 109] width 522 height 41
type input "*"
click at [812, 117] on div "Affiliation Holder Name   * Affiliation Holder Name   *" at bounding box center [975, 109] width 522 height 41
type input "*"
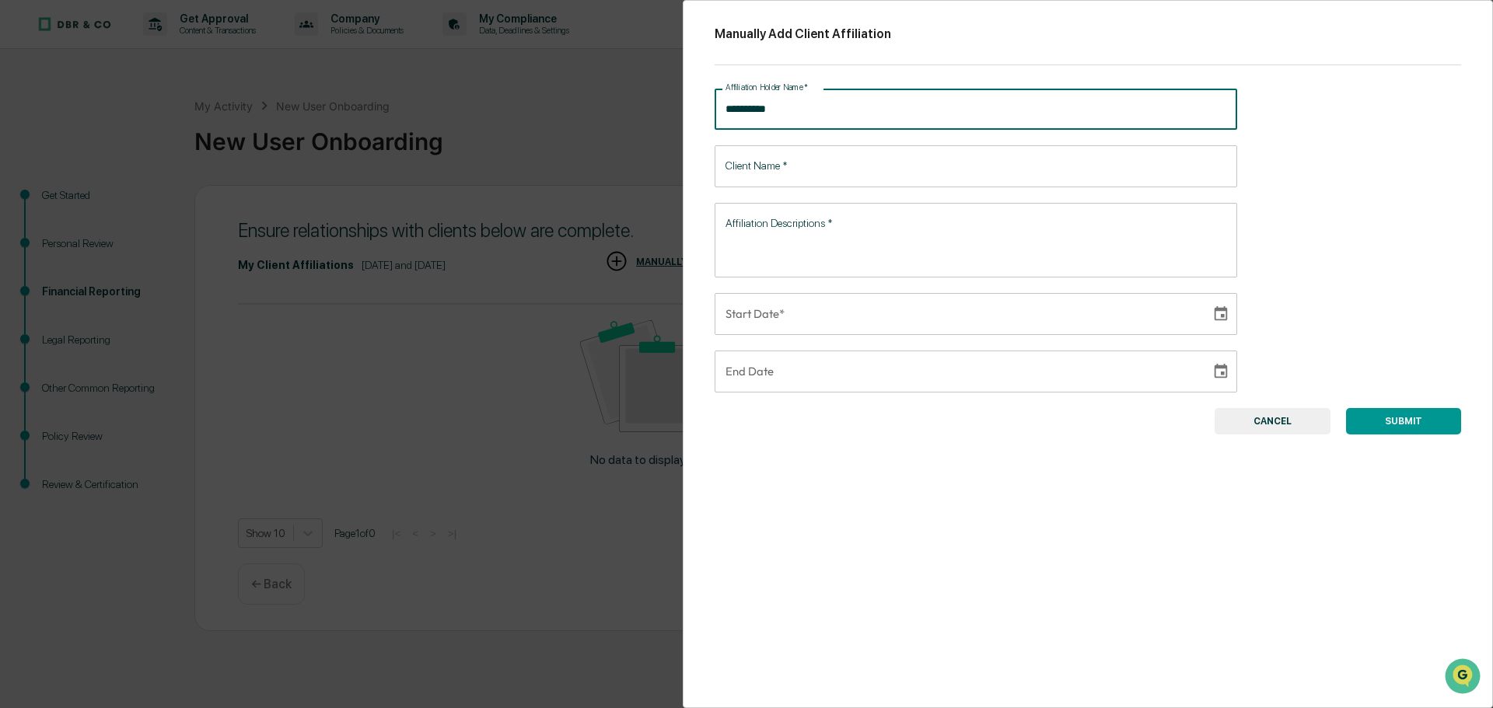
type input "**********"
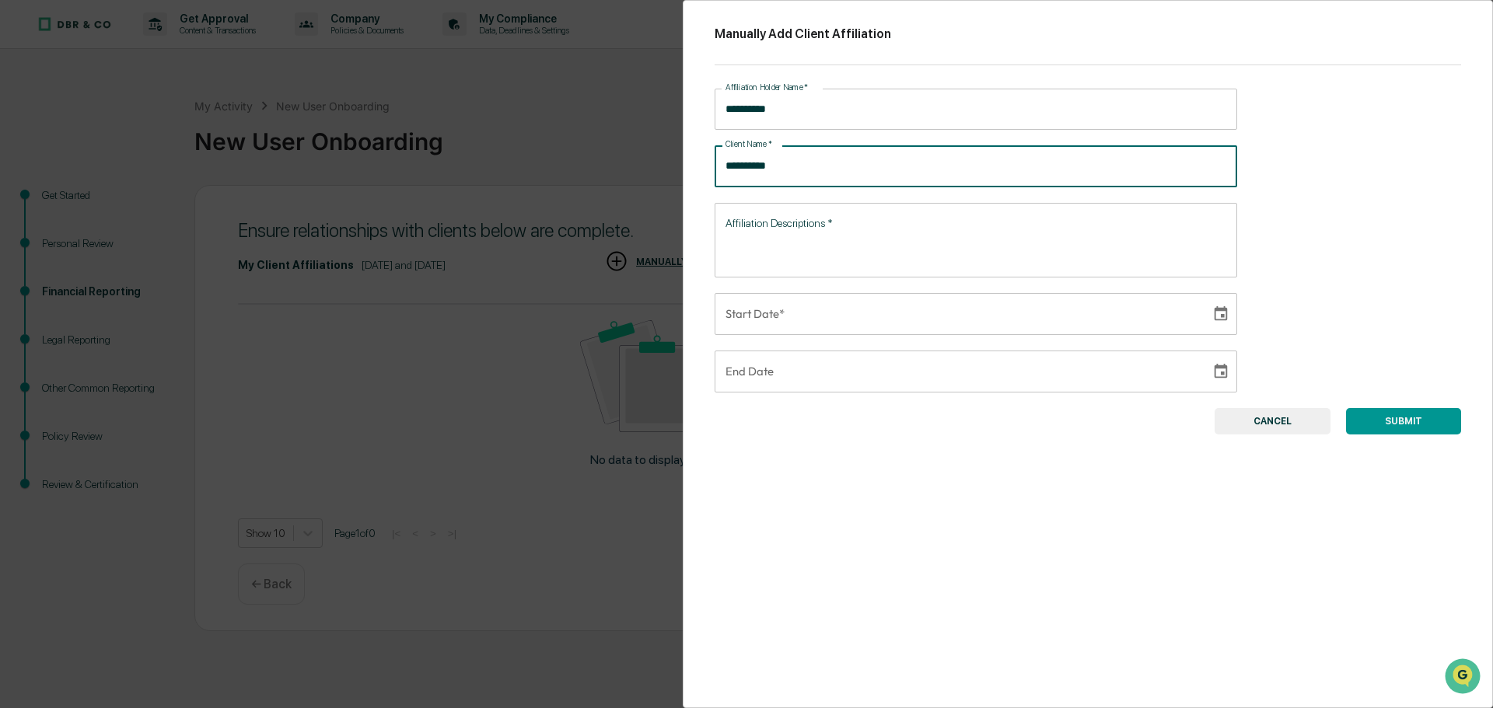
type input "**********"
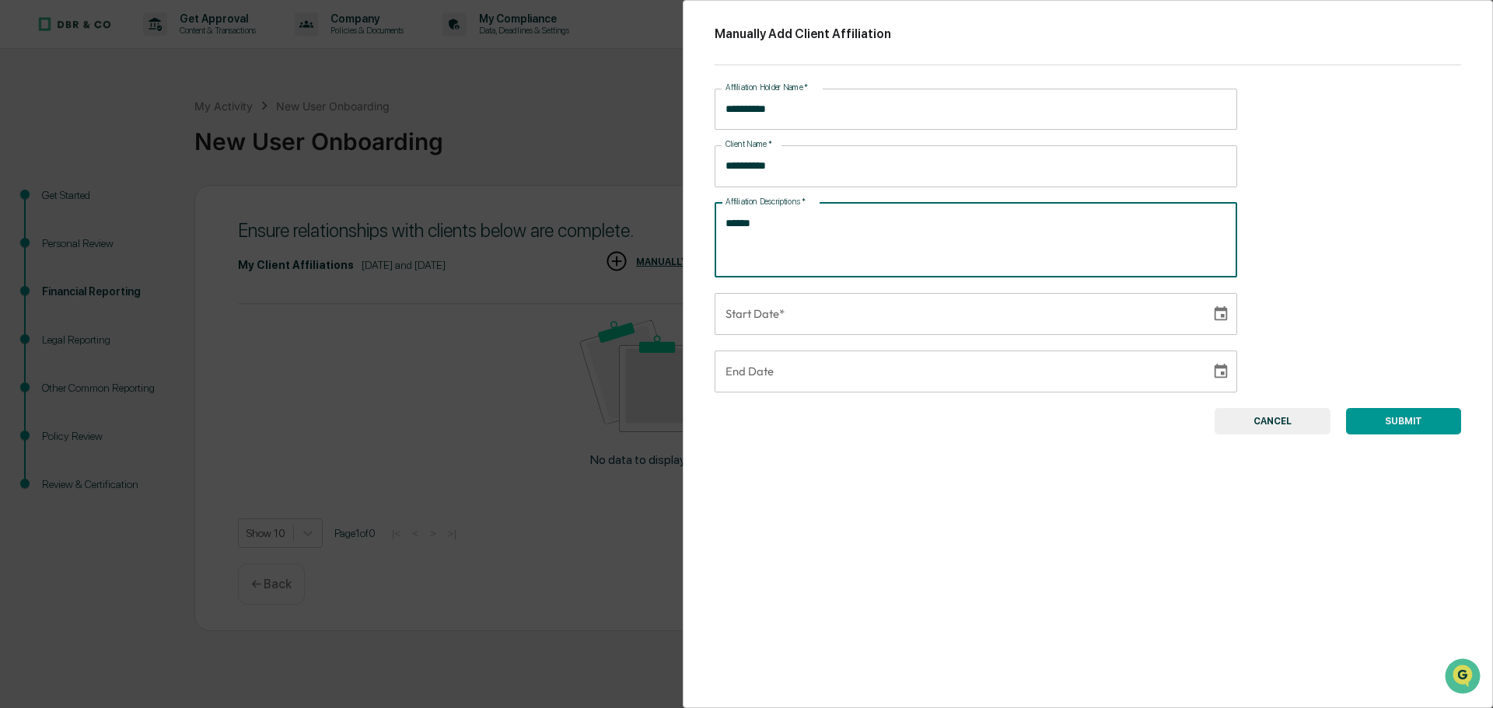
type textarea "******"
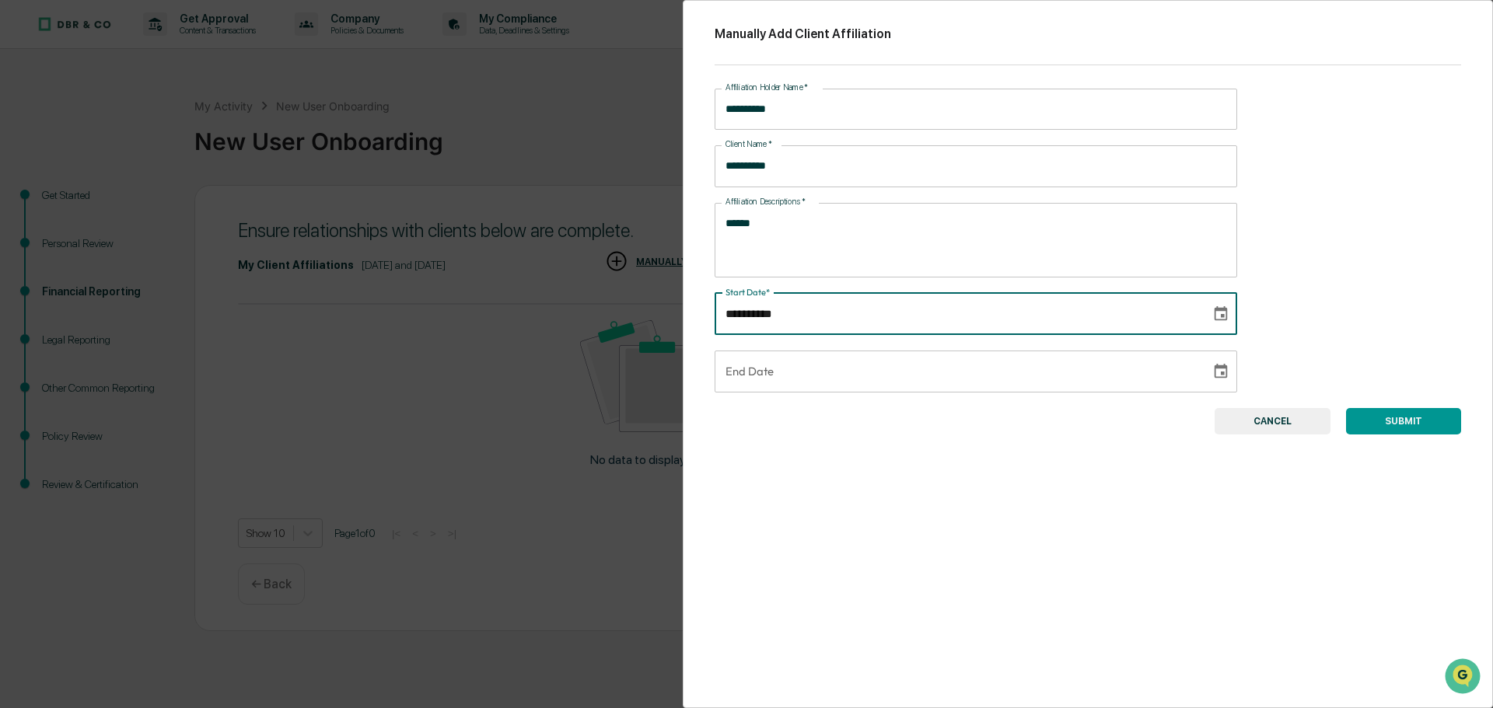
click at [936, 312] on input "**********" at bounding box center [956, 314] width 485 height 42
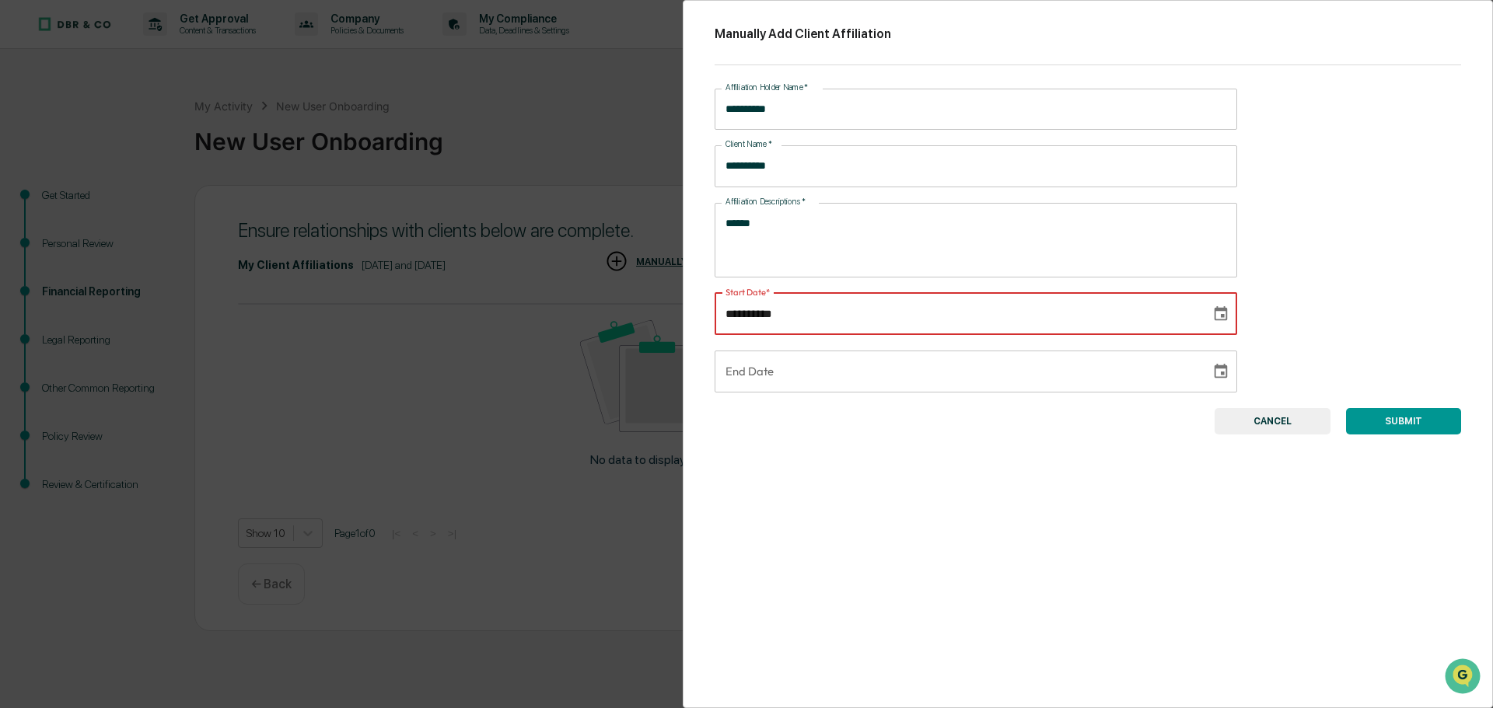
type input "**********"
click at [899, 301] on input "**********" at bounding box center [956, 314] width 485 height 42
click at [847, 317] on input "**********" at bounding box center [956, 314] width 485 height 42
click at [800, 317] on input "**********" at bounding box center [956, 314] width 485 height 42
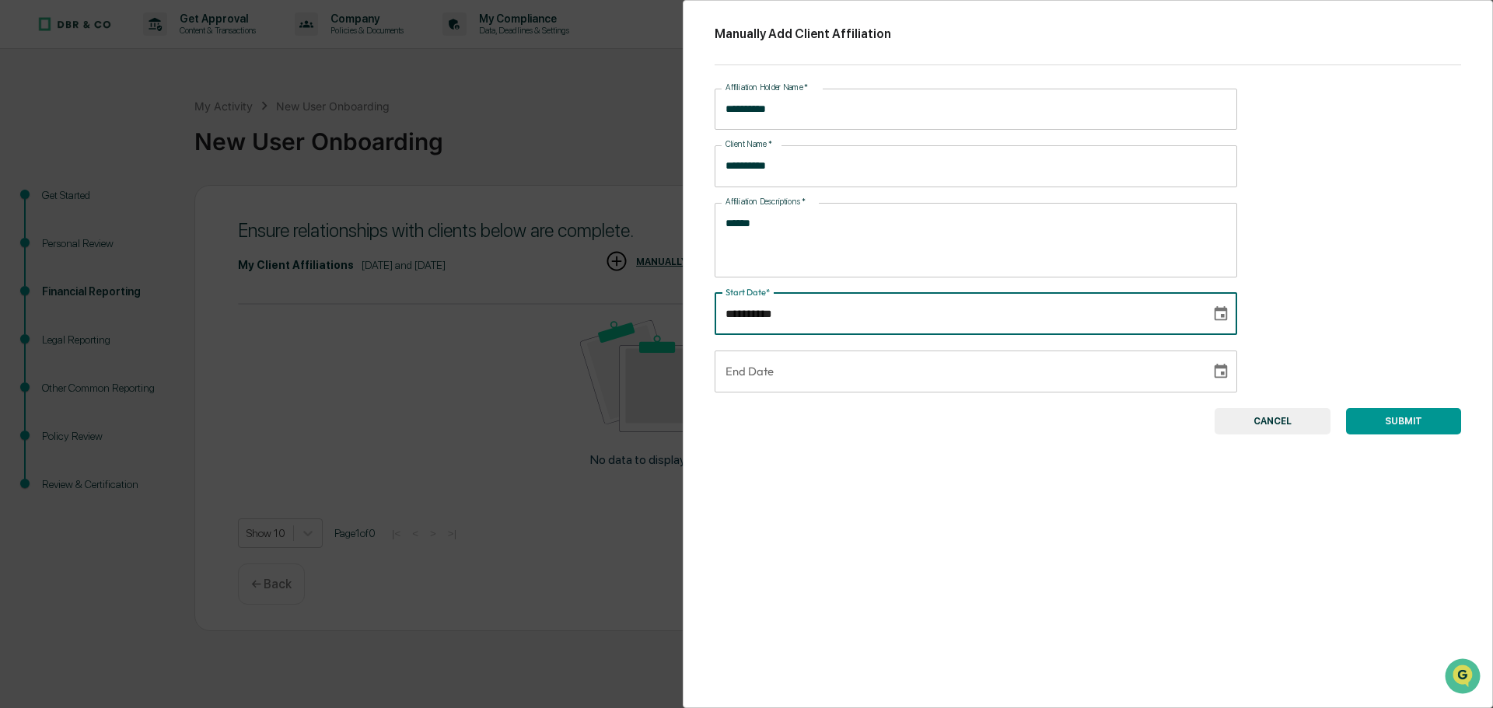
type input "**********"
click at [1404, 407] on div "**********" at bounding box center [1088, 354] width 810 height 708
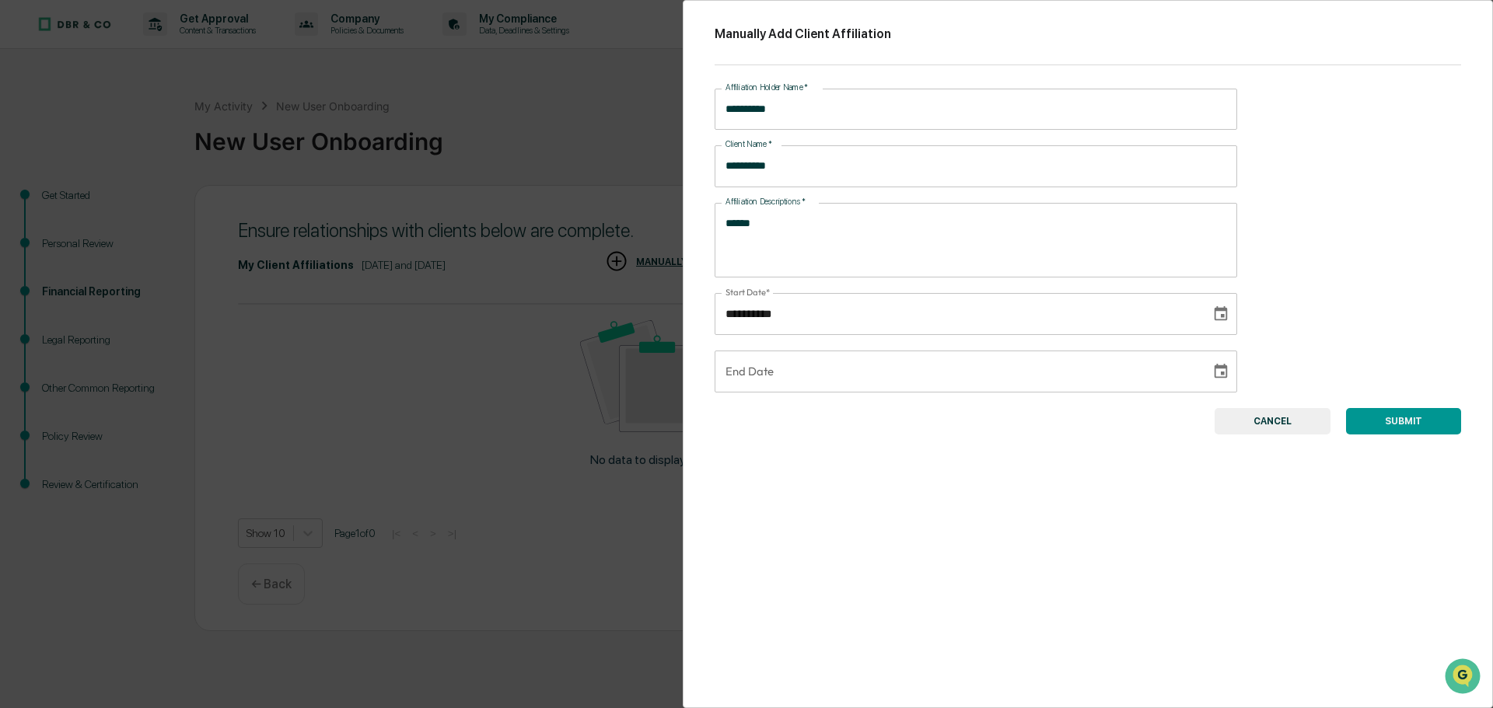
click at [1405, 417] on button "SUBMIT" at bounding box center [1403, 421] width 115 height 26
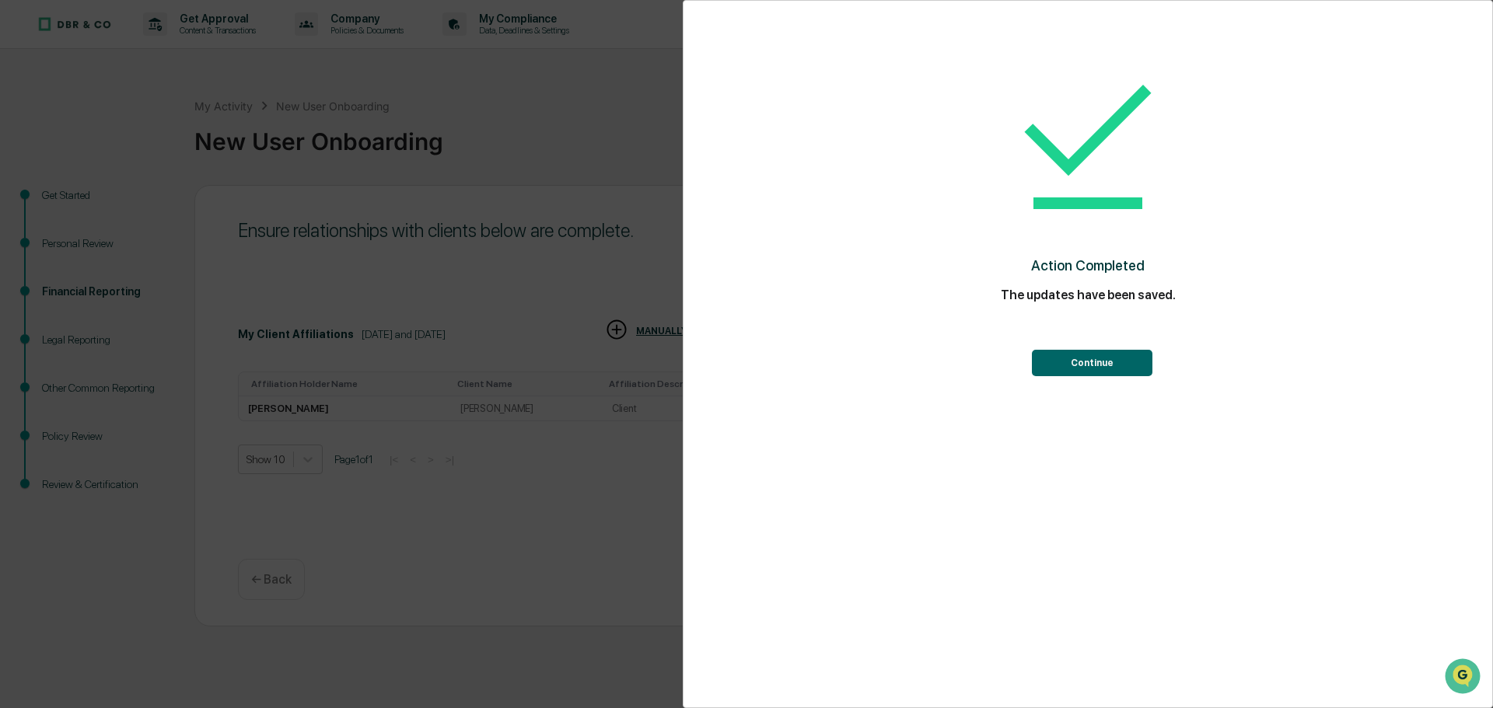
click at [1109, 377] on div "Action Completed The updates have been saved. Continue" at bounding box center [1087, 214] width 746 height 397
click at [1104, 368] on button "Continue" at bounding box center [1092, 363] width 120 height 26
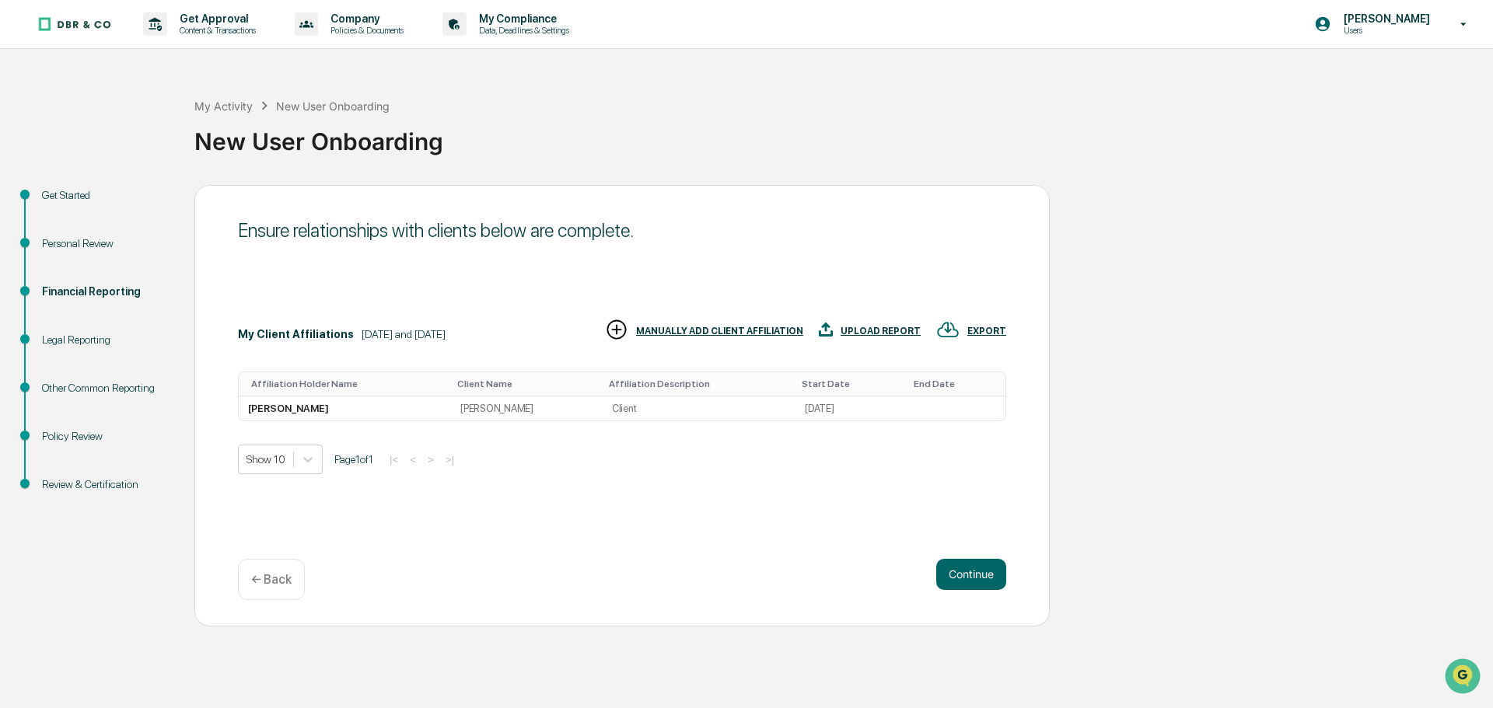
click at [730, 330] on div "MANUALLY ADD CLIENT AFFILIATION" at bounding box center [719, 331] width 167 height 11
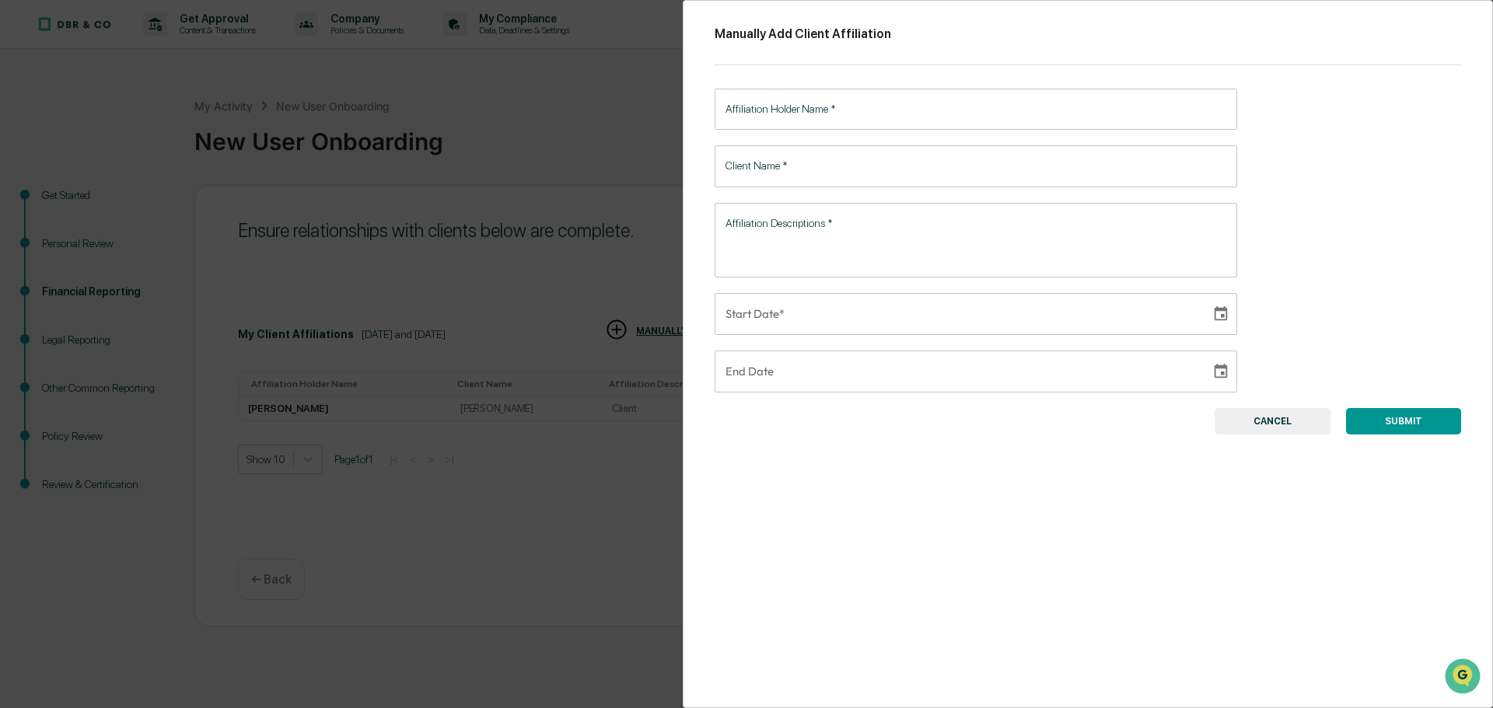
click at [786, 98] on input "Affiliation Holder Name   *" at bounding box center [975, 109] width 522 height 41
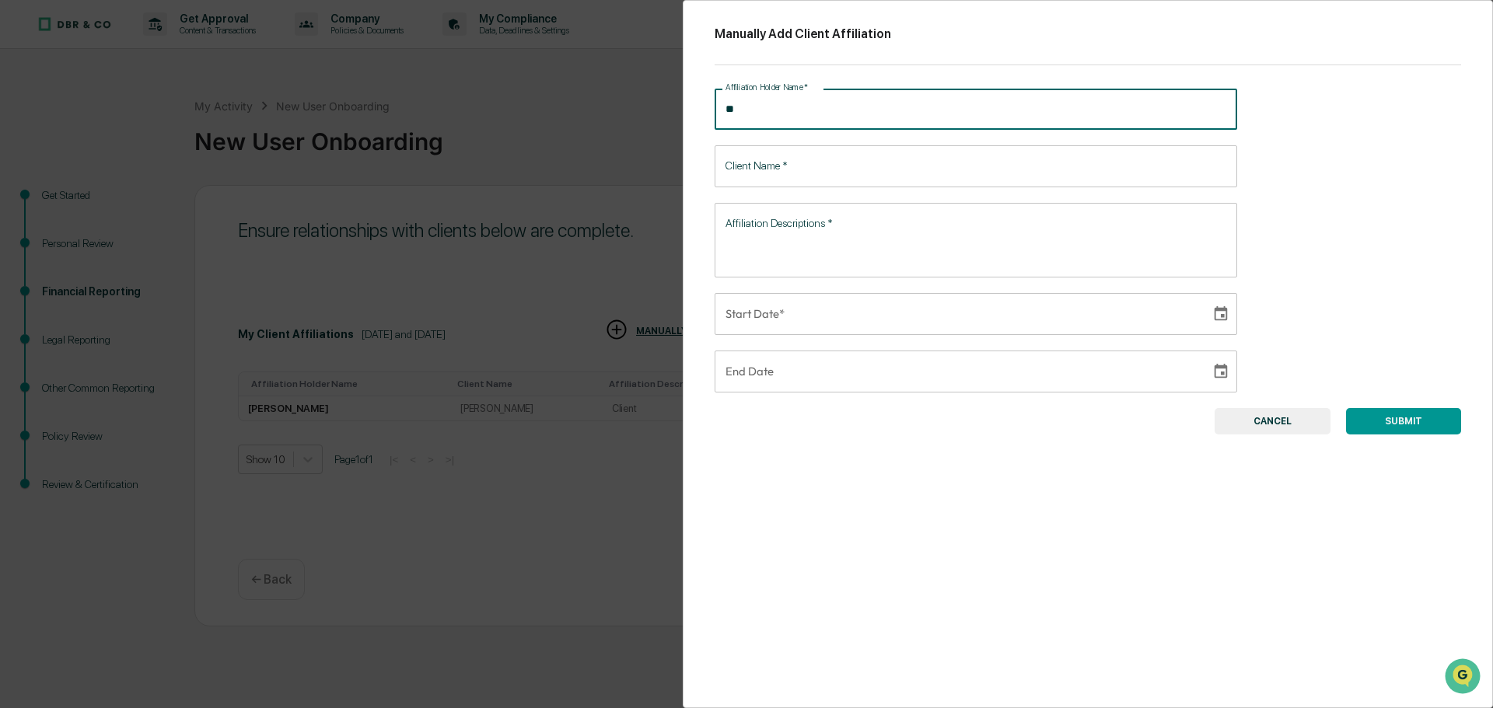
type input "*"
click at [813, 100] on input "*********" at bounding box center [975, 109] width 522 height 41
type input "**********"
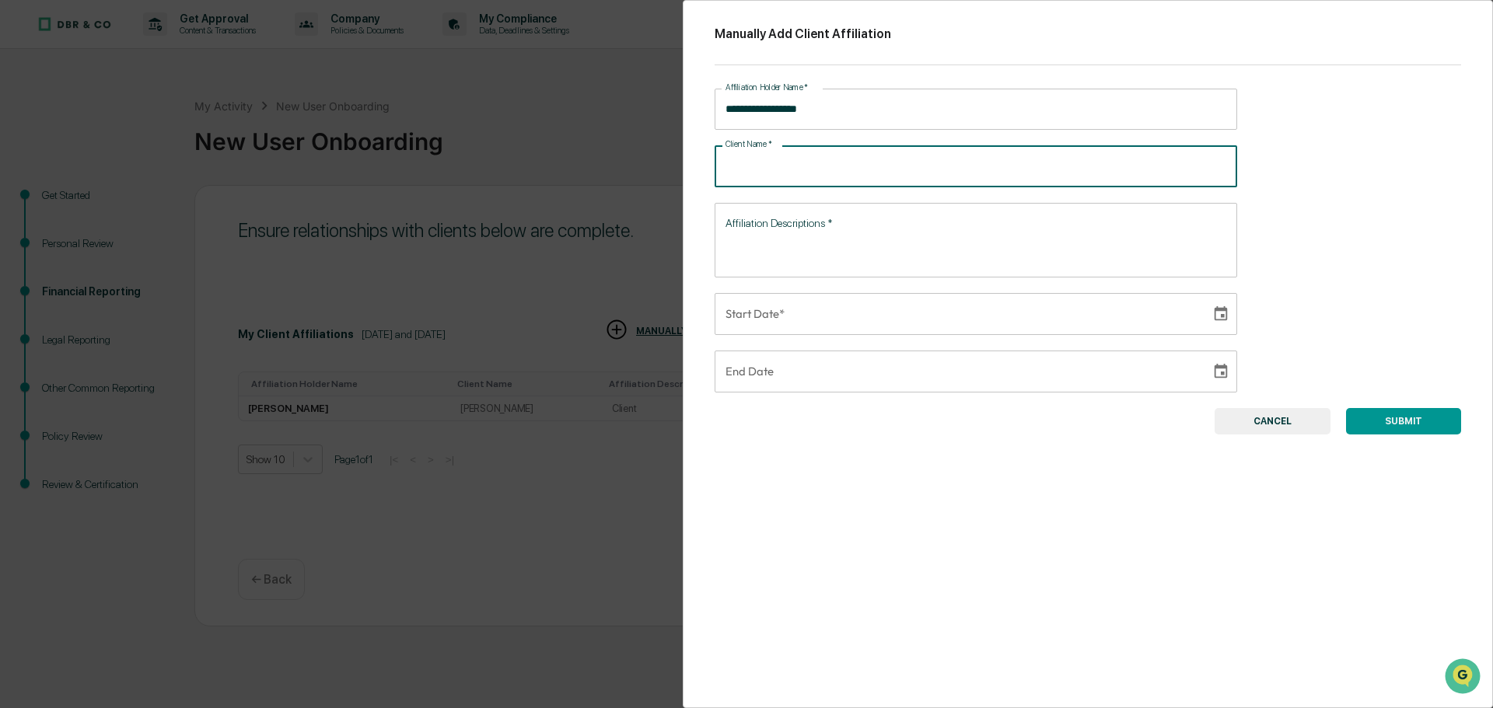
click at [793, 180] on input "Client Name   *" at bounding box center [975, 165] width 522 height 41
click at [774, 226] on textarea "Affiliation Descriptions   *" at bounding box center [975, 239] width 501 height 49
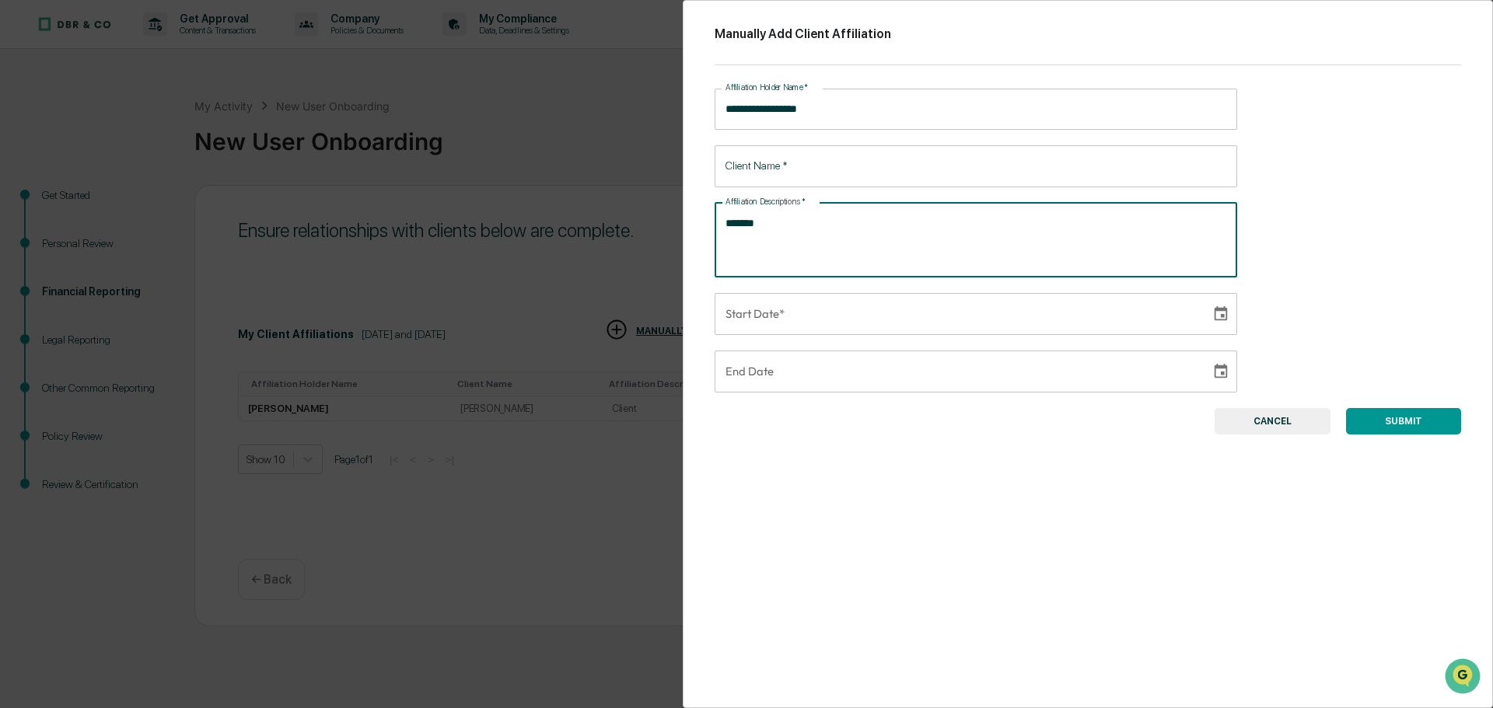
click at [773, 164] on input "Client Name   *" at bounding box center [975, 165] width 522 height 41
drag, startPoint x: 761, startPoint y: 218, endPoint x: 707, endPoint y: 232, distance: 55.2
click at [707, 232] on div "**********" at bounding box center [1088, 354] width 810 height 708
type textarea "*"
type textarea "**********"
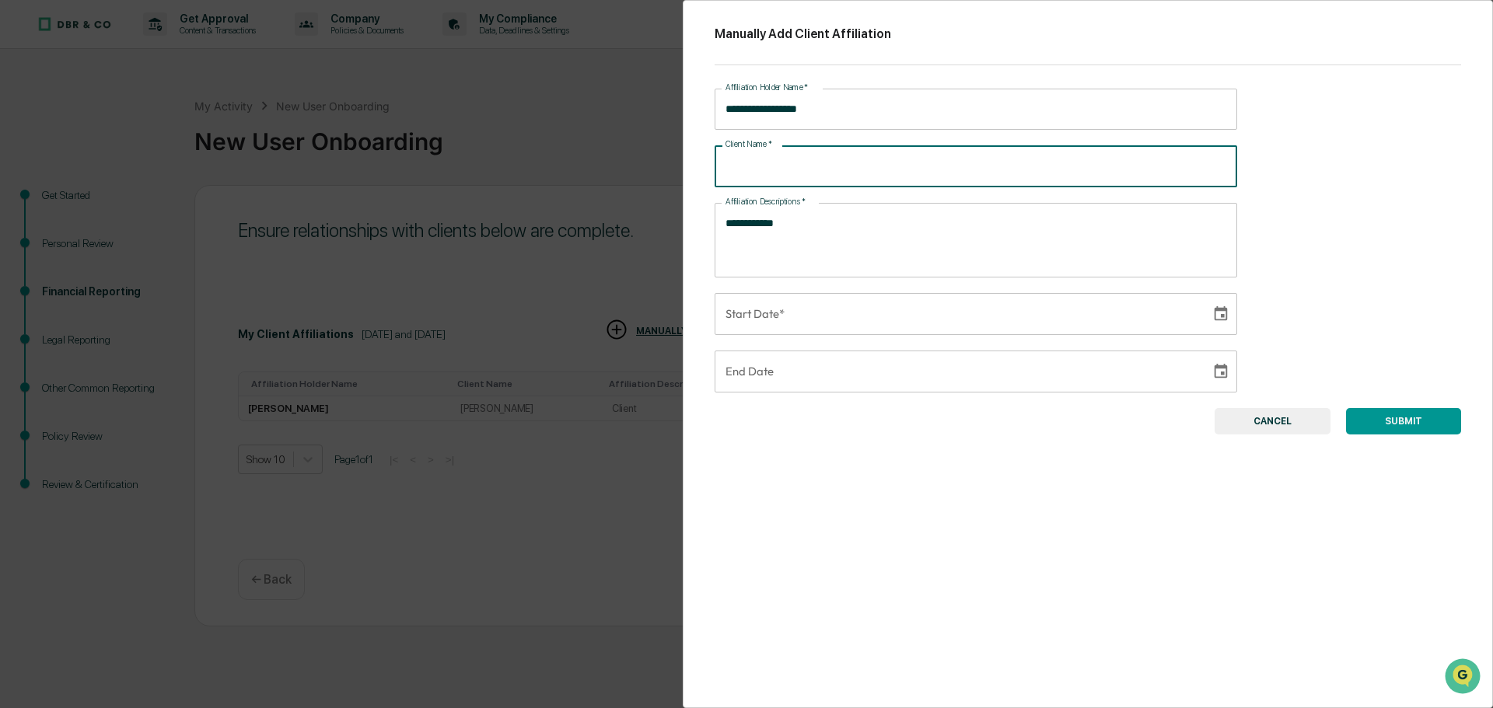
click at [760, 170] on input "Client Name   *" at bounding box center [975, 165] width 522 height 41
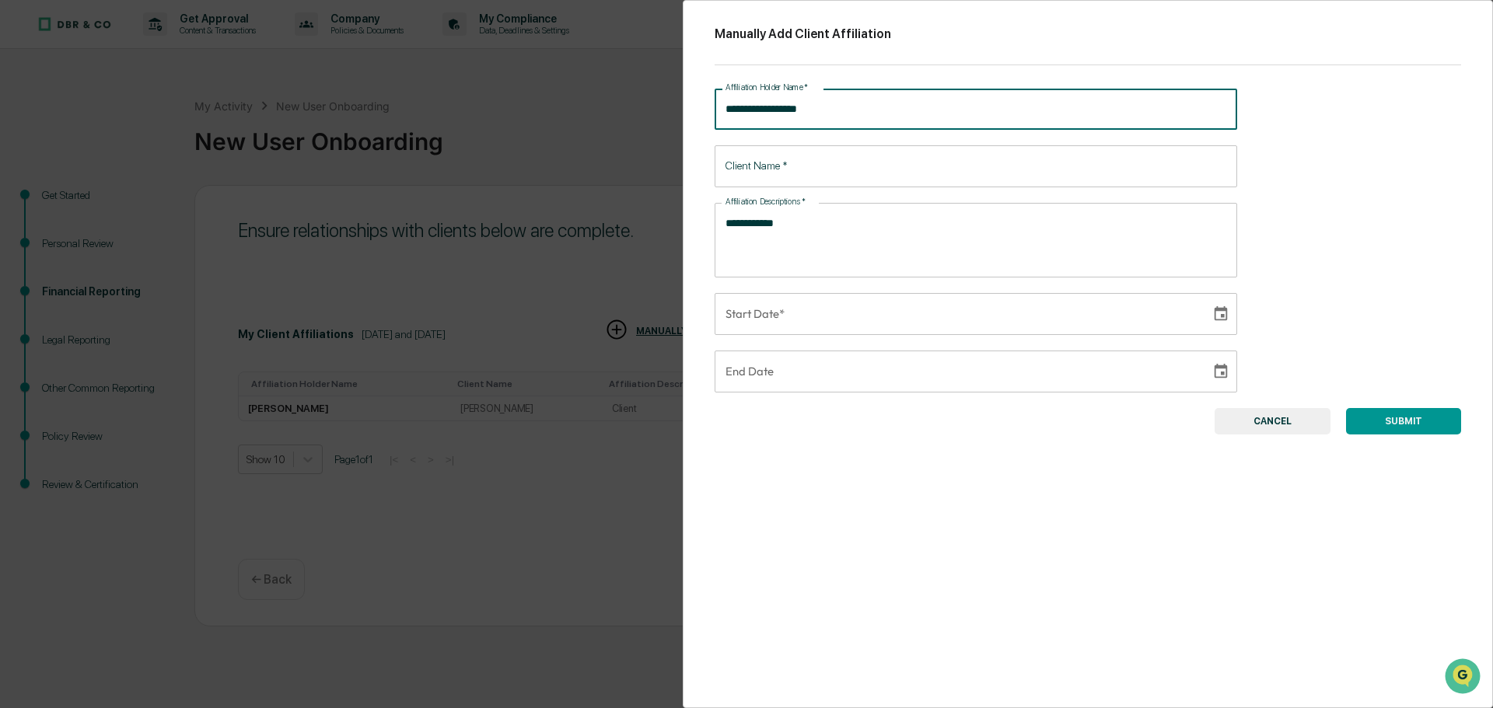
drag, startPoint x: 822, startPoint y: 103, endPoint x: 693, endPoint y: 119, distance: 130.8
click at [693, 119] on div "**********" at bounding box center [1088, 354] width 810 height 708
click at [787, 170] on input "Client Name   *" at bounding box center [975, 165] width 522 height 41
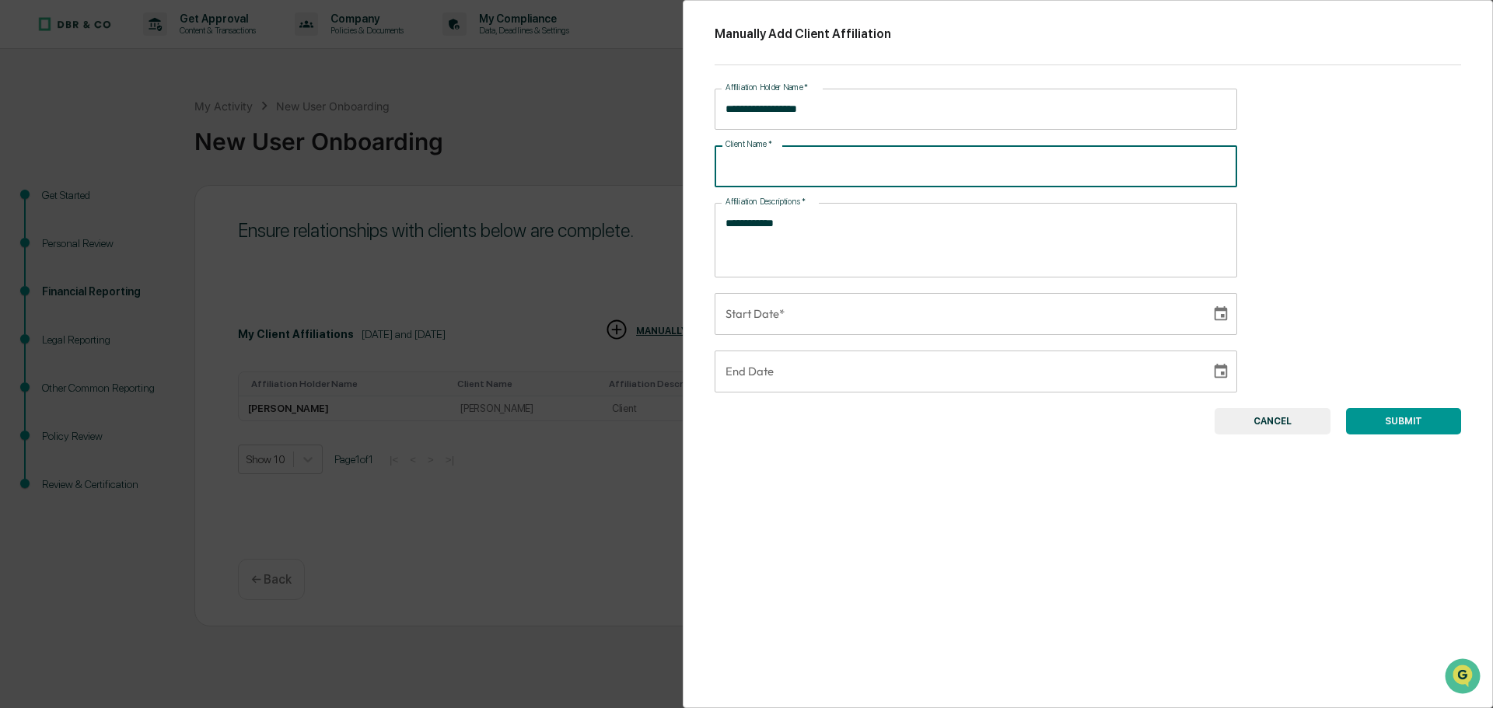
paste input "**********"
type input "**********"
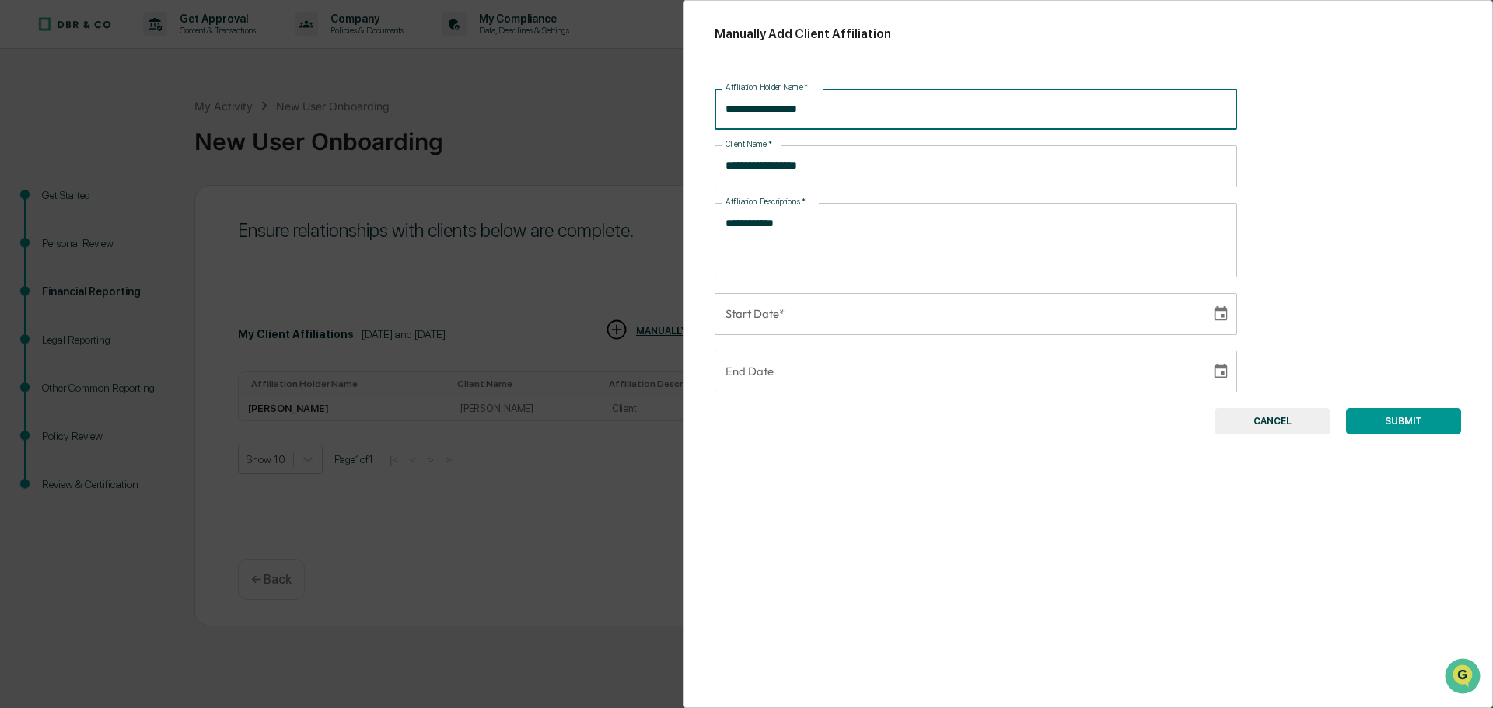
drag, startPoint x: 814, startPoint y: 104, endPoint x: 679, endPoint y: 117, distance: 135.9
click at [679, 117] on div "**********" at bounding box center [746, 354] width 1493 height 708
type input "**********"
click at [791, 224] on textarea "**********" at bounding box center [972, 239] width 495 height 49
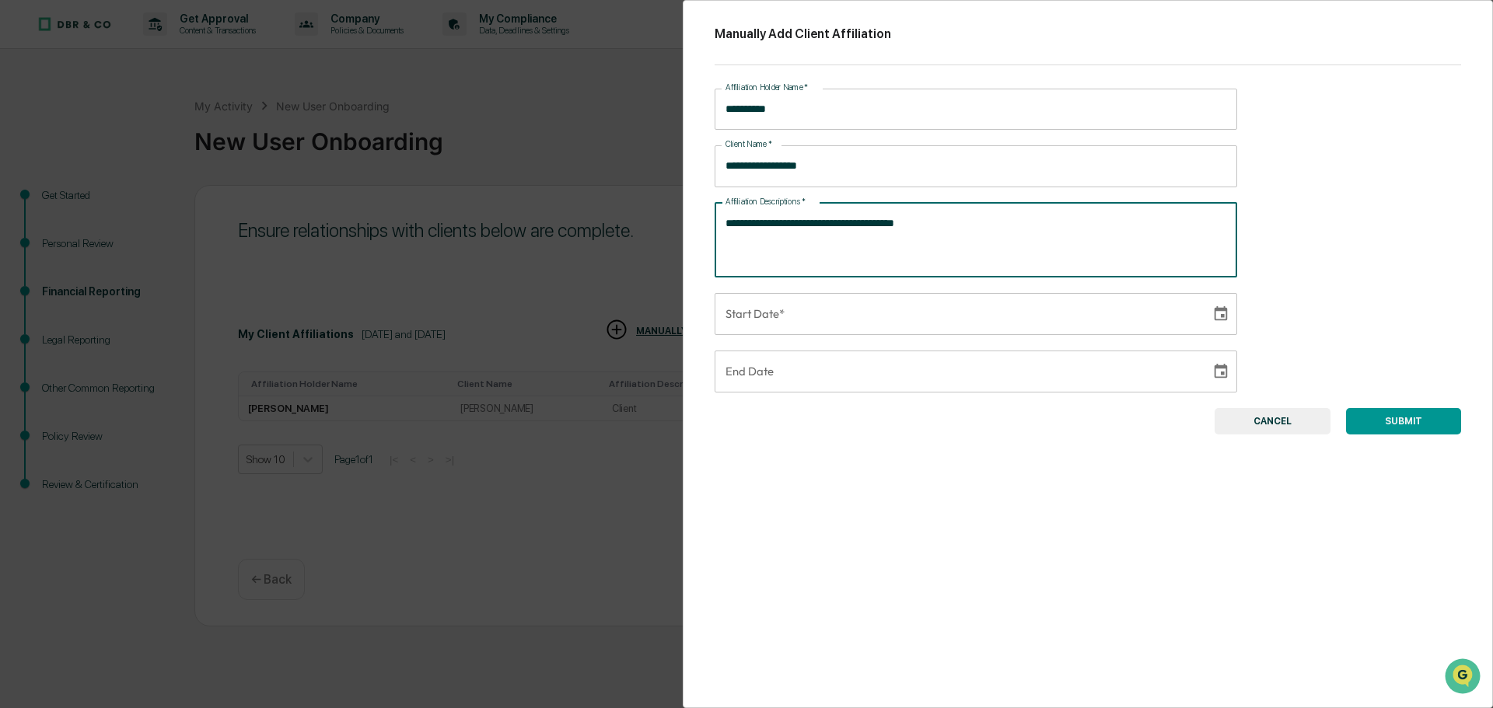
drag, startPoint x: 952, startPoint y: 235, endPoint x: 717, endPoint y: 227, distance: 235.7
click at [717, 227] on div "**********" at bounding box center [975, 240] width 522 height 75
type textarea "**********"
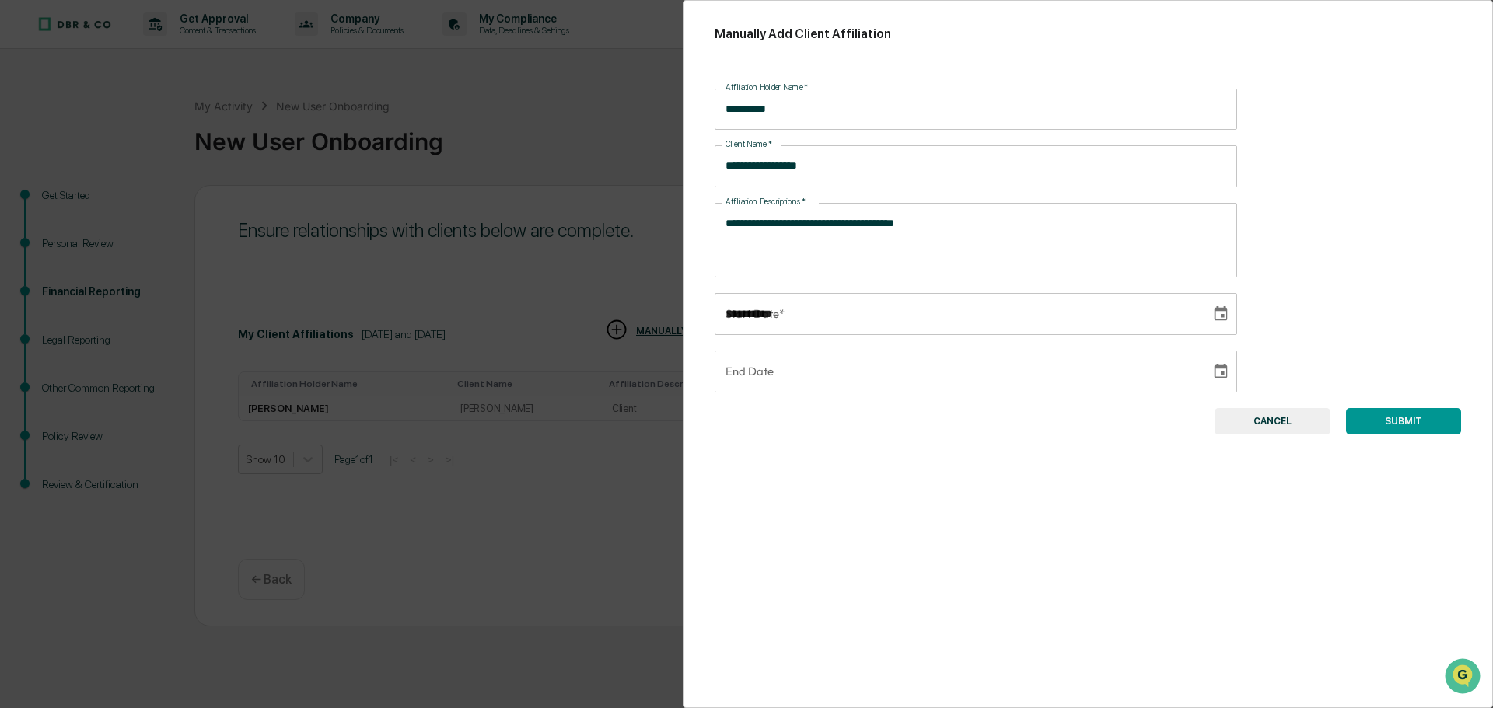
click at [801, 312] on input "**********" at bounding box center [956, 314] width 485 height 42
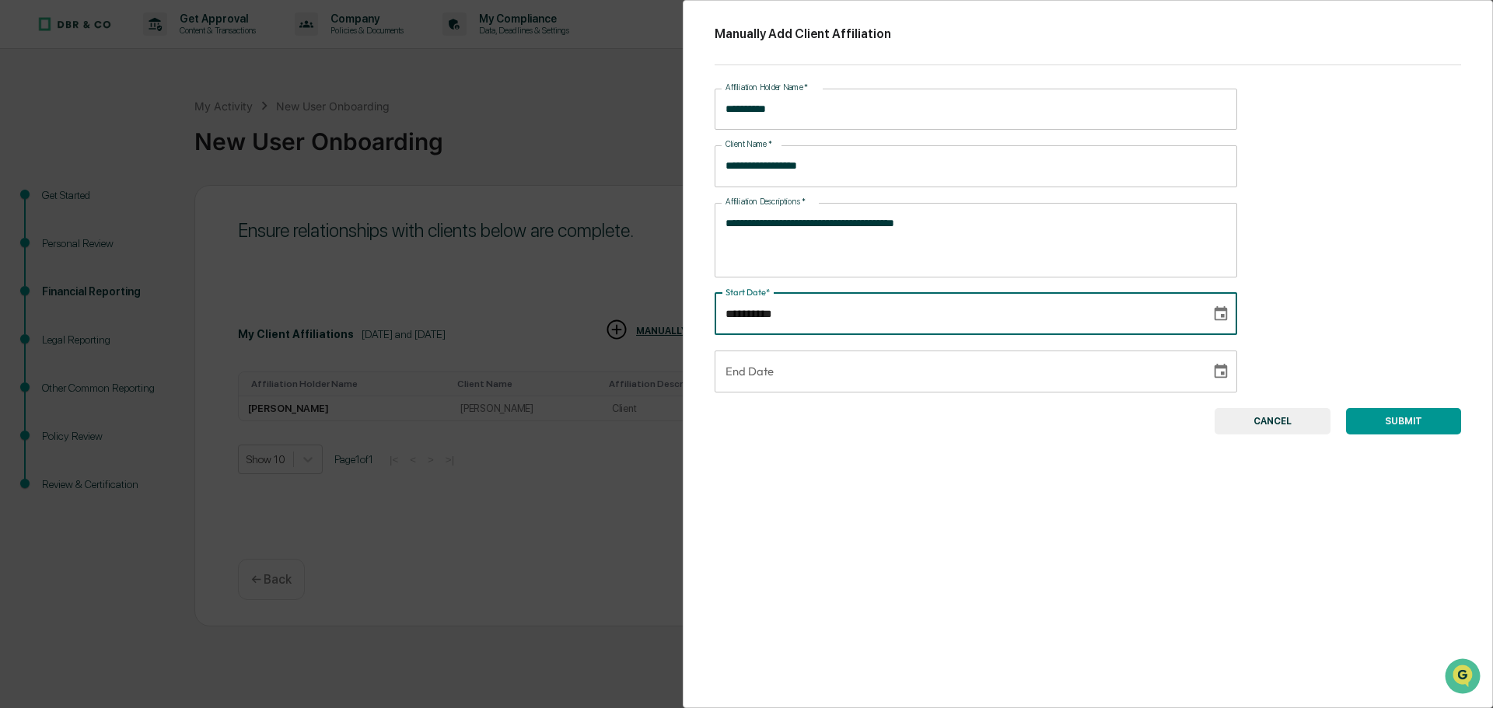
click at [755, 307] on input "**********" at bounding box center [956, 314] width 485 height 42
click at [749, 318] on input "**********" at bounding box center [956, 314] width 485 height 42
type input "**********"
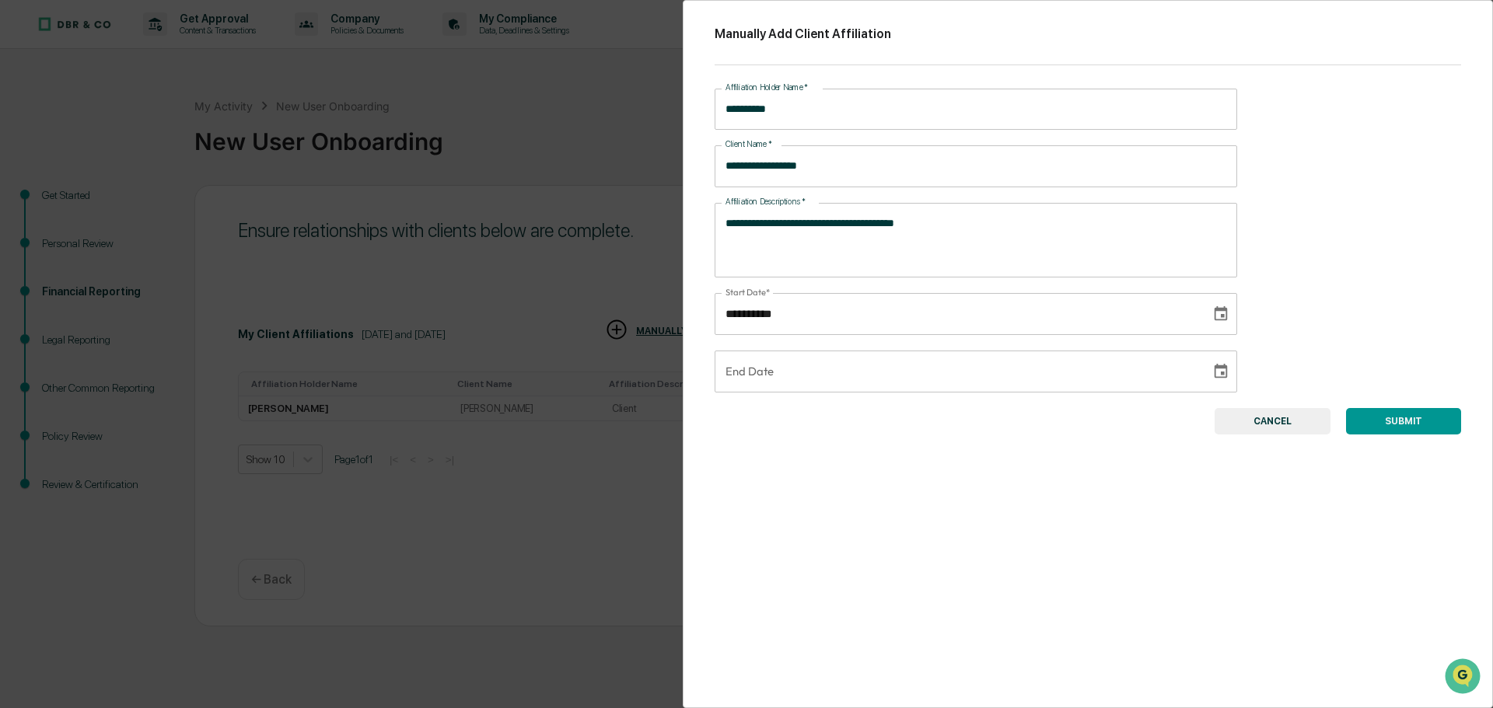
click at [1426, 418] on button "SUBMIT" at bounding box center [1403, 421] width 115 height 26
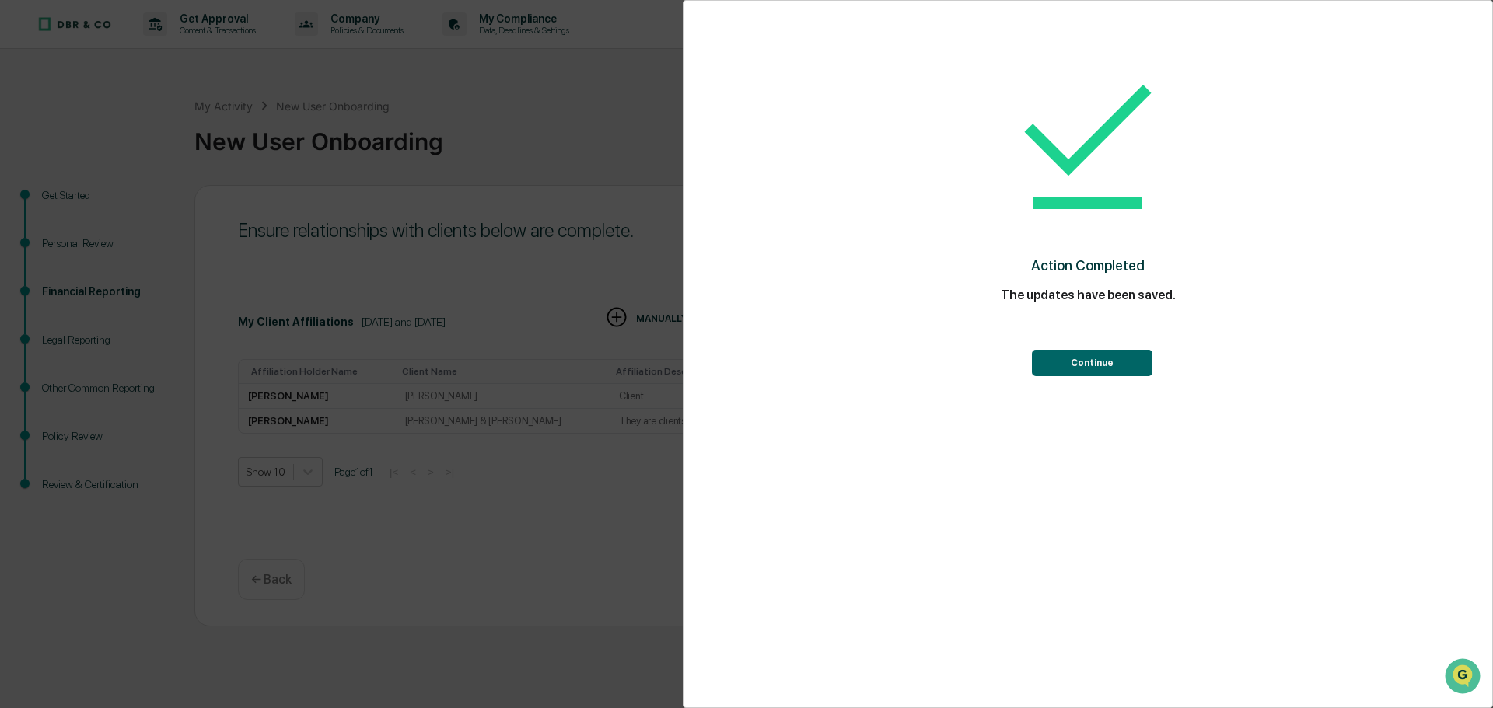
click at [1112, 359] on button "Continue" at bounding box center [1092, 363] width 120 height 26
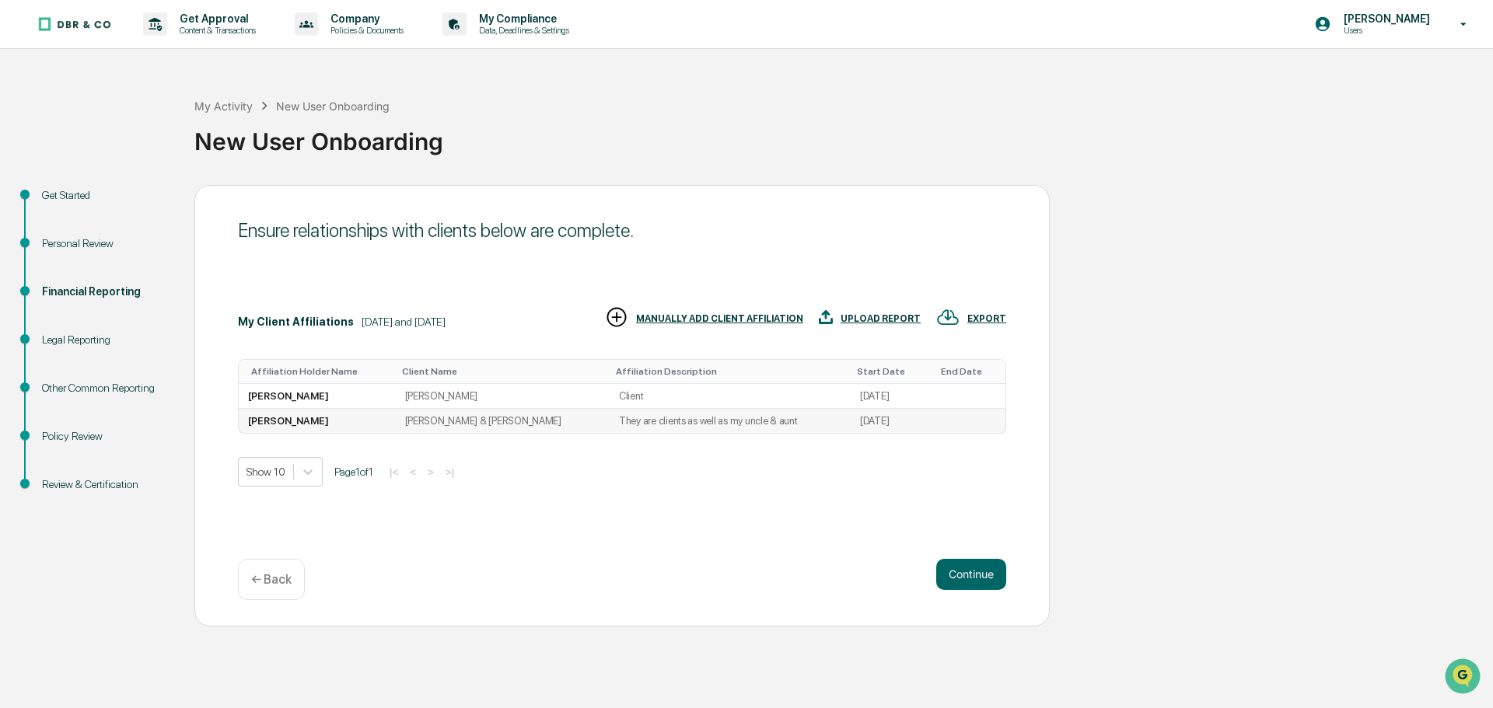
click at [609, 426] on td "They are clients as well as my uncle & aunt" at bounding box center [729, 421] width 241 height 24
click at [620, 417] on td "They are clients as well as my uncle & aunt" at bounding box center [729, 421] width 241 height 24
click at [609, 418] on td "They are clients as well as my uncle & aunt" at bounding box center [729, 421] width 241 height 24
click at [456, 420] on td "[PERSON_NAME] & [PERSON_NAME]" at bounding box center [503, 421] width 214 height 24
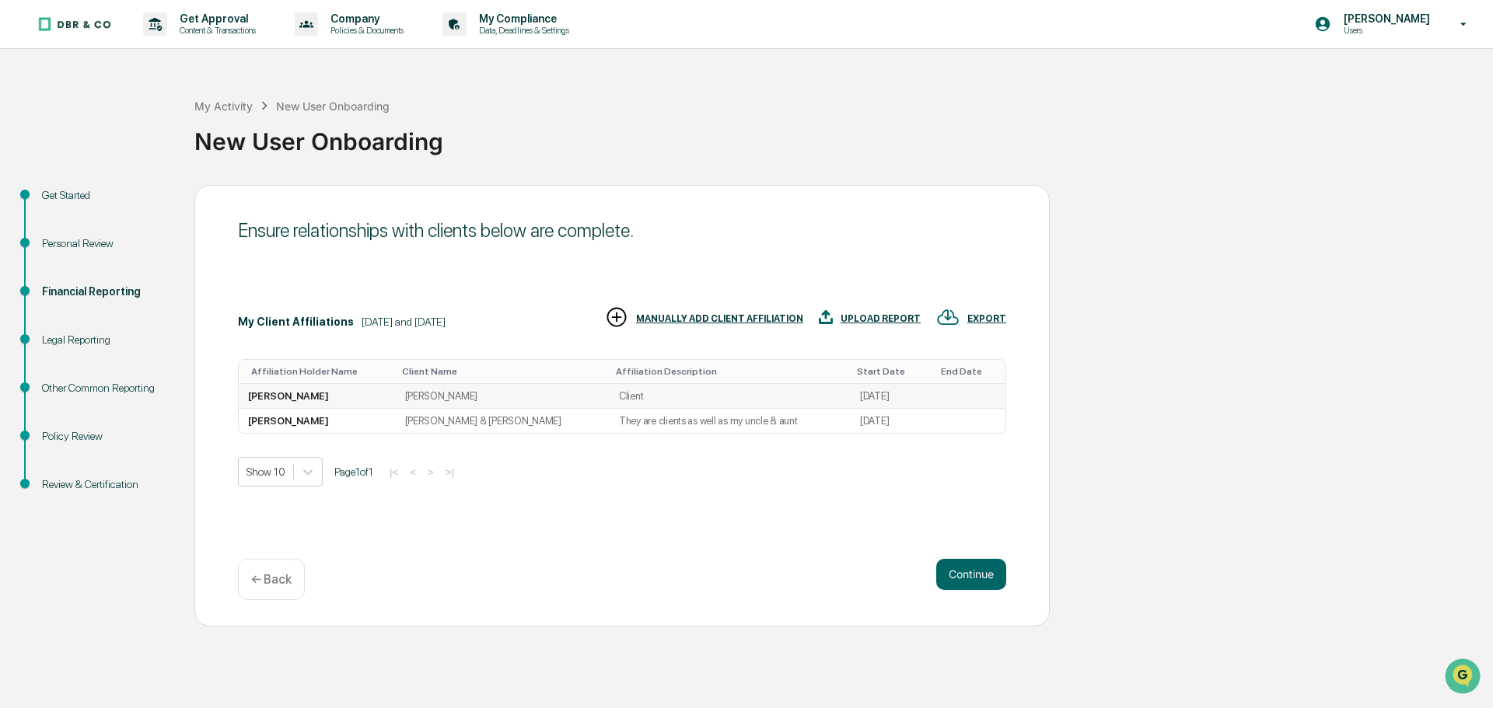
click at [477, 384] on td "[PERSON_NAME]" at bounding box center [503, 396] width 214 height 25
click at [460, 391] on td "[PERSON_NAME]" at bounding box center [503, 396] width 214 height 25
drag, startPoint x: 566, startPoint y: 394, endPoint x: 495, endPoint y: 409, distance: 72.3
click at [495, 409] on td "[PERSON_NAME] & [PERSON_NAME]" at bounding box center [503, 421] width 214 height 24
click at [444, 393] on td "[PERSON_NAME]" at bounding box center [503, 396] width 214 height 25
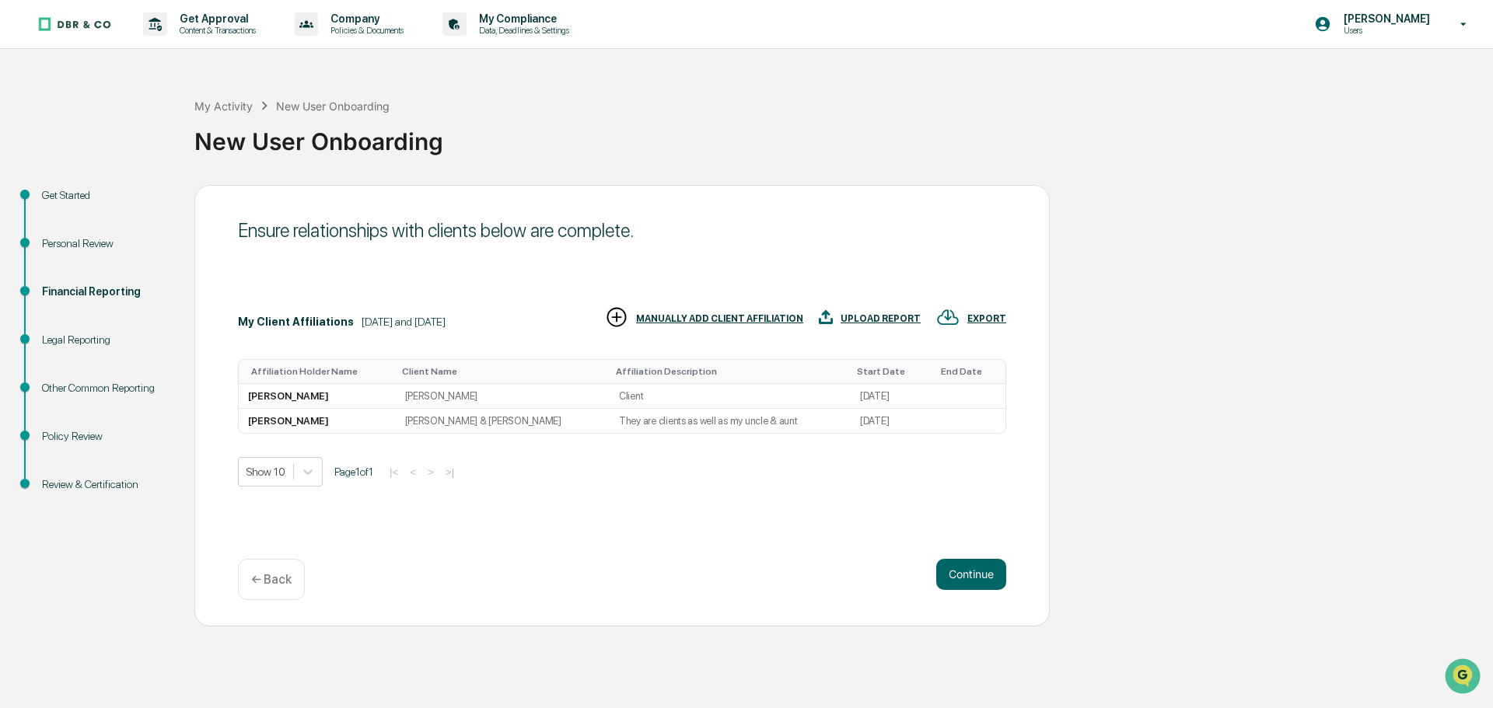
click at [671, 322] on div "MANUALLY ADD CLIENT AFFILIATION" at bounding box center [719, 318] width 167 height 11
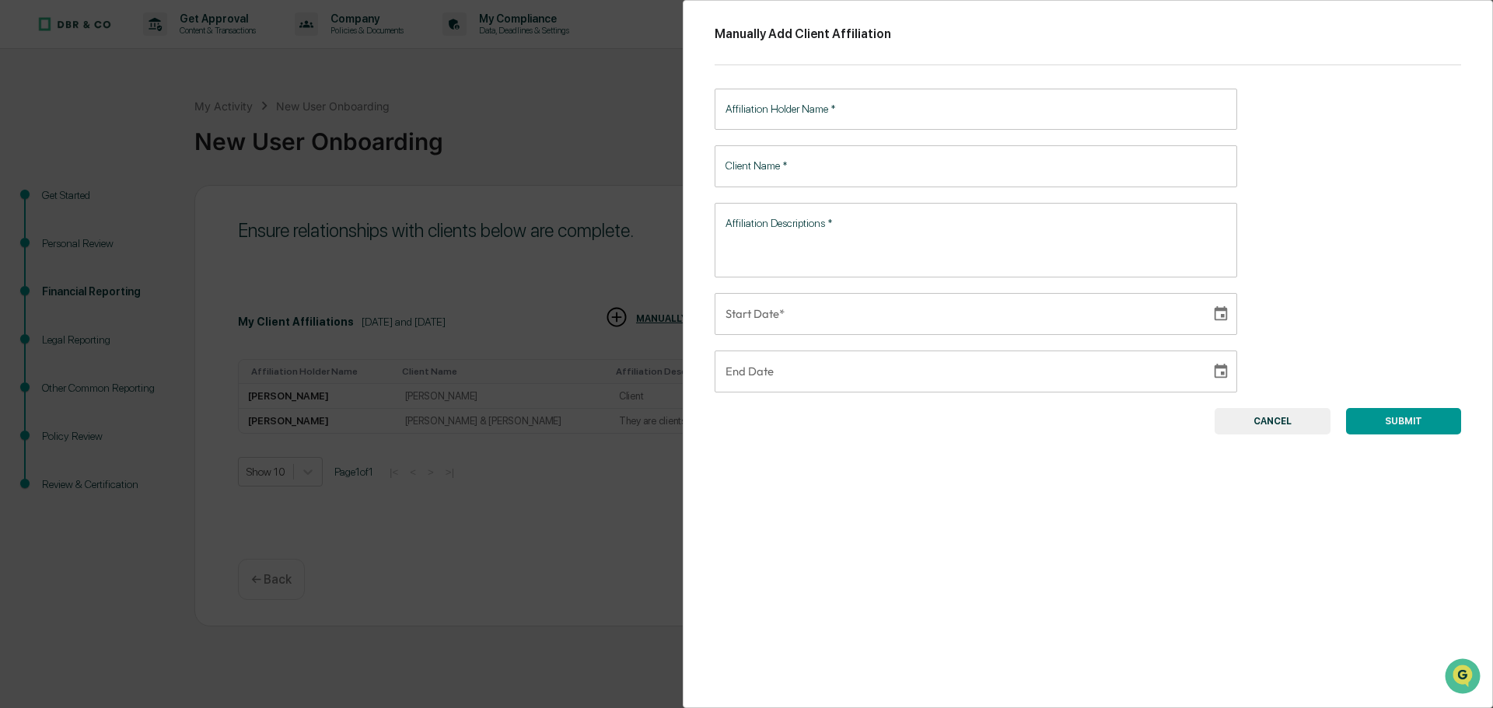
click at [615, 479] on div "Manually Add Client Affiliation Affiliation Holder Name   * Affiliation Holder …" at bounding box center [746, 354] width 1493 height 708
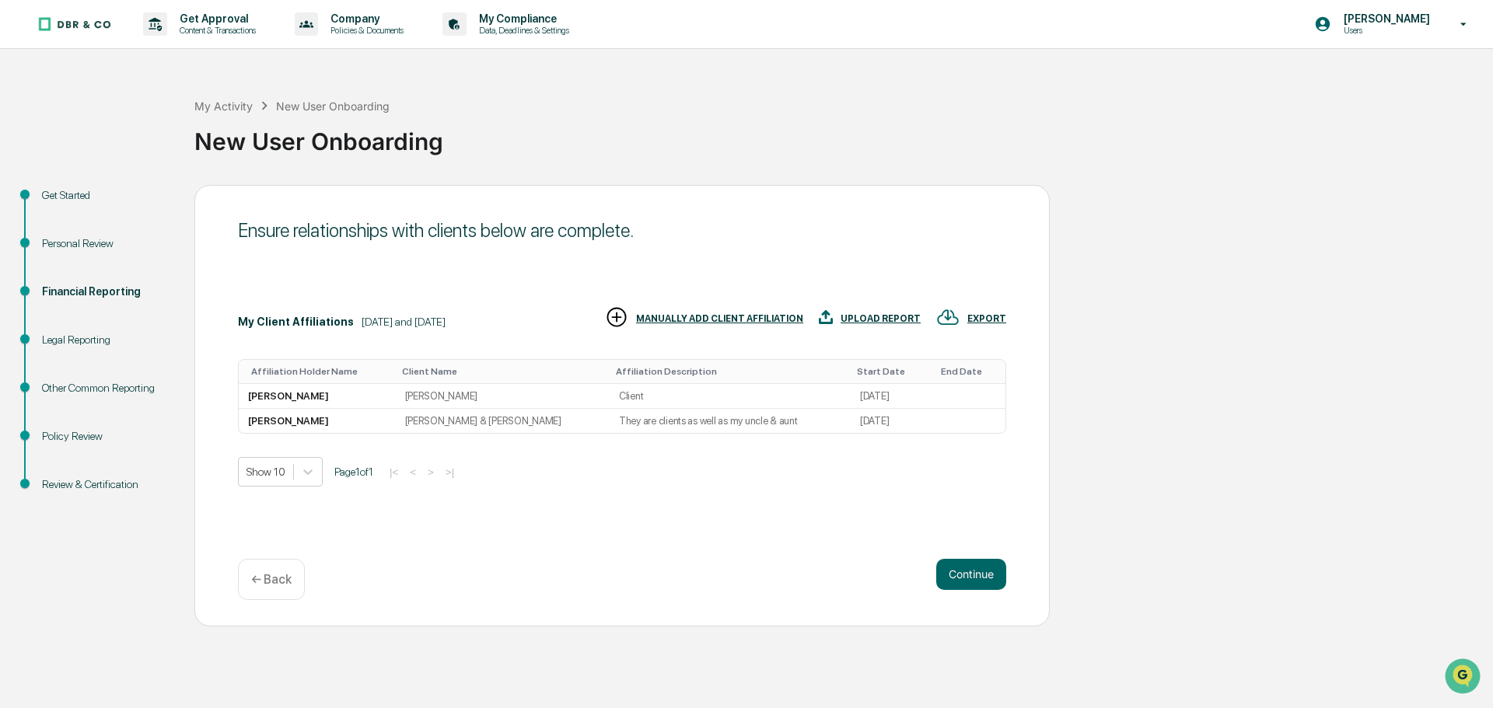
click at [86, 330] on div "Financial Reporting" at bounding box center [106, 310] width 152 height 48
click at [86, 337] on div "Legal Reporting" at bounding box center [105, 340] width 127 height 16
click at [90, 292] on div "Financial Reporting" at bounding box center [105, 292] width 127 height 16
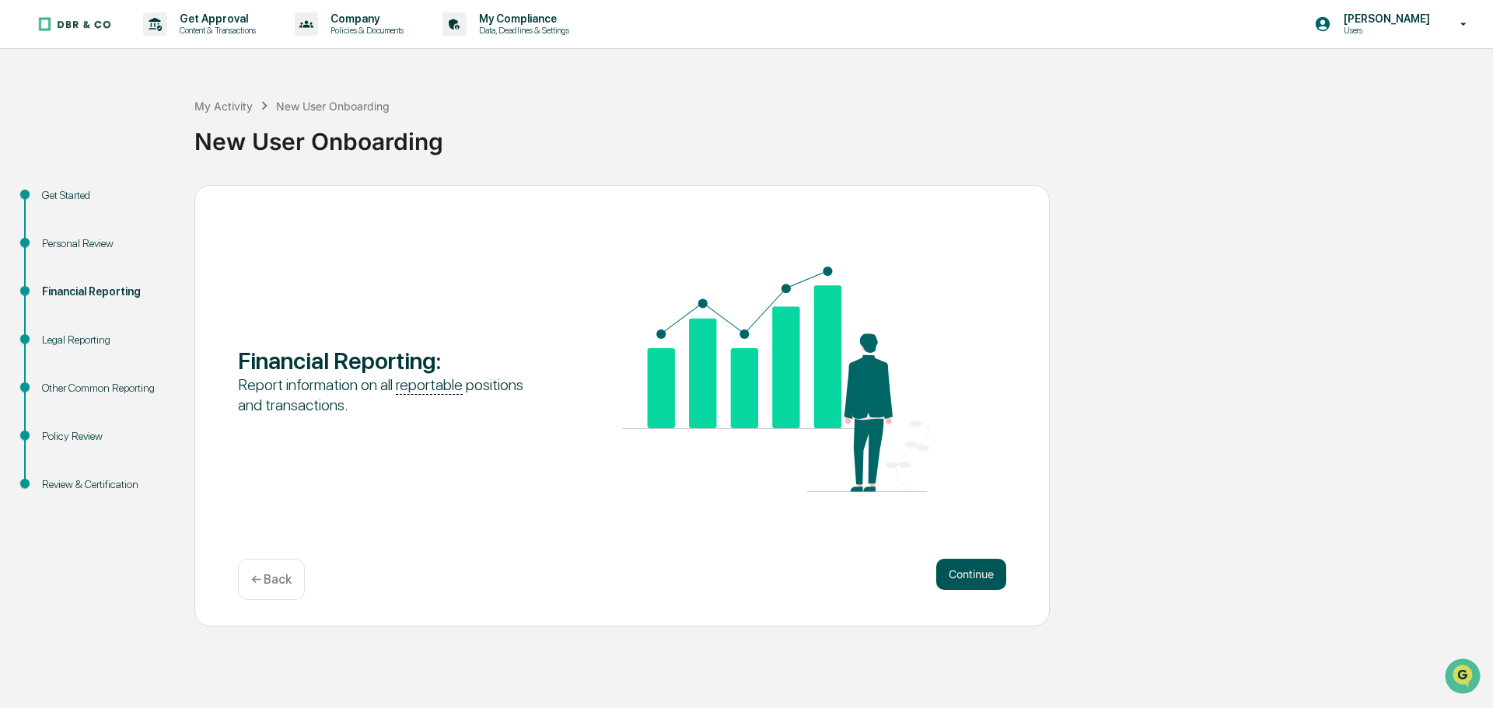
click at [996, 566] on button "Continue" at bounding box center [971, 574] width 70 height 31
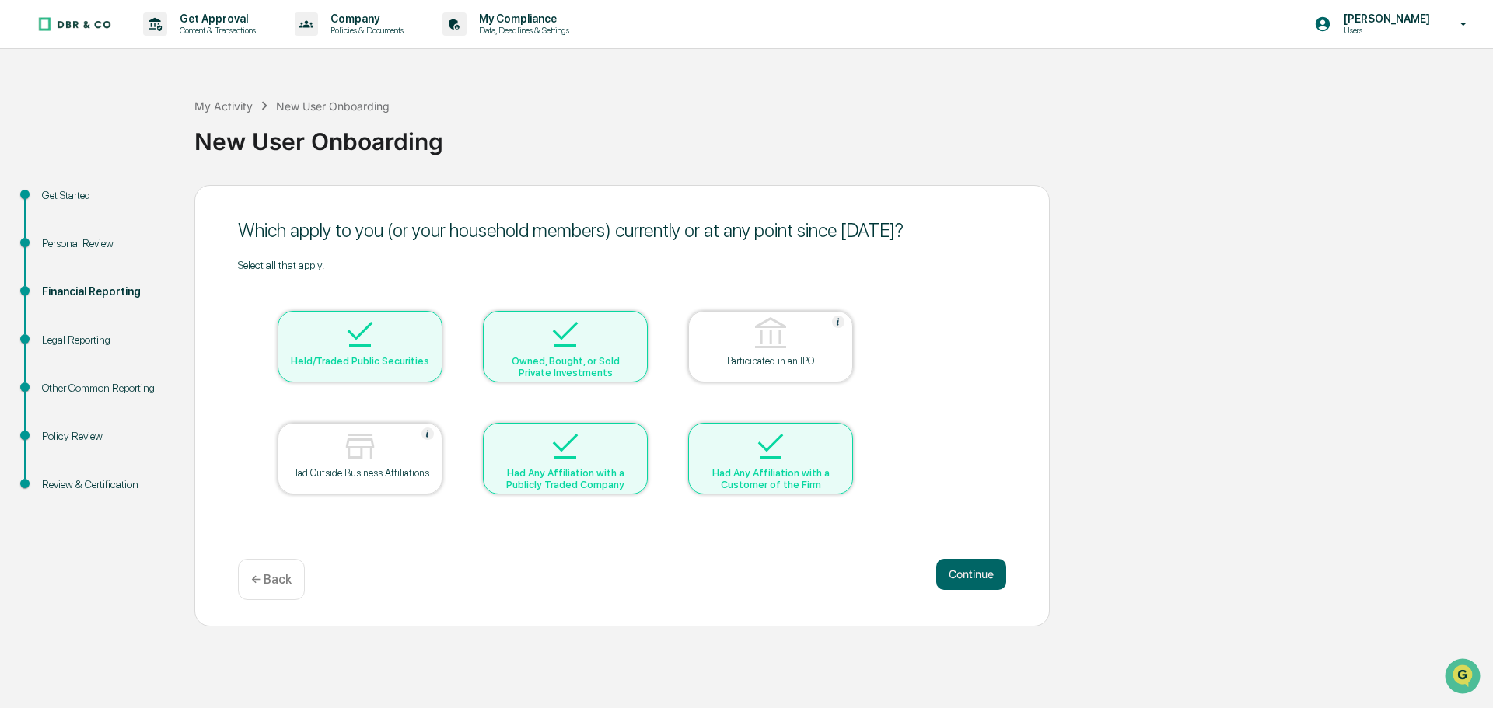
click at [592, 455] on div at bounding box center [564, 448] width 155 height 40
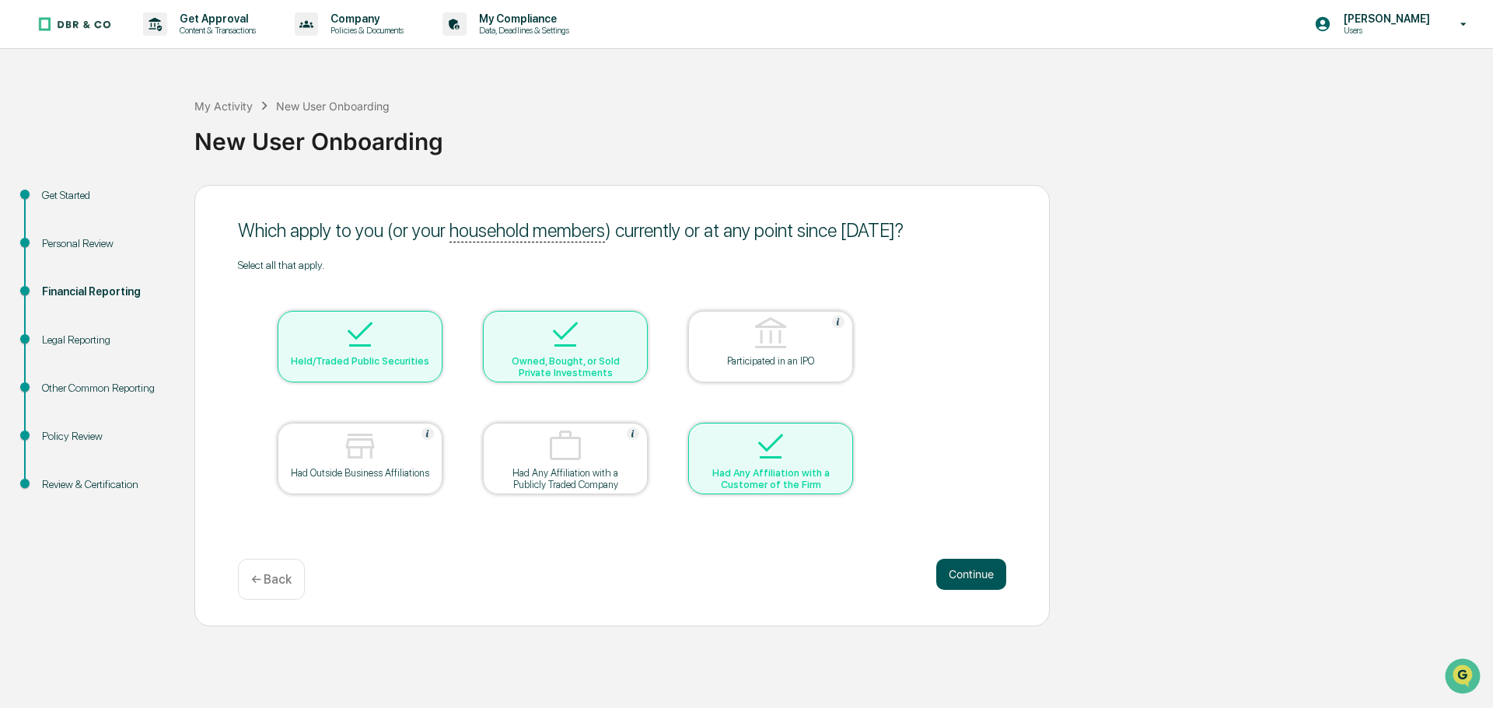
click at [1000, 574] on button "Continue" at bounding box center [971, 574] width 70 height 31
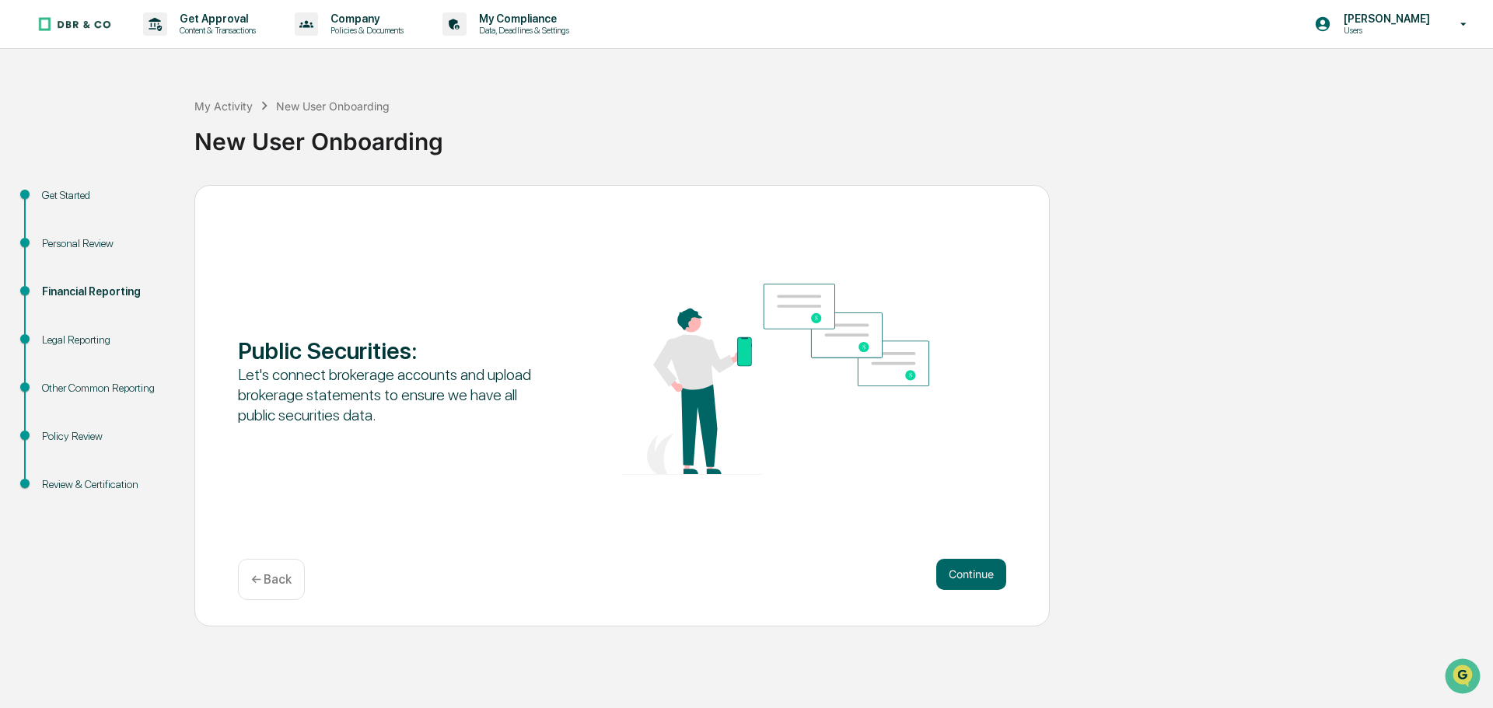
click at [1000, 574] on button "Continue" at bounding box center [971, 574] width 70 height 31
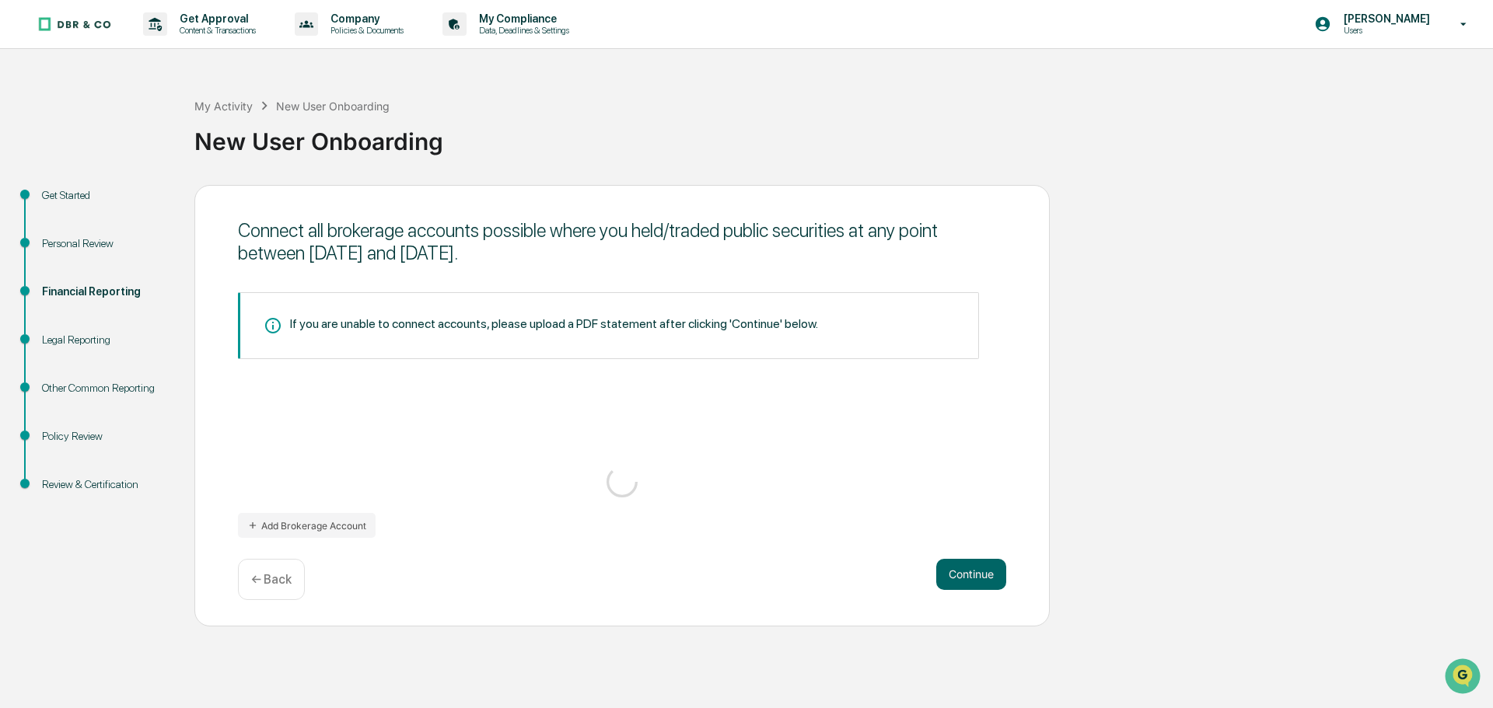
click at [1000, 574] on button "Continue" at bounding box center [971, 574] width 70 height 31
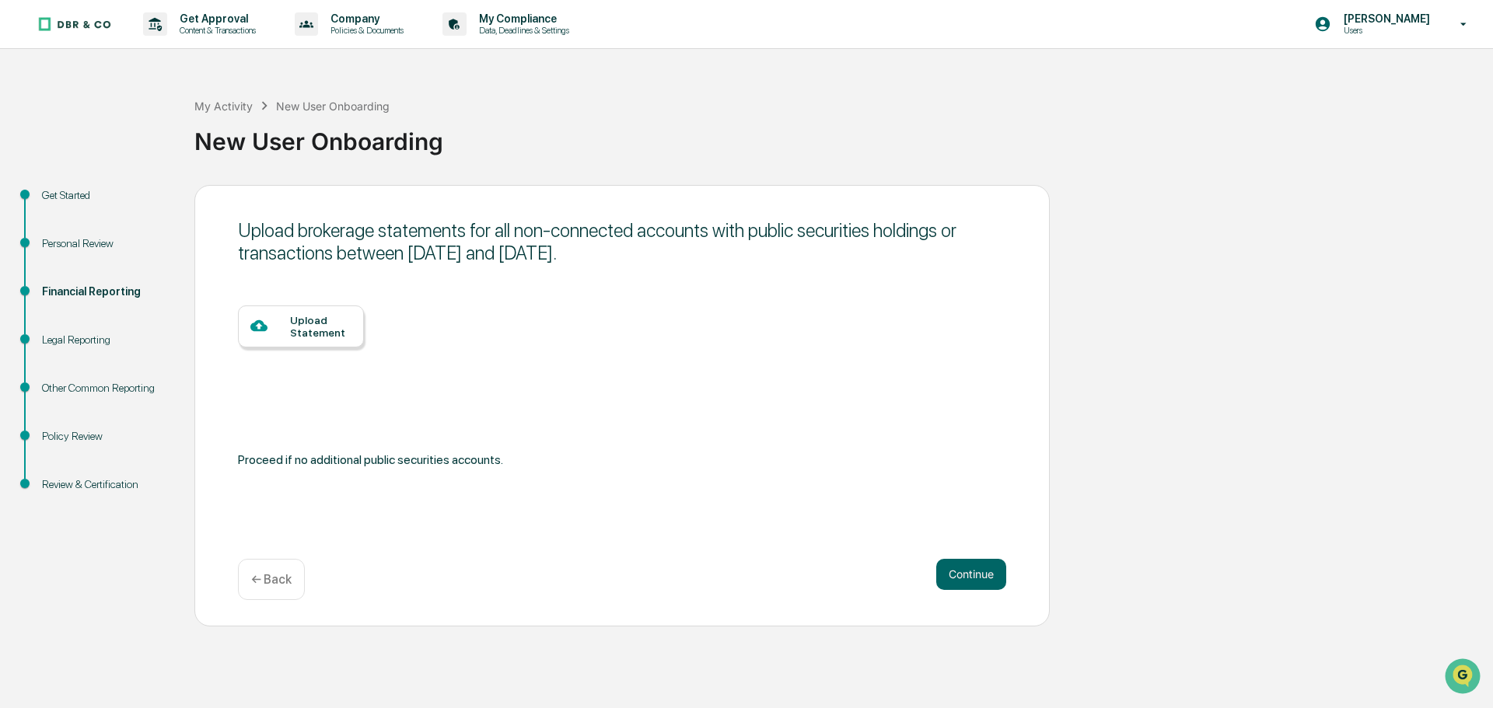
click at [1000, 574] on button "Continue" at bounding box center [971, 574] width 70 height 31
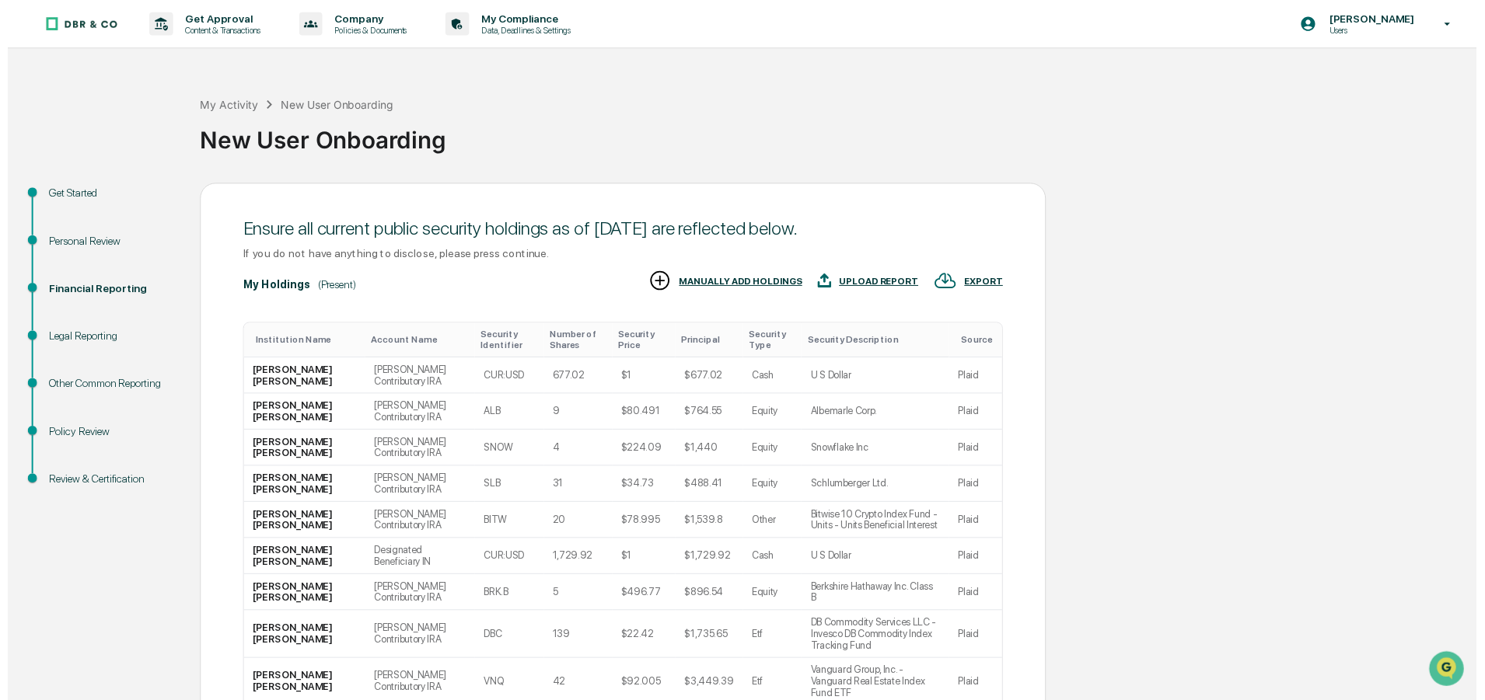
scroll to position [154, 0]
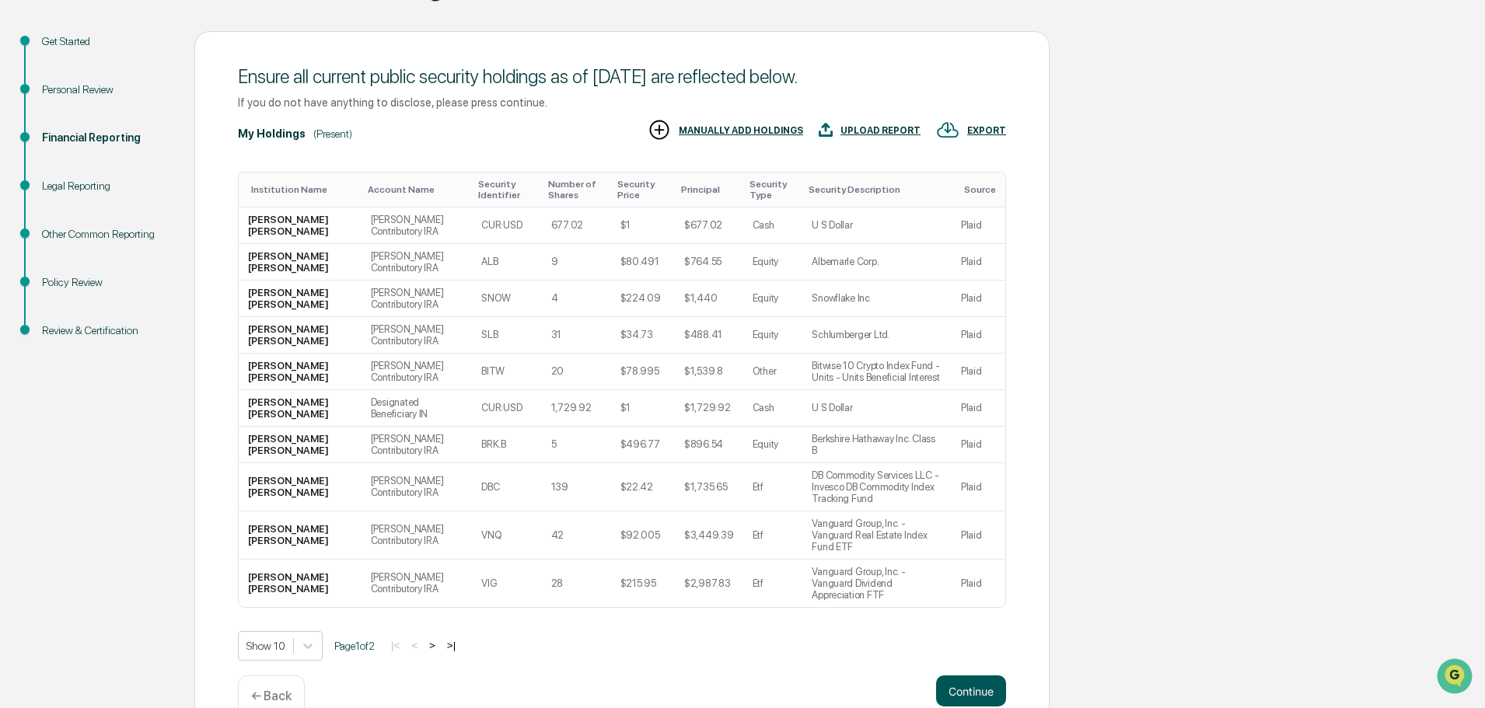
click at [972, 676] on button "Continue" at bounding box center [971, 691] width 70 height 31
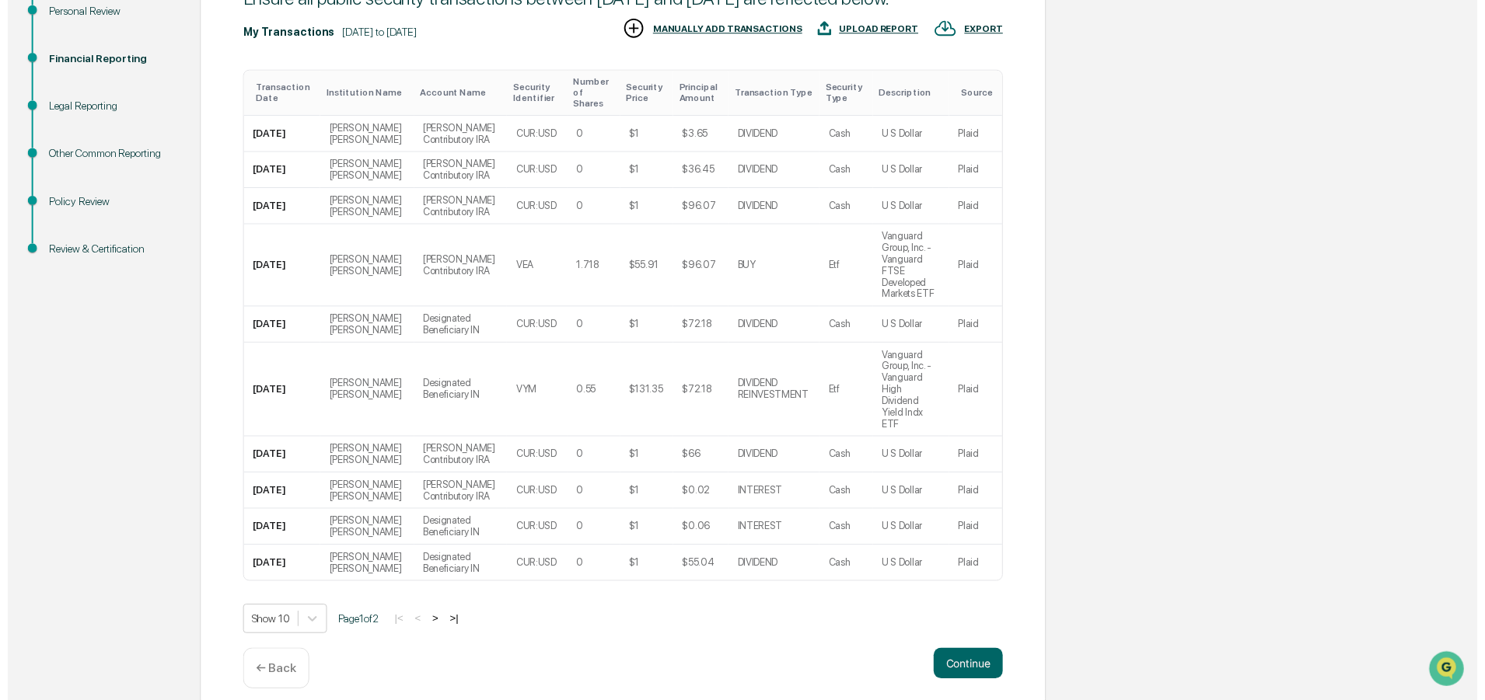
scroll to position [236, 0]
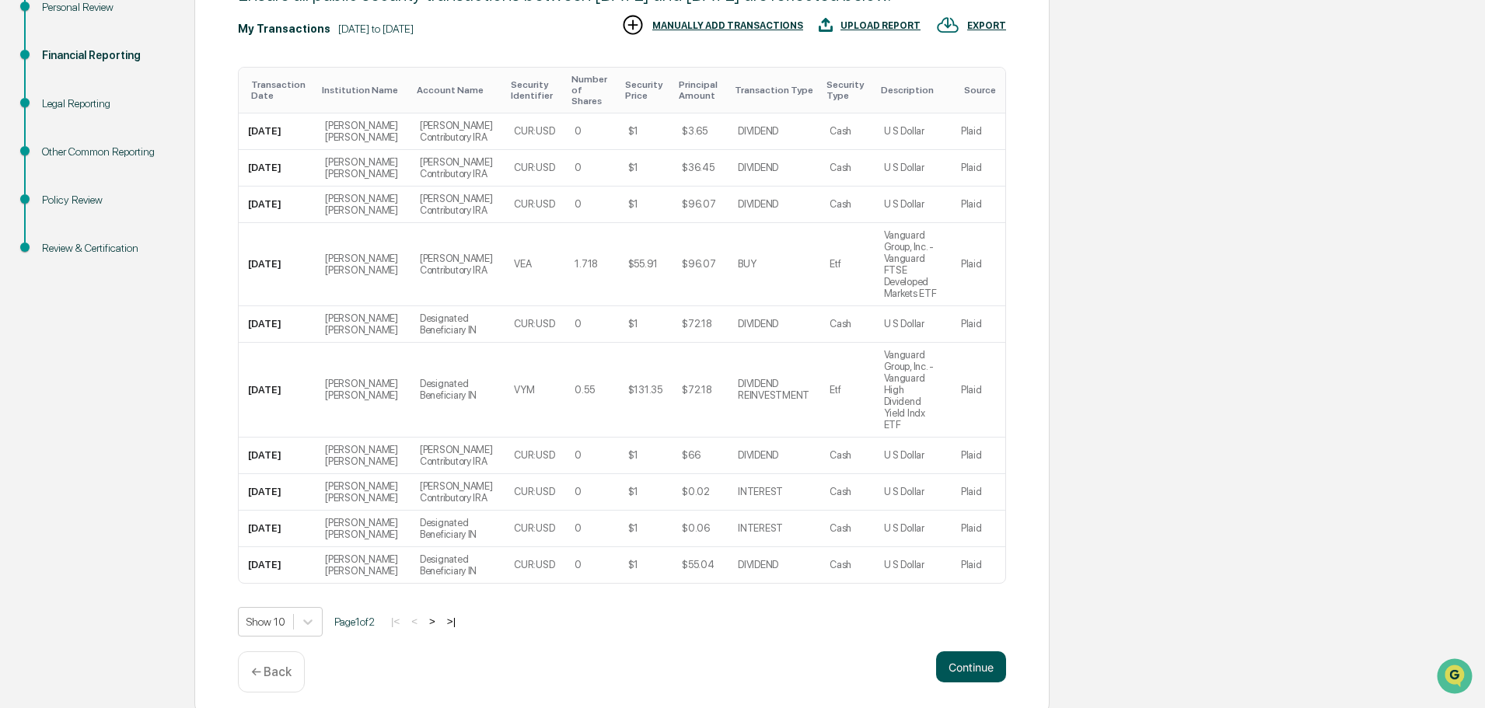
click at [971, 651] on button "Continue" at bounding box center [971, 666] width 70 height 31
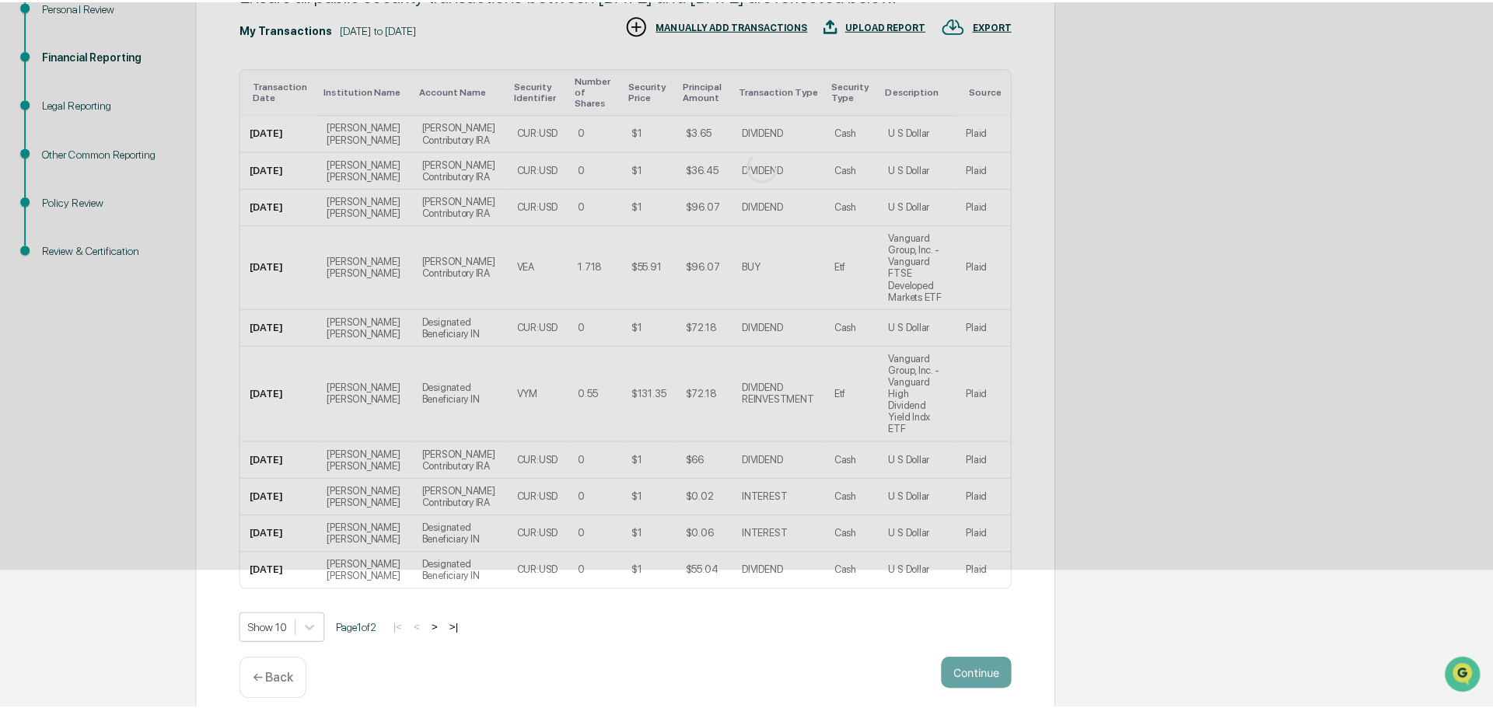
scroll to position [0, 0]
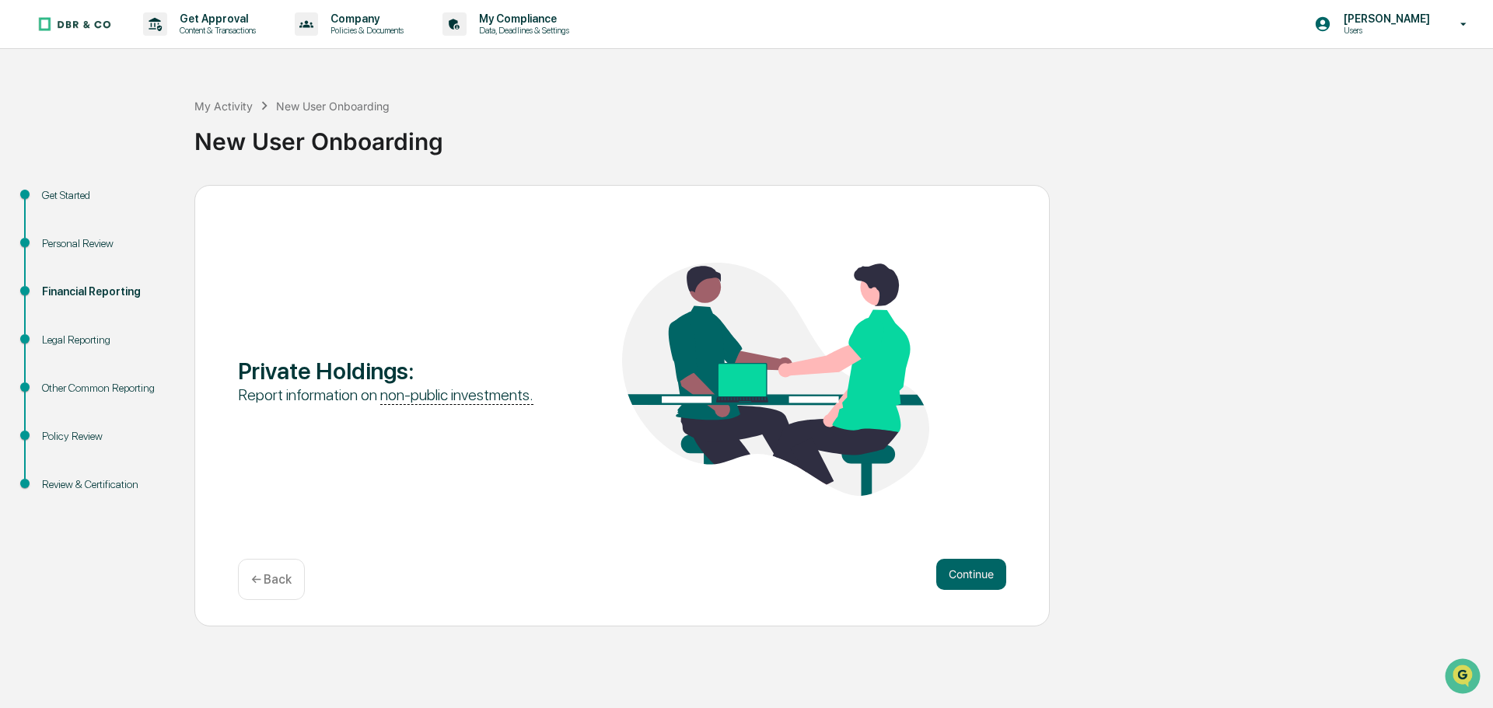
click at [956, 555] on div "Private Holdings : Report information on non-public investments. Continue ← Back" at bounding box center [621, 406] width 855 height 442
click at [964, 571] on button "Continue" at bounding box center [971, 574] width 70 height 31
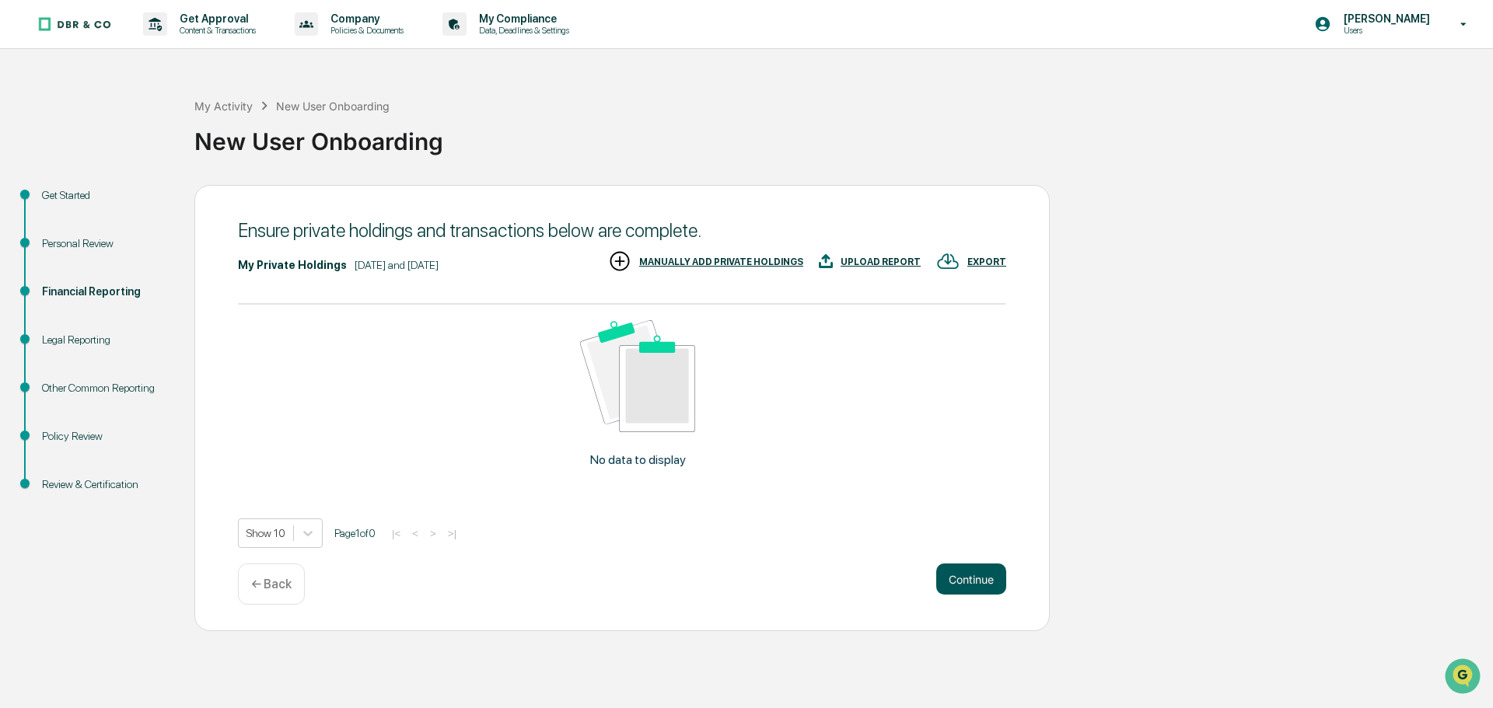
click at [959, 569] on button "Continue" at bounding box center [971, 579] width 70 height 31
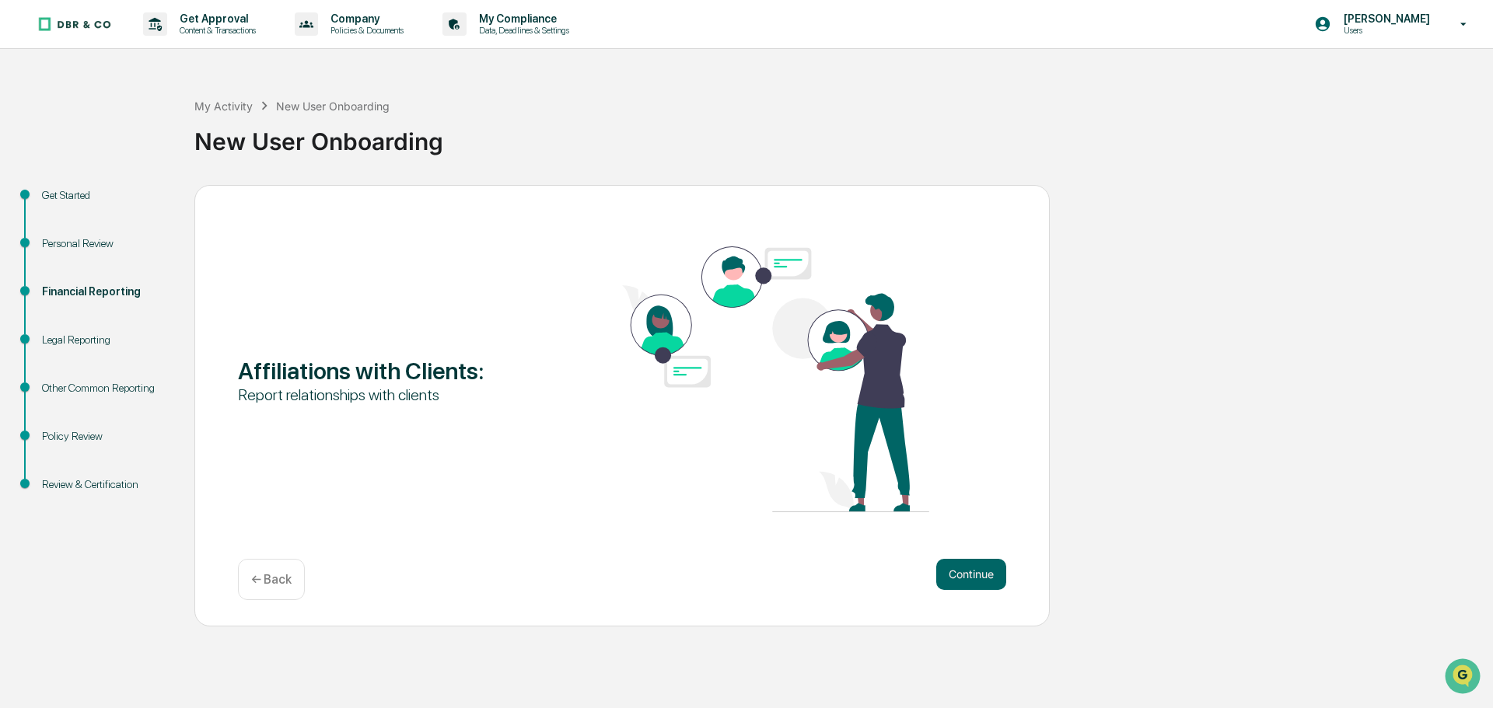
click at [959, 569] on button "Continue" at bounding box center [971, 574] width 70 height 31
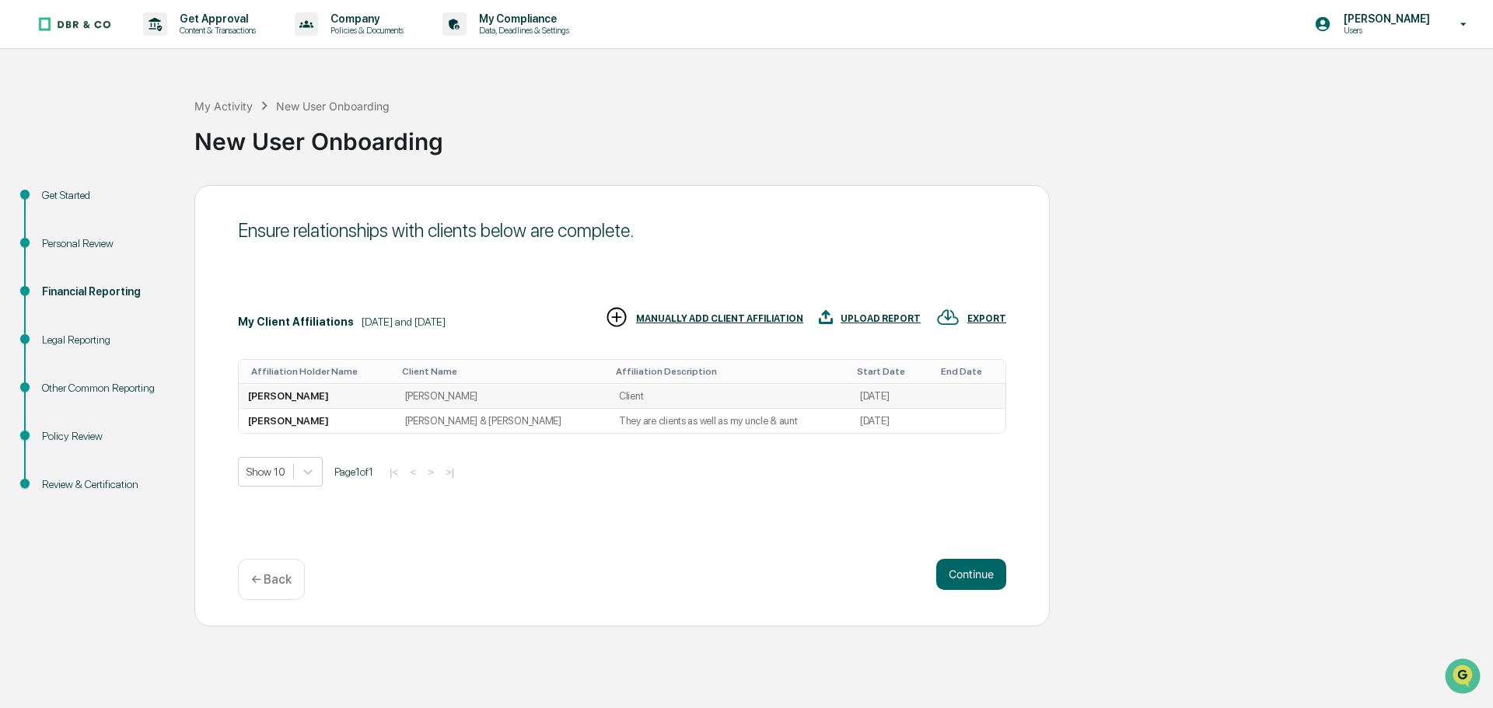
click at [880, 391] on td "[DATE]" at bounding box center [889, 396] width 78 height 25
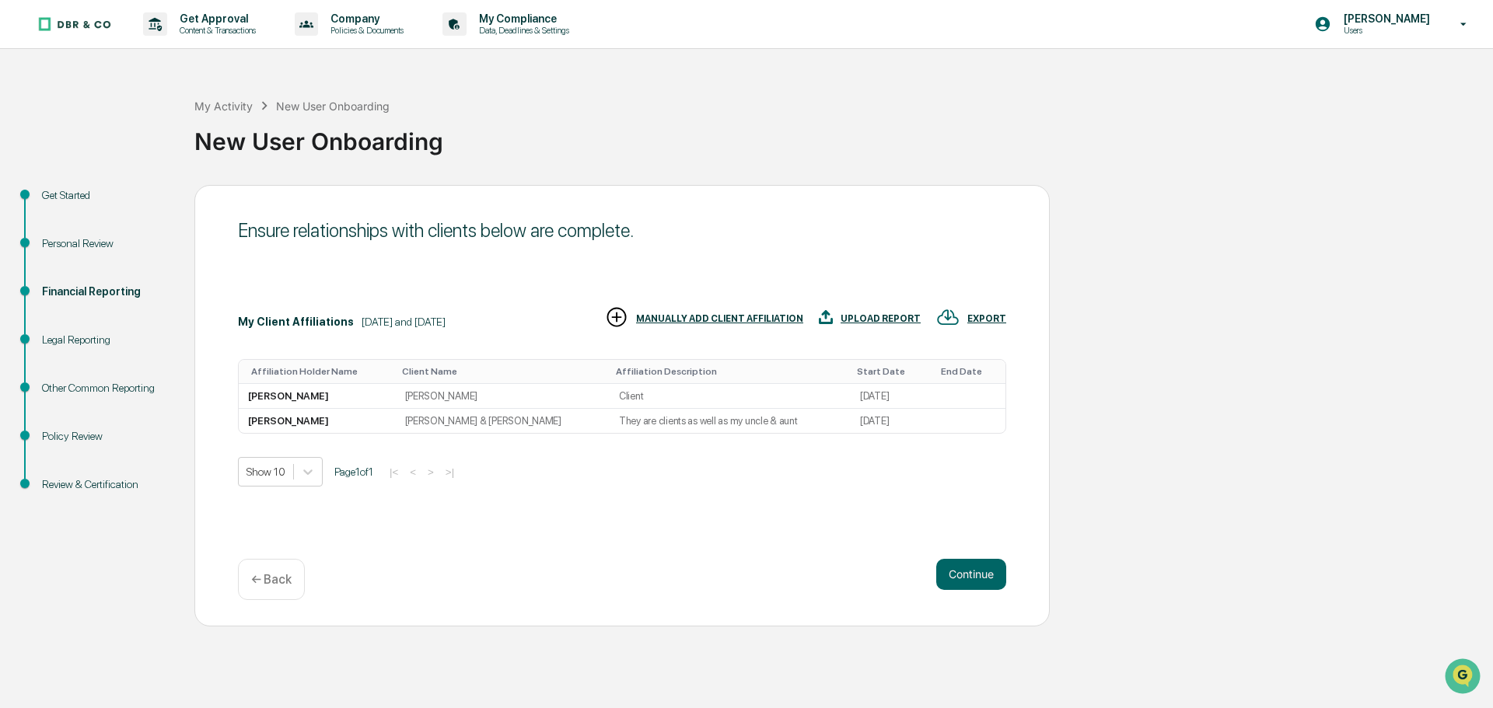
click at [708, 323] on div "MANUALLY ADD CLIENT AFFILIATION" at bounding box center [719, 318] width 167 height 11
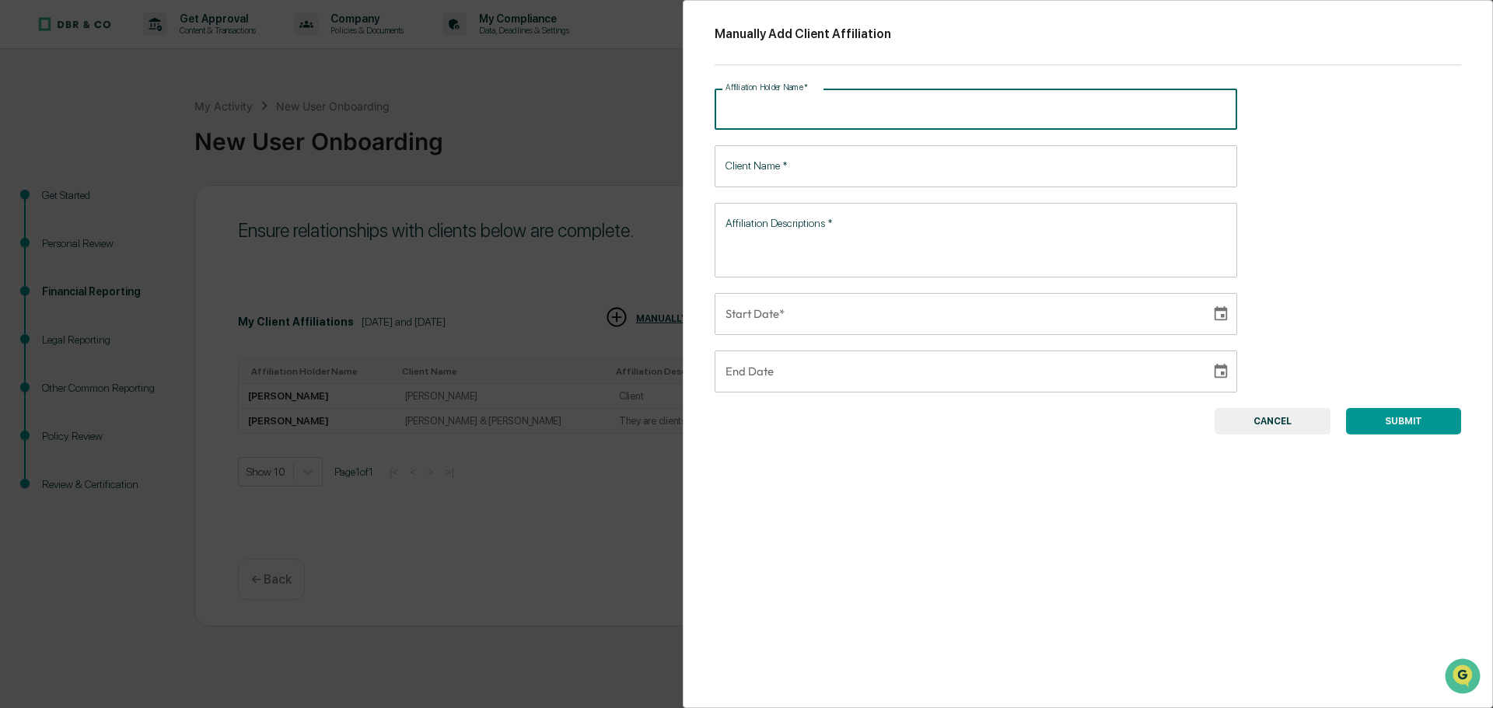
click at [824, 106] on input "Affiliation Holder Name   *" at bounding box center [975, 109] width 522 height 41
type input "**********"
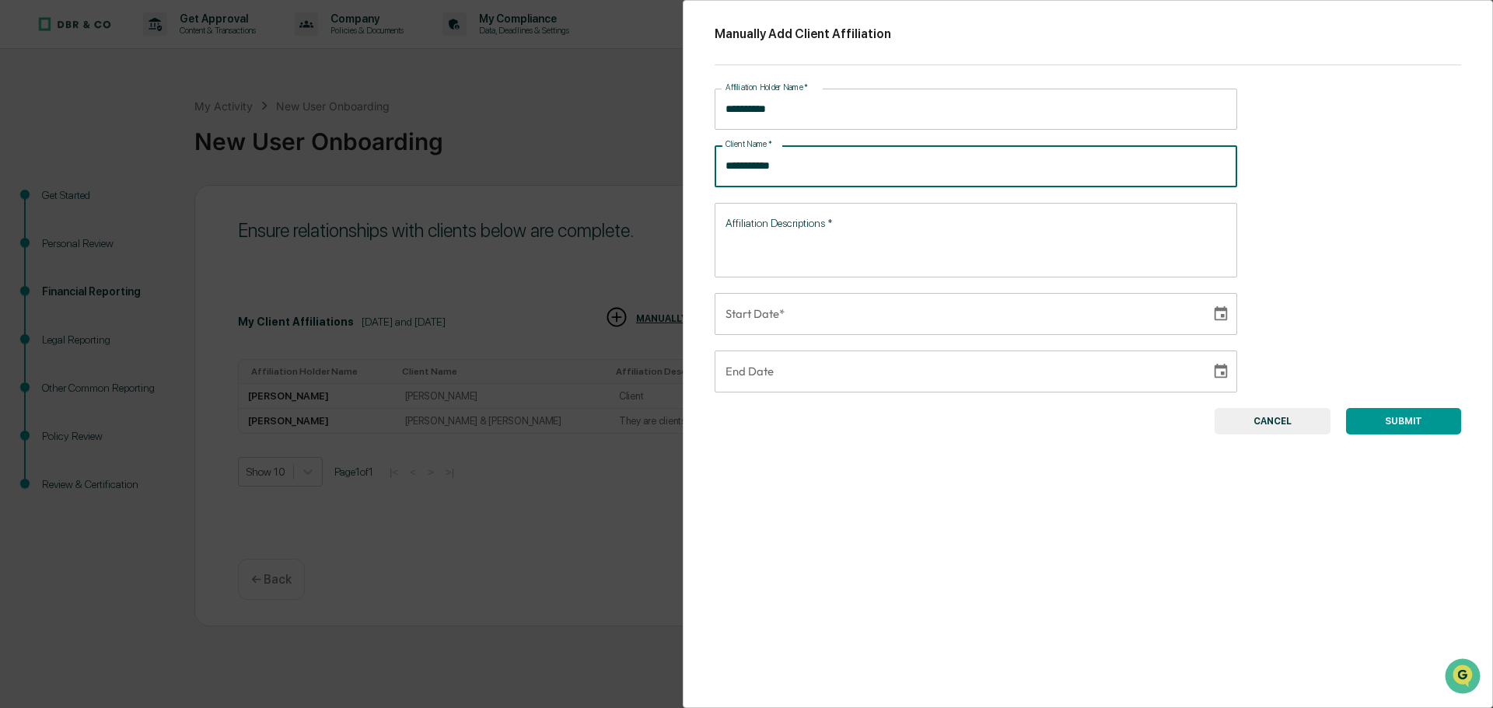
type input "**********"
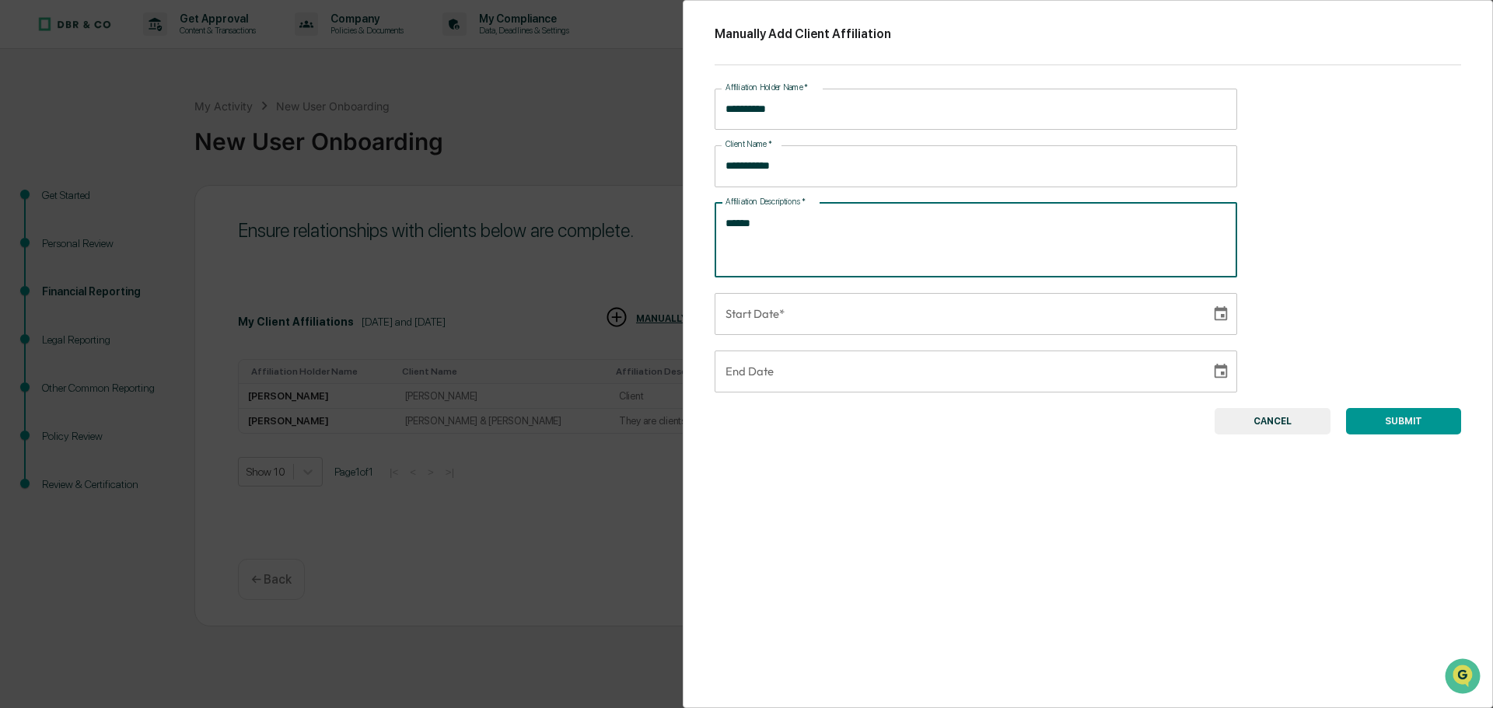
type textarea "******"
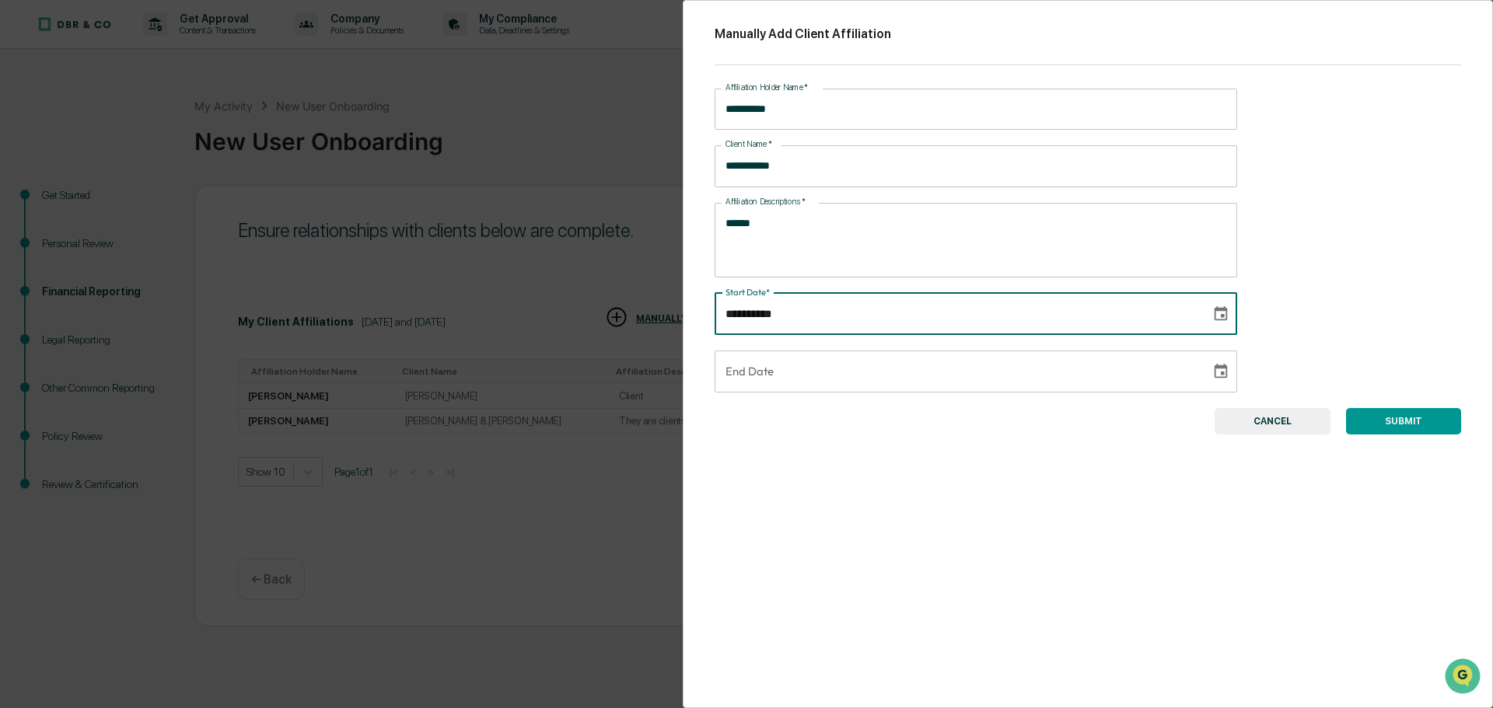
click at [857, 319] on input "**********" at bounding box center [956, 314] width 485 height 42
type input "**********"
click at [1384, 425] on button "SUBMIT" at bounding box center [1403, 421] width 115 height 26
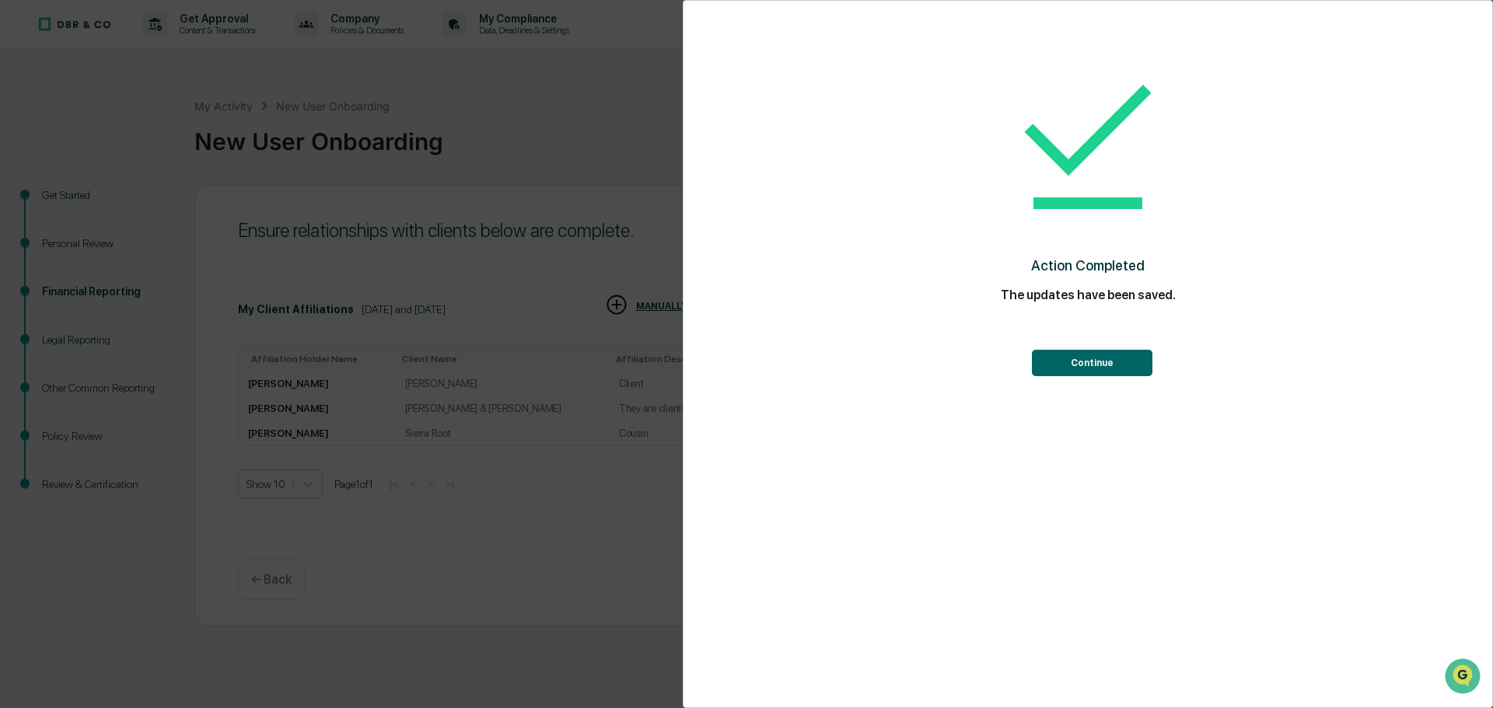
click at [1064, 358] on button "Continue" at bounding box center [1092, 363] width 120 height 26
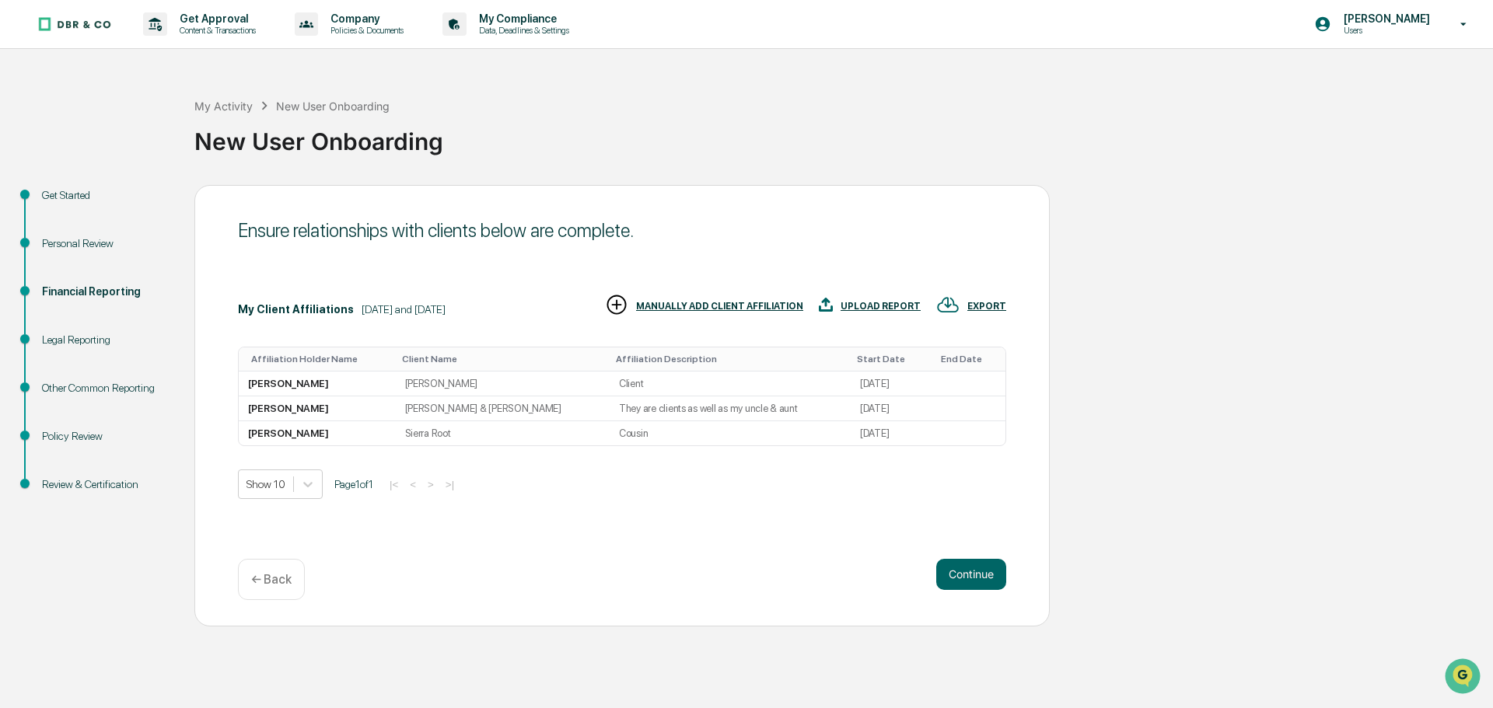
click at [738, 305] on div "MANUALLY ADD CLIENT AFFILIATION" at bounding box center [719, 306] width 167 height 11
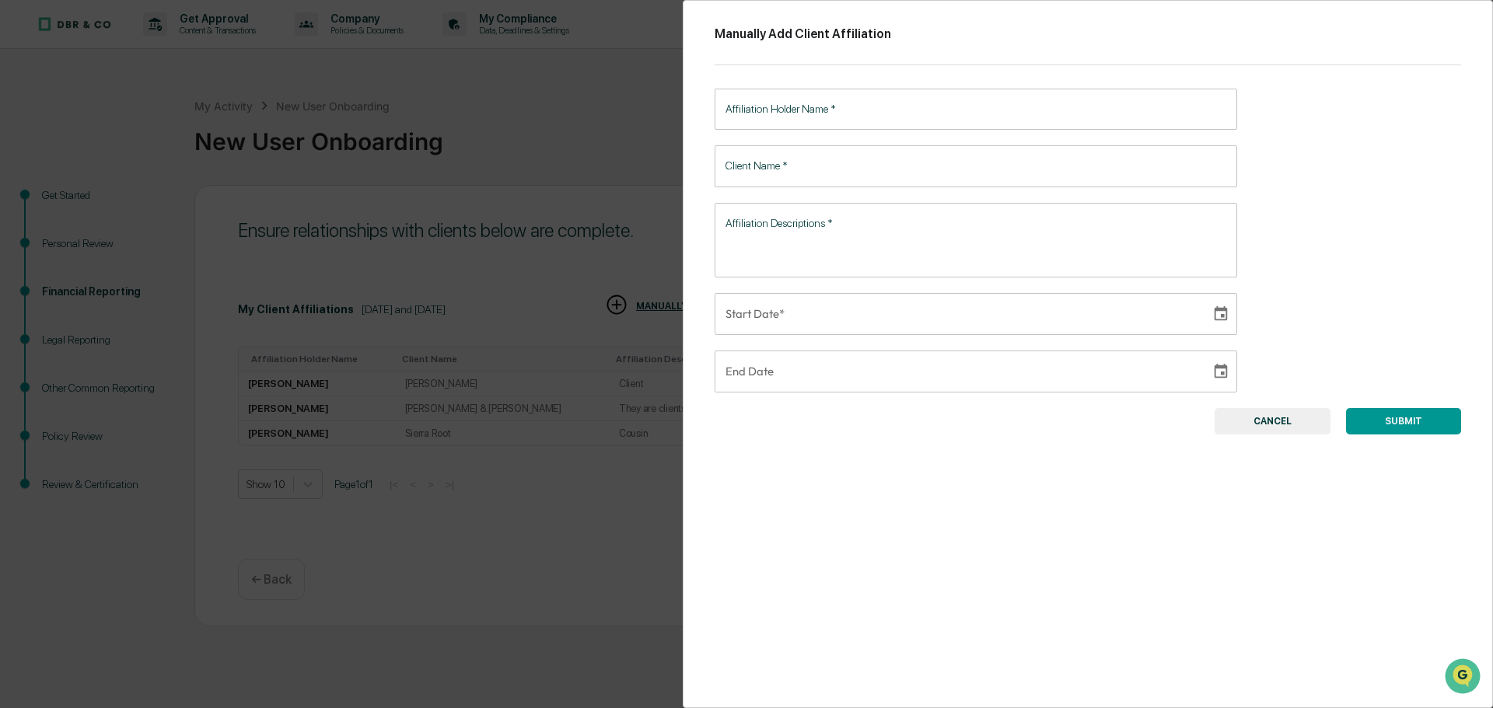
click at [740, 120] on input "Affiliation Holder Name   *" at bounding box center [975, 109] width 522 height 41
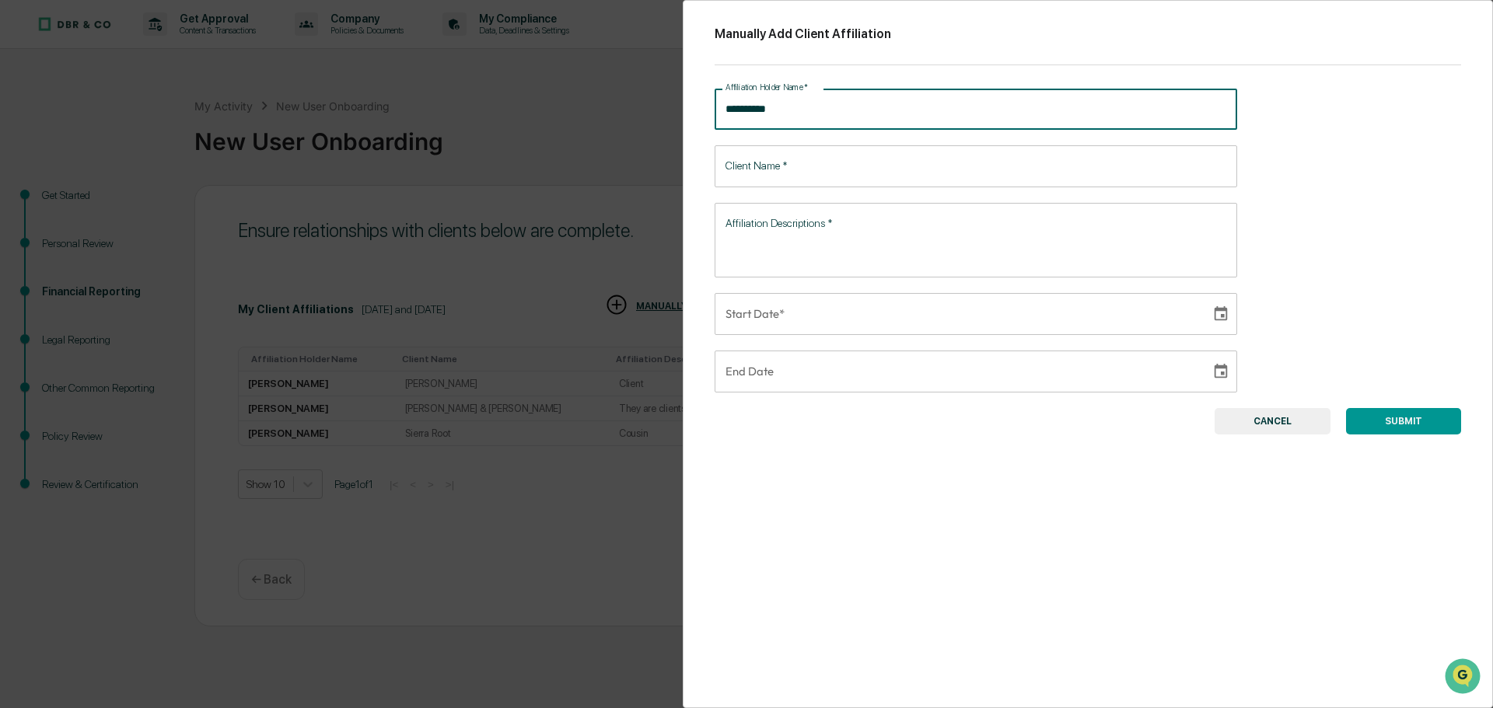
type input "**********"
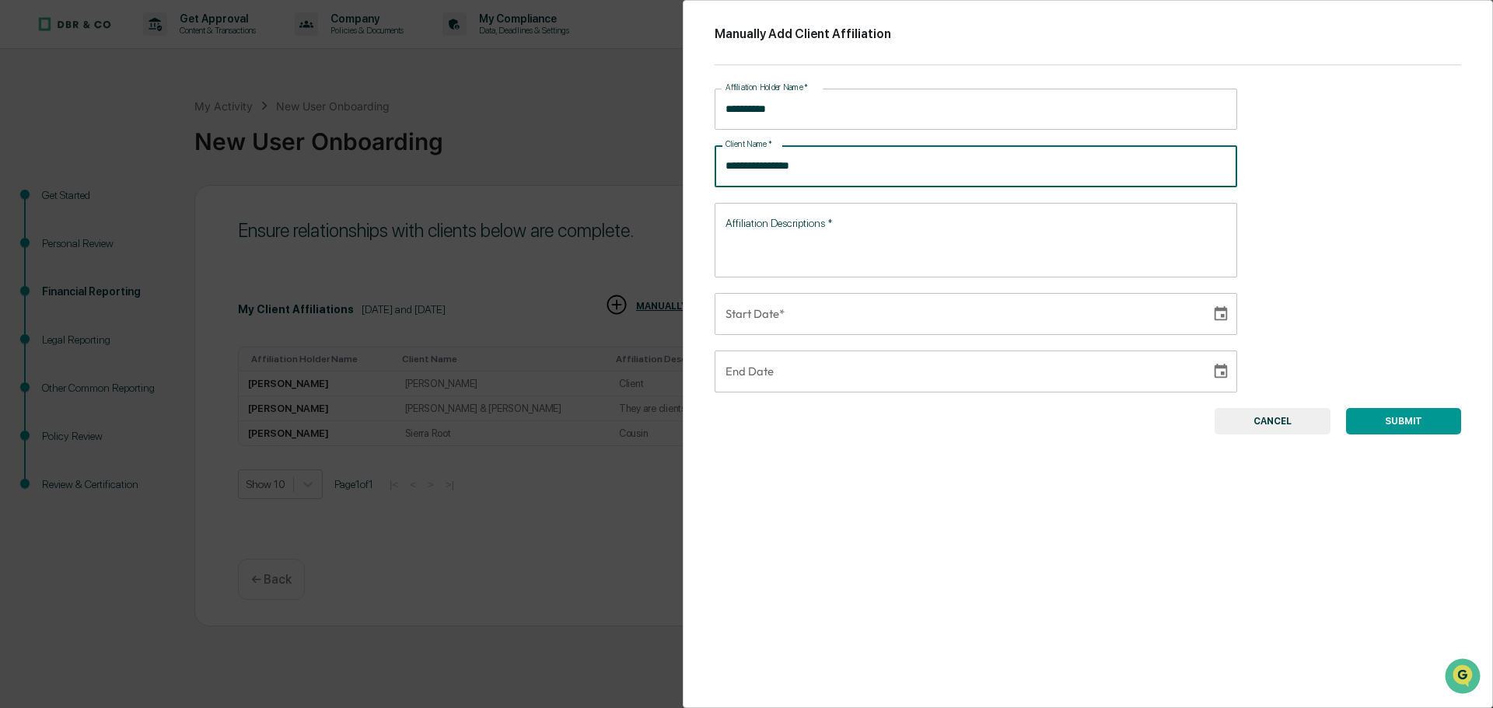
type input "**********"
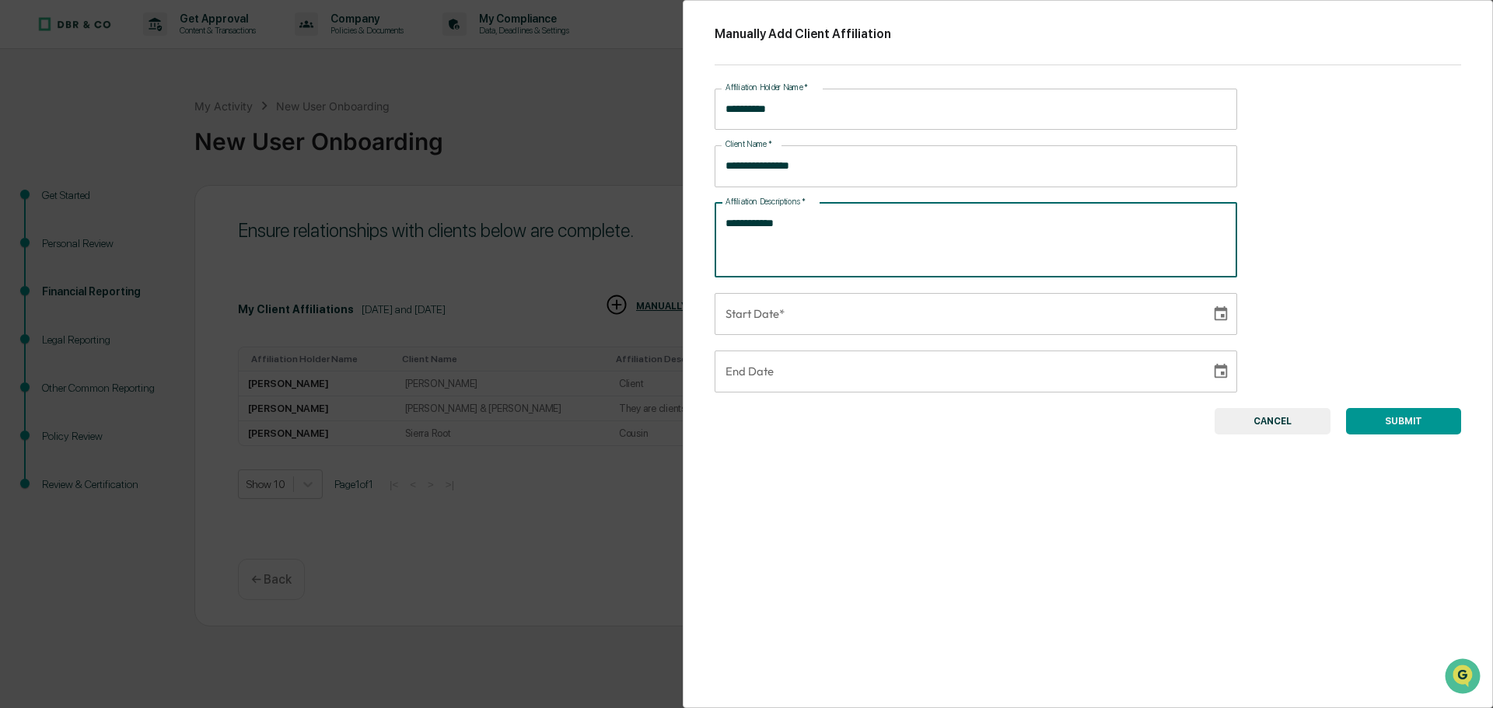
type textarea "**********"
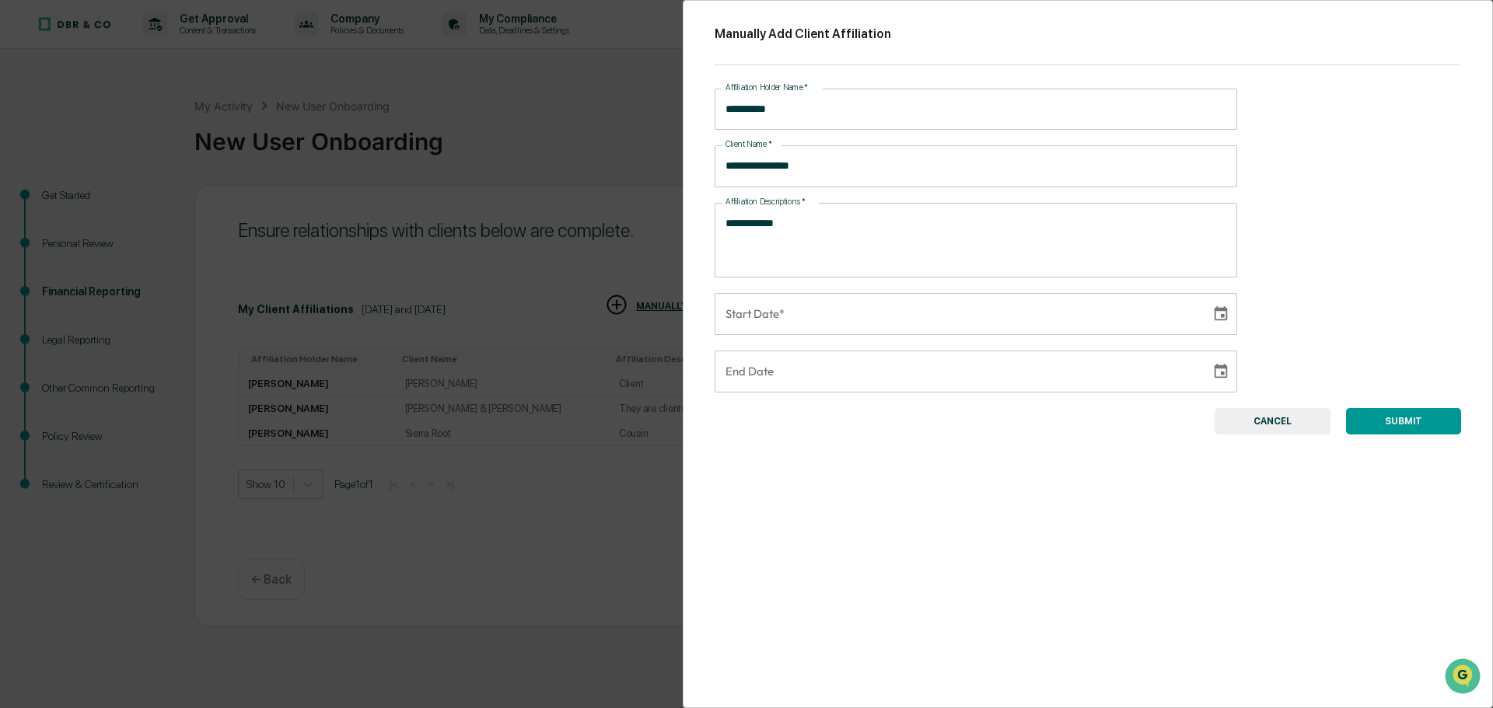
click at [1197, 317] on div "Start Date*" at bounding box center [975, 314] width 522 height 42
click at [747, 301] on input "**********" at bounding box center [956, 314] width 485 height 42
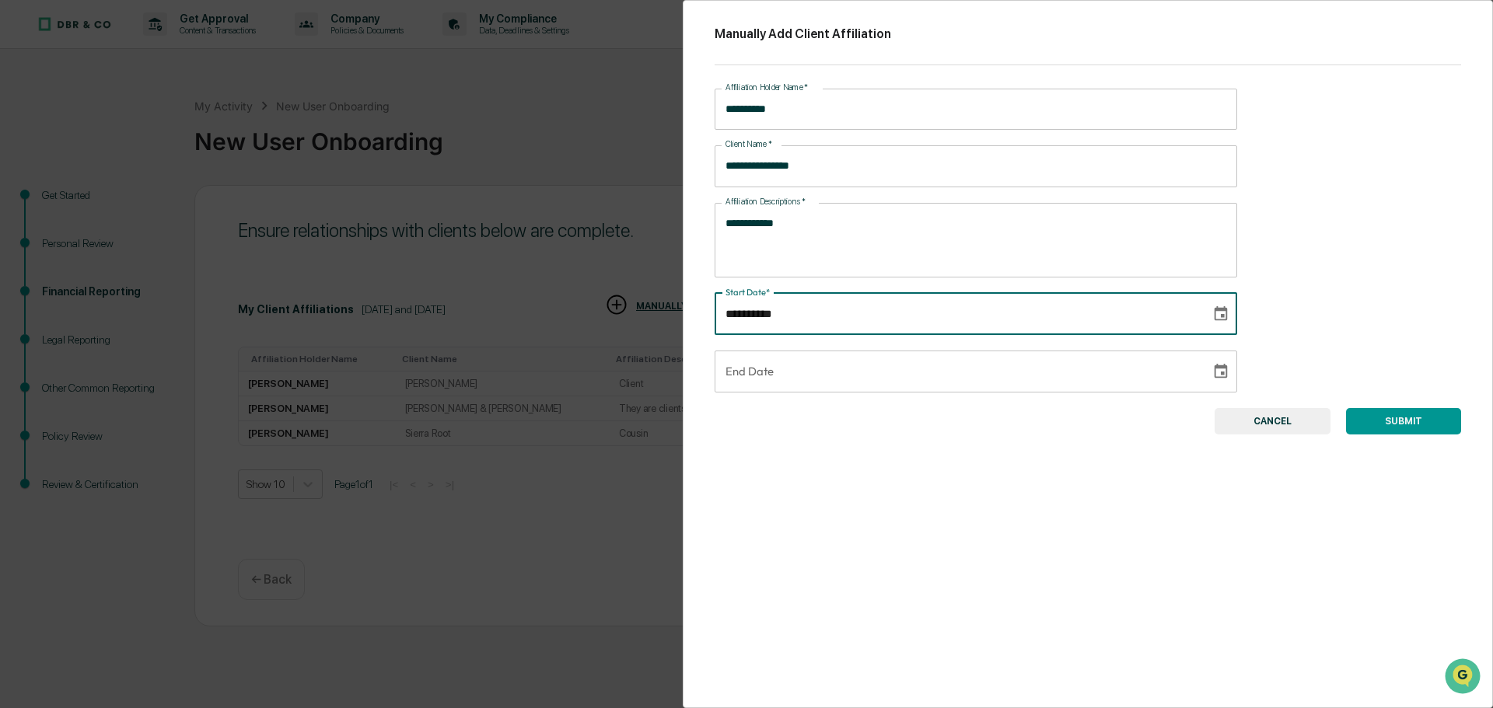
type input "**********"
click at [1381, 430] on button "SUBMIT" at bounding box center [1403, 421] width 115 height 26
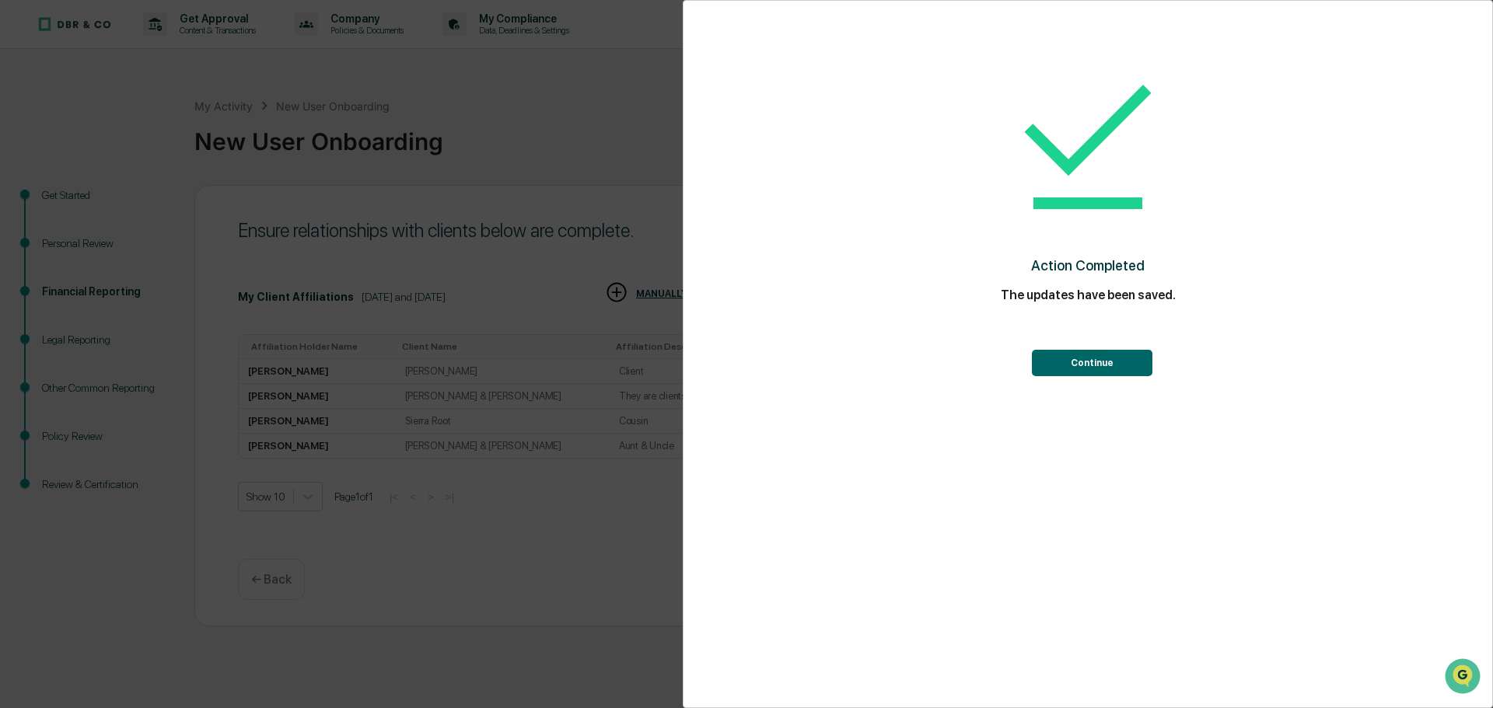
click at [1127, 364] on button "Continue" at bounding box center [1092, 363] width 120 height 26
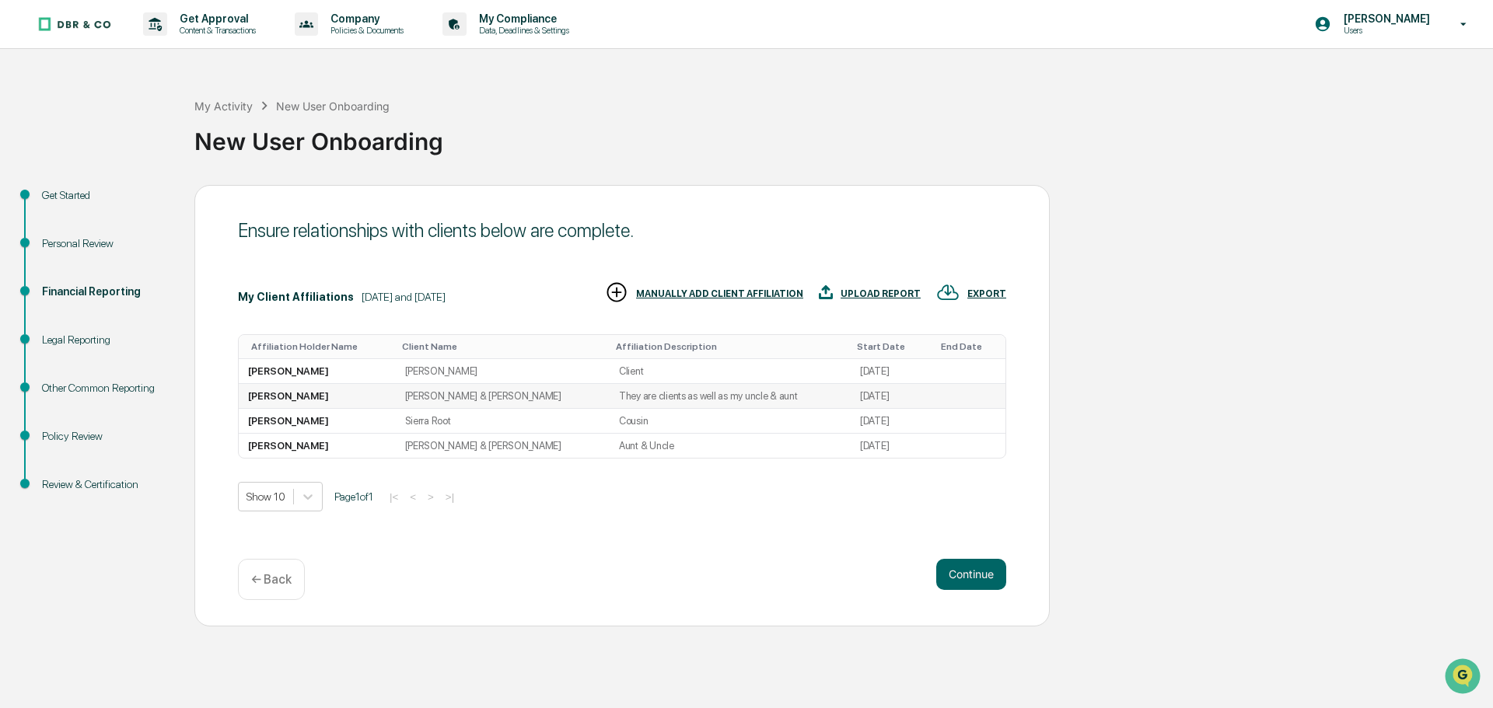
click at [724, 401] on td "They are clients as well as my uncle & aunt" at bounding box center [729, 396] width 241 height 25
click at [609, 368] on td "Client" at bounding box center [729, 371] width 241 height 25
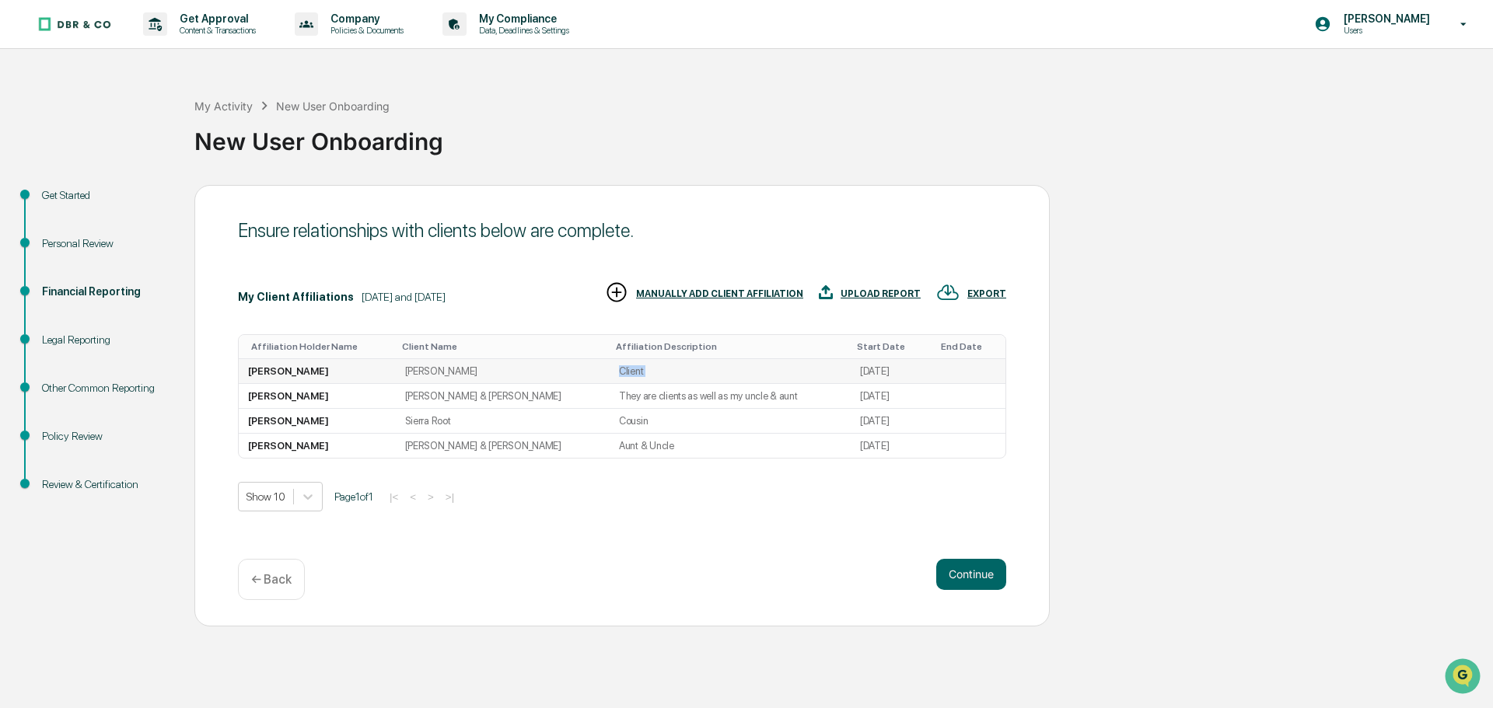
click at [609, 368] on td "Client" at bounding box center [729, 371] width 241 height 25
click at [677, 292] on div "MANUALLY ADD CLIENT AFFILIATION" at bounding box center [719, 293] width 167 height 11
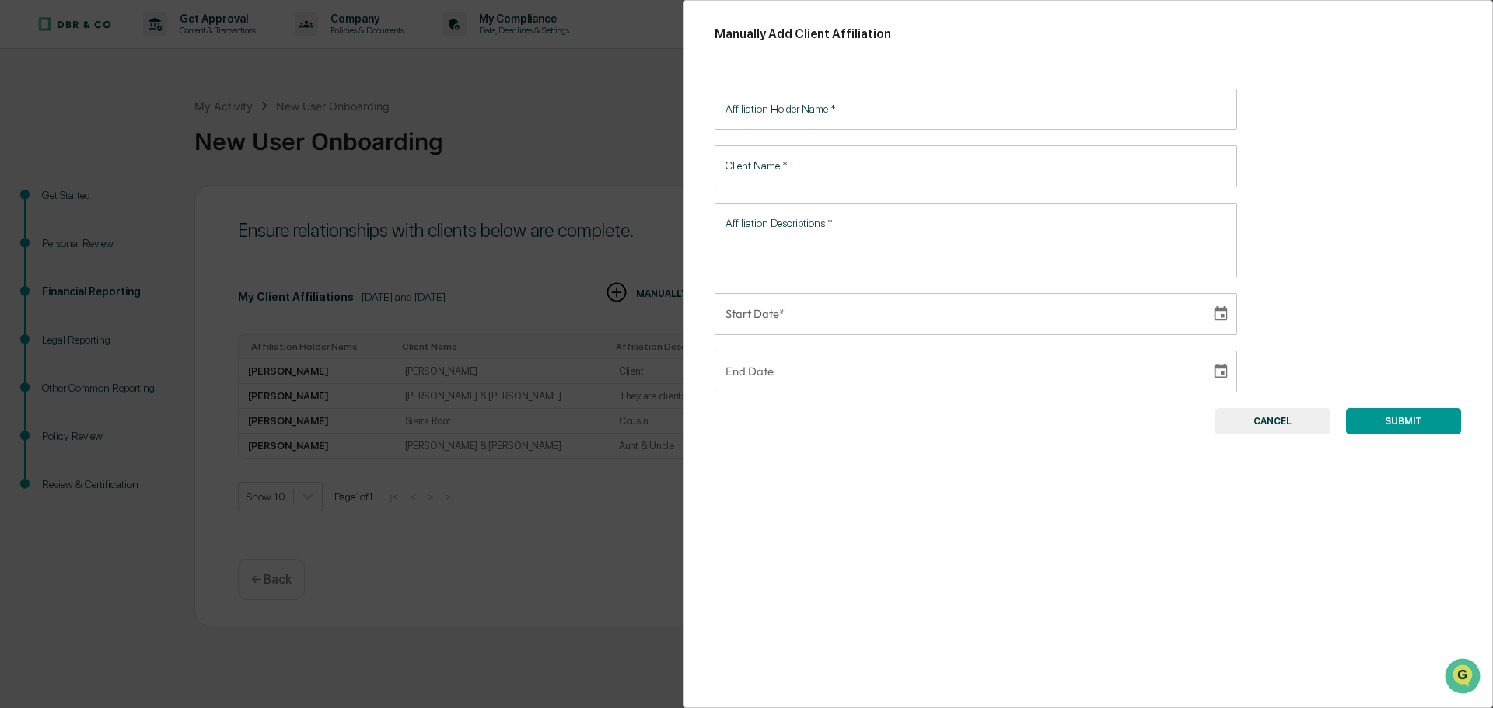
click at [1214, 421] on button "CANCEL" at bounding box center [1272, 421] width 116 height 26
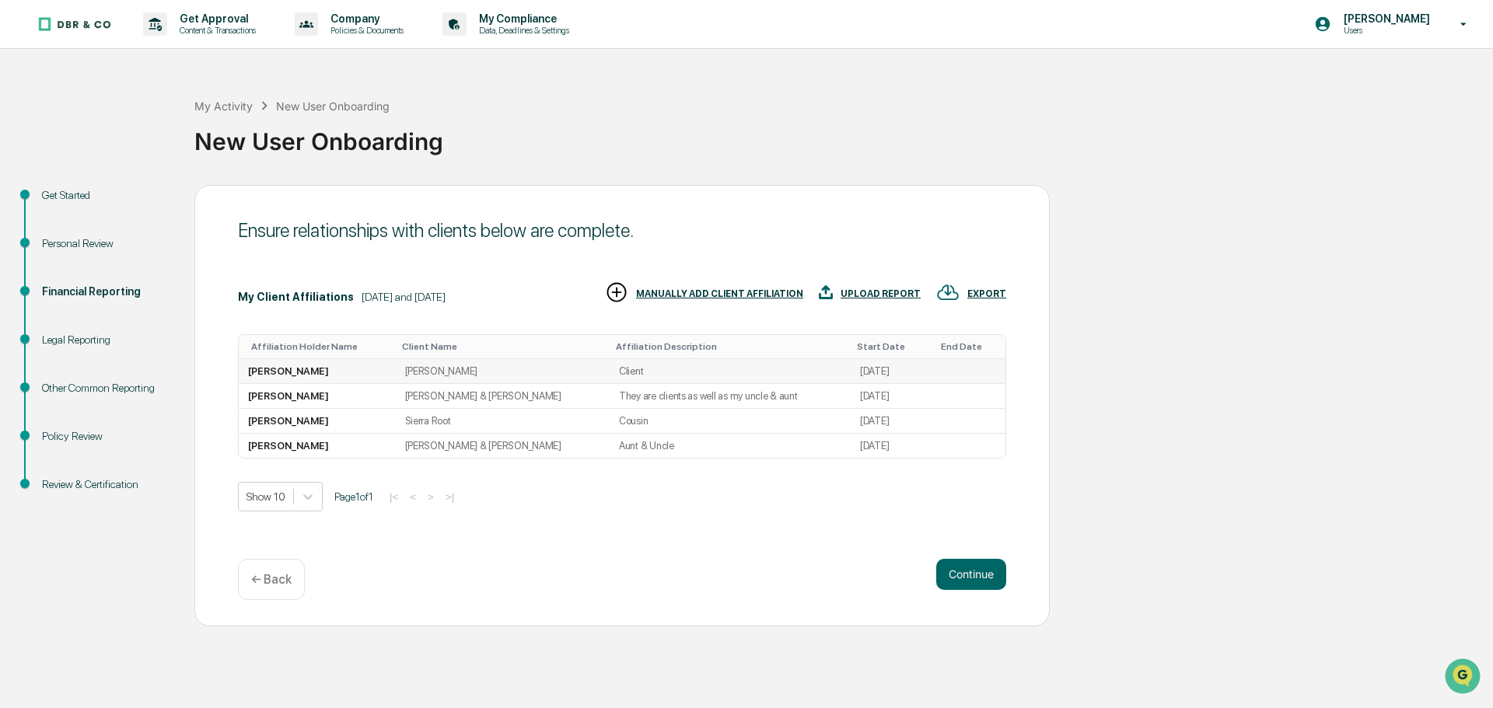
click at [928, 378] on td at bounding box center [966, 371] width 77 height 25
click at [989, 580] on button "Continue" at bounding box center [971, 574] width 70 height 31
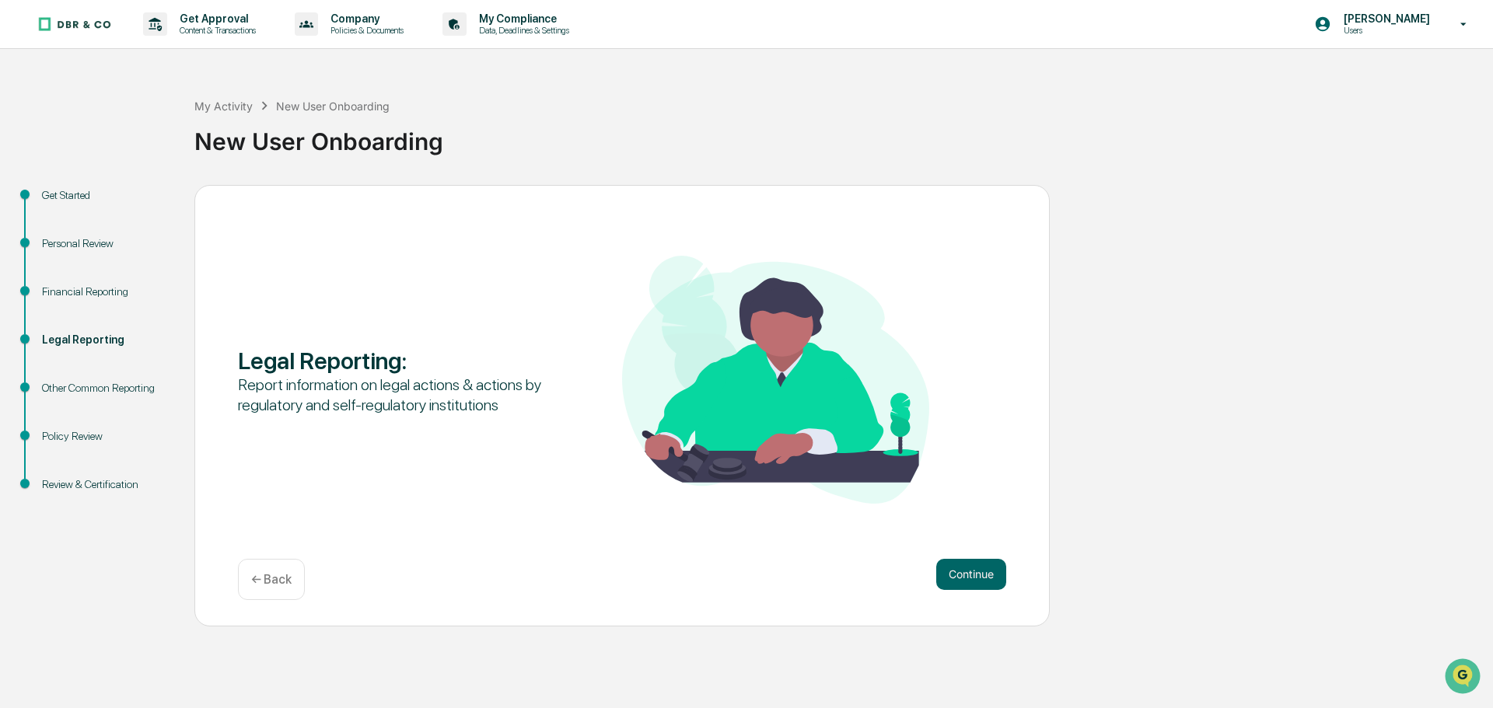
click at [989, 580] on button "Continue" at bounding box center [971, 574] width 70 height 31
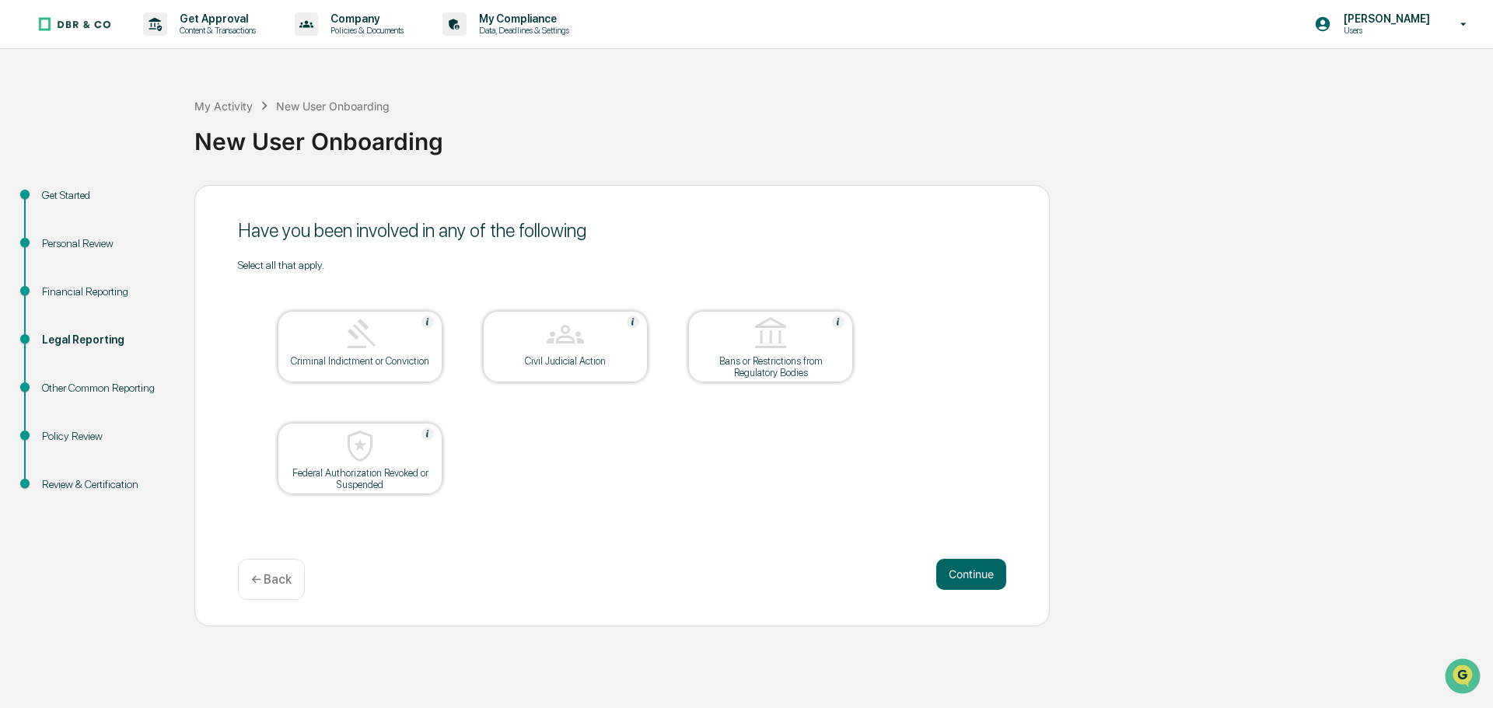
click at [989, 580] on button "Continue" at bounding box center [971, 574] width 70 height 31
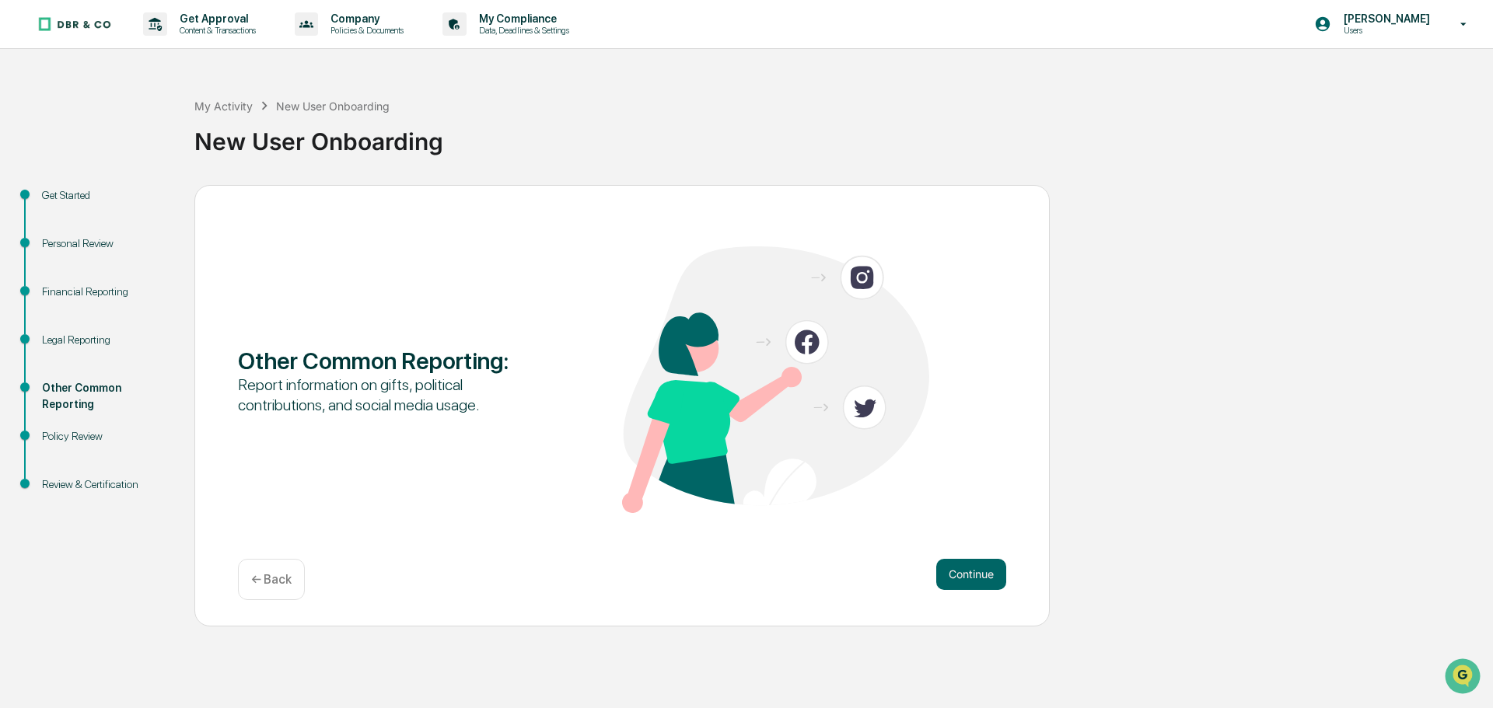
click at [989, 580] on button "Continue" at bounding box center [971, 574] width 70 height 31
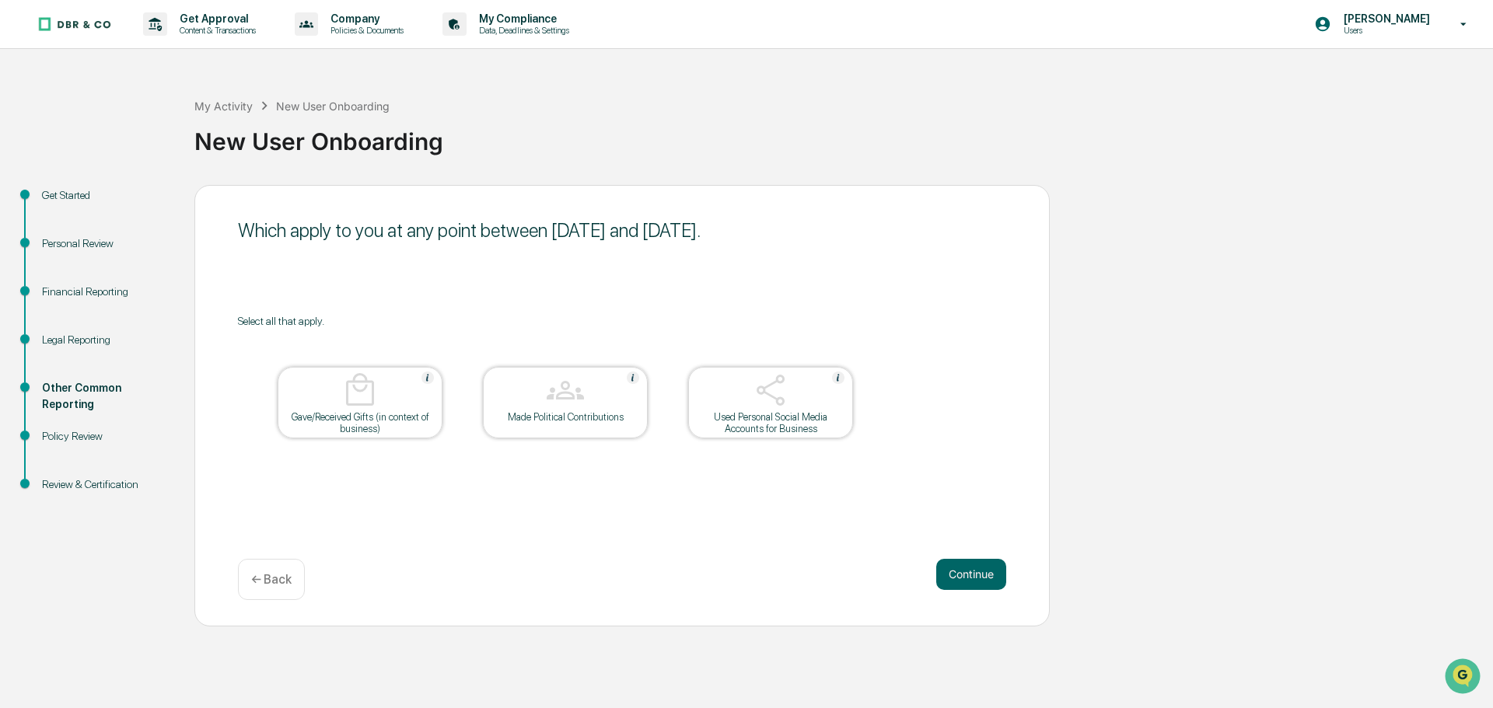
click at [787, 370] on div "Used Personal Social Media Accounts for Business" at bounding box center [770, 403] width 165 height 72
click at [793, 379] on div at bounding box center [770, 392] width 155 height 40
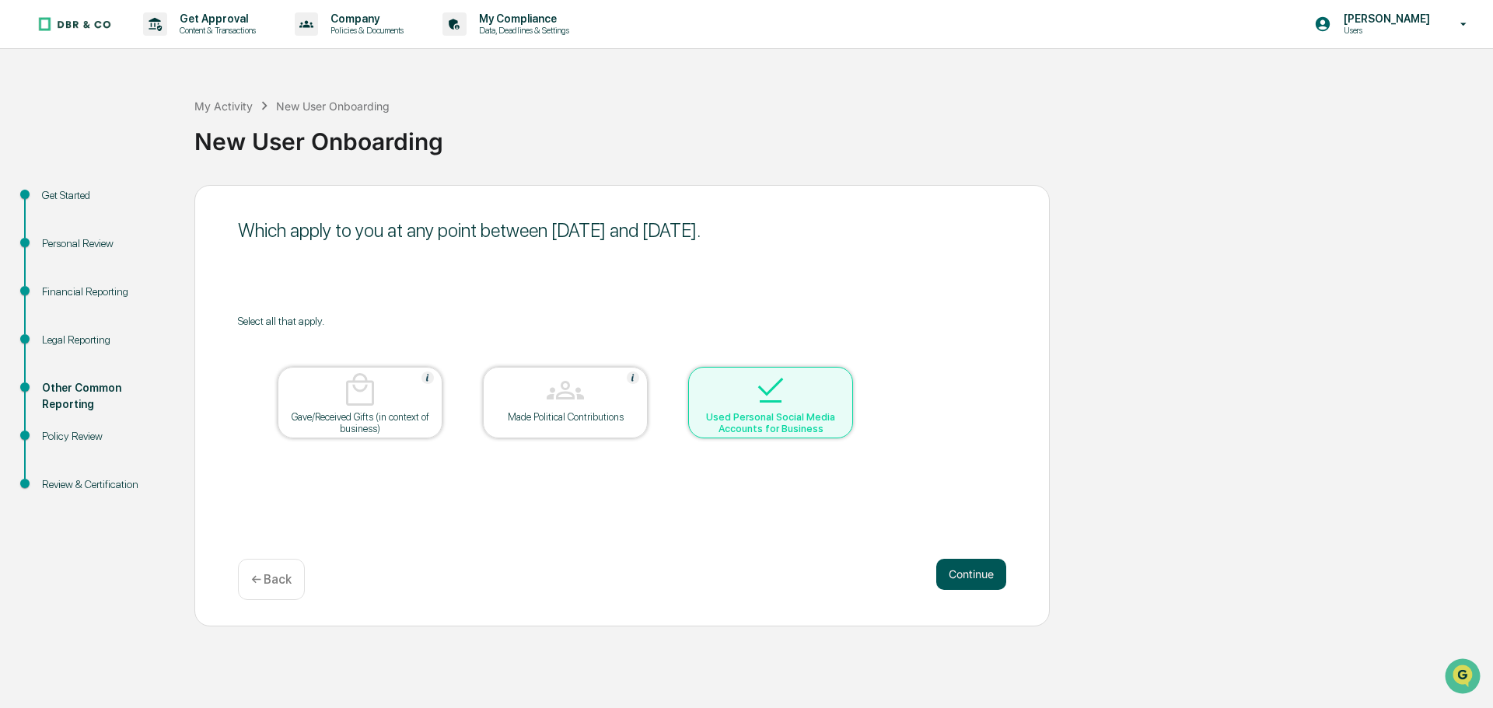
click at [944, 570] on button "Continue" at bounding box center [971, 574] width 70 height 31
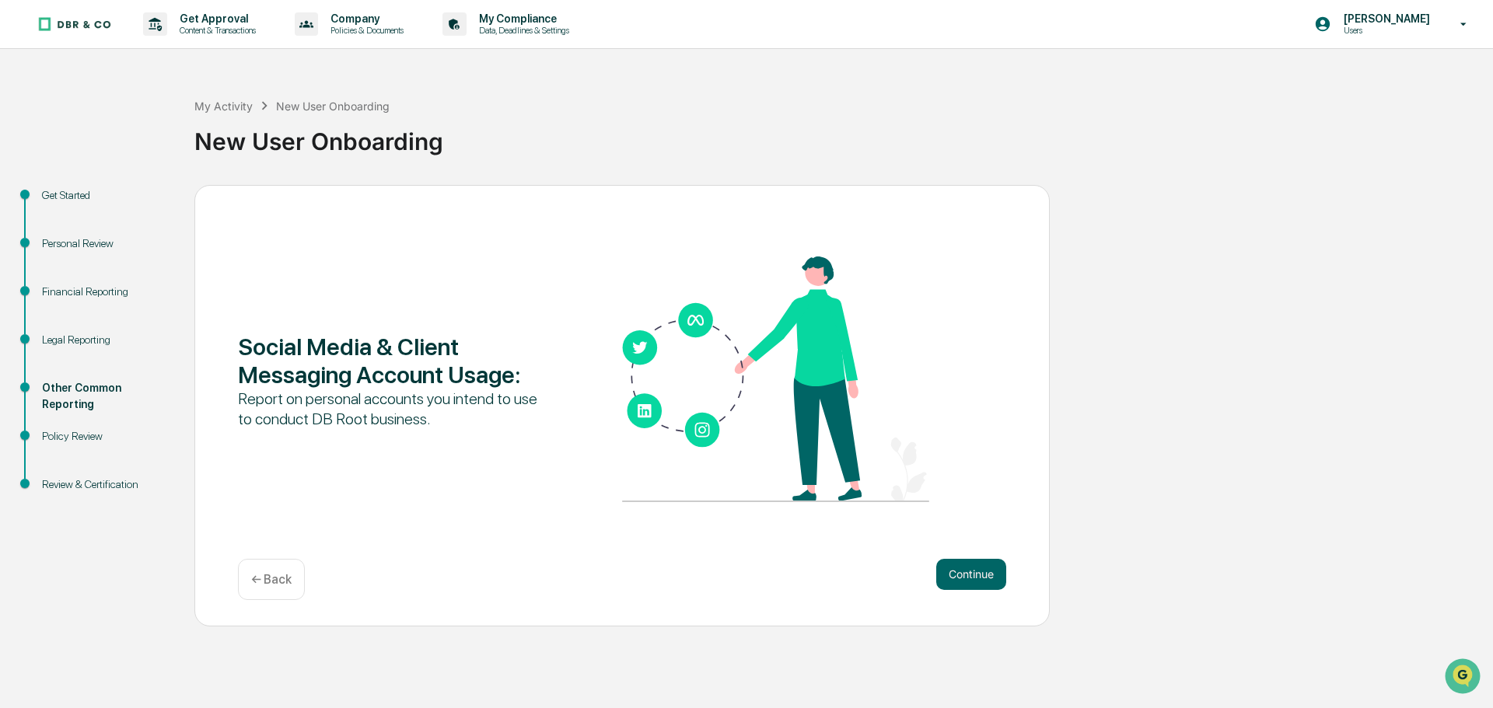
click at [944, 570] on button "Continue" at bounding box center [971, 574] width 70 height 31
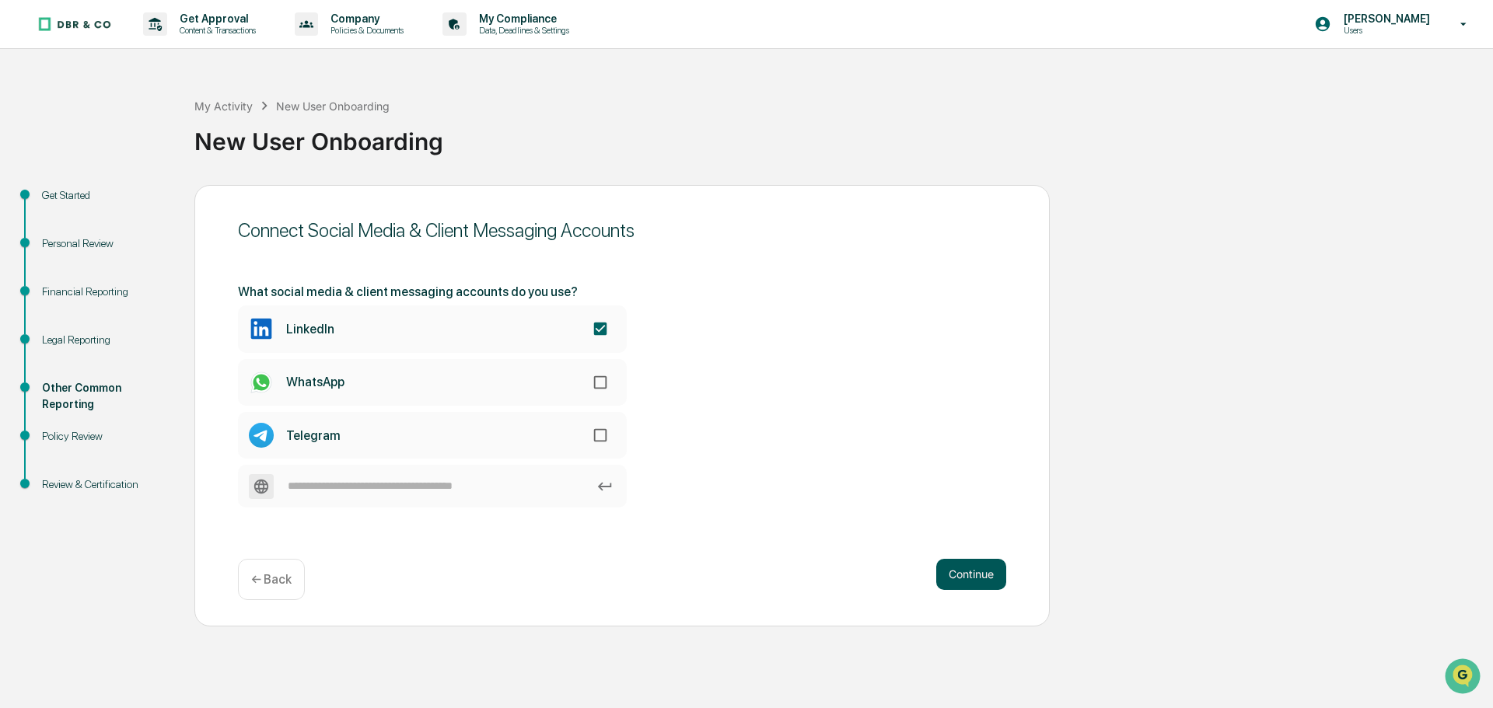
click at [965, 564] on button "Continue" at bounding box center [971, 574] width 70 height 31
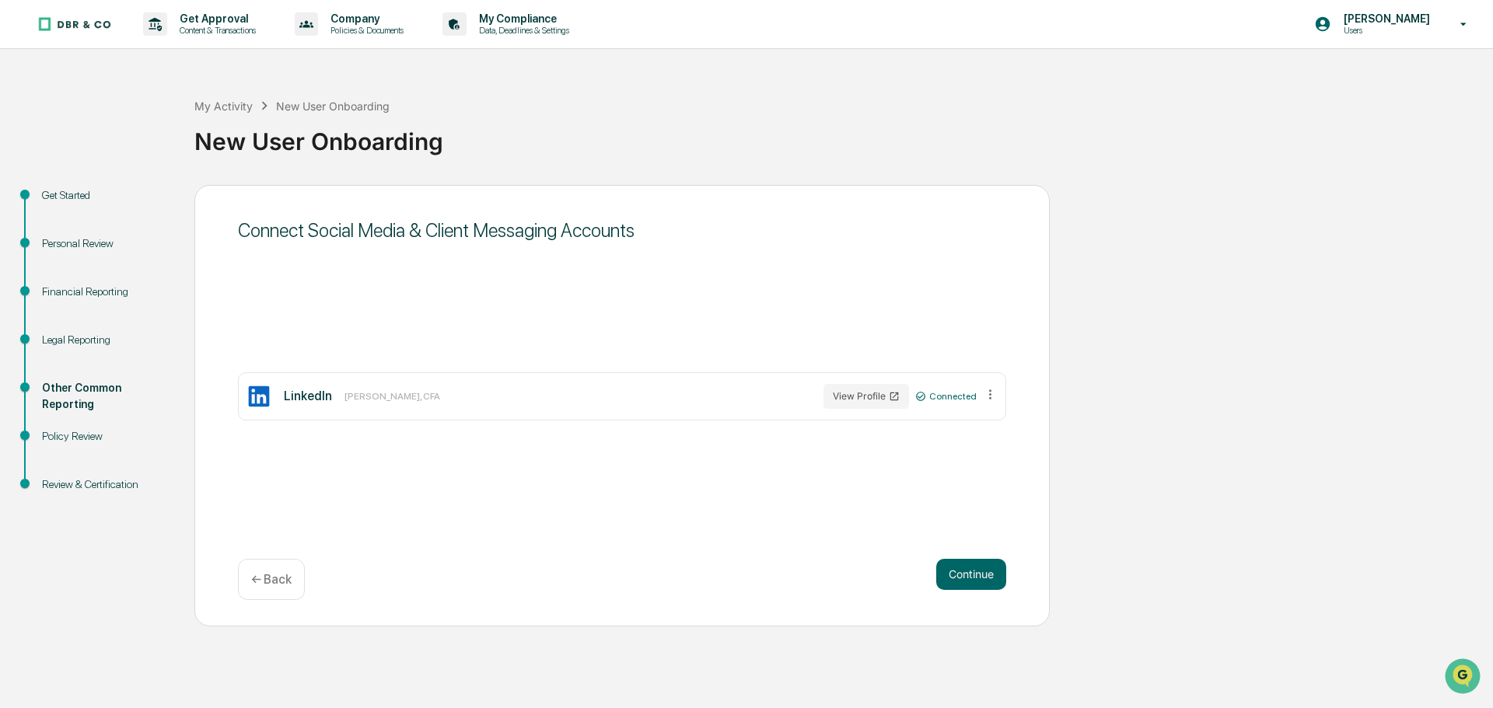
click at [973, 591] on div "Continue ← Back" at bounding box center [622, 579] width 768 height 41
click at [973, 587] on button "Continue" at bounding box center [971, 574] width 70 height 31
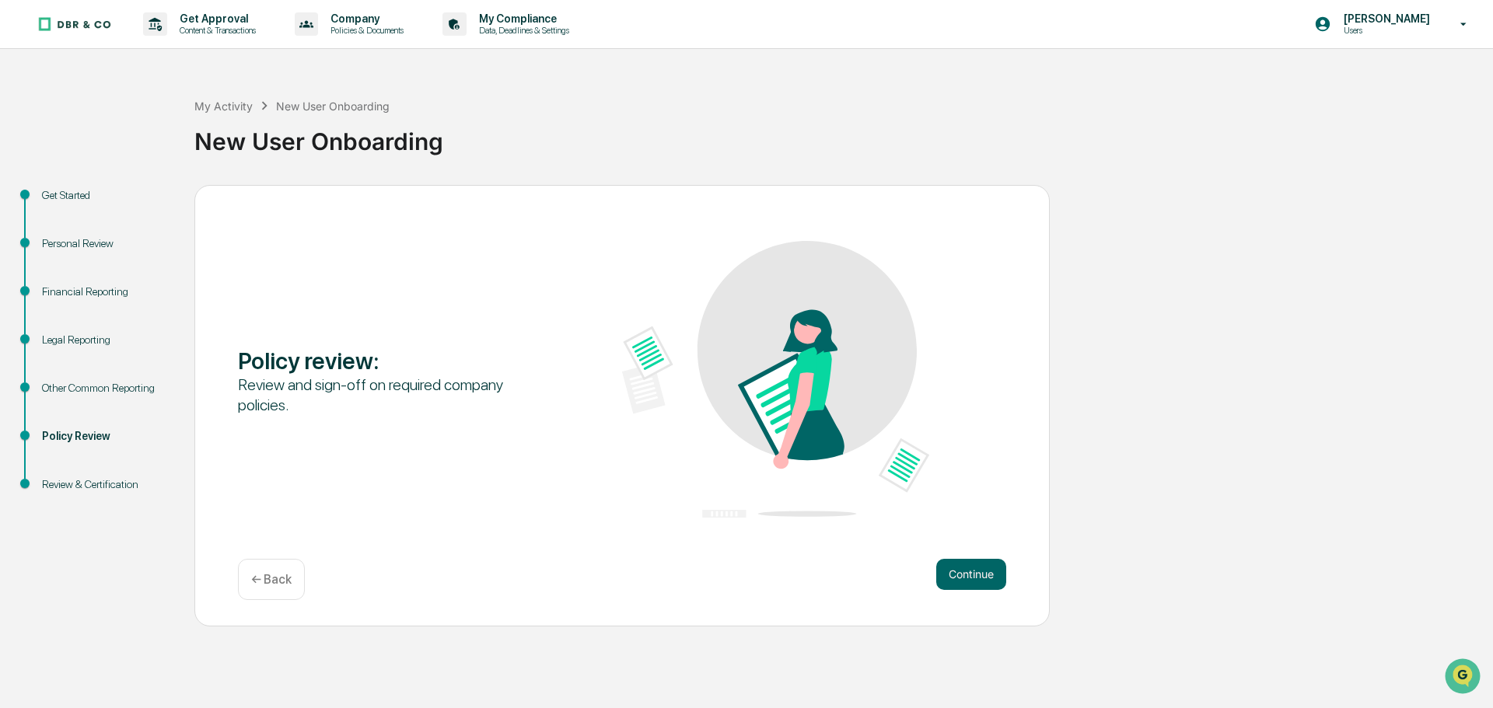
click at [974, 584] on button "Continue" at bounding box center [971, 574] width 70 height 31
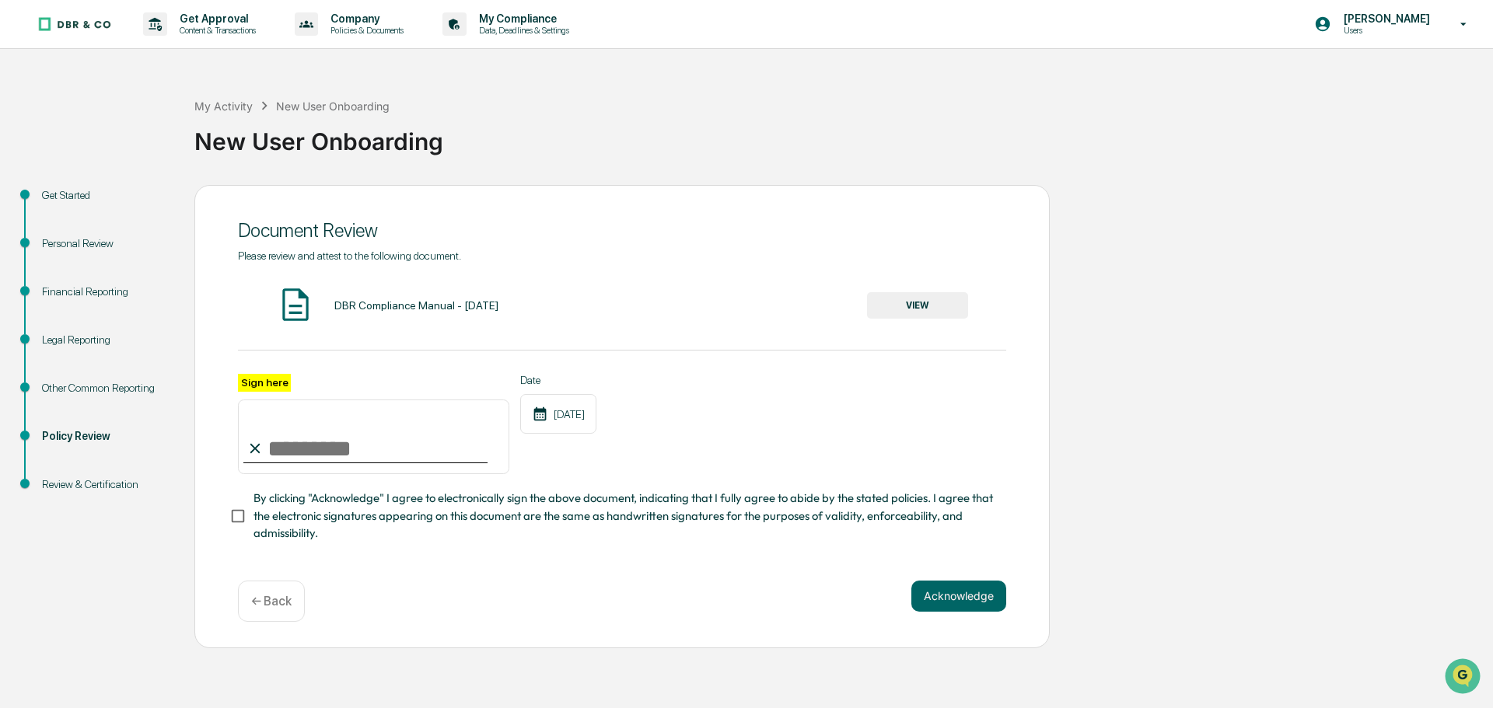
click at [316, 449] on input "Sign here" at bounding box center [373, 437] width 271 height 75
click at [297, 446] on input "**********" at bounding box center [373, 437] width 271 height 75
type input "**********"
click at [951, 598] on button "Acknowledge" at bounding box center [958, 596] width 95 height 31
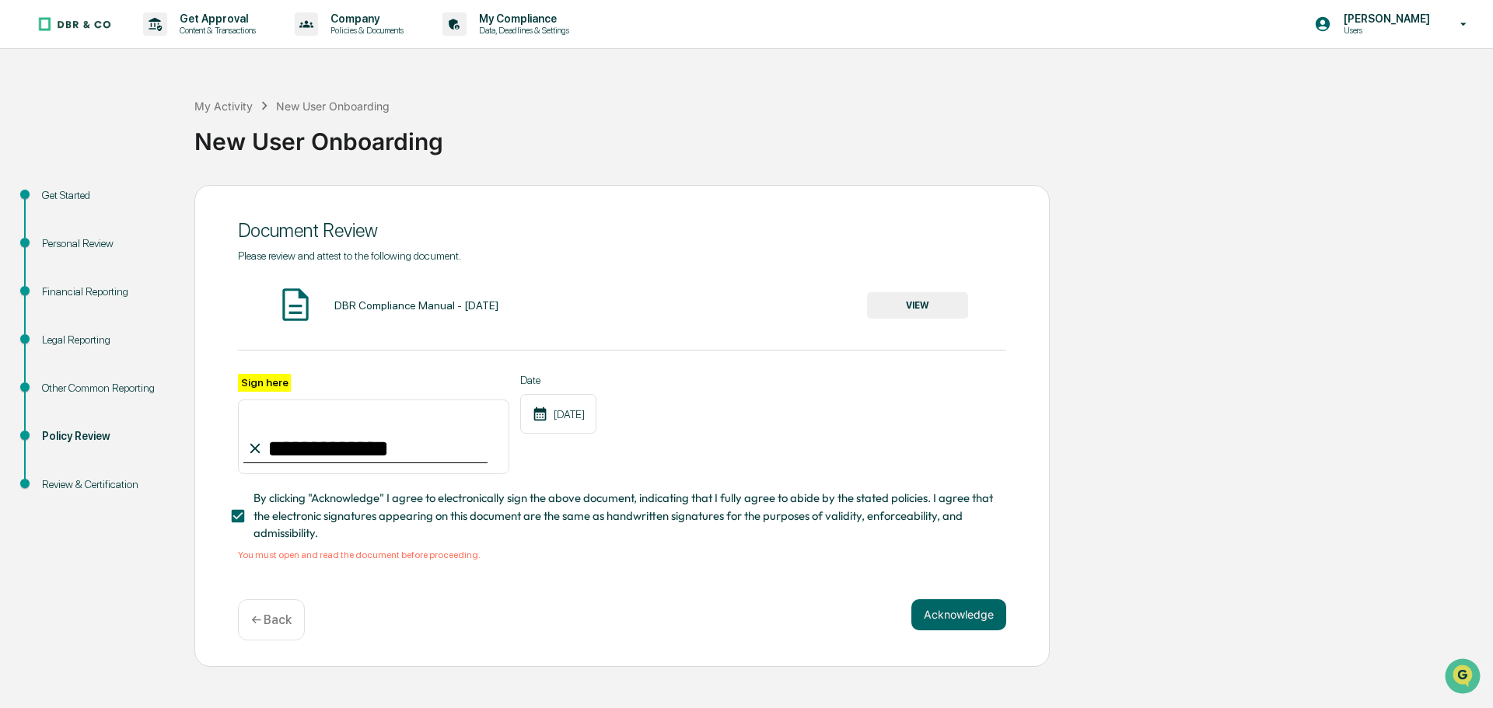
click at [365, 330] on div "**********" at bounding box center [622, 406] width 768 height 312
click at [368, 323] on div "DBR Compliance Manual - [DATE] VIEW" at bounding box center [622, 305] width 768 height 41
click at [376, 307] on div "DBR Compliance Manual - [DATE]" at bounding box center [416, 305] width 164 height 12
click at [932, 287] on div "DBR Compliance Manual - [DATE] VIEW" at bounding box center [622, 305] width 768 height 41
click at [932, 306] on button "VIEW" at bounding box center [917, 305] width 101 height 26
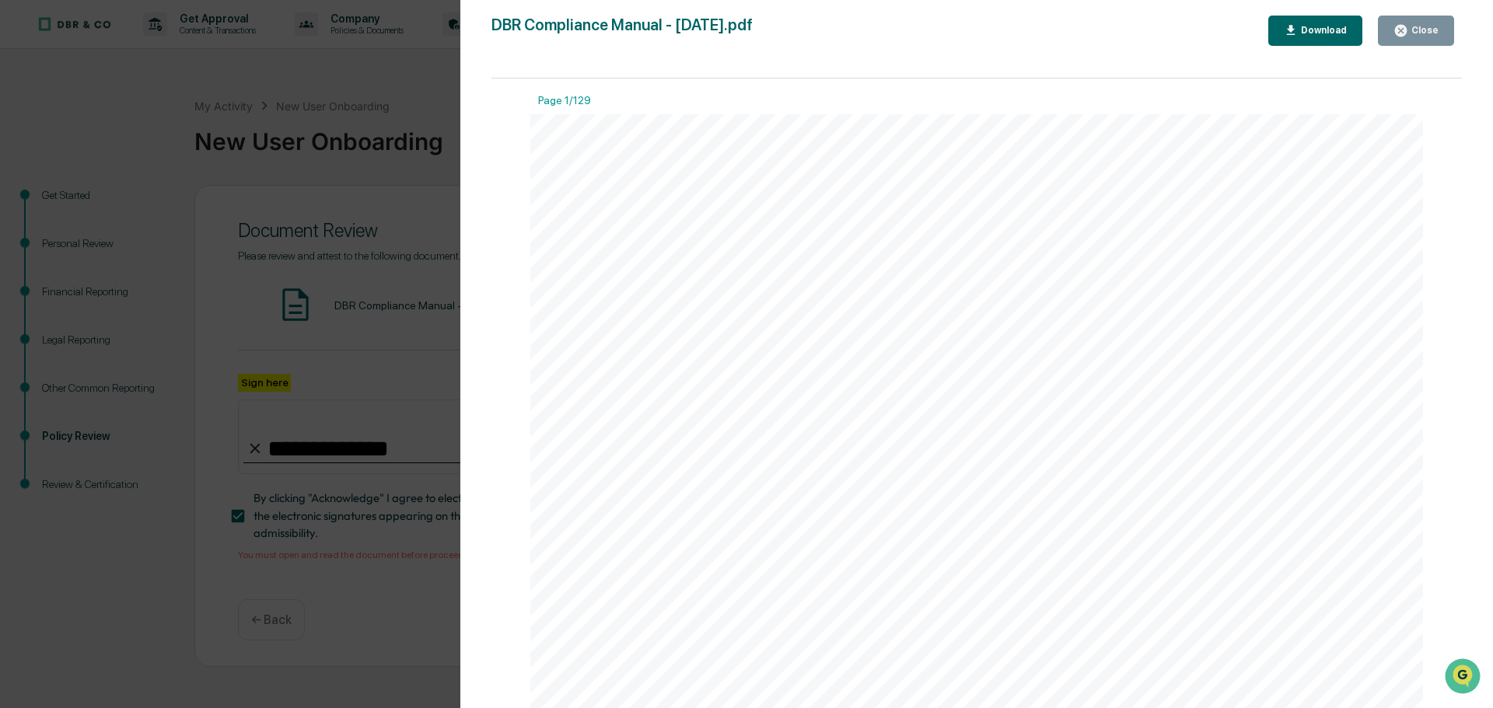
click at [1415, 30] on div "Close" at bounding box center [1423, 30] width 30 height 11
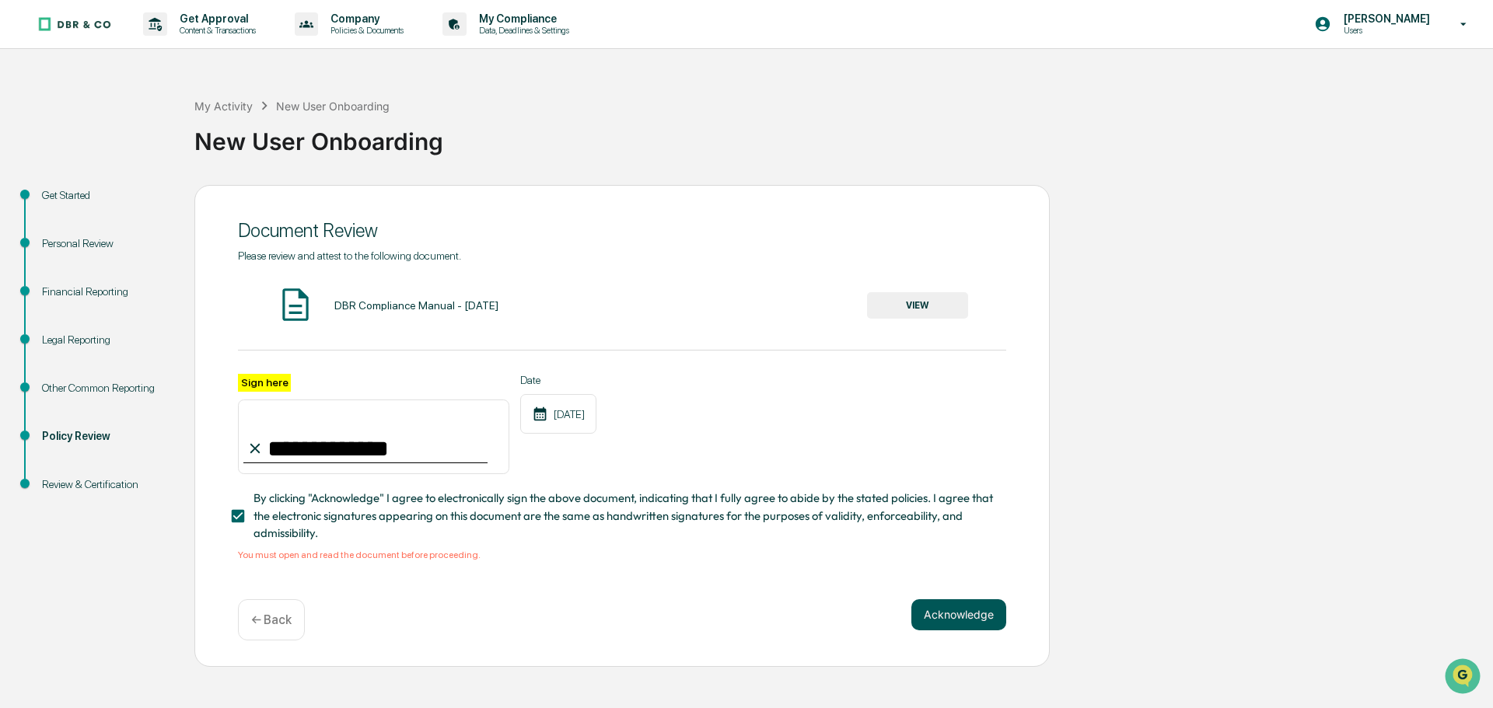
click at [978, 608] on button "Acknowledge" at bounding box center [958, 614] width 95 height 31
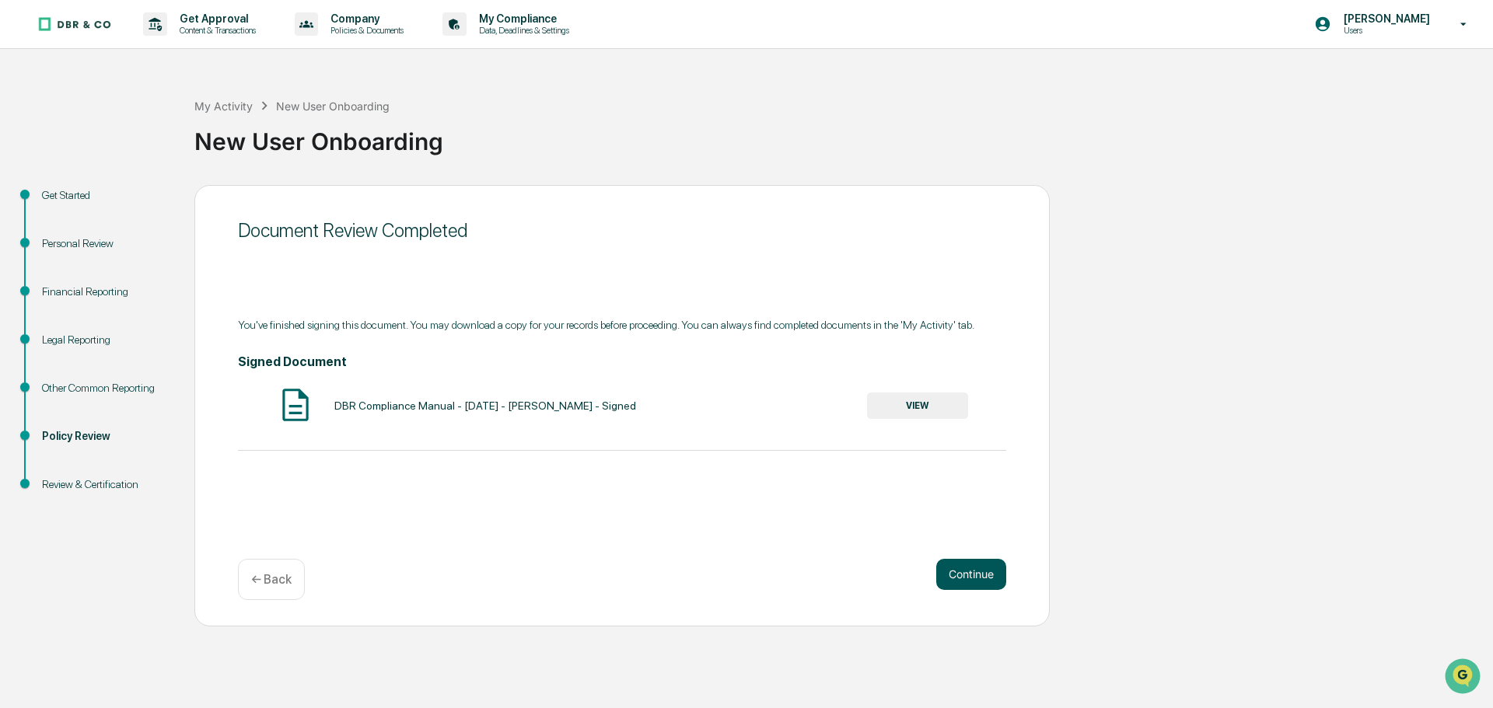
click at [962, 567] on button "Continue" at bounding box center [971, 574] width 70 height 31
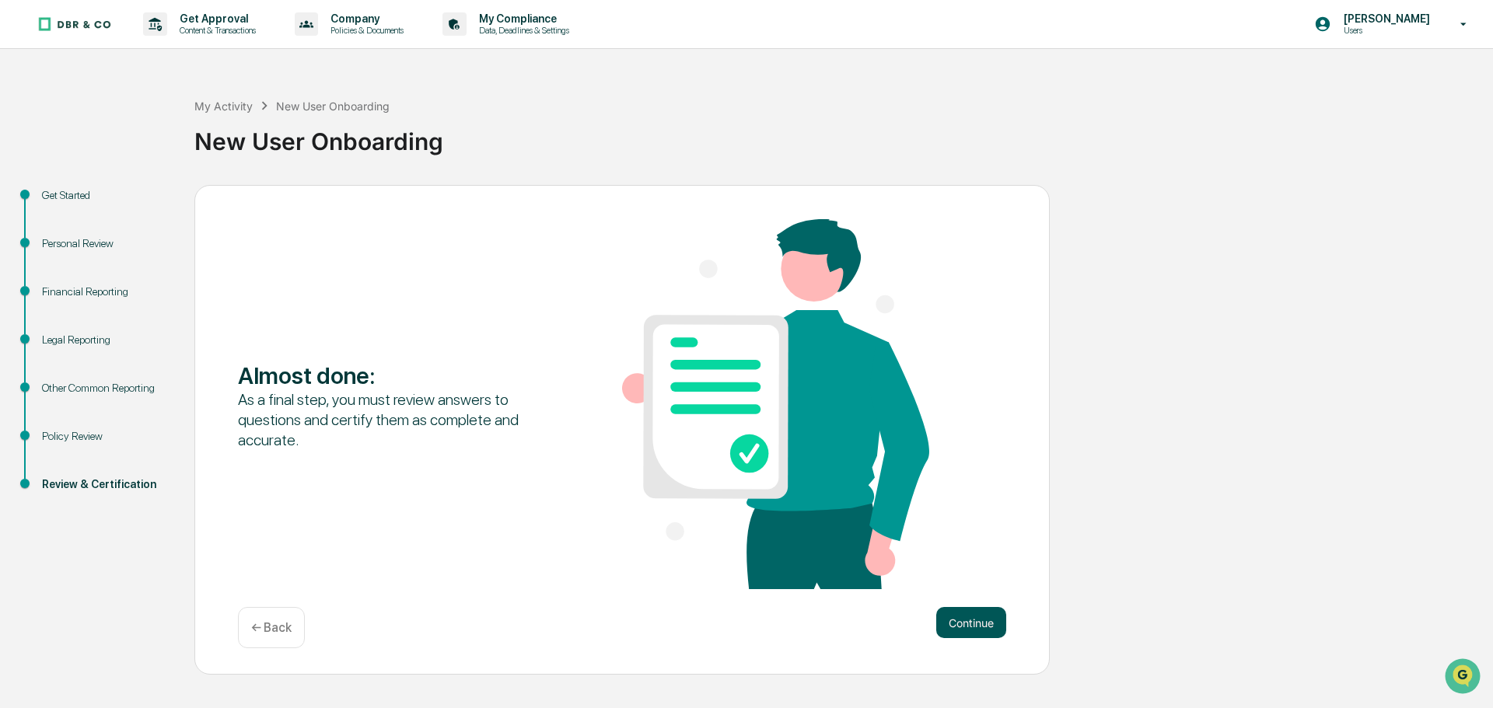
click at [975, 618] on button "Continue" at bounding box center [971, 622] width 70 height 31
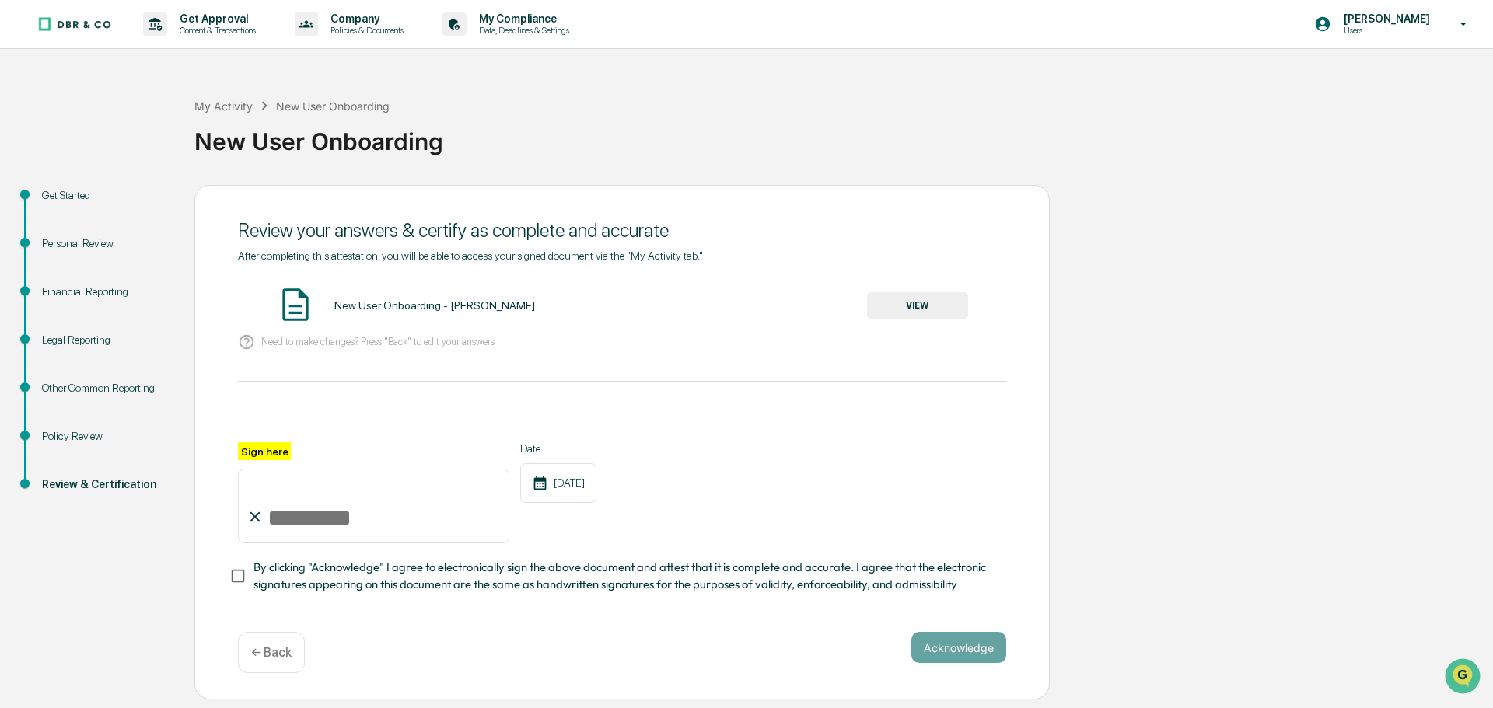
click at [897, 299] on button "VIEW" at bounding box center [917, 305] width 101 height 26
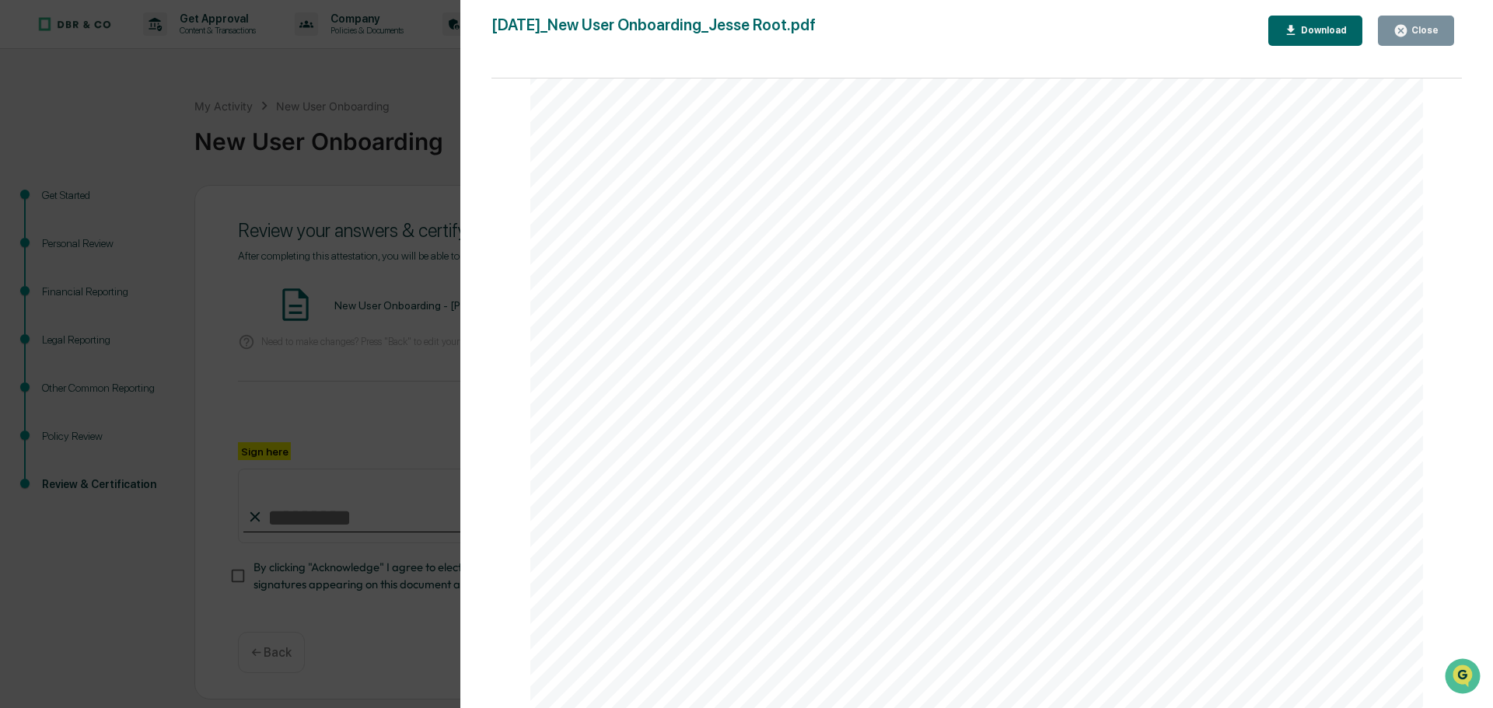
scroll to position [6996, 0]
click at [1420, 40] on button "Close" at bounding box center [1415, 31] width 76 height 30
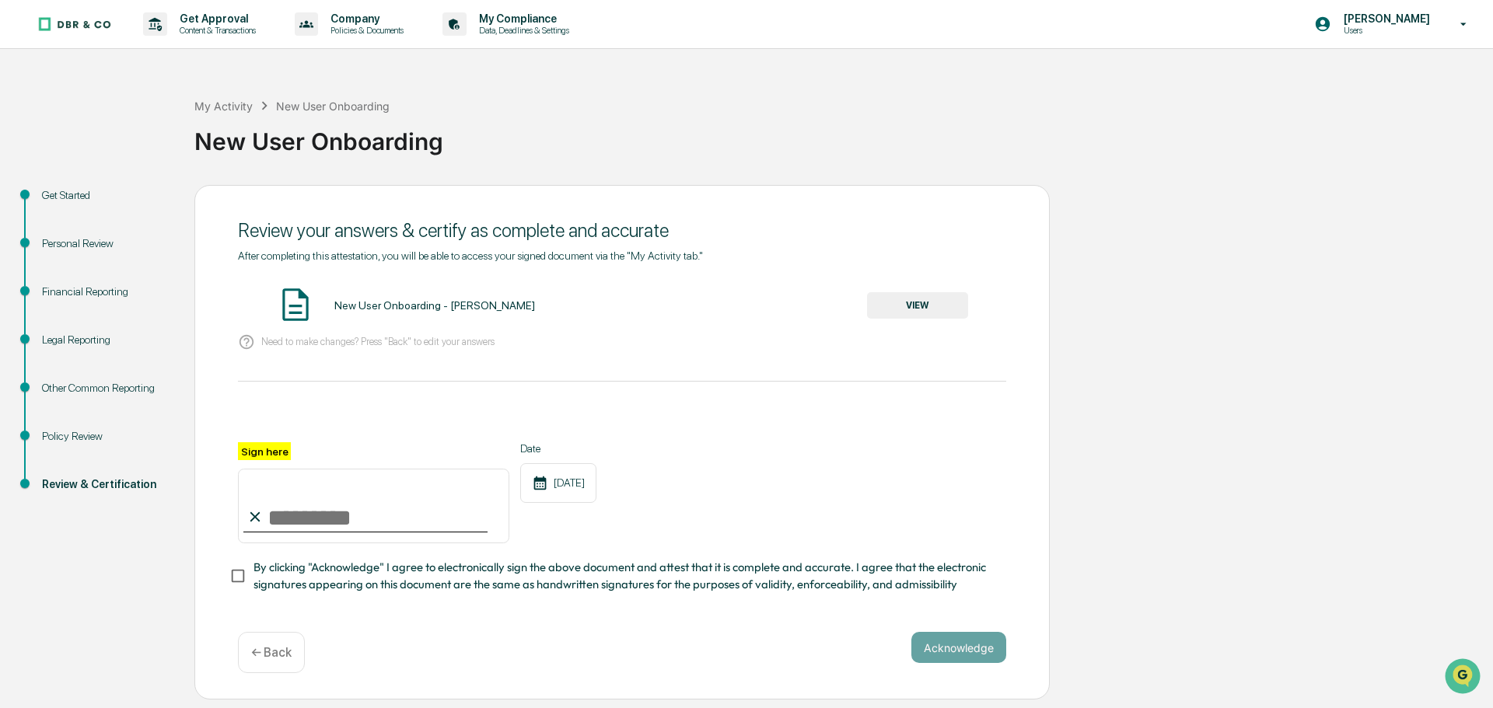
click at [84, 299] on div "Financial Reporting" at bounding box center [105, 292] width 127 height 16
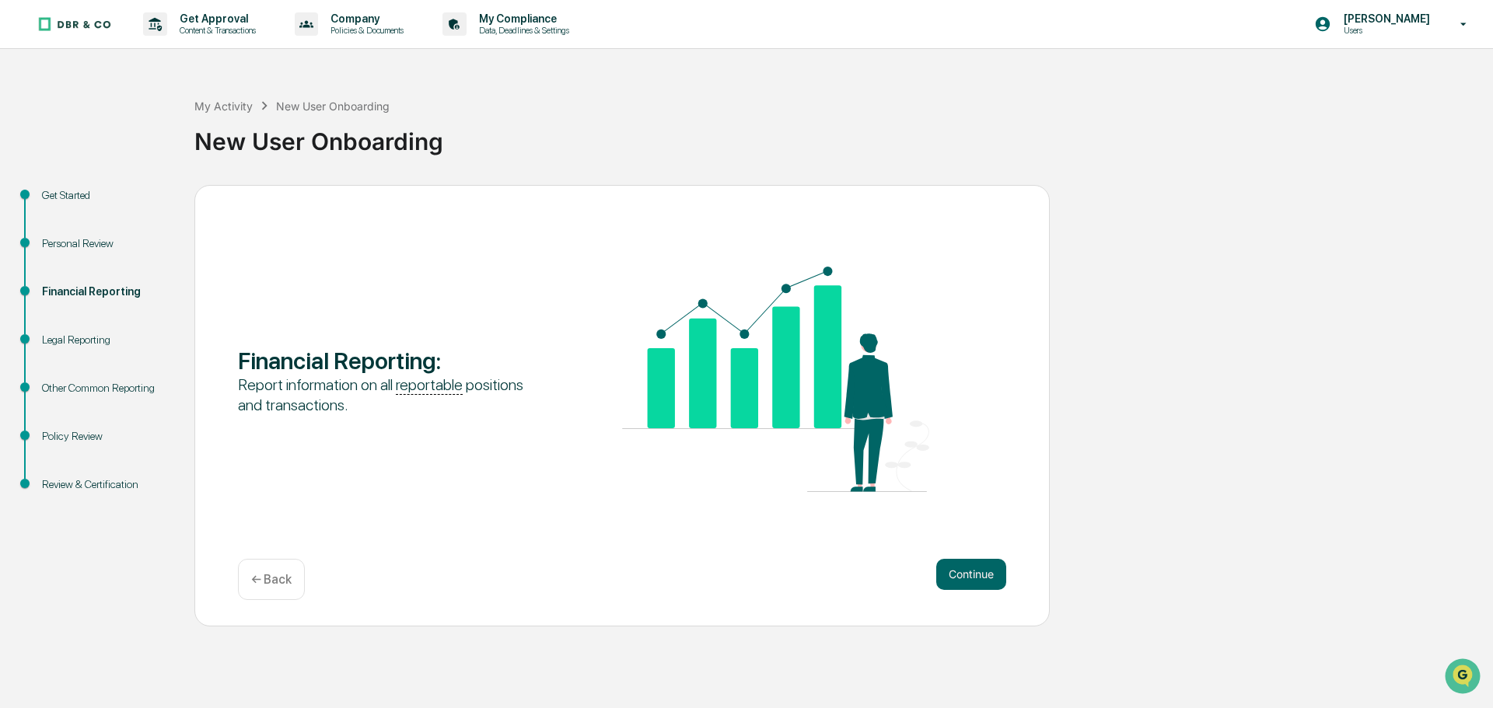
click at [84, 347] on div "Legal Reporting" at bounding box center [105, 340] width 127 height 16
click at [96, 334] on div "Legal Reporting" at bounding box center [105, 340] width 127 height 16
click at [105, 289] on div "Financial Reporting" at bounding box center [105, 292] width 127 height 16
click at [981, 581] on button "Continue" at bounding box center [971, 574] width 70 height 31
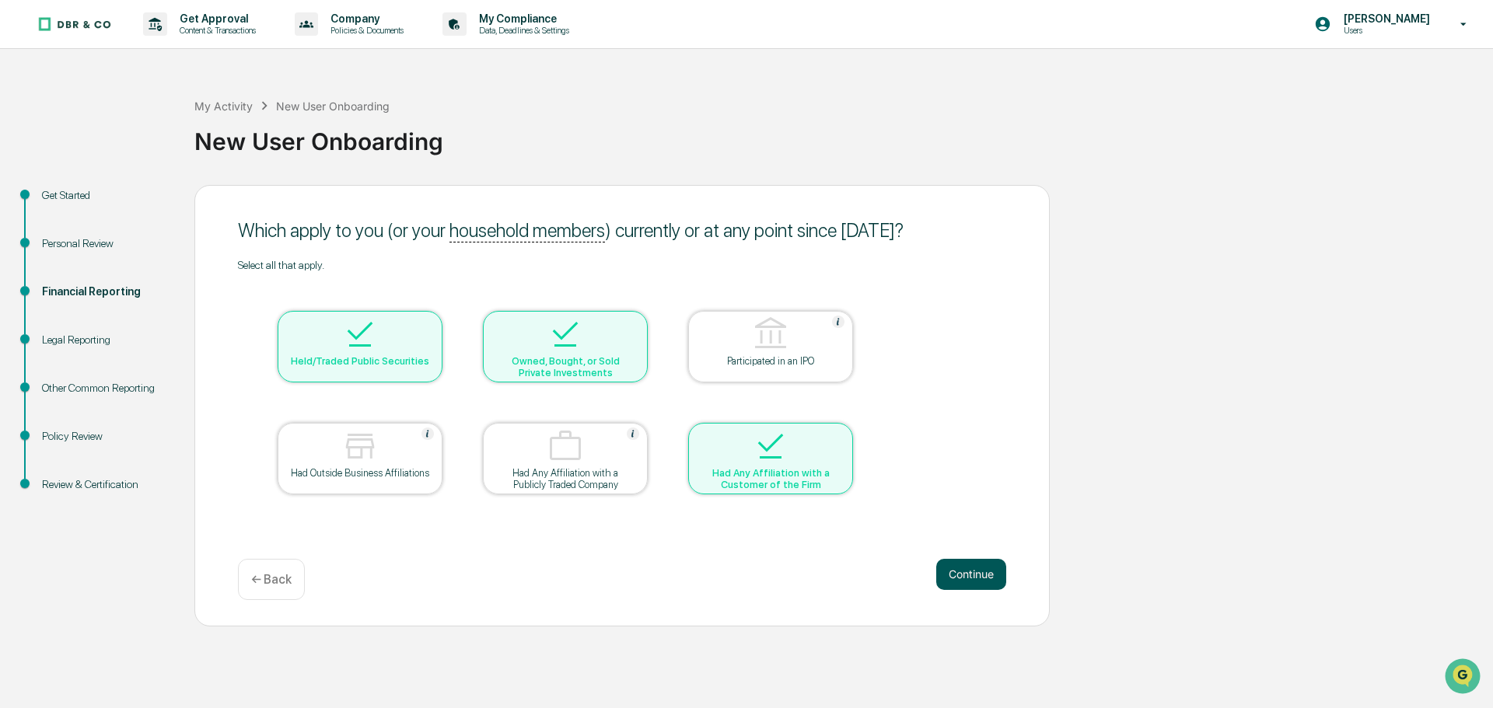
click at [976, 578] on button "Continue" at bounding box center [971, 574] width 70 height 31
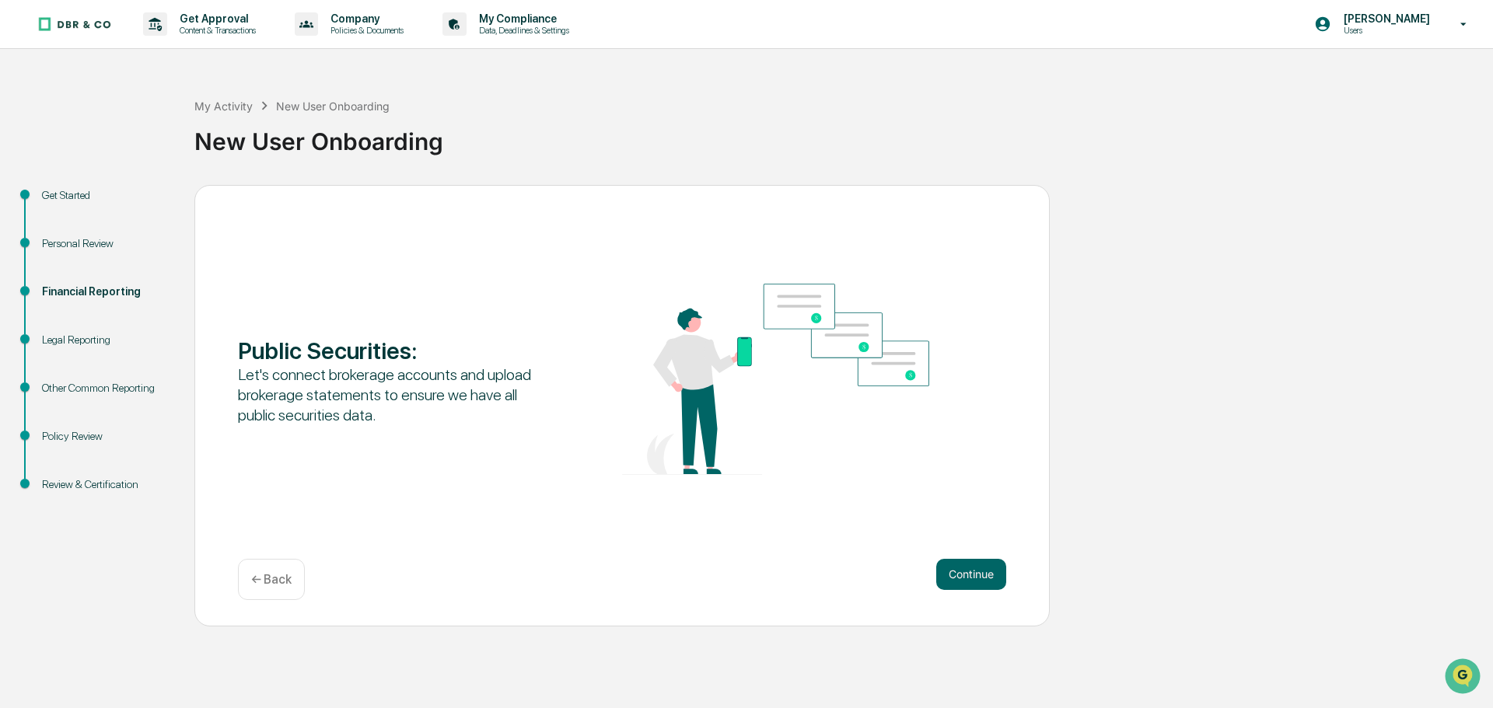
click at [976, 578] on button "Continue" at bounding box center [971, 574] width 70 height 31
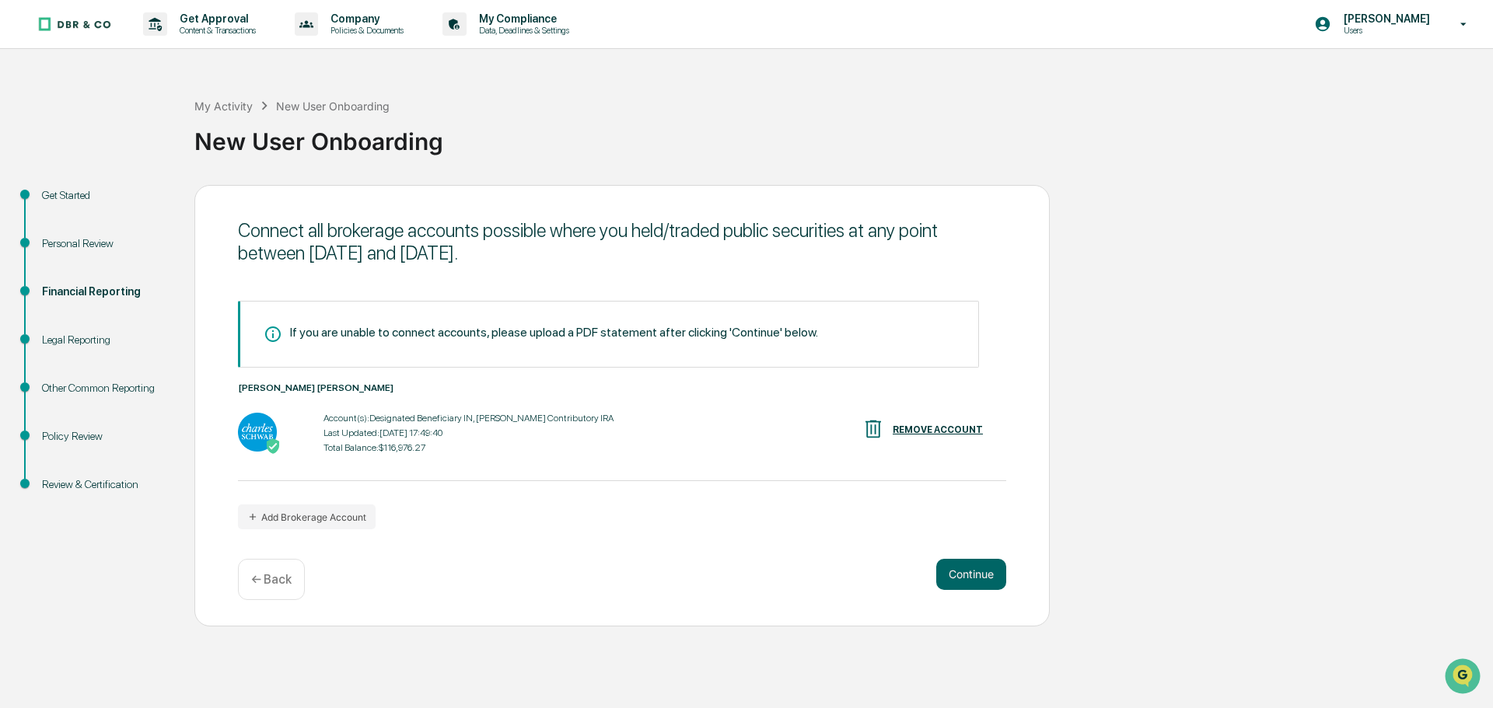
click at [976, 578] on button "Continue" at bounding box center [971, 574] width 70 height 31
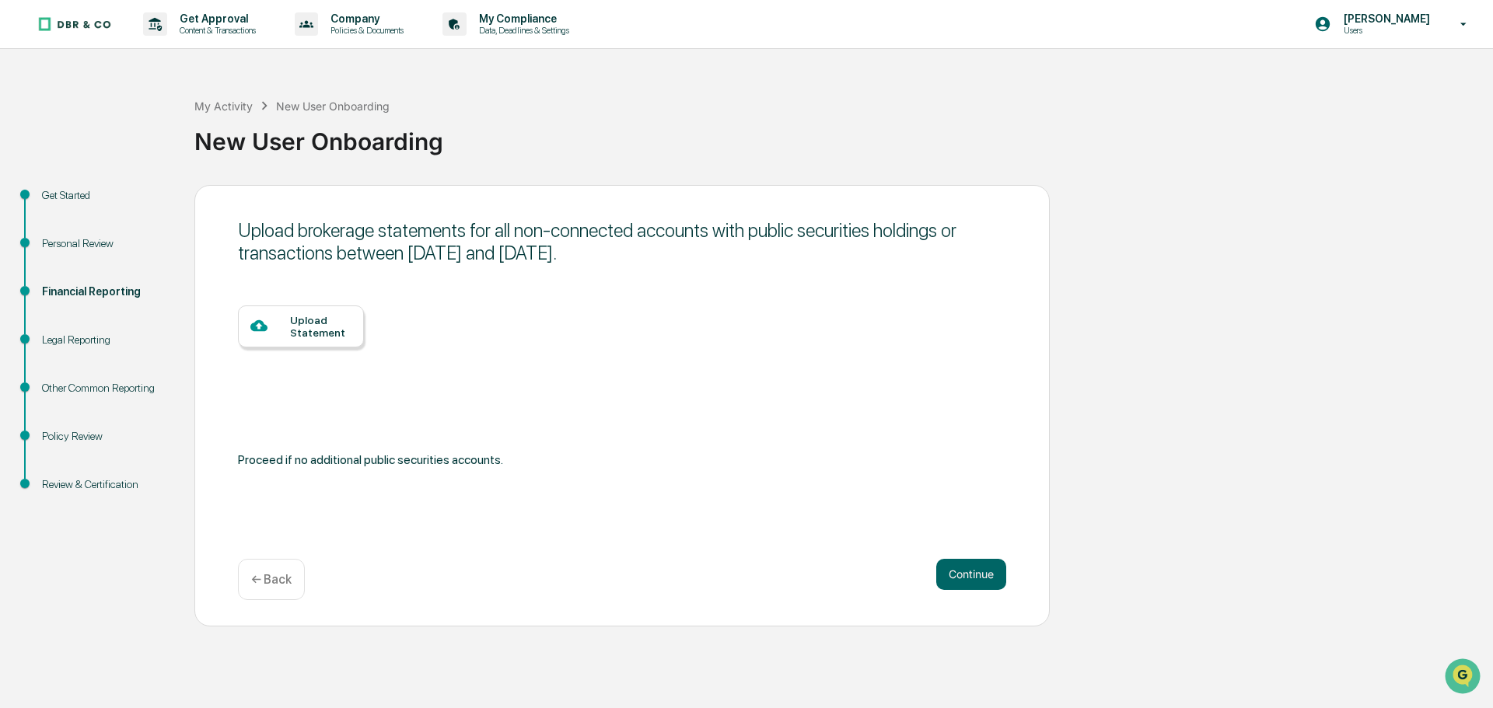
click at [976, 578] on button "Continue" at bounding box center [971, 574] width 70 height 31
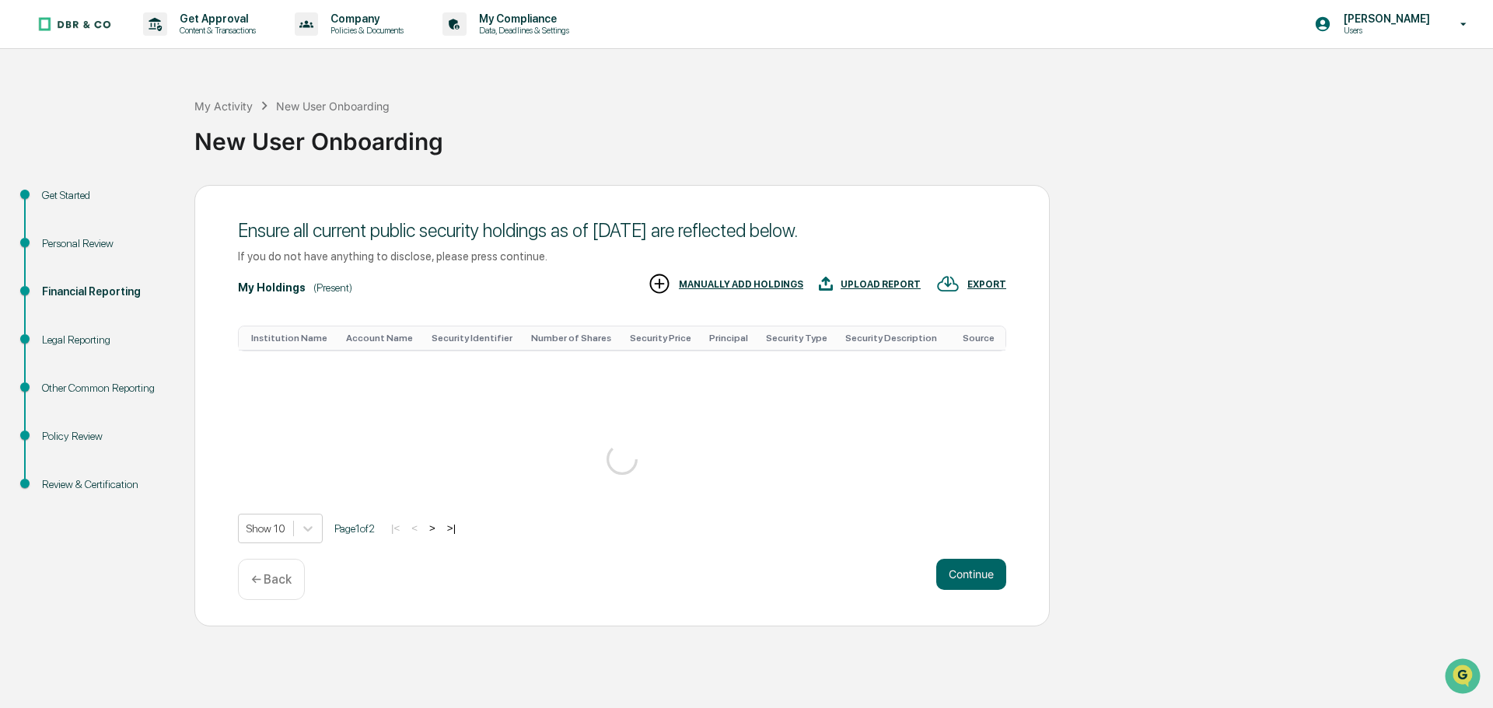
click at [976, 578] on button "Continue" at bounding box center [971, 574] width 70 height 31
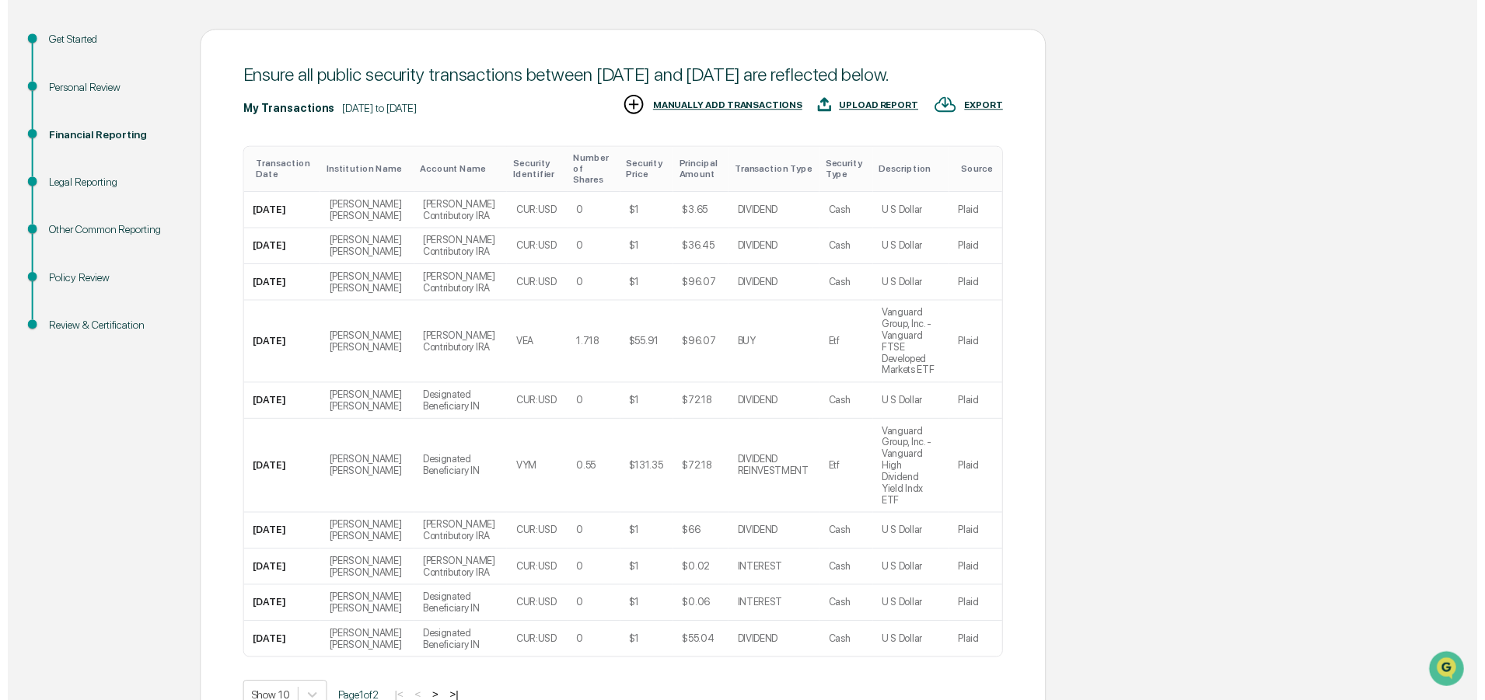
scroll to position [236, 0]
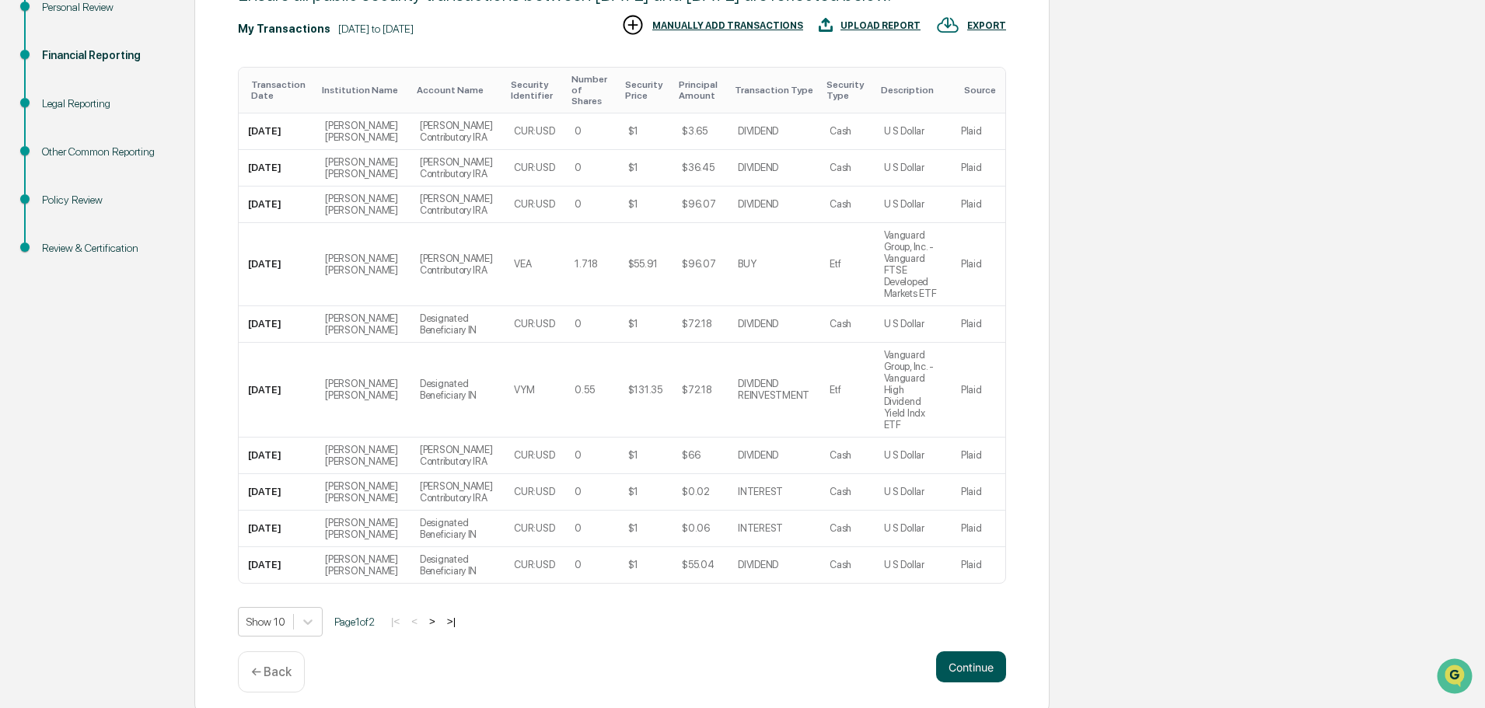
click at [976, 655] on button "Continue" at bounding box center [971, 666] width 70 height 31
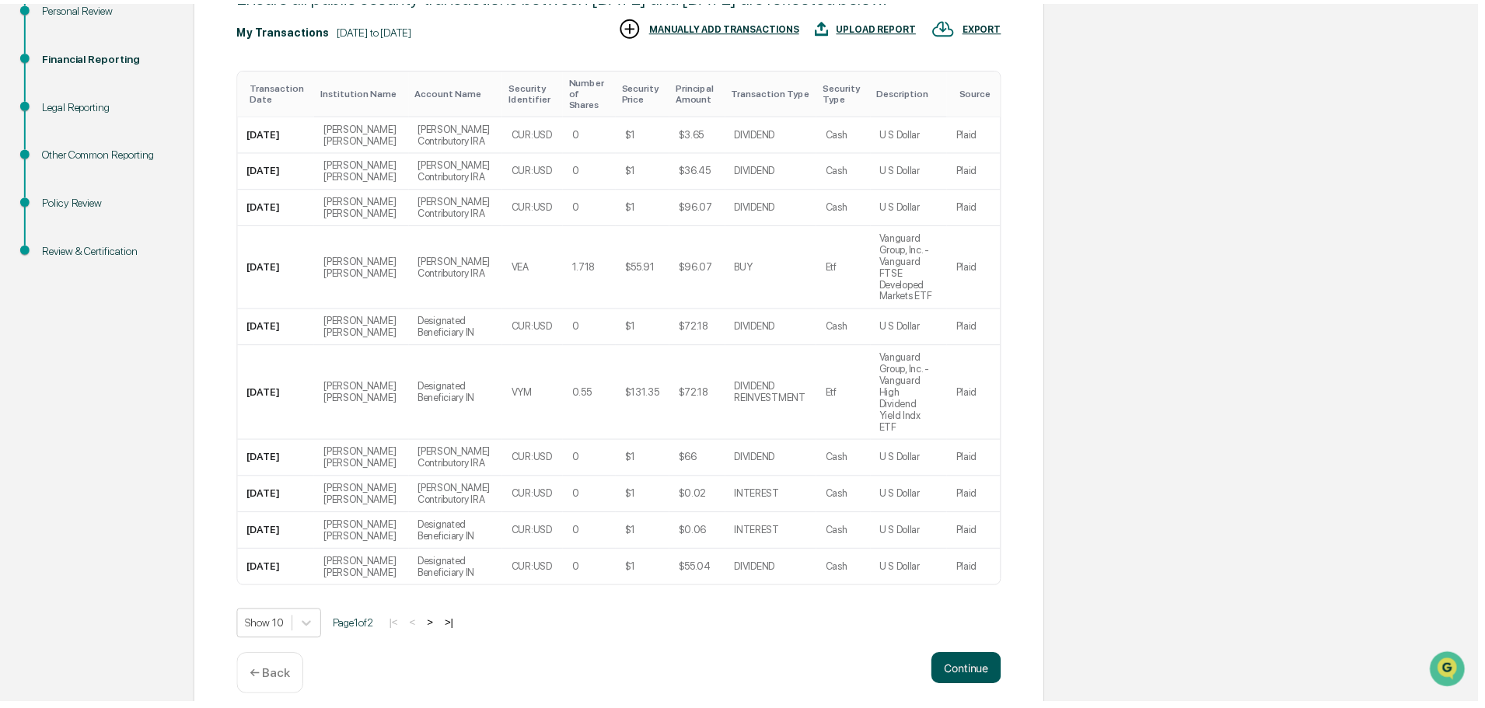
scroll to position [0, 0]
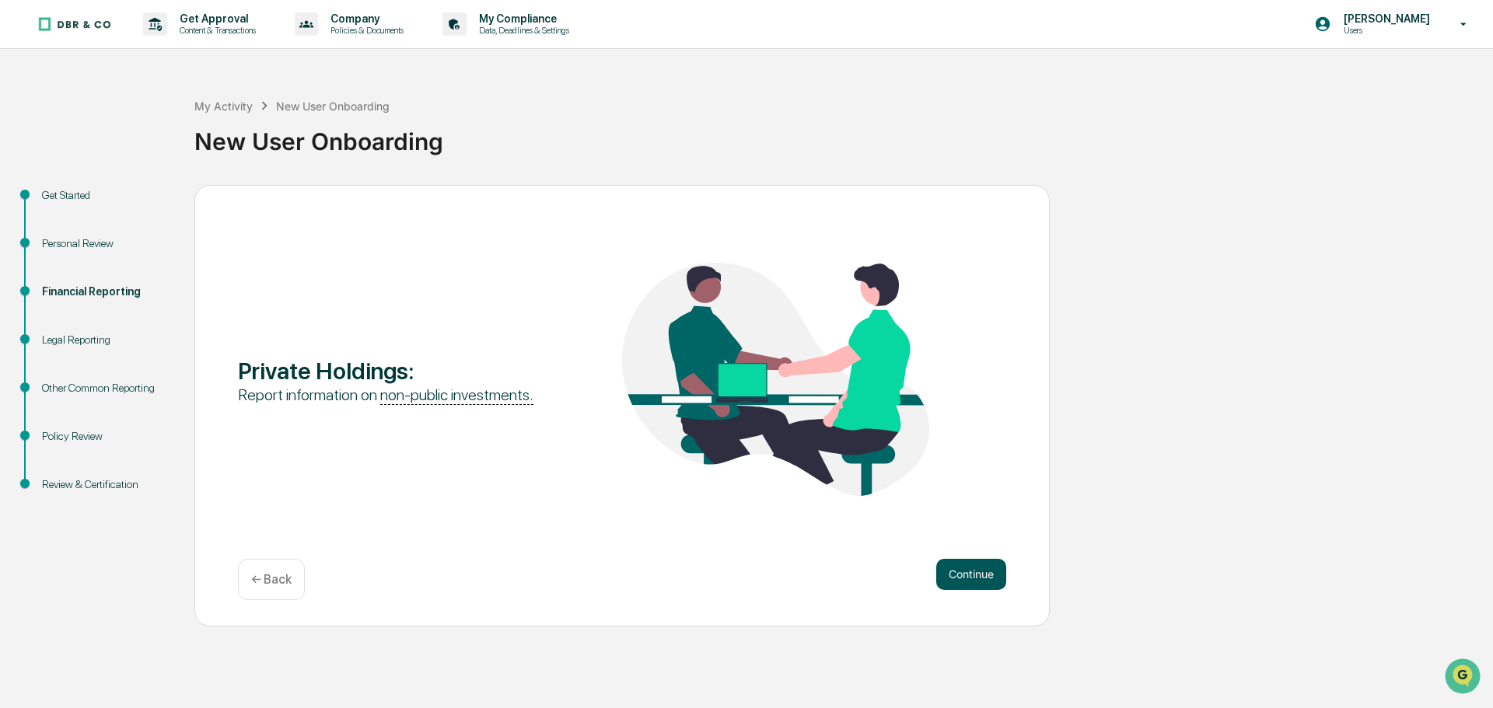
click at [986, 581] on button "Continue" at bounding box center [971, 574] width 70 height 31
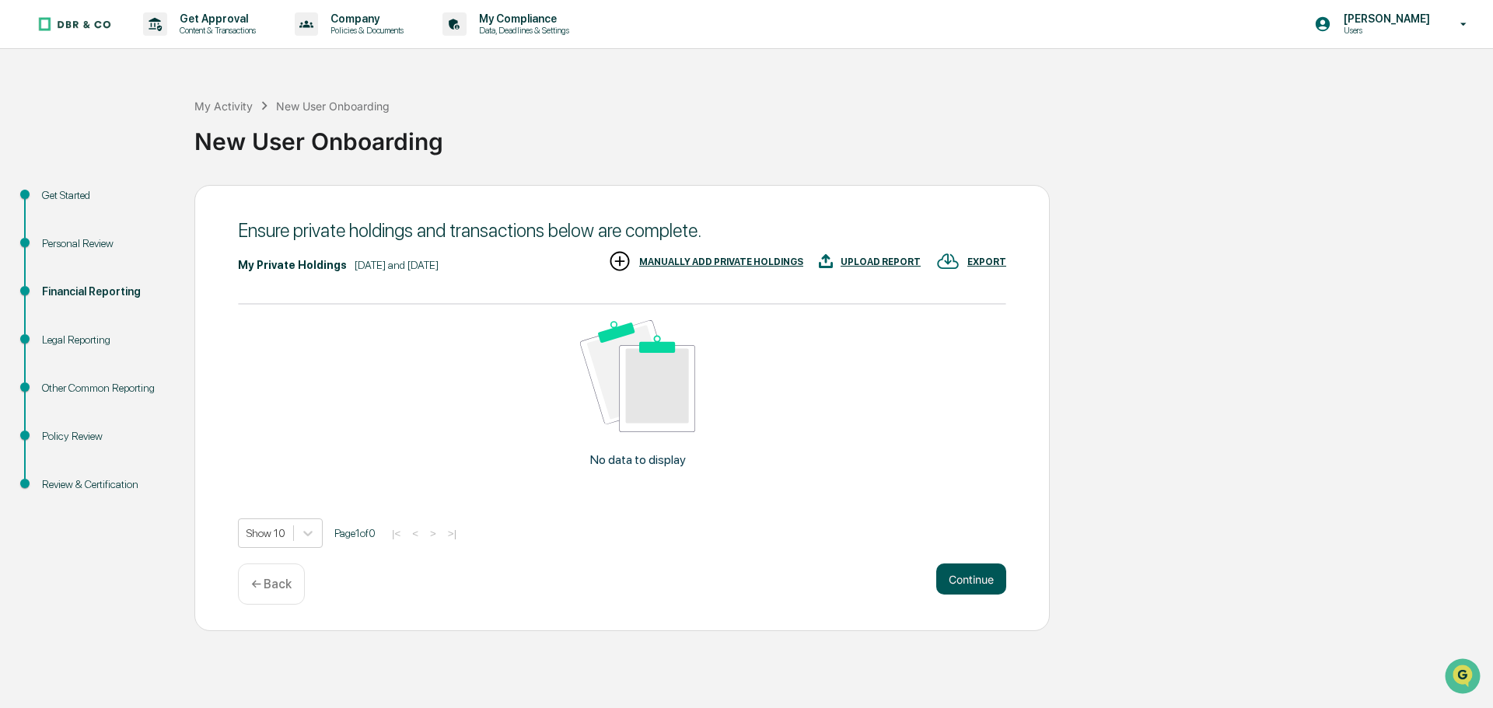
click at [986, 578] on button "Continue" at bounding box center [971, 579] width 70 height 31
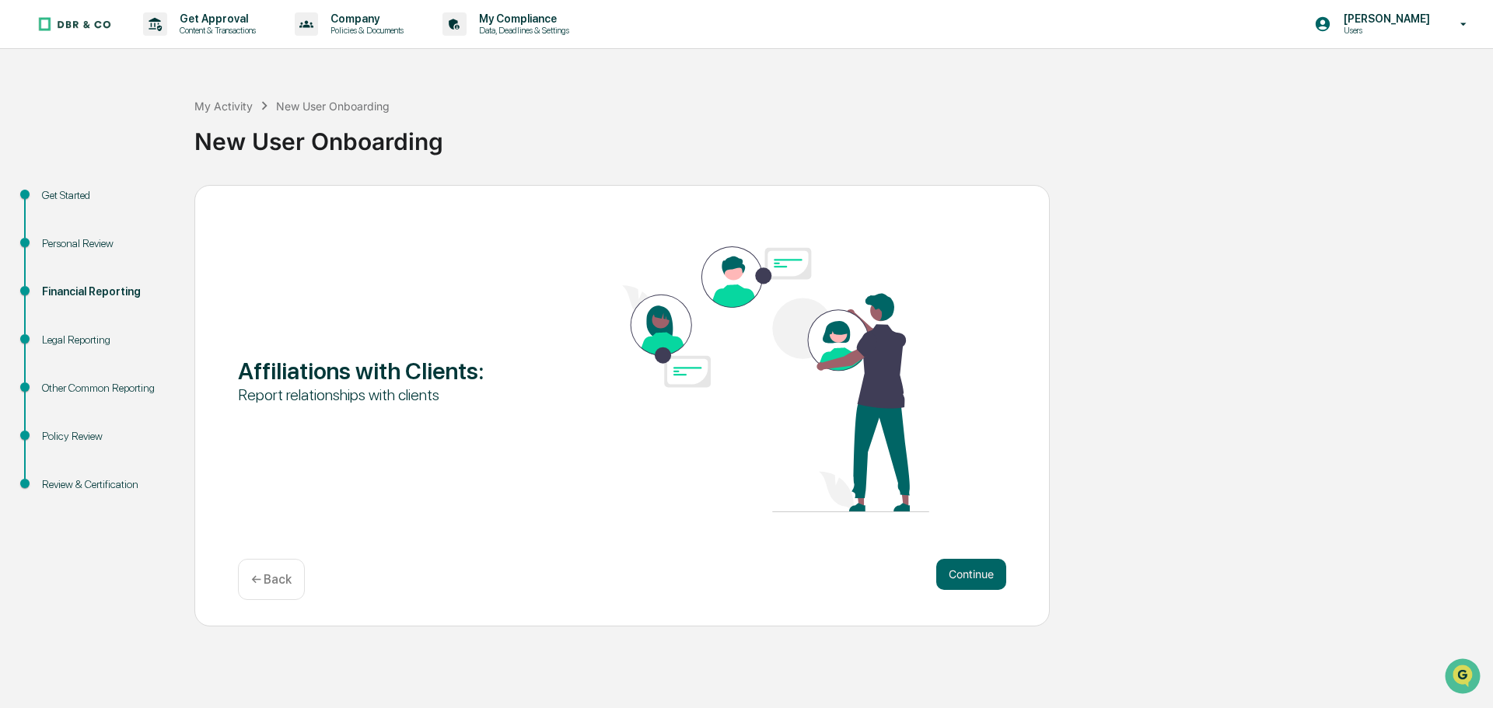
click at [986, 578] on button "Continue" at bounding box center [971, 574] width 70 height 31
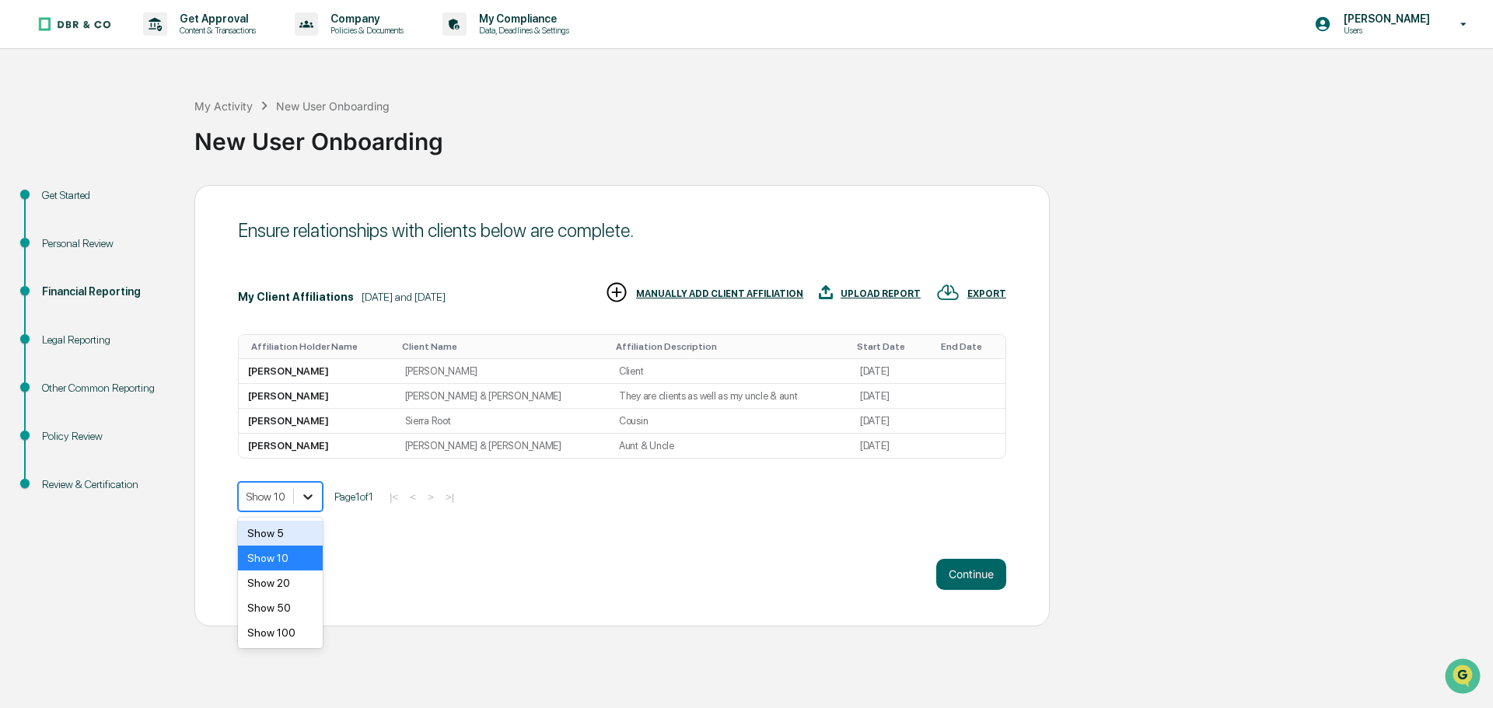
click at [311, 498] on icon at bounding box center [308, 497] width 16 height 16
click at [290, 549] on div "Show 10" at bounding box center [280, 558] width 85 height 25
click at [372, 499] on span "Page 1 of 1" at bounding box center [353, 497] width 39 height 12
click at [887, 386] on td "[DATE]" at bounding box center [889, 396] width 78 height 25
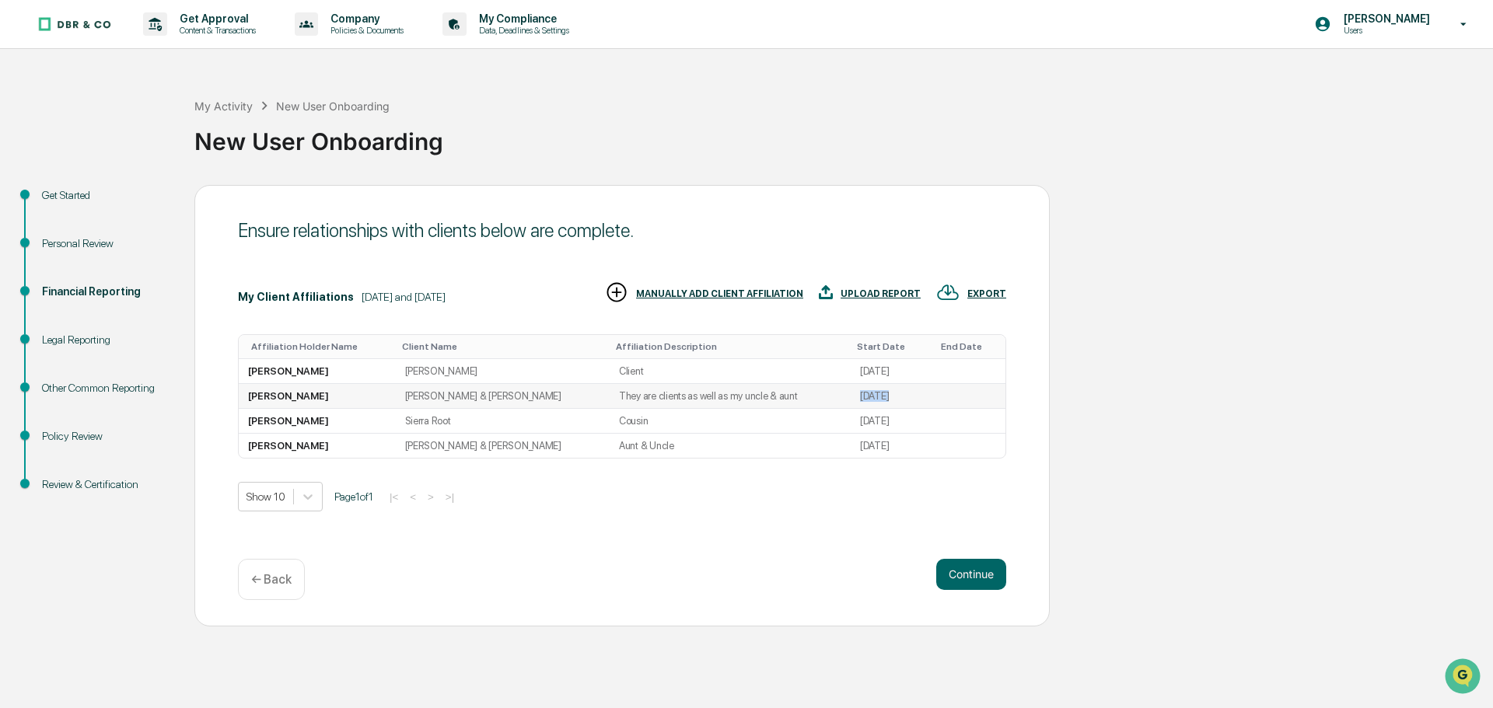
click at [887, 386] on td "[DATE]" at bounding box center [889, 396] width 78 height 25
click at [870, 361] on td "[DATE]" at bounding box center [889, 371] width 78 height 25
click at [742, 367] on td "Client" at bounding box center [729, 371] width 241 height 25
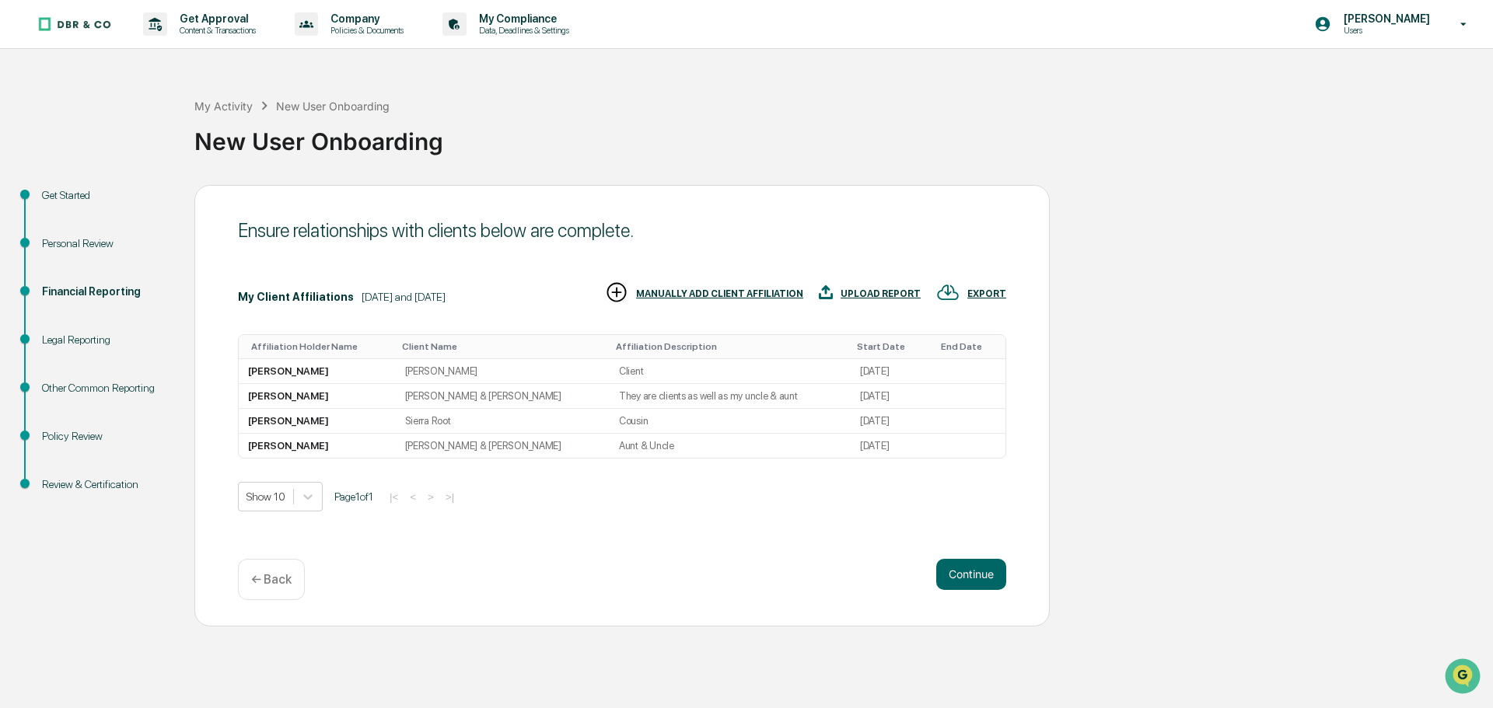
drag, startPoint x: 611, startPoint y: 368, endPoint x: 739, endPoint y: 511, distance: 192.1
click at [739, 511] on div "Show 10 Page 1 of 1 |< < > >|" at bounding box center [622, 497] width 768 height 30
click at [780, 288] on div "MANUALLY ADD CLIENT AFFILIATION" at bounding box center [719, 293] width 167 height 11
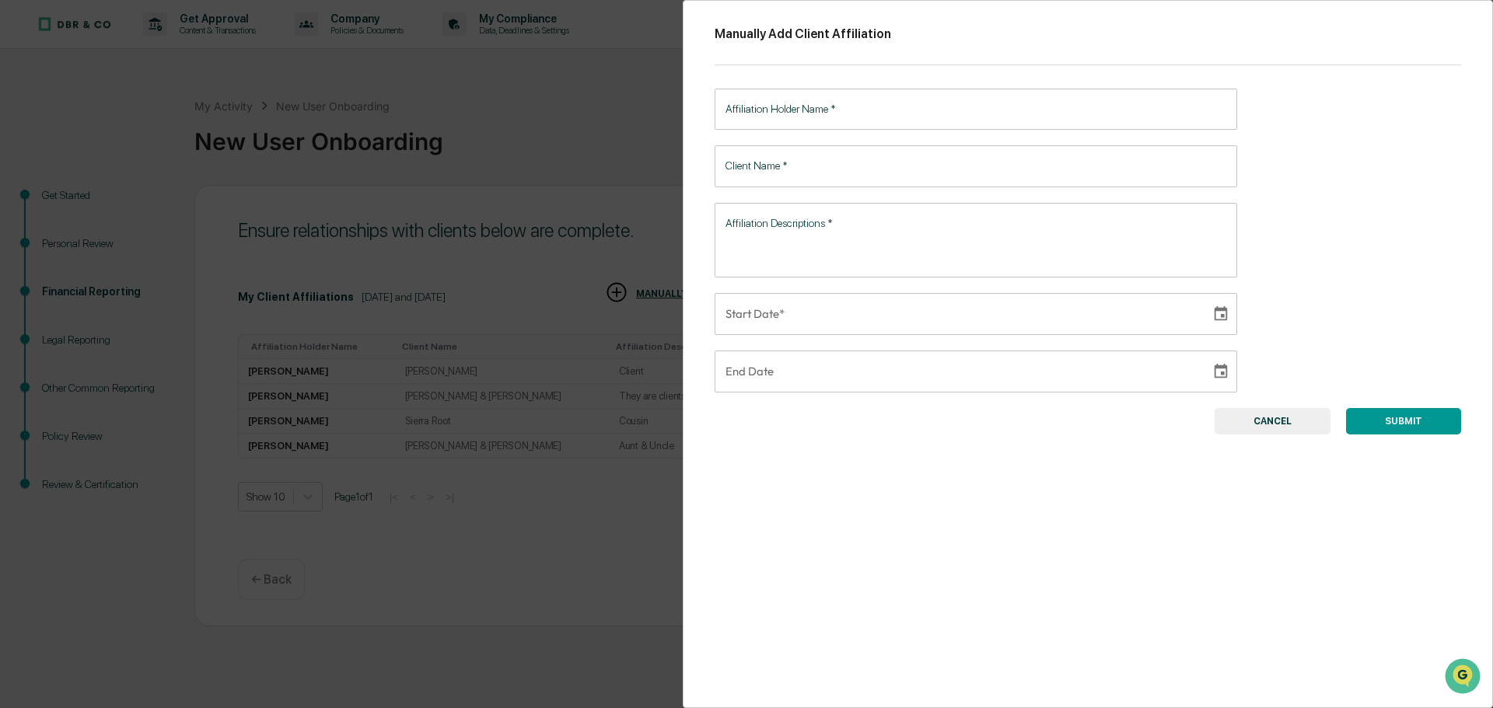
click at [1256, 414] on button "CANCEL" at bounding box center [1272, 421] width 116 height 26
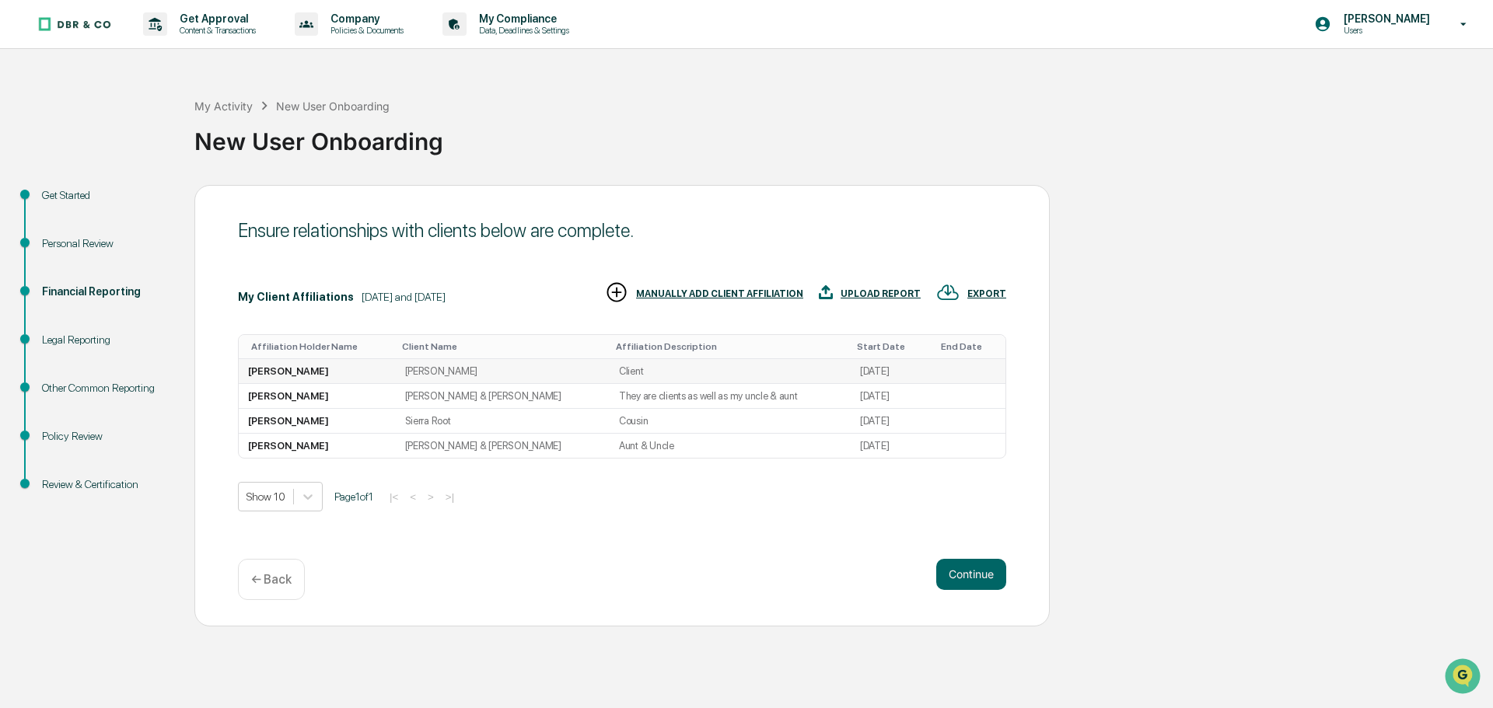
click at [728, 379] on td "Client" at bounding box center [729, 371] width 241 height 25
click at [945, 564] on button "Continue" at bounding box center [971, 574] width 70 height 31
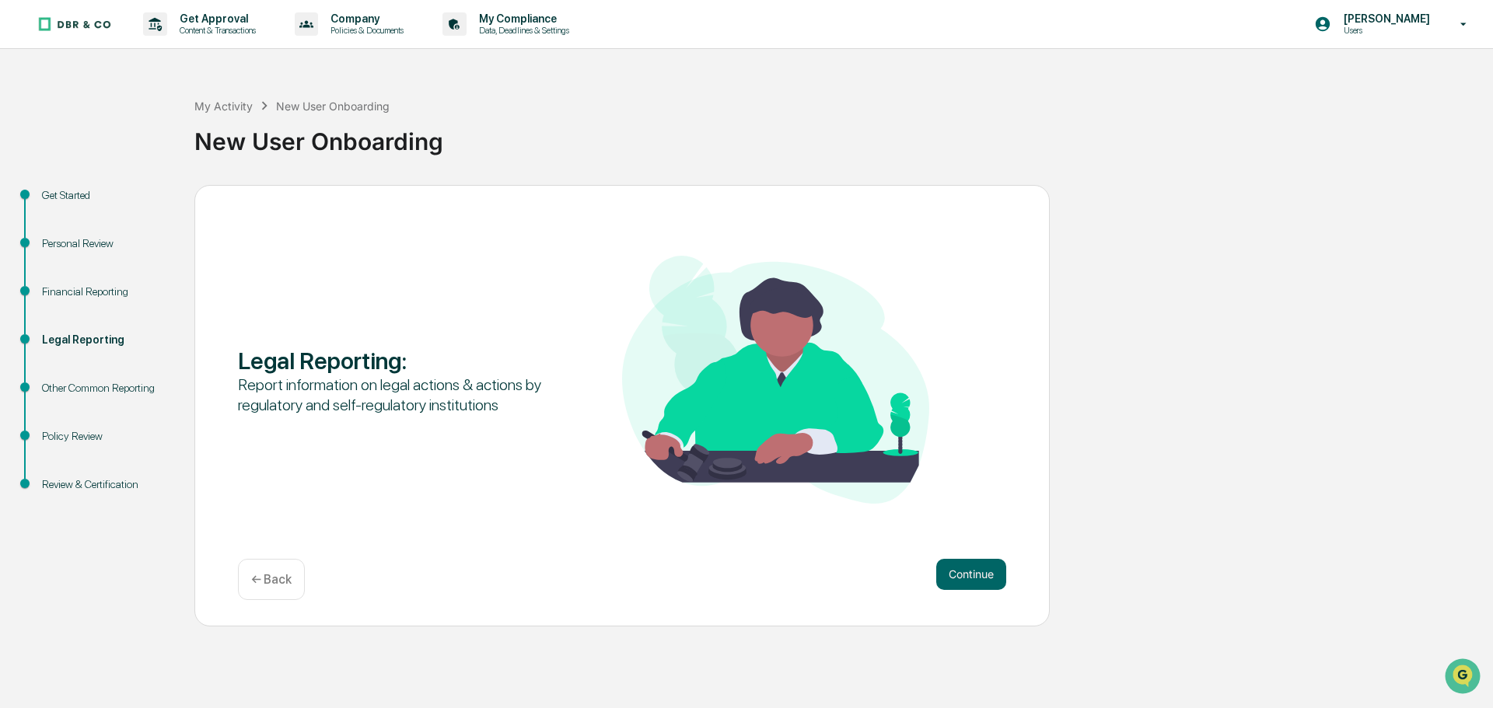
click at [945, 564] on button "Continue" at bounding box center [971, 574] width 70 height 31
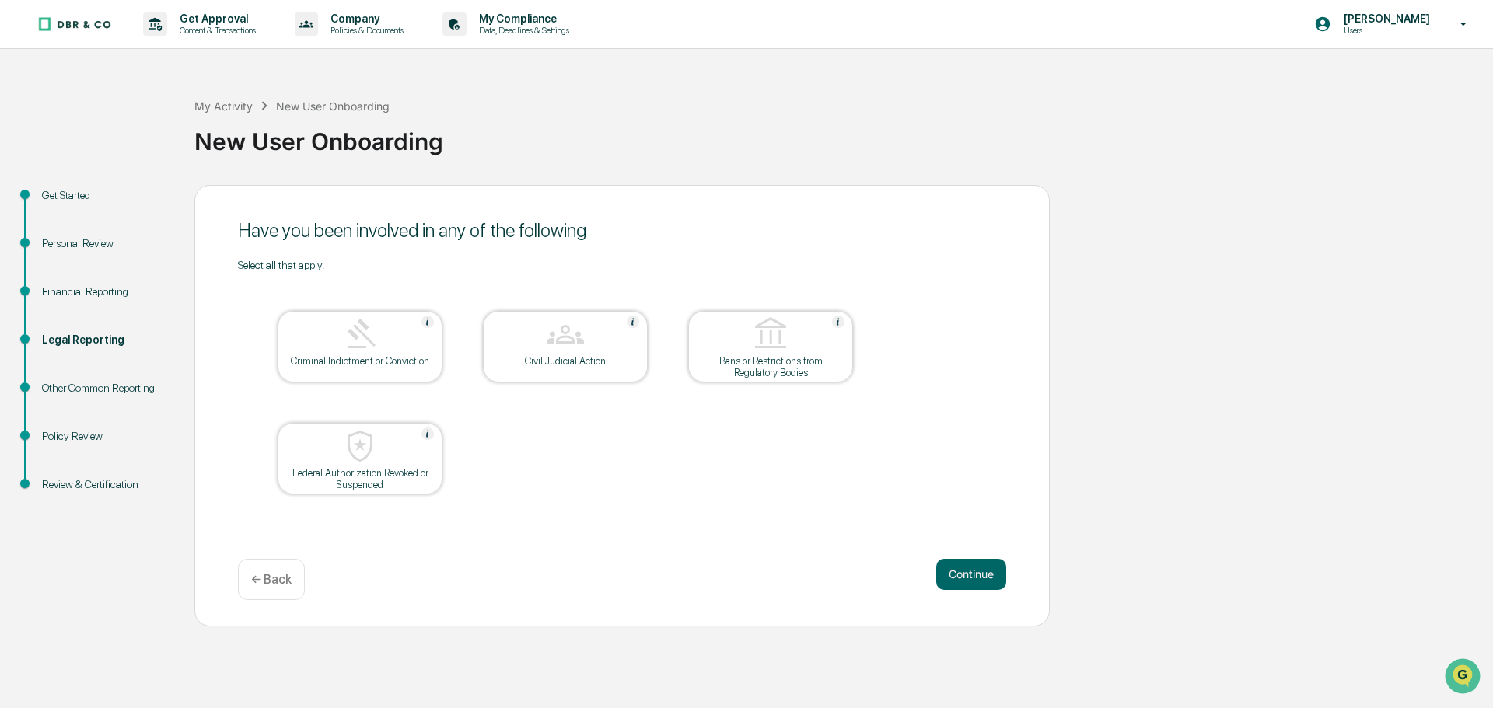
click at [945, 564] on button "Continue" at bounding box center [971, 574] width 70 height 31
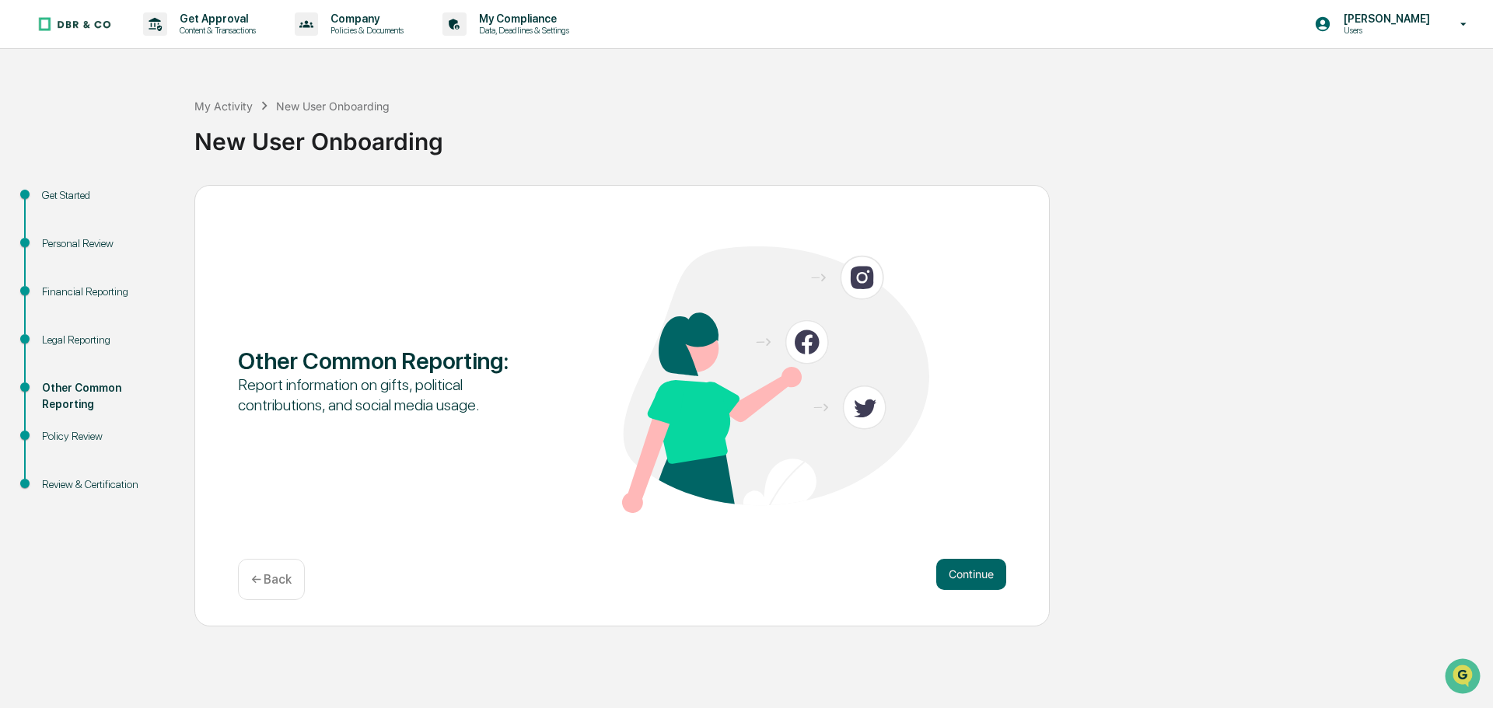
click at [945, 564] on button "Continue" at bounding box center [971, 574] width 70 height 31
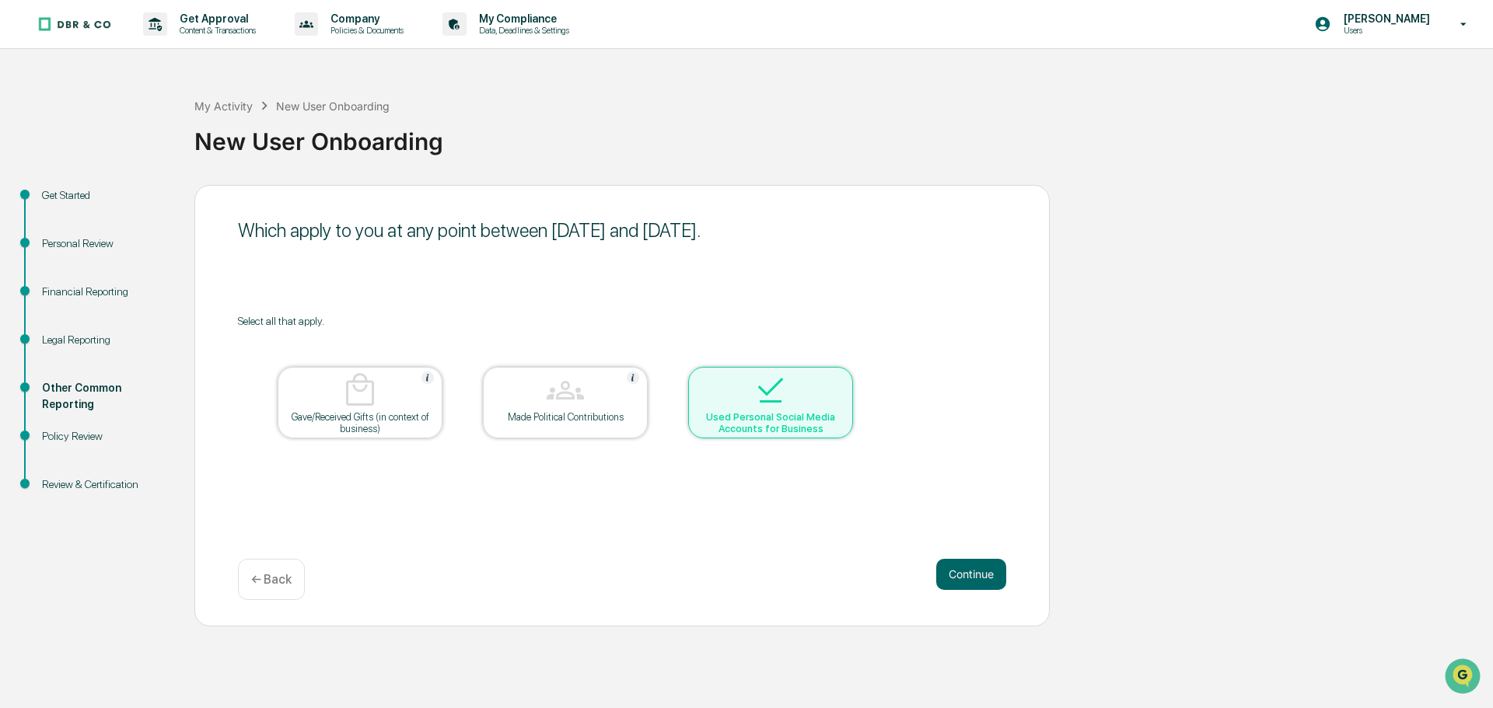
click at [945, 564] on button "Continue" at bounding box center [971, 574] width 70 height 31
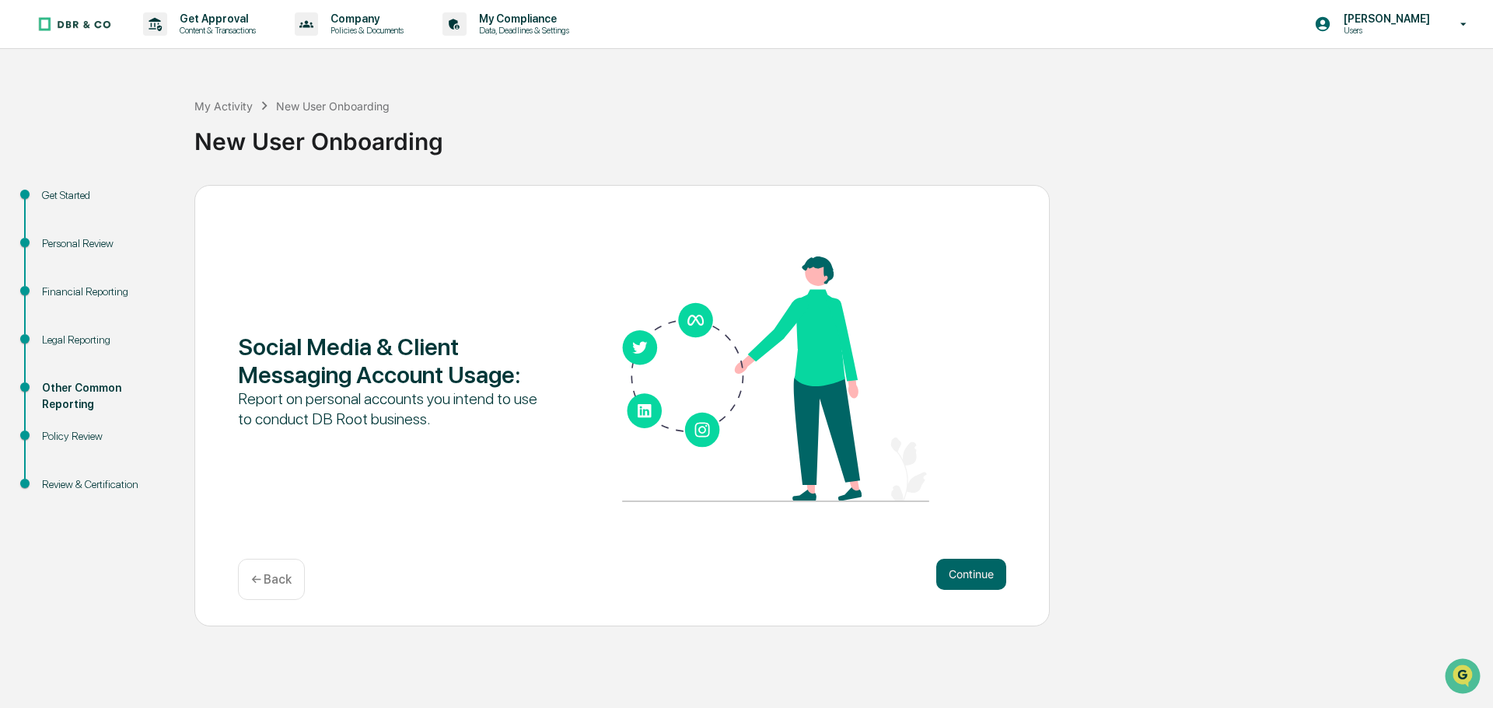
click at [945, 564] on button "Continue" at bounding box center [971, 574] width 70 height 31
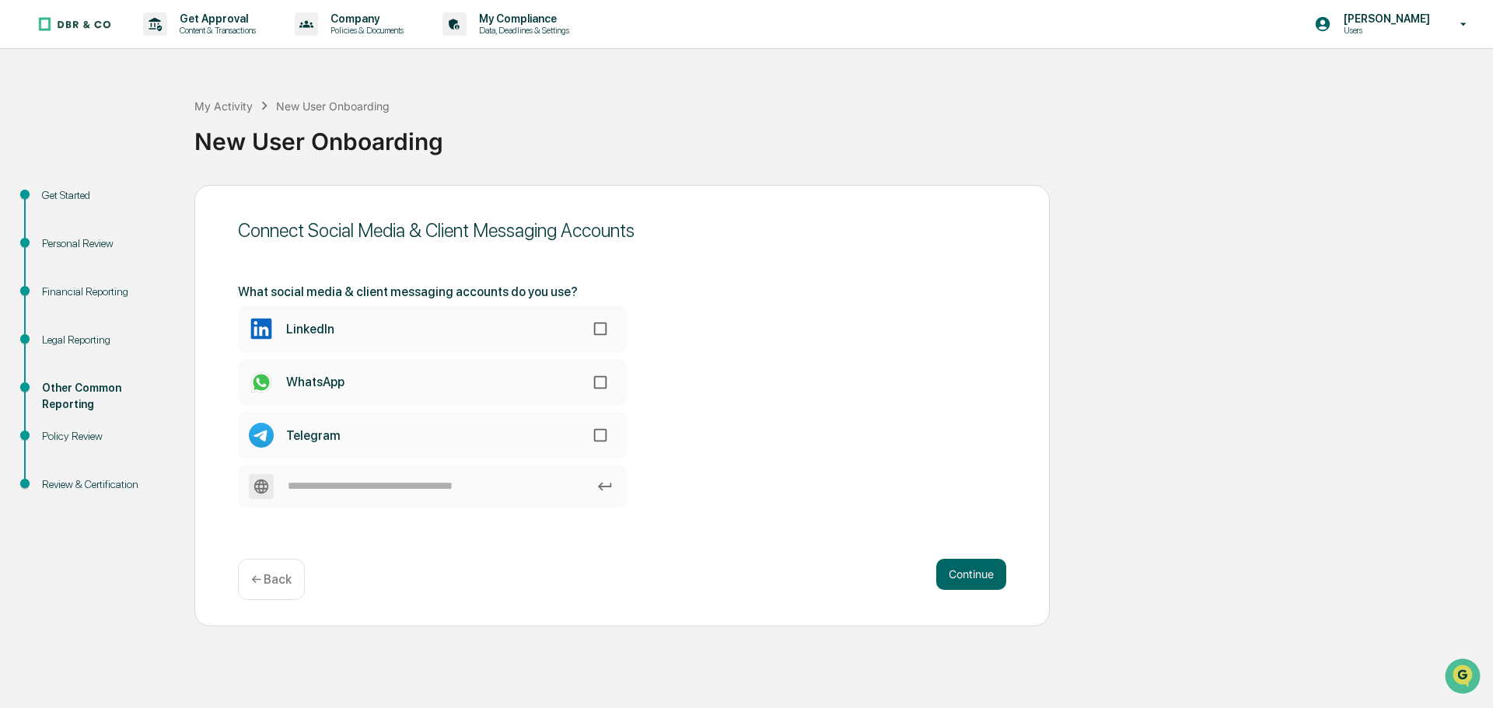
drag, startPoint x: 945, startPoint y: 564, endPoint x: 678, endPoint y: 366, distance: 332.9
click at [716, 402] on div "Connect Social Media & Client Messaging Accounts What social media & client mes…" at bounding box center [621, 406] width 855 height 442
click at [955, 578] on button "Continue" at bounding box center [971, 574] width 70 height 31
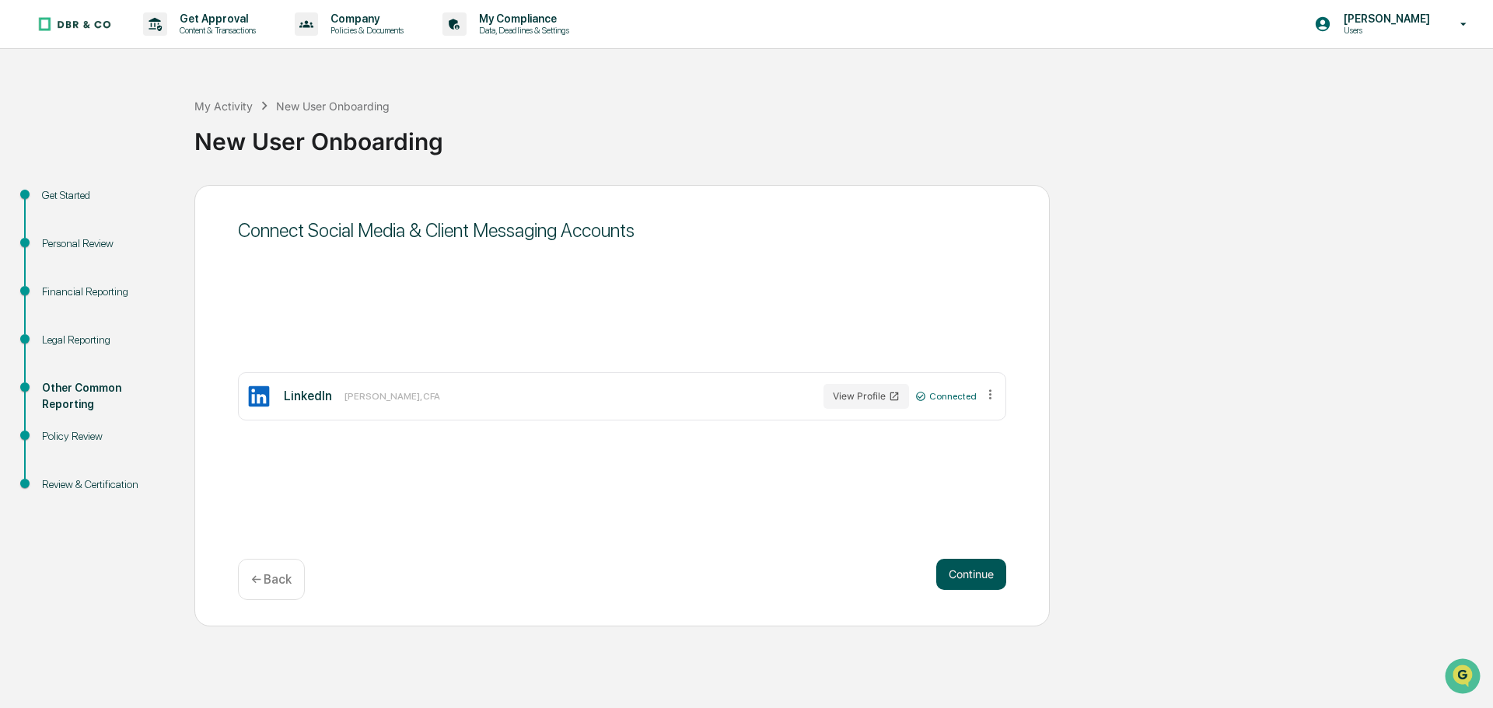
click at [955, 578] on button "Continue" at bounding box center [971, 574] width 70 height 31
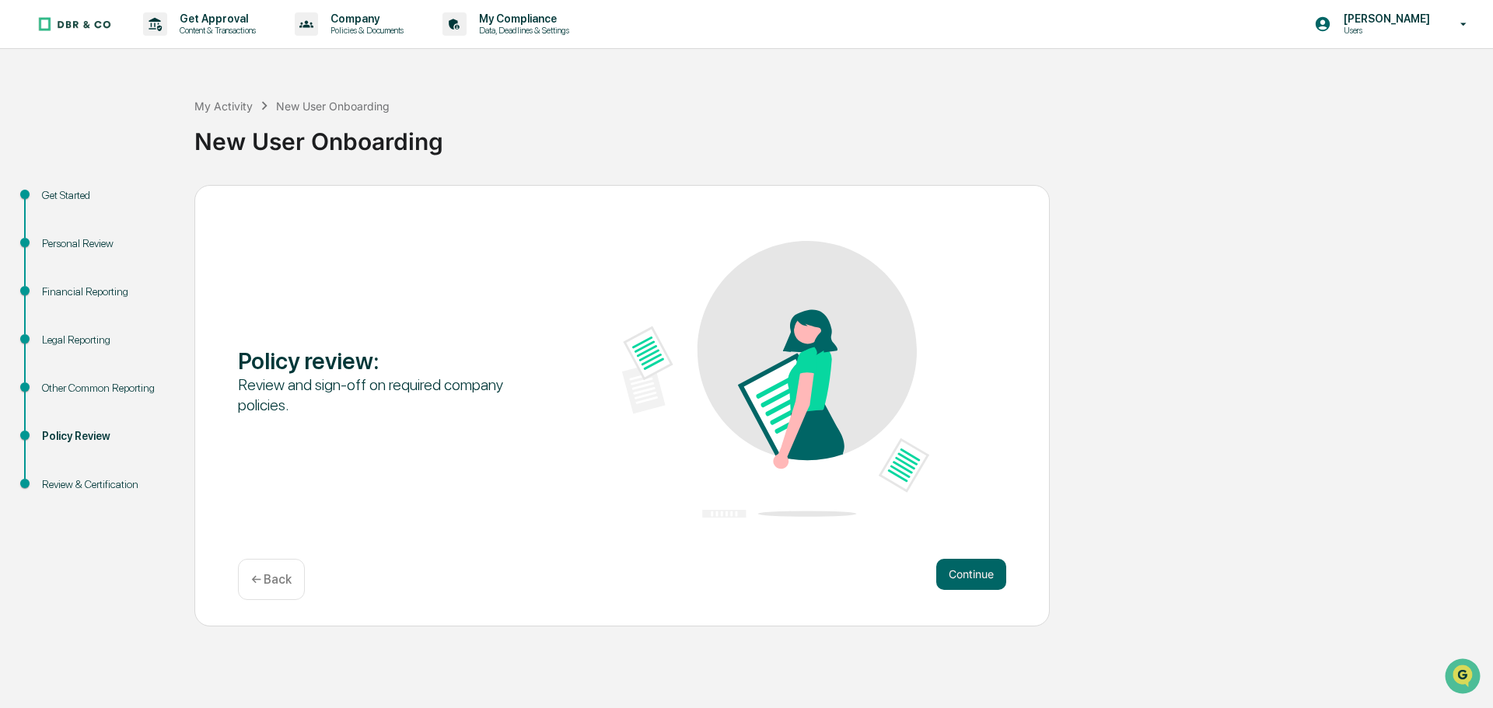
click at [955, 578] on button "Continue" at bounding box center [971, 574] width 70 height 31
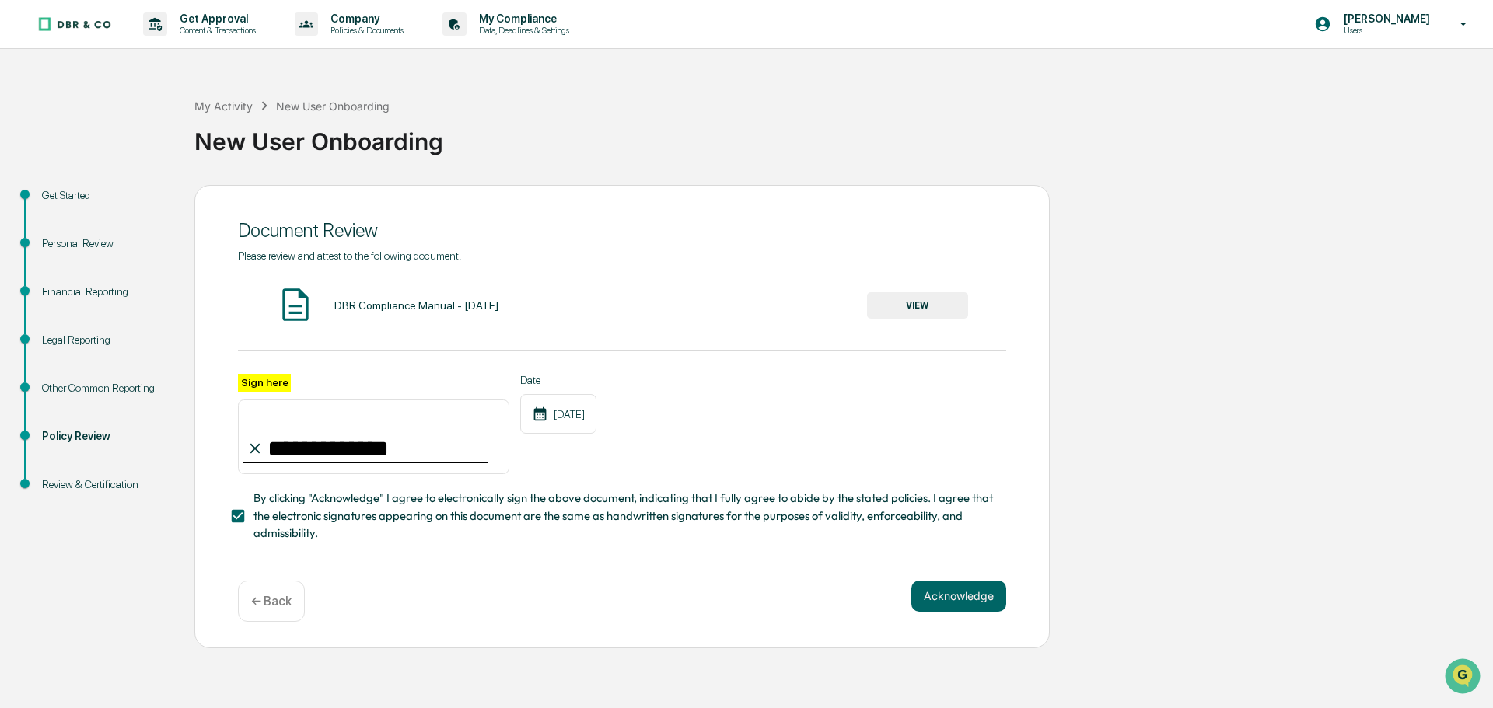
click at [955, 578] on div "**********" at bounding box center [621, 416] width 855 height 463
click at [944, 632] on div "**********" at bounding box center [621, 416] width 855 height 463
click at [941, 612] on button "Acknowledge" at bounding box center [958, 596] width 95 height 31
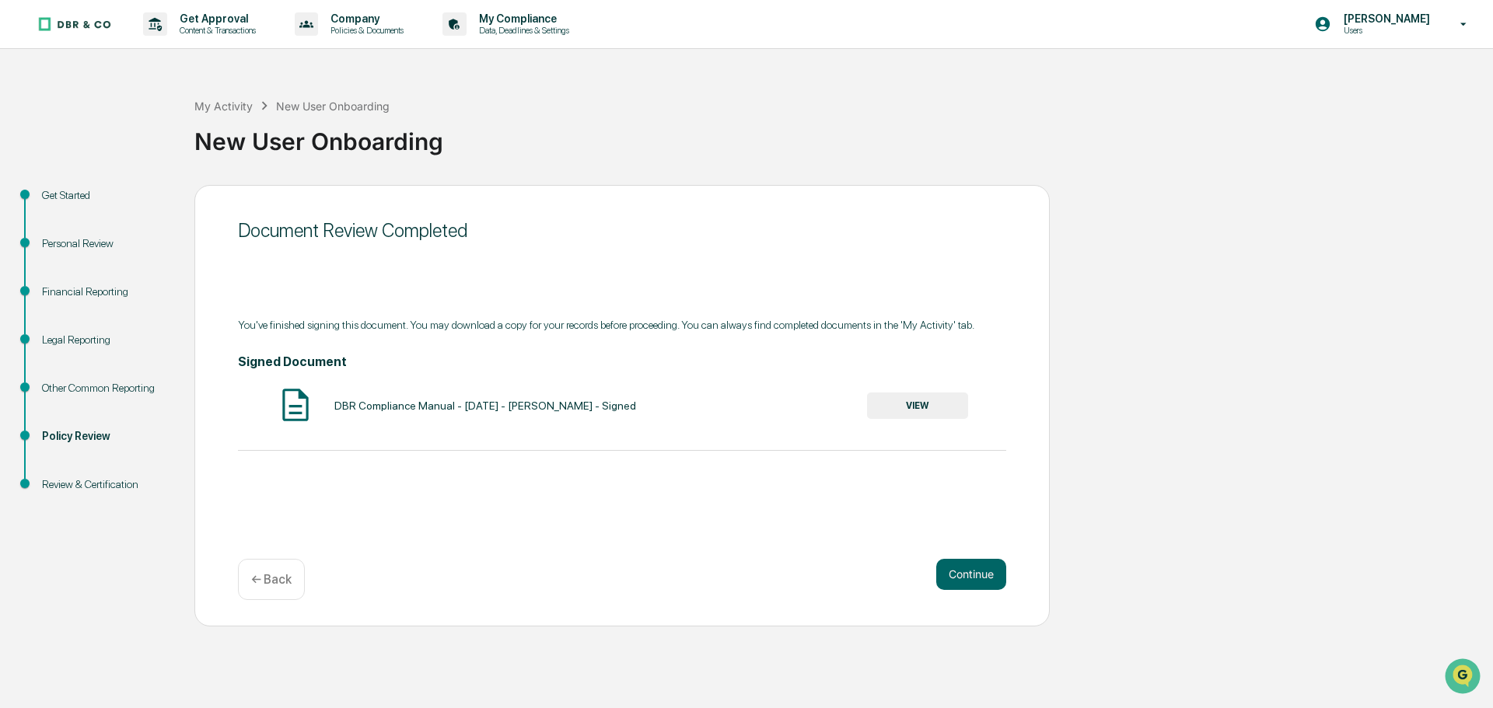
click at [890, 403] on button "VIEW" at bounding box center [917, 406] width 101 height 26
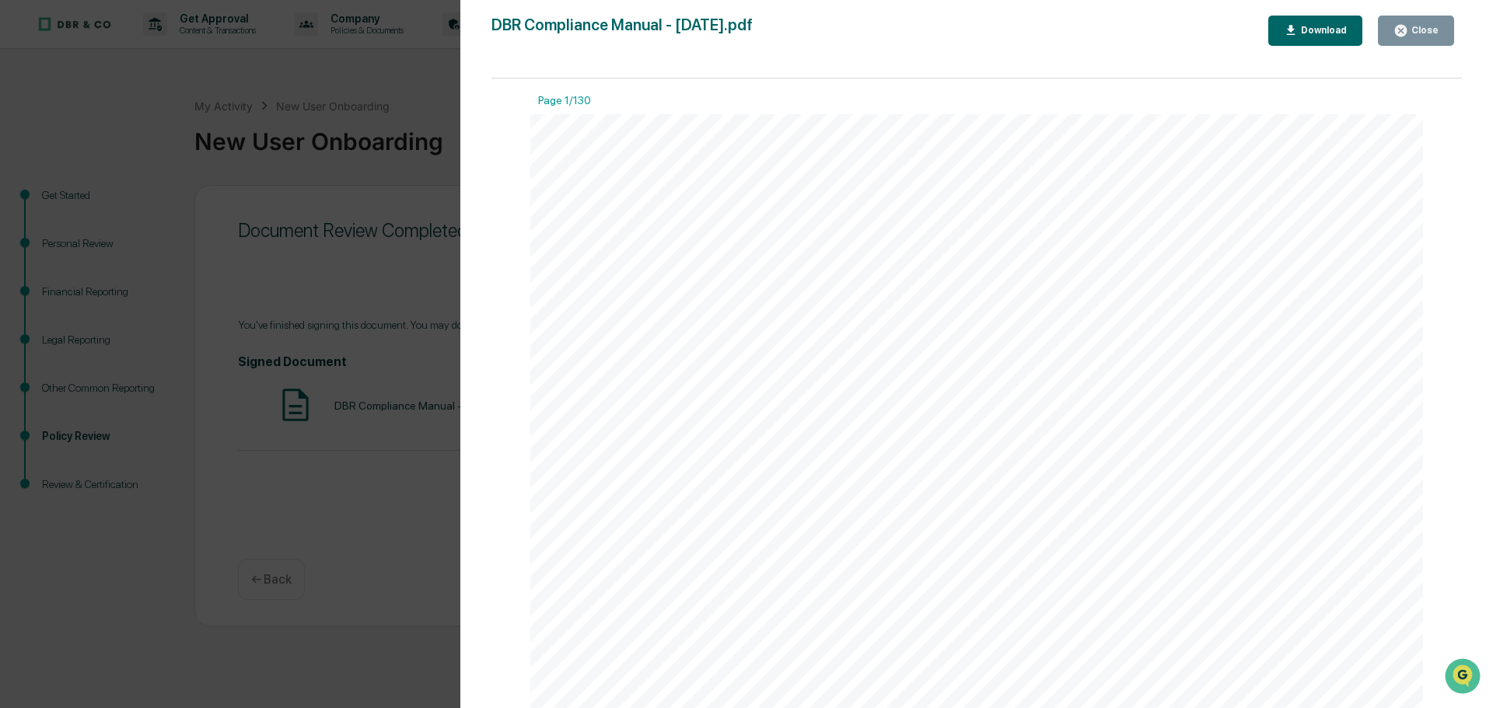
click at [322, 273] on div "Version History [DATE] 06:07 PM [PERSON_NAME] DBR Compliance Manual - [DATE].pd…" at bounding box center [746, 354] width 1493 height 708
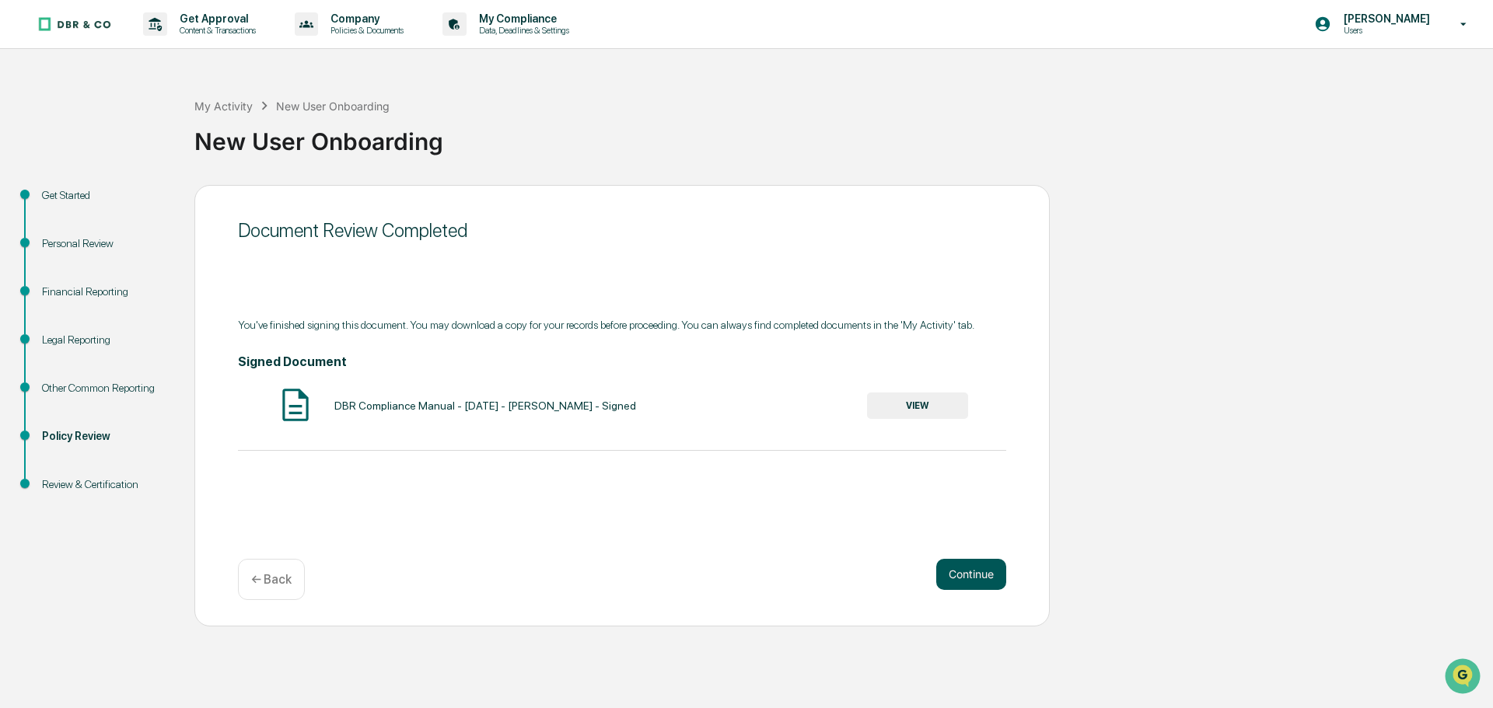
click at [971, 571] on button "Continue" at bounding box center [971, 574] width 70 height 31
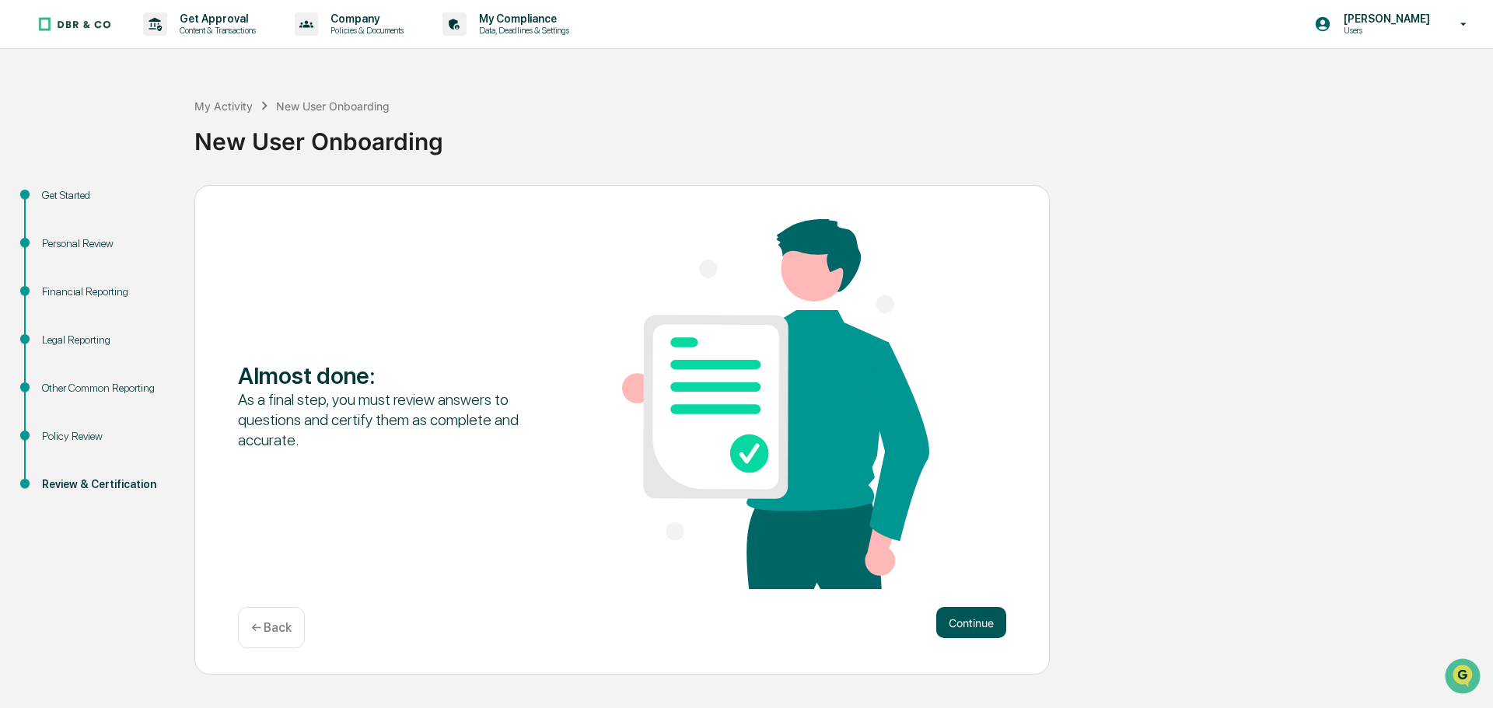
click at [936, 623] on button "Continue" at bounding box center [971, 622] width 70 height 31
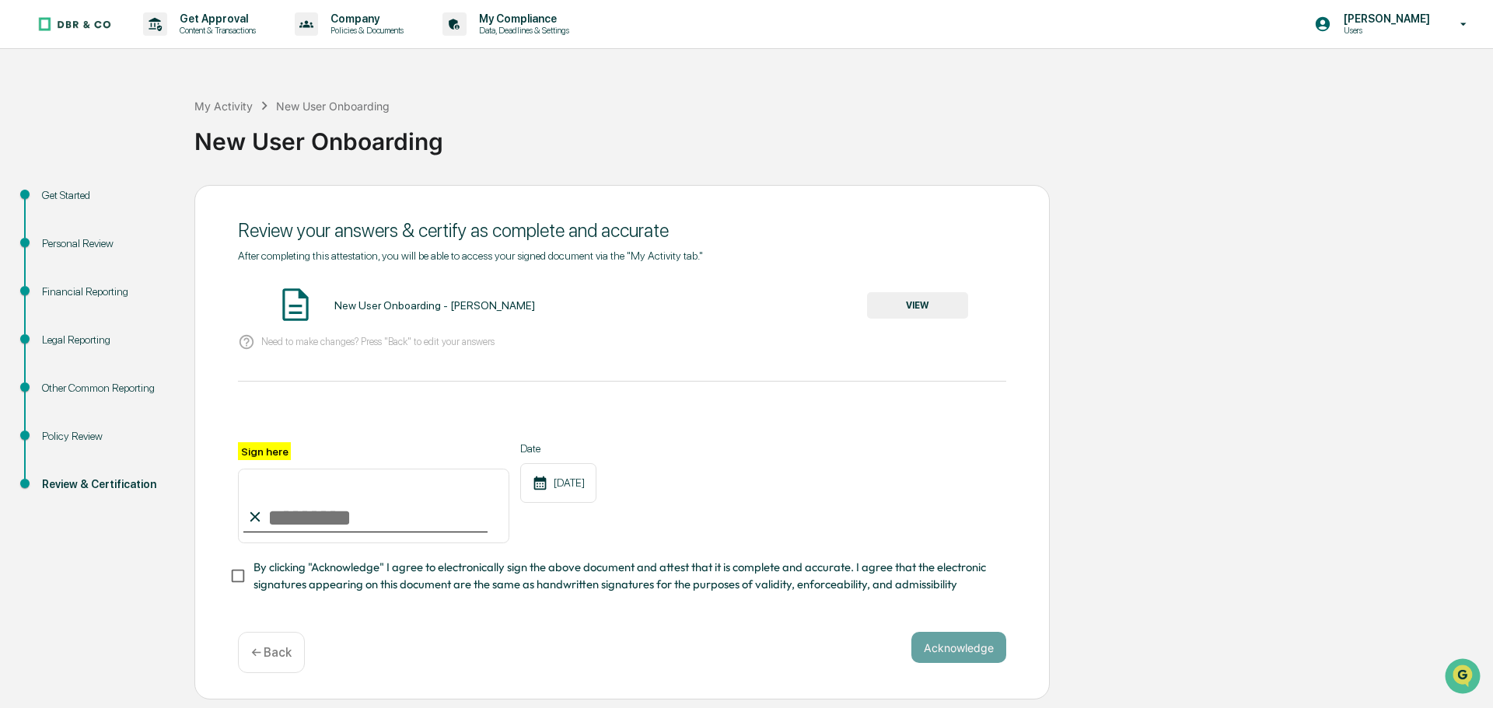
click at [292, 495] on input "Sign here" at bounding box center [373, 506] width 271 height 75
type input "**********"
click at [951, 641] on button "Acknowledge" at bounding box center [958, 647] width 95 height 31
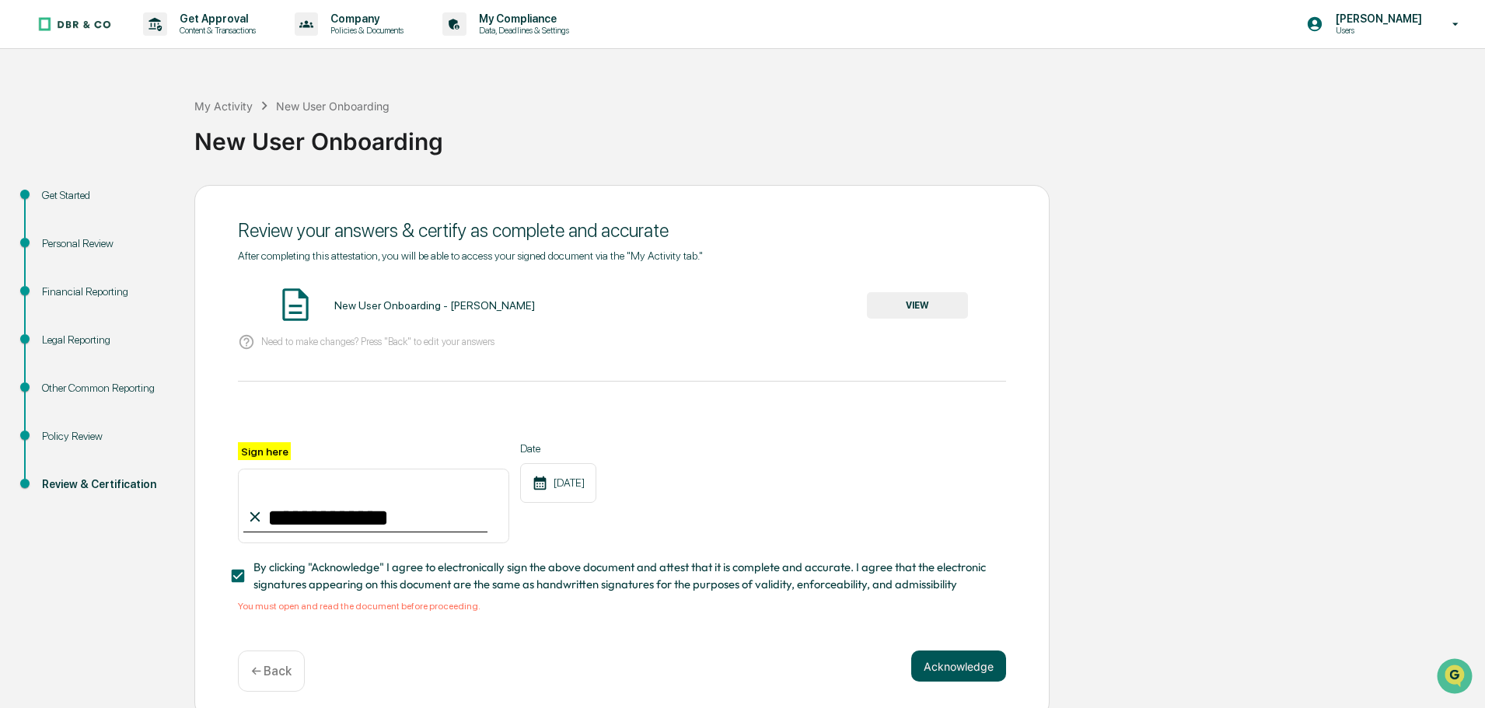
click at [955, 665] on button "Acknowledge" at bounding box center [958, 666] width 95 height 31
click at [929, 311] on button "VIEW" at bounding box center [917, 305] width 101 height 26
